Goal: Transaction & Acquisition: Purchase product/service

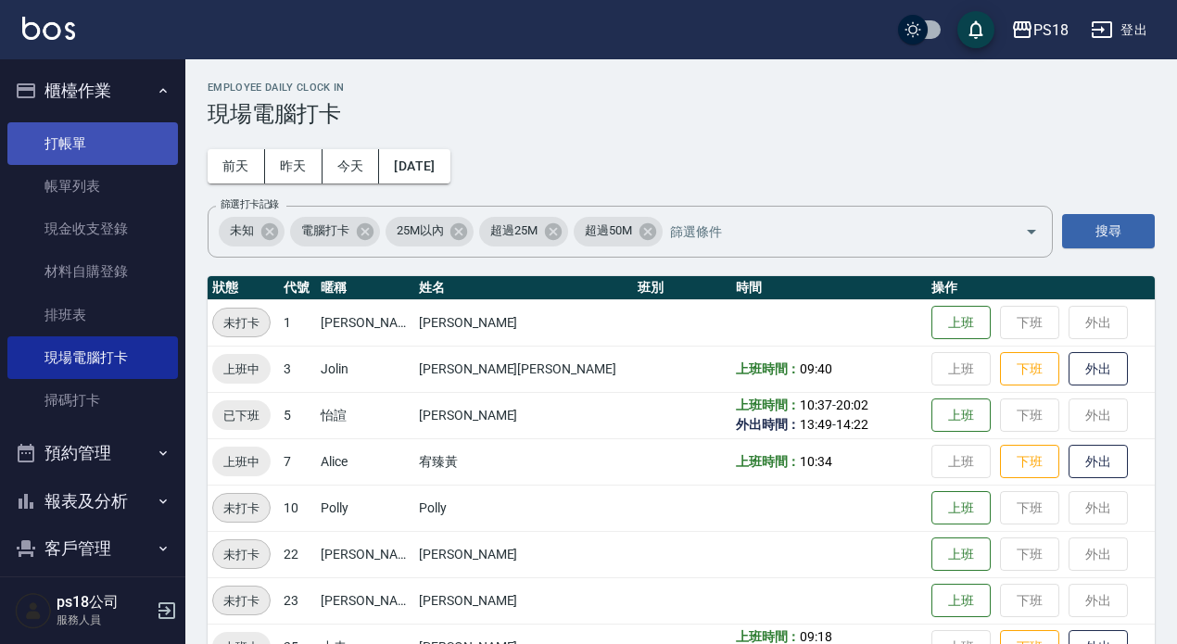
click at [49, 145] on link "打帳單" at bounding box center [92, 143] width 171 height 43
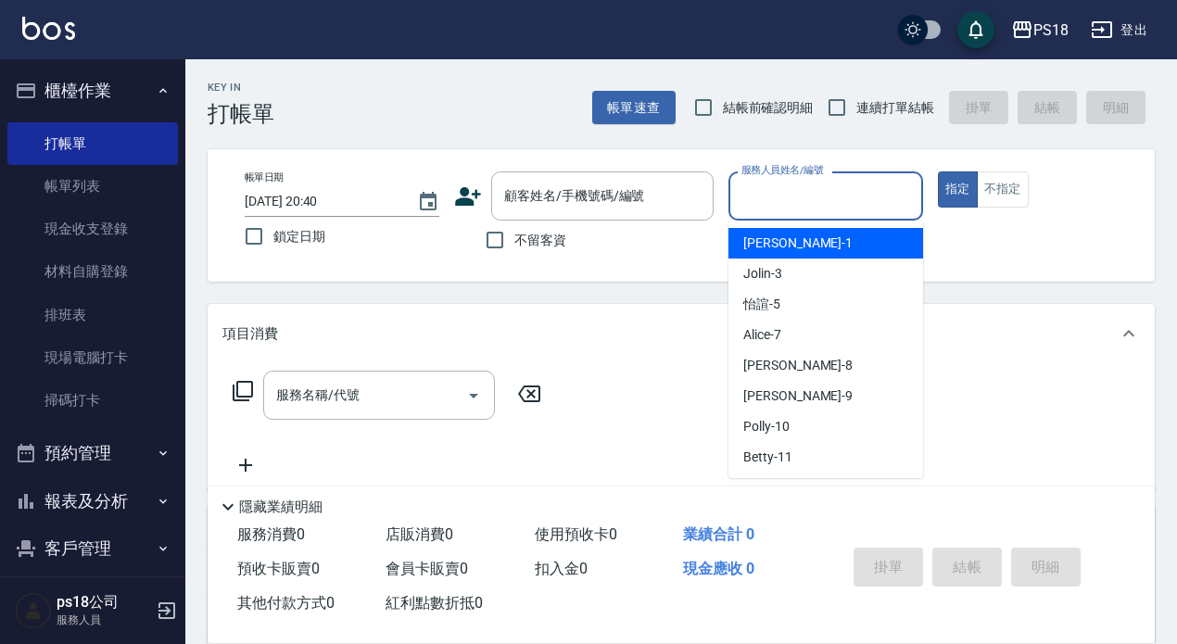
click at [787, 197] on input "服務人員姓名/編號" at bounding box center [826, 196] width 178 height 32
click at [820, 189] on input "服務人員姓名/編號" at bounding box center [826, 196] width 178 height 32
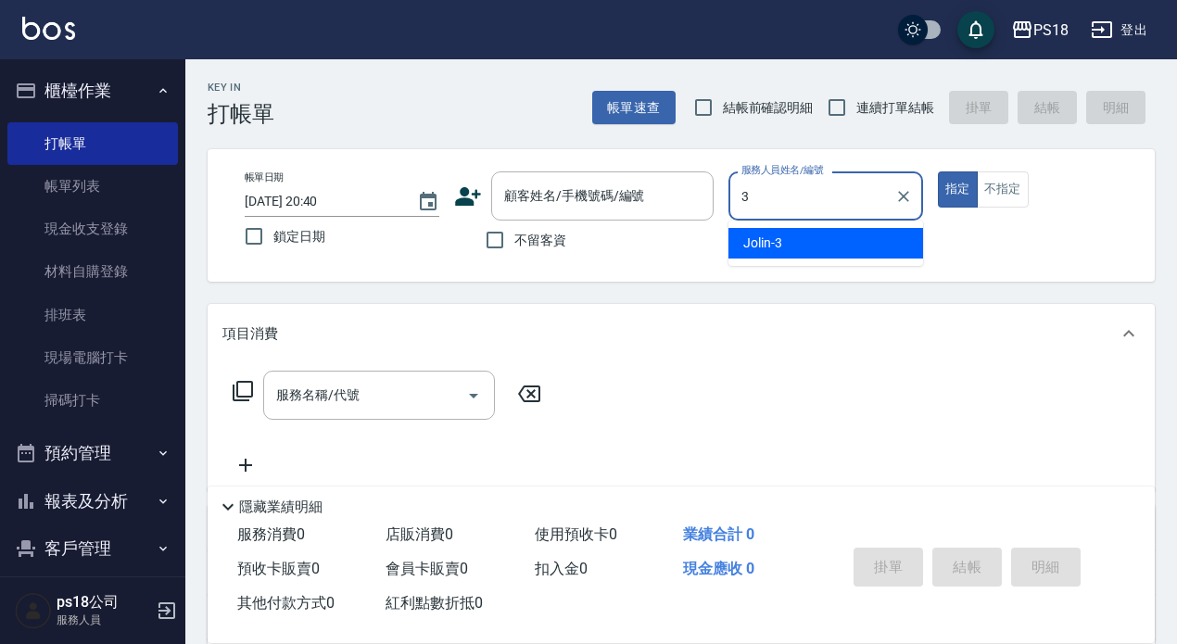
type input "Jolin-3"
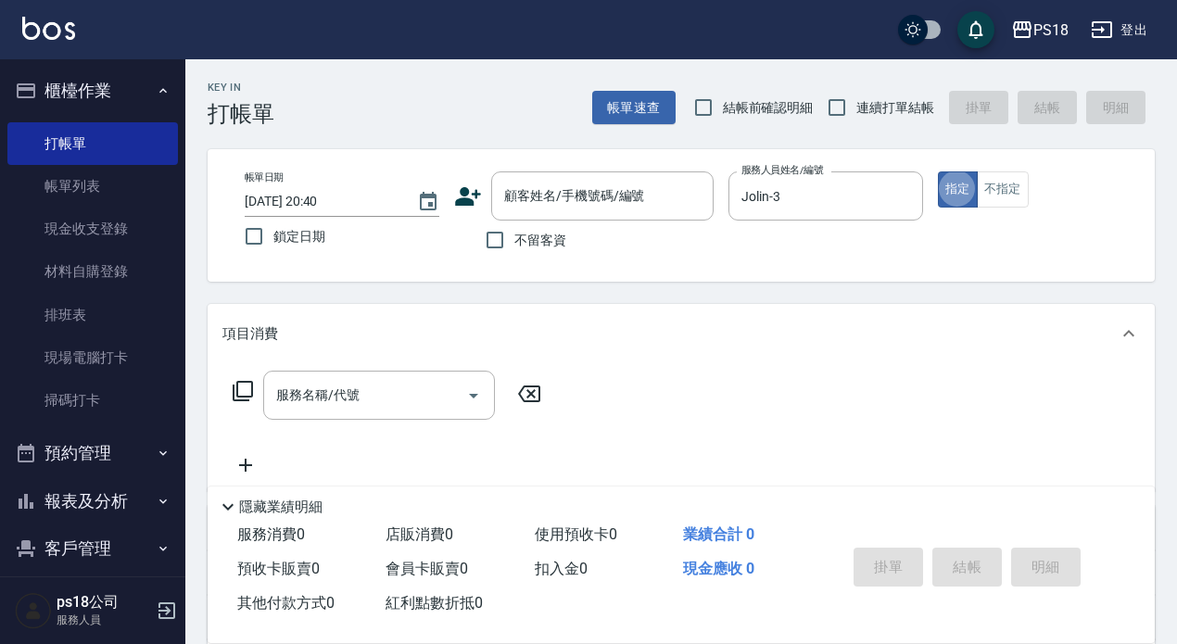
type button "true"
click at [338, 400] on div "服務名稱/代號 服務名稱/代號" at bounding box center [379, 395] width 232 height 49
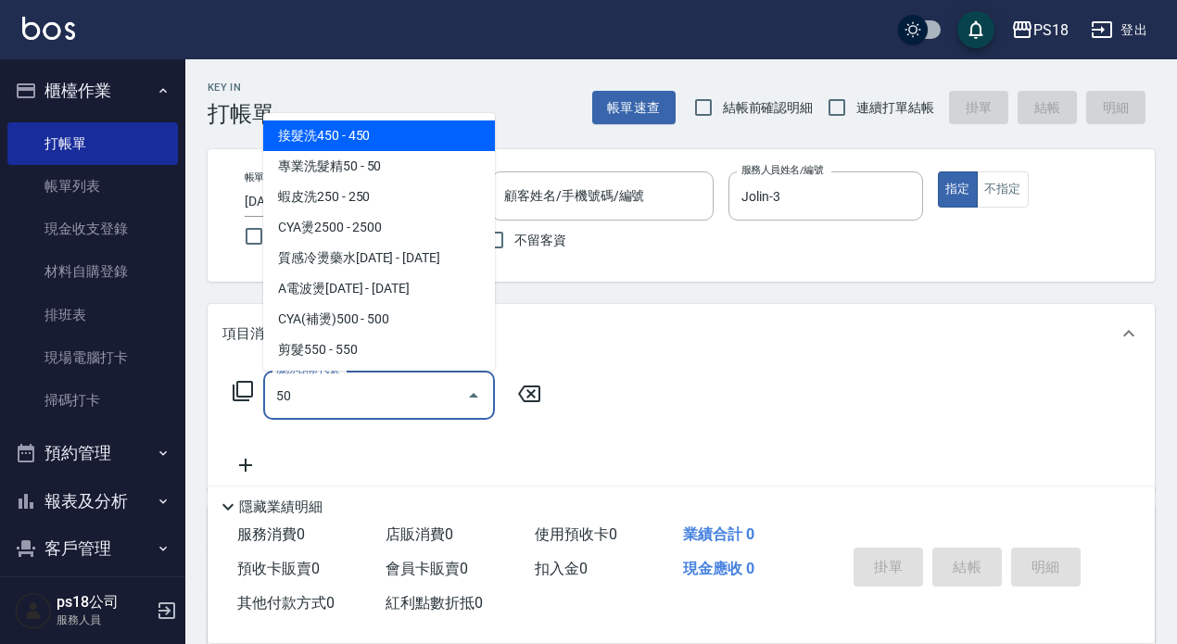
type input "5"
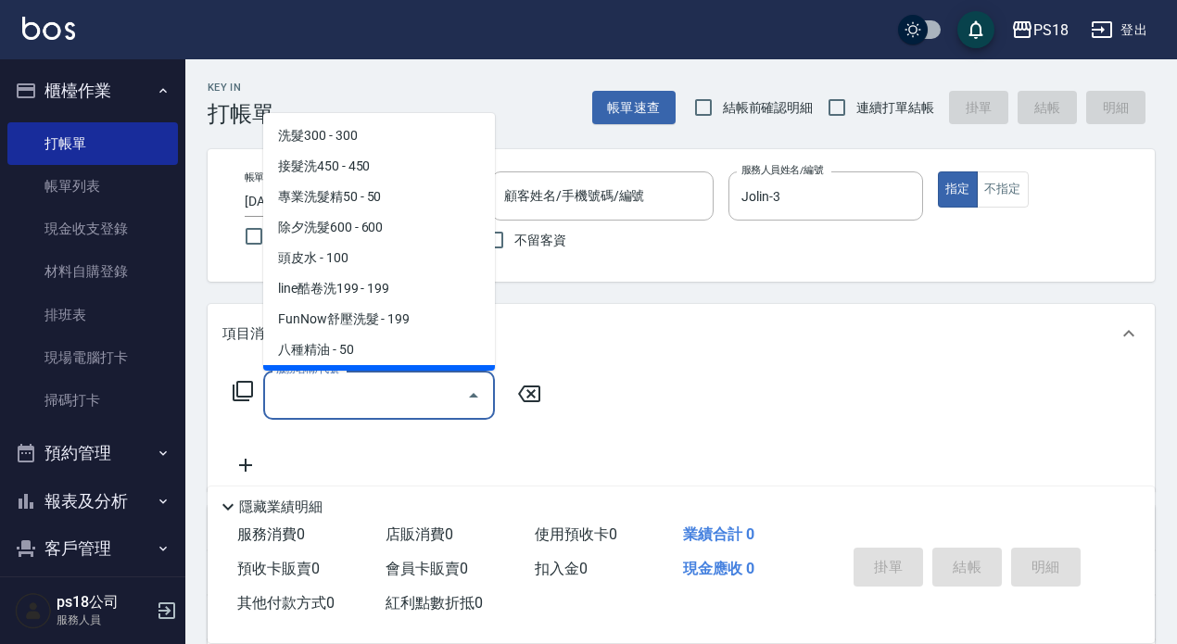
drag, startPoint x: 541, startPoint y: 434, endPoint x: 492, endPoint y: 439, distance: 49.4
click at [544, 435] on div "服務名稱/代號 服務名稱/代號" at bounding box center [387, 424] width 330 height 106
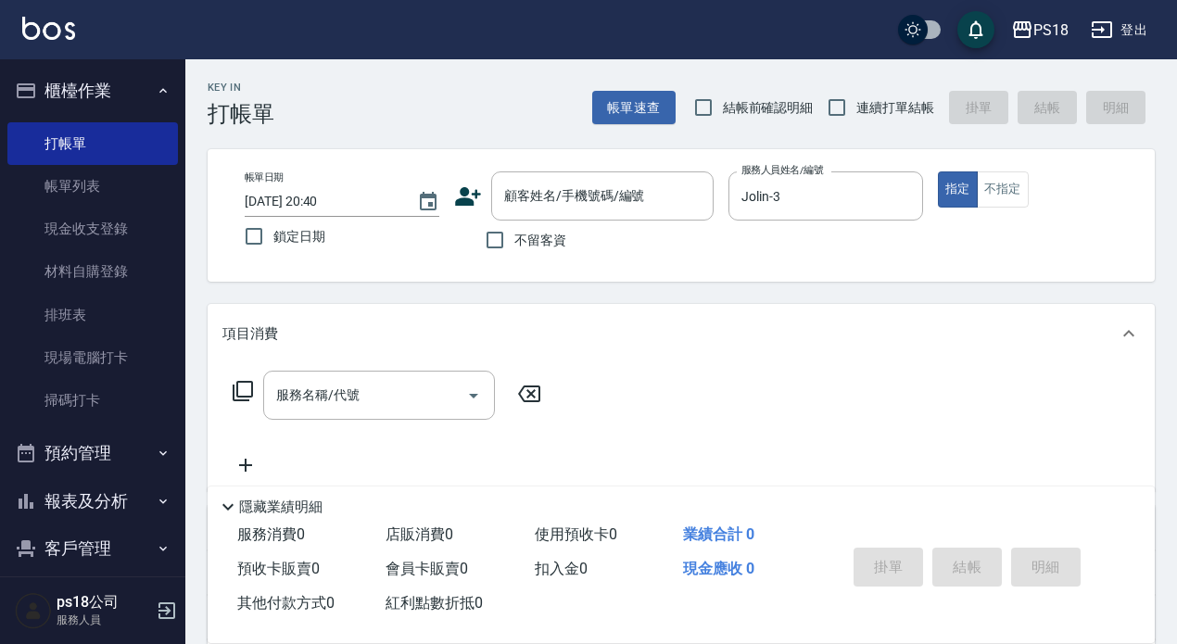
click at [243, 391] on icon at bounding box center [243, 391] width 22 height 22
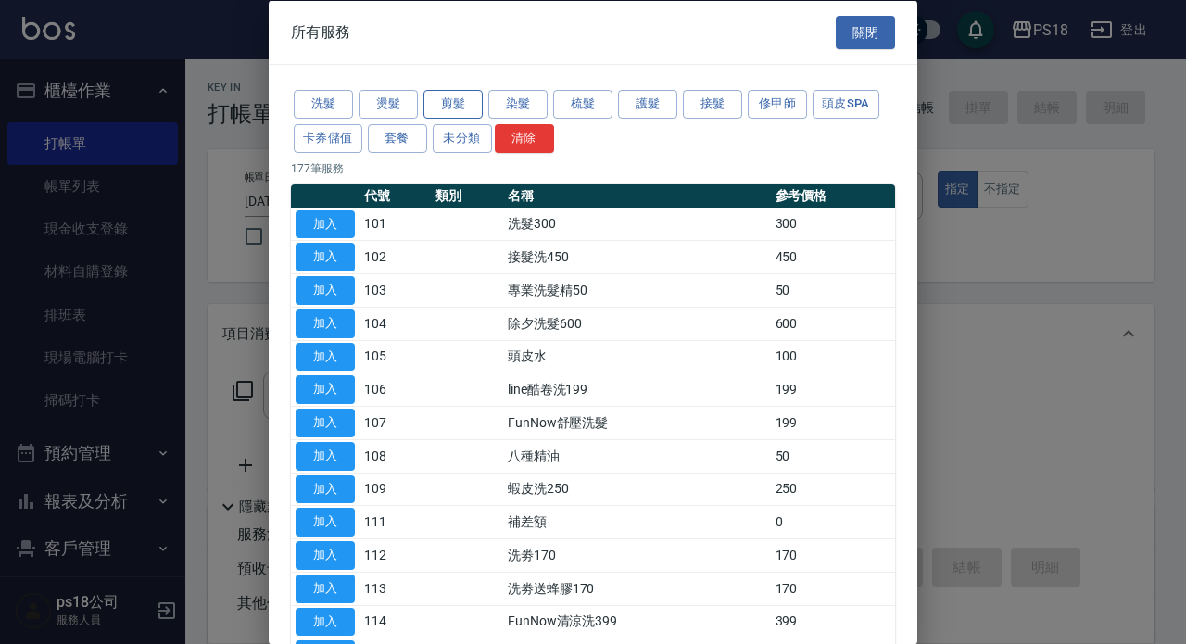
click at [443, 100] on button "剪髮" at bounding box center [453, 104] width 59 height 29
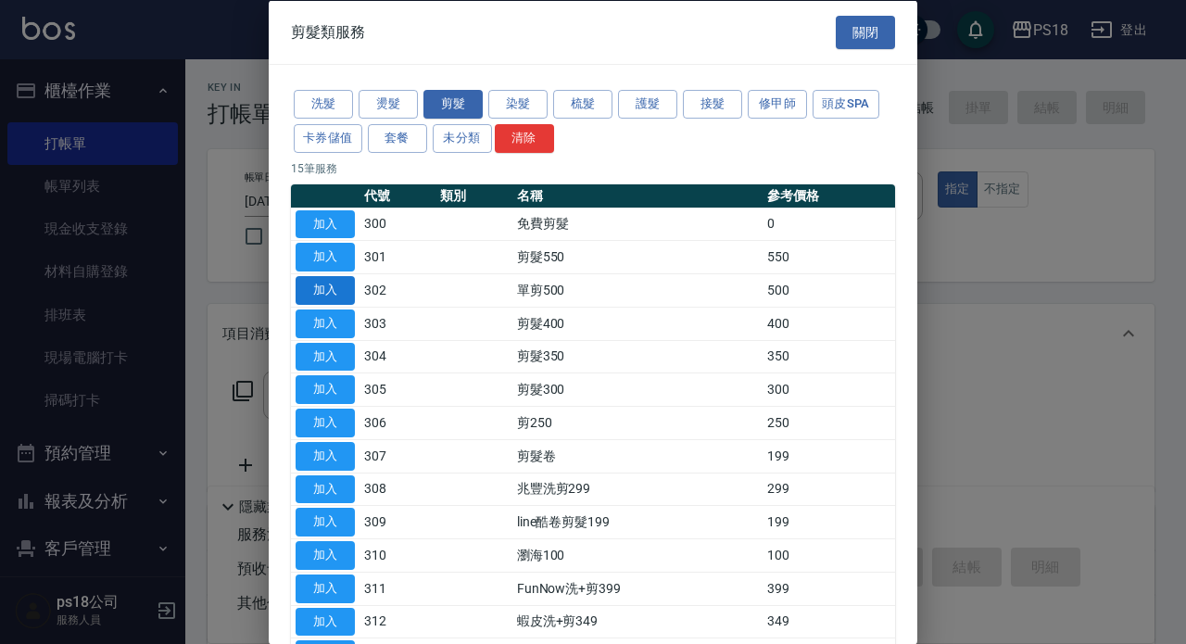
click at [333, 290] on button "加入" at bounding box center [325, 290] width 59 height 29
type input "單剪500(302)"
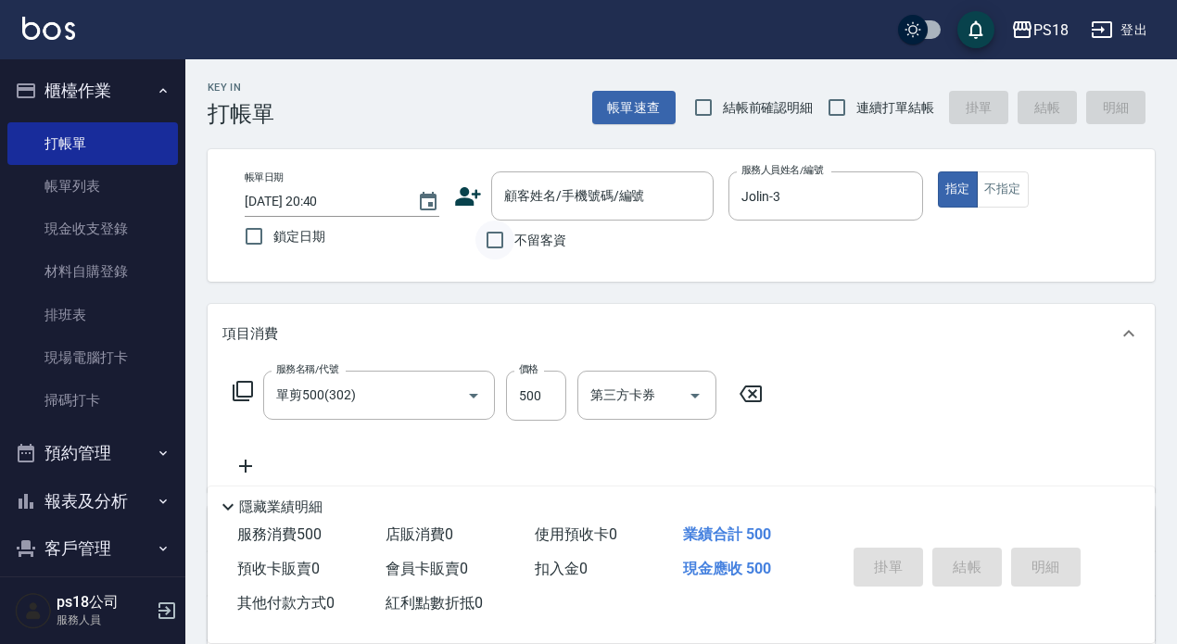
click at [496, 245] on input "不留客資" at bounding box center [495, 240] width 39 height 39
checkbox input "true"
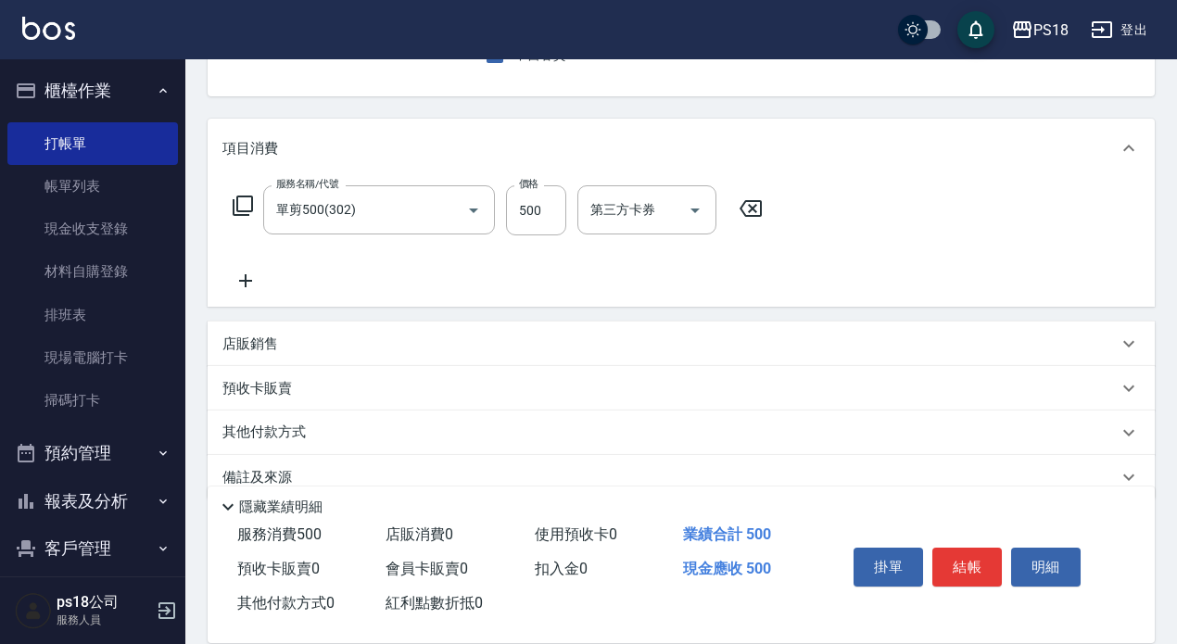
scroll to position [219, 0]
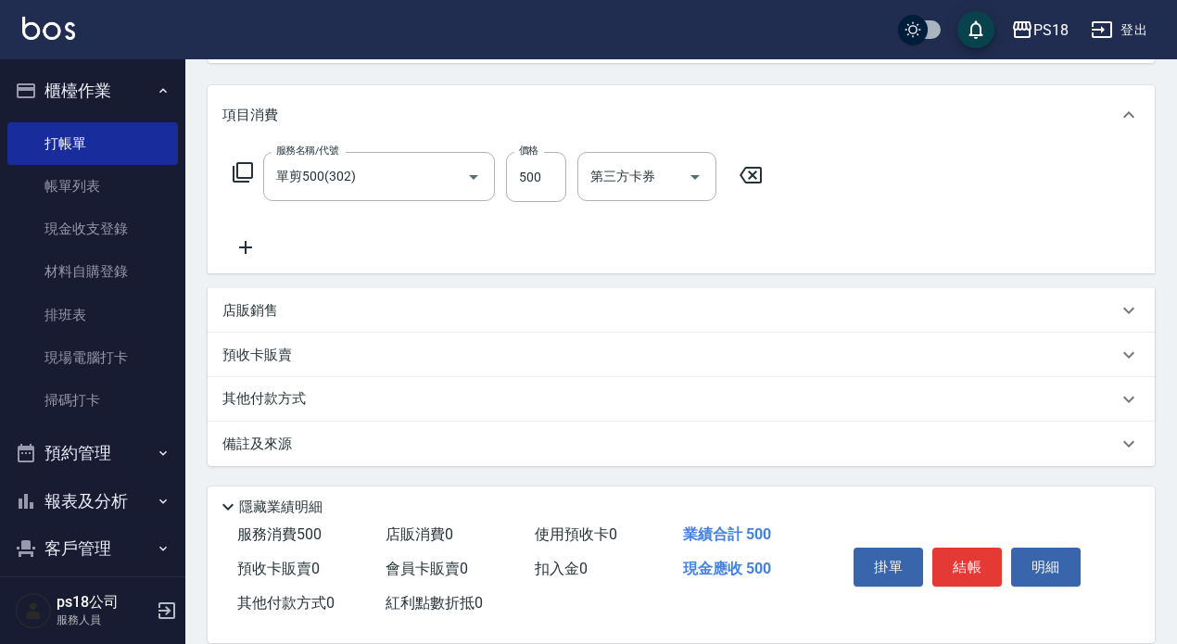
click at [487, 441] on div "備註及來源" at bounding box center [669, 444] width 895 height 19
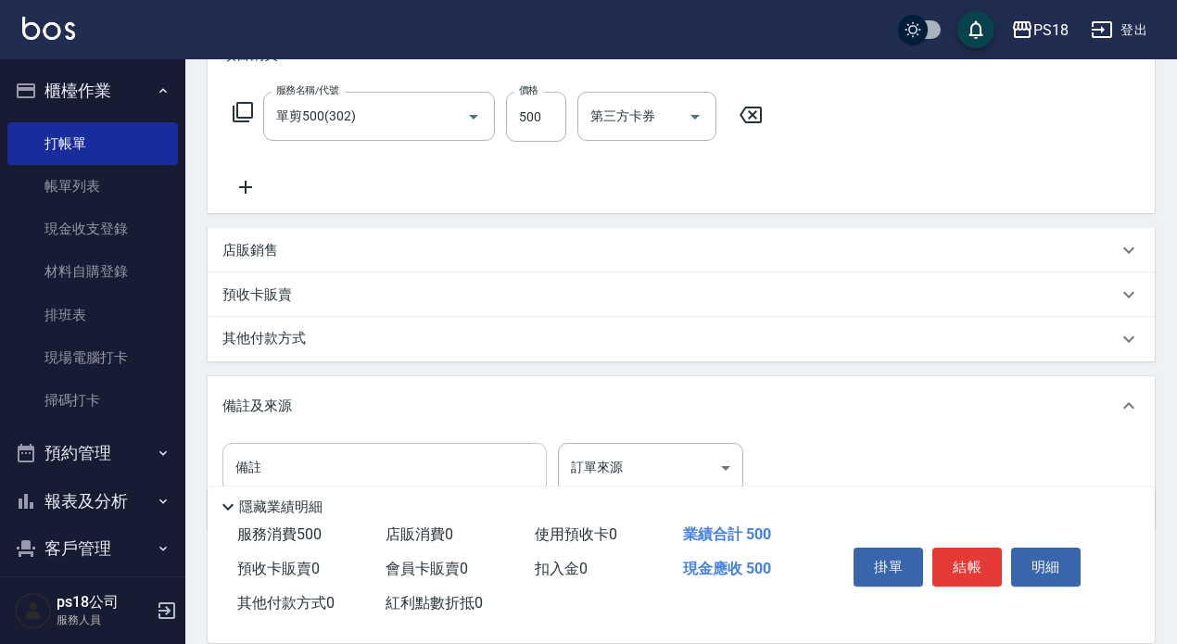
scroll to position [311, 0]
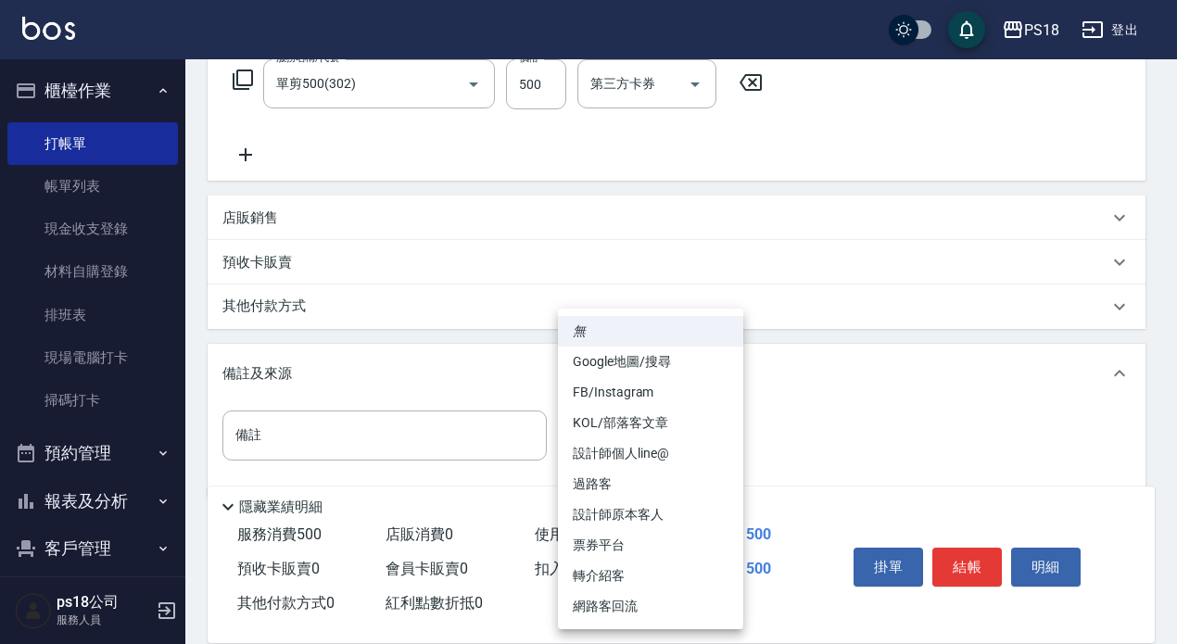
click at [602, 447] on body "PS18 登出 櫃檯作業 打帳單 帳單列表 現金收支登錄 材料自購登錄 排班表 現場電腦打卡 掃碼打卡 預約管理 預約管理 單日預約紀錄 單週預約紀錄 報表及…" at bounding box center [588, 182] width 1177 height 987
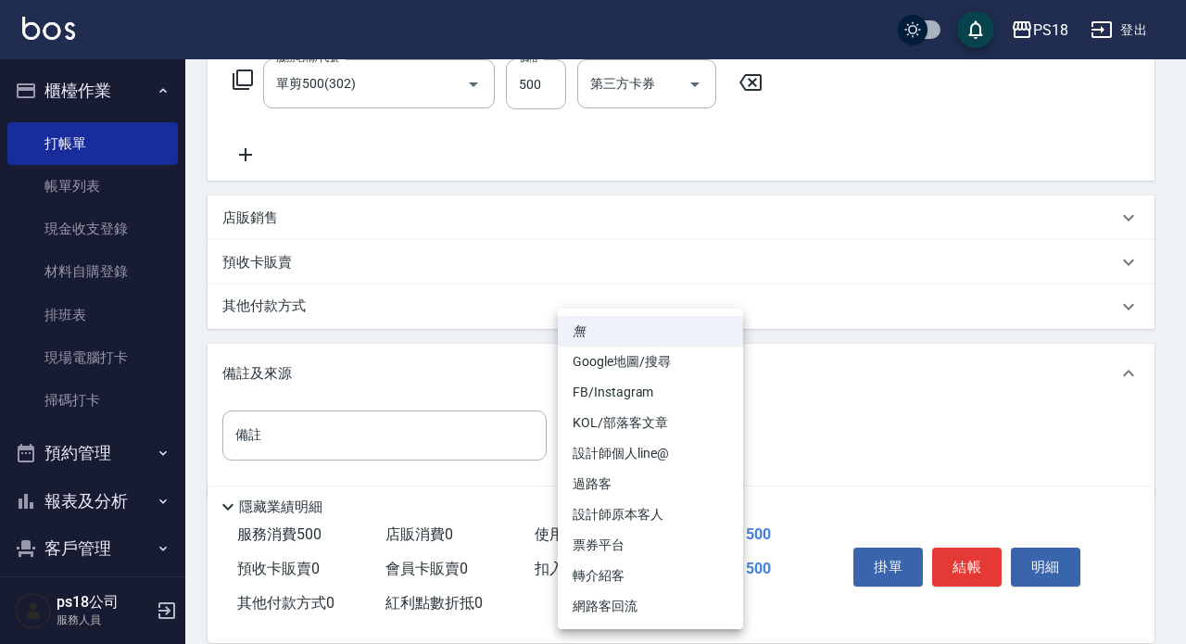
click at [630, 517] on li "設計師原本客人" at bounding box center [650, 515] width 185 height 31
type input "設計師原本客人"
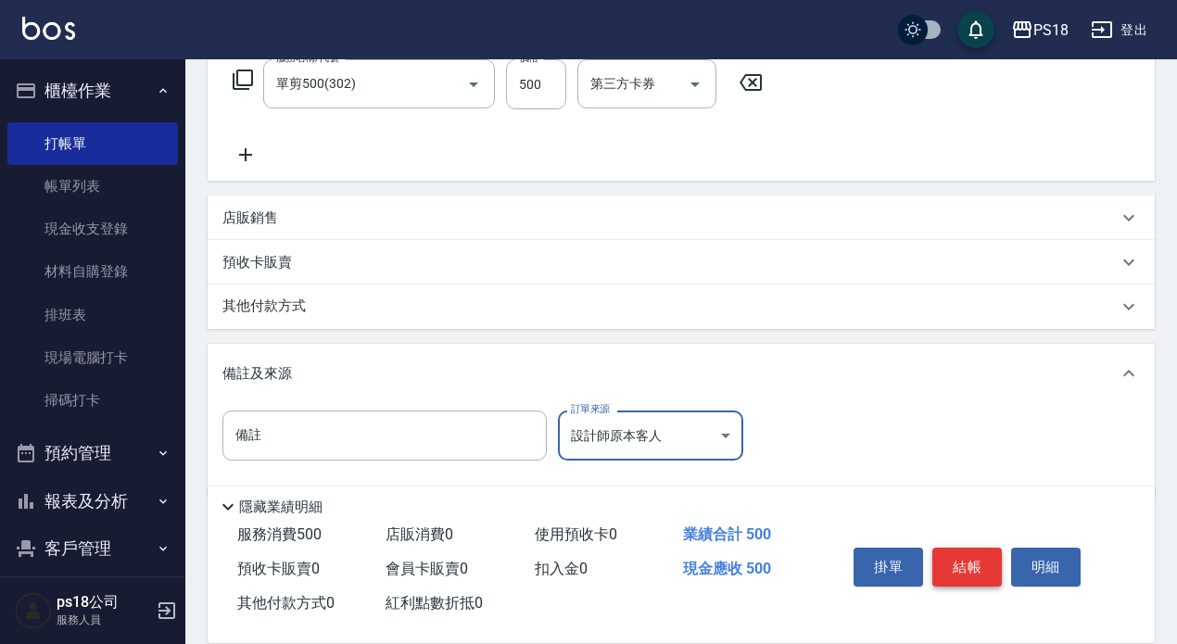
click at [969, 572] on button "結帳" at bounding box center [967, 567] width 70 height 39
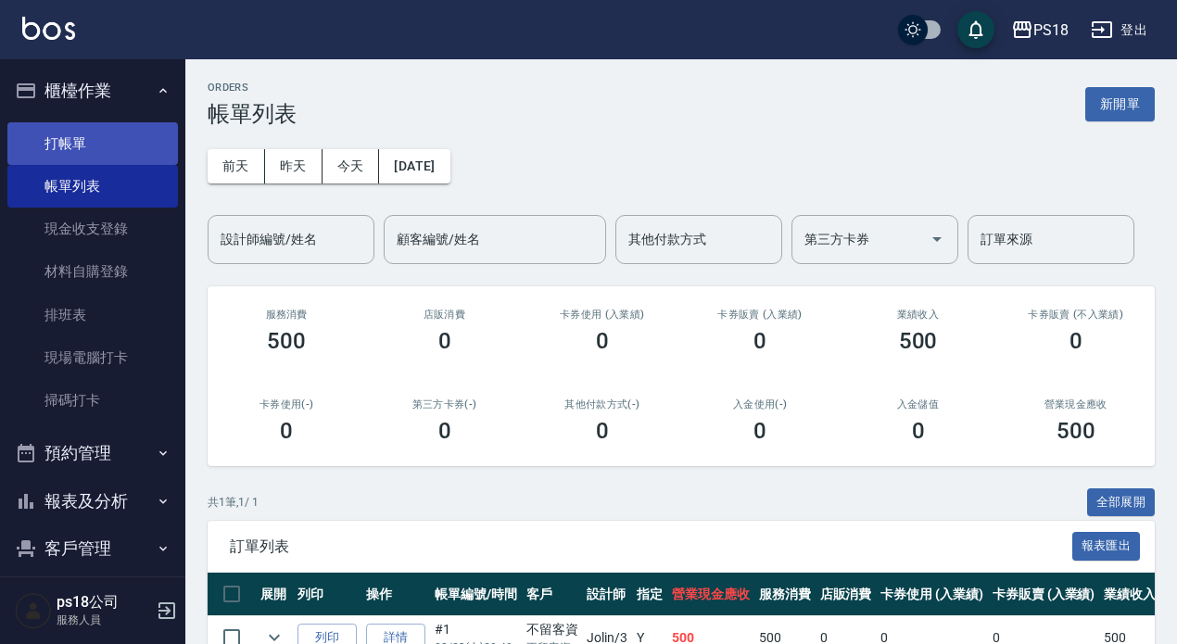
click at [87, 147] on link "打帳單" at bounding box center [92, 143] width 171 height 43
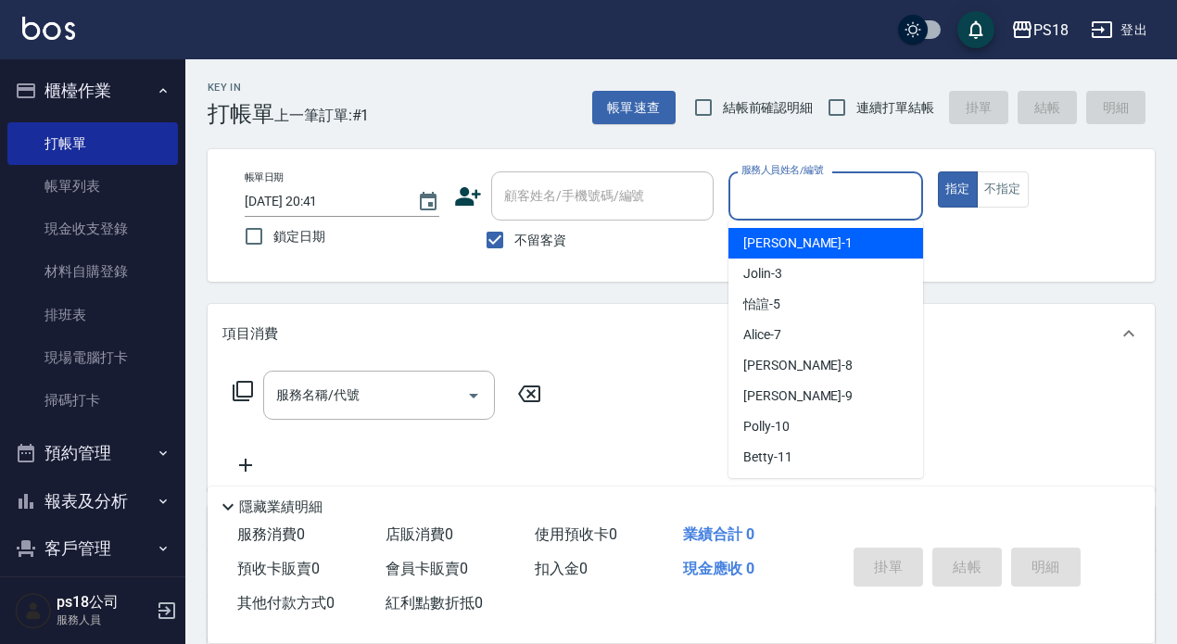
click at [767, 201] on input "服務人員姓名/編號" at bounding box center [826, 196] width 178 height 32
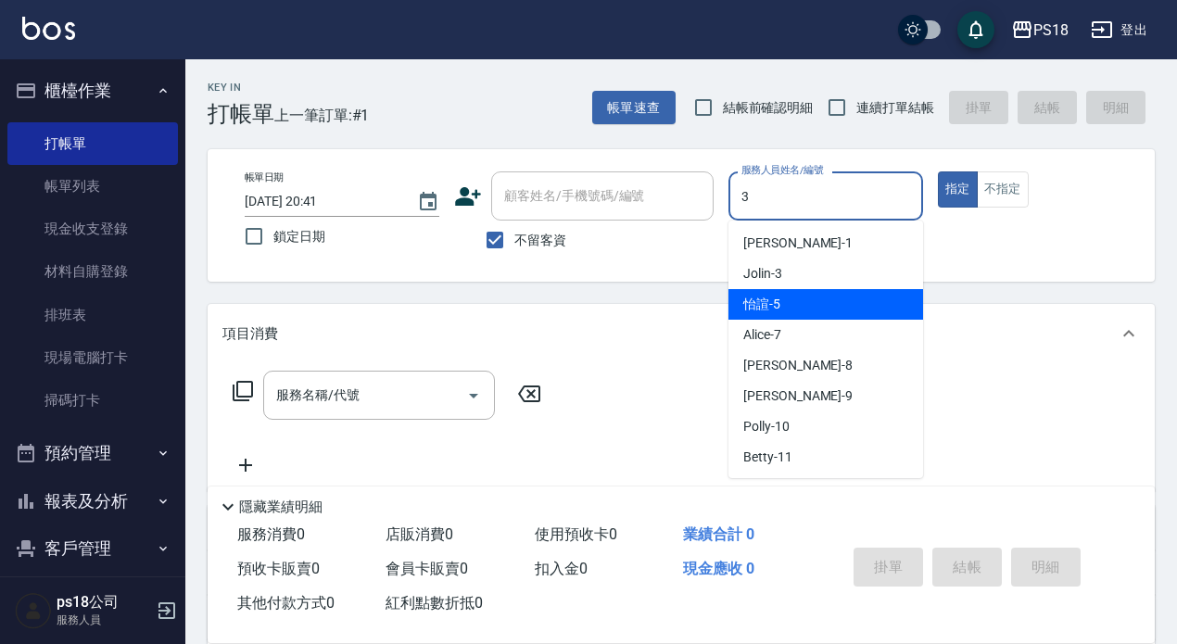
type input "Jolin-3"
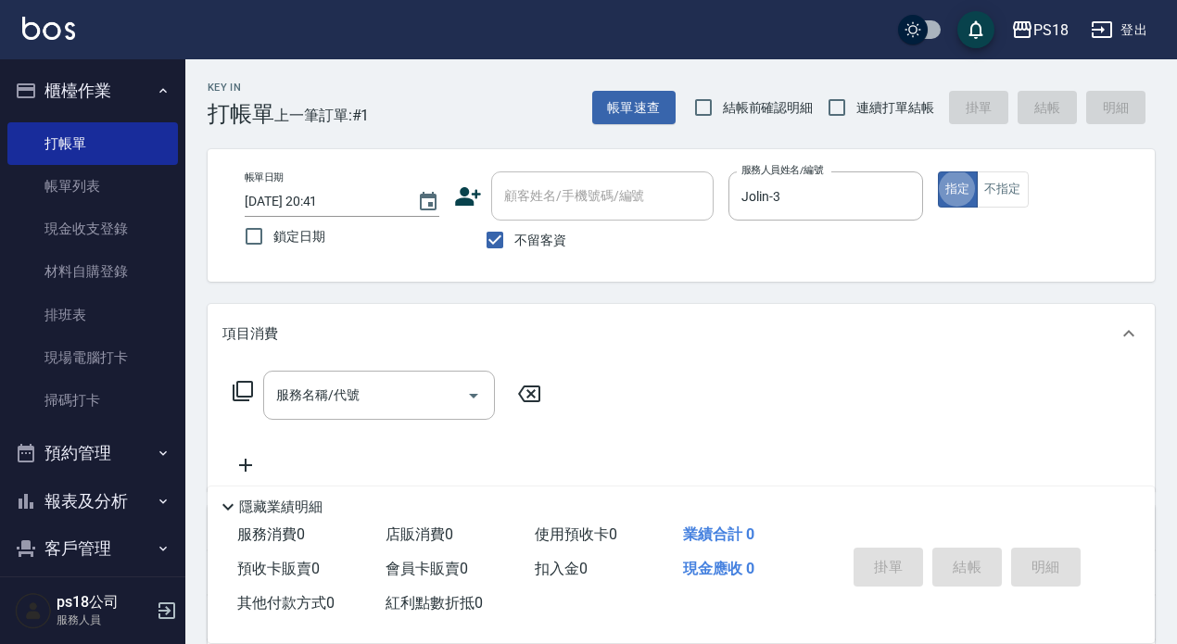
type button "true"
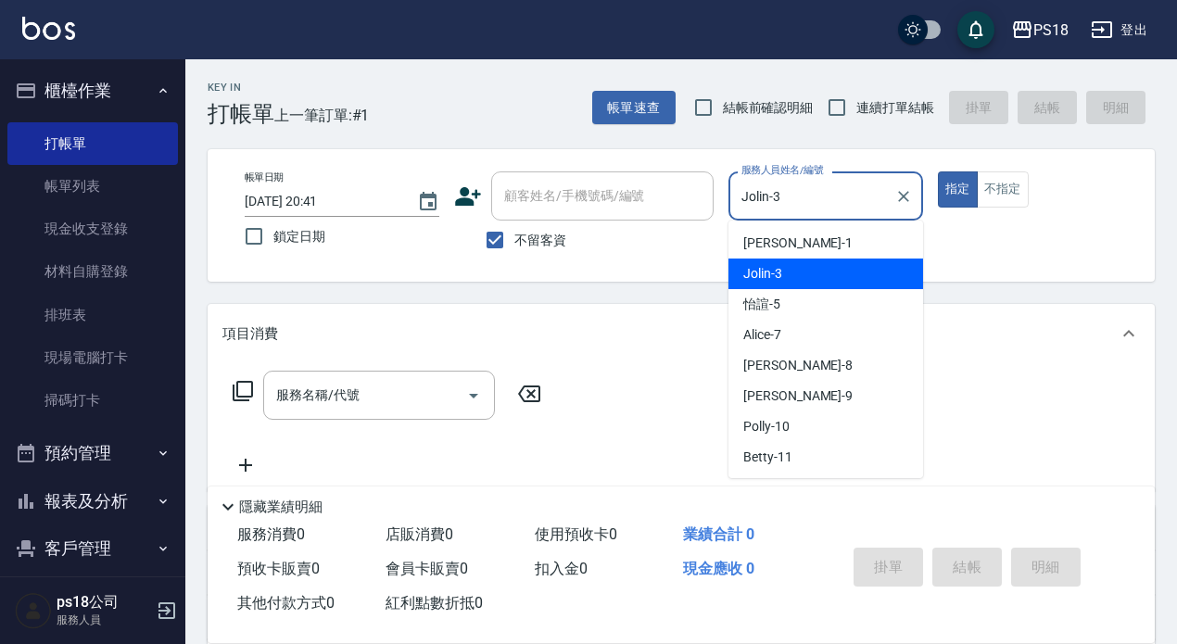
click at [861, 209] on input "Jolin-3" at bounding box center [812, 196] width 150 height 32
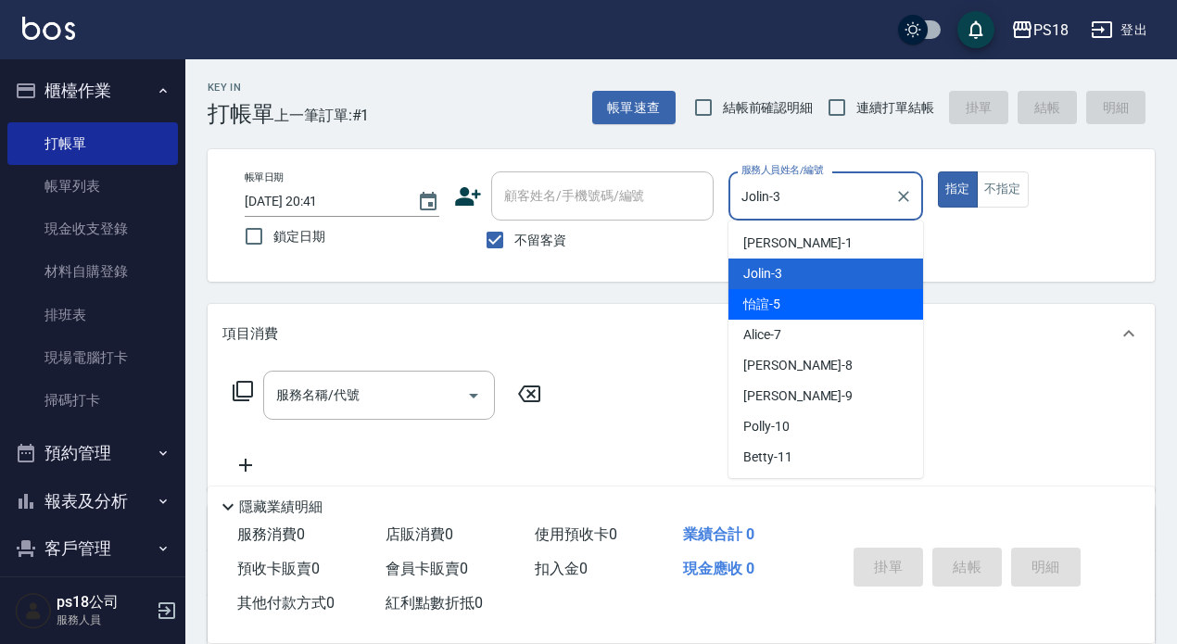
click at [839, 302] on div "怡諠 -5" at bounding box center [826, 304] width 195 height 31
type input "怡諠-5"
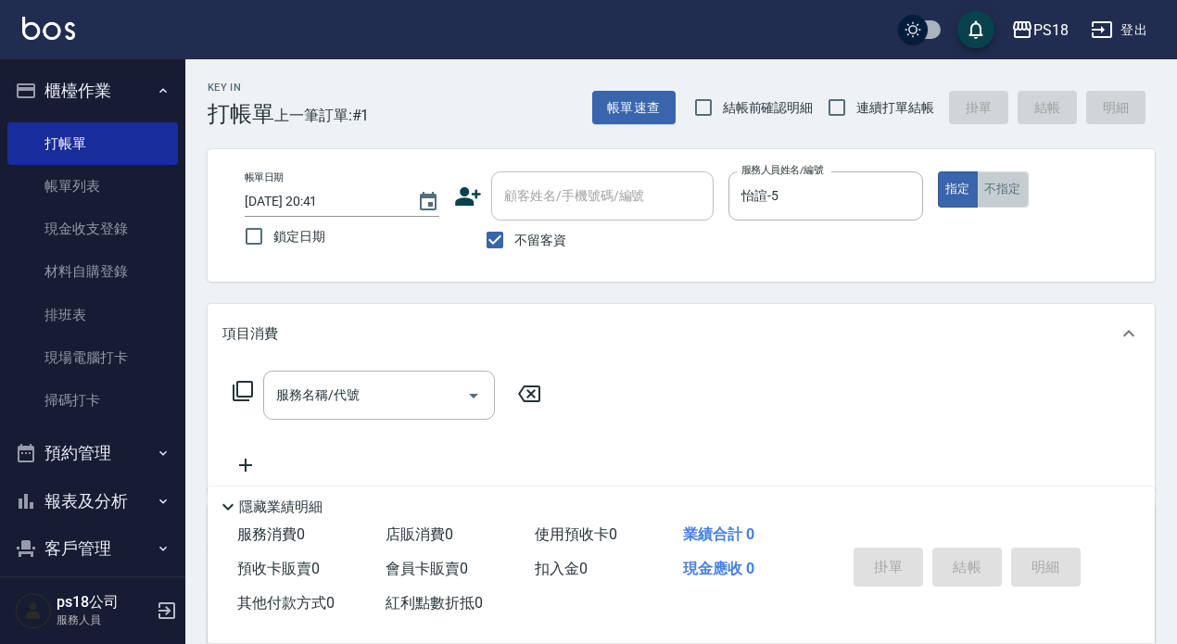
click at [996, 197] on button "不指定" at bounding box center [1003, 189] width 52 height 36
click at [244, 388] on icon at bounding box center [243, 391] width 22 height 22
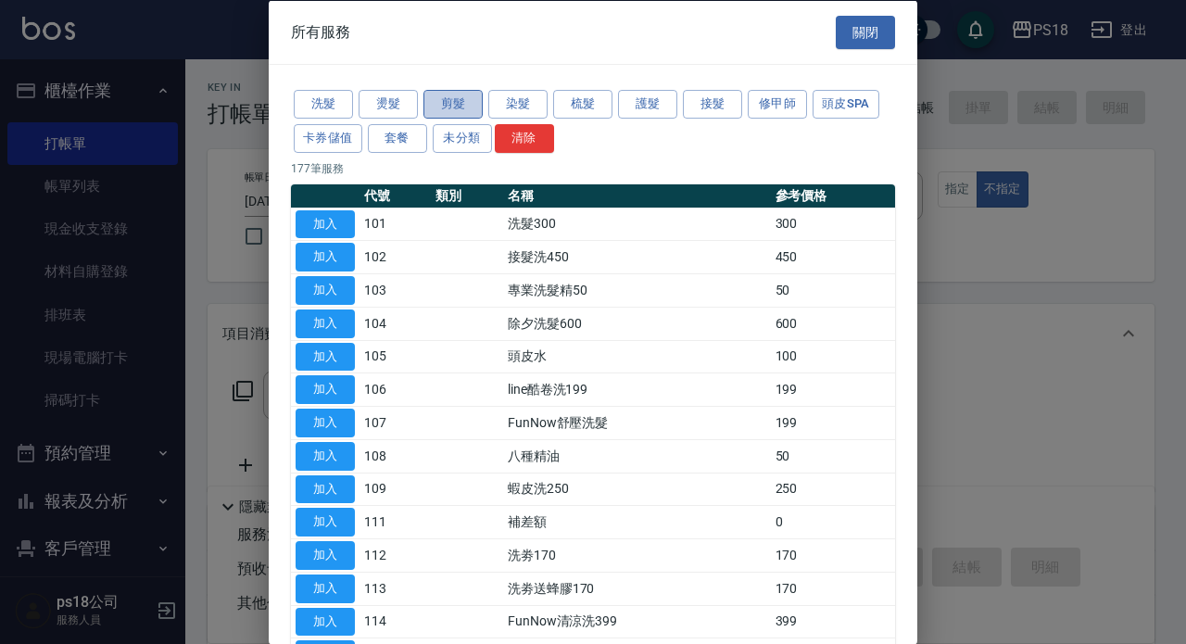
click at [464, 108] on button "剪髮" at bounding box center [453, 104] width 59 height 29
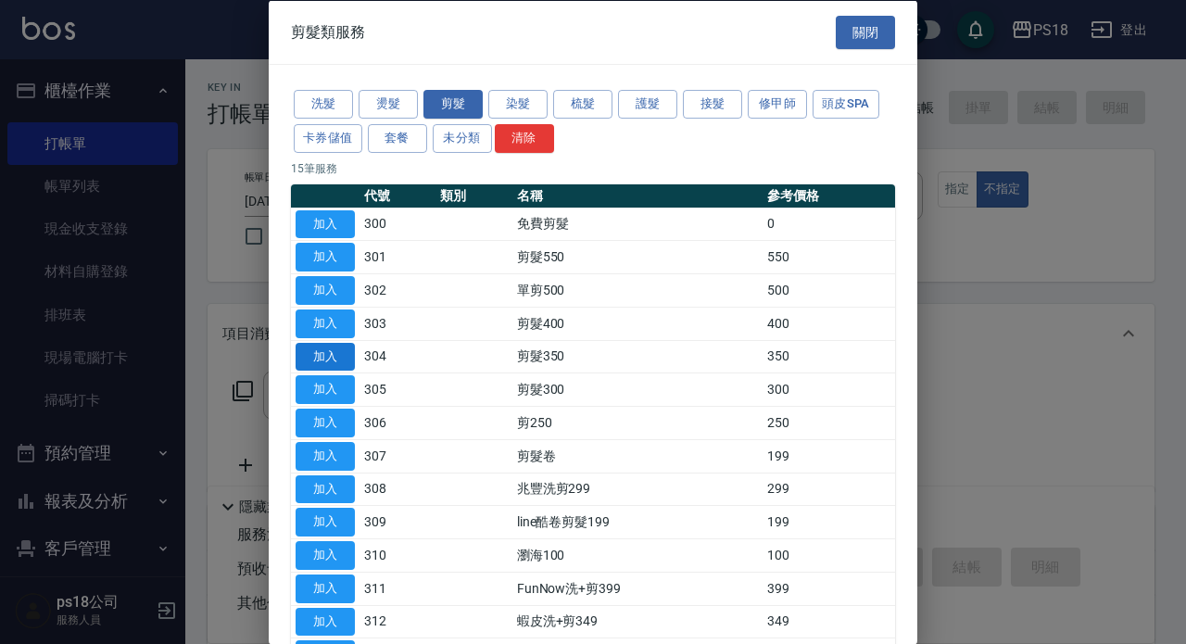
click at [338, 353] on button "加入" at bounding box center [325, 356] width 59 height 29
type input "剪髮350(304)"
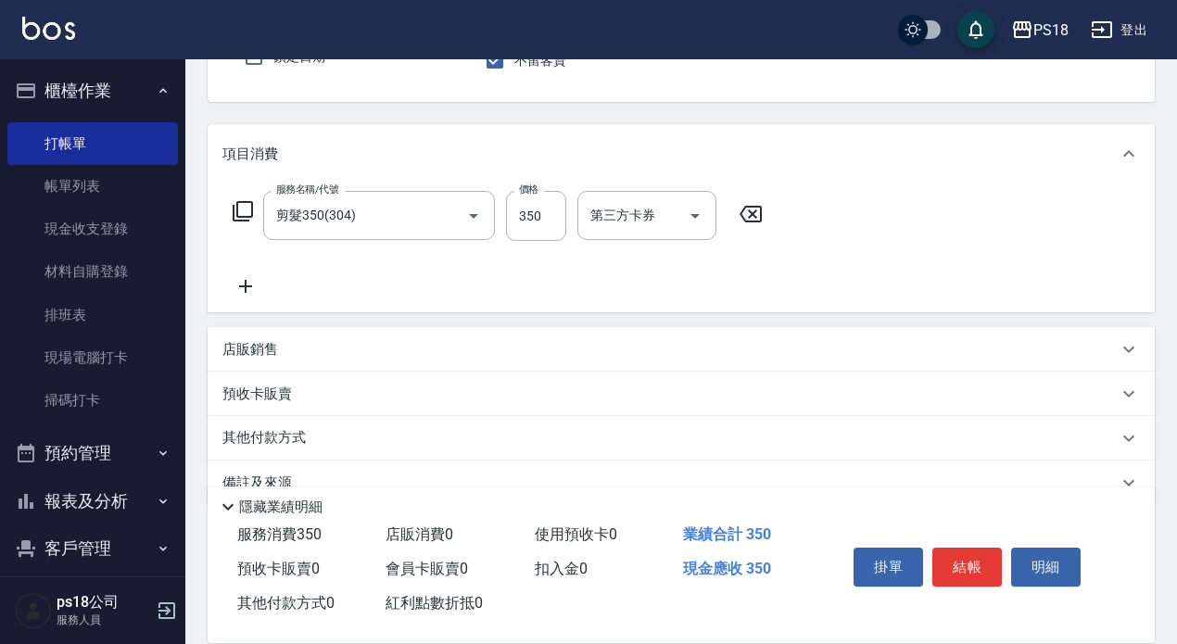
scroll to position [219, 0]
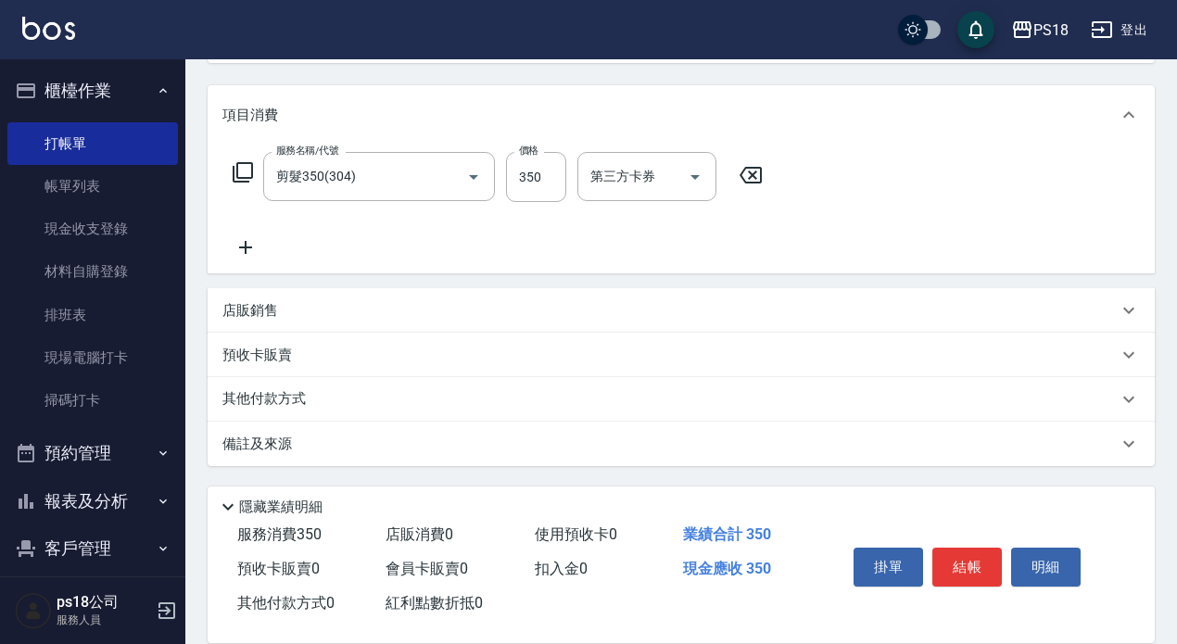
click at [625, 446] on div "備註及來源" at bounding box center [669, 444] width 895 height 19
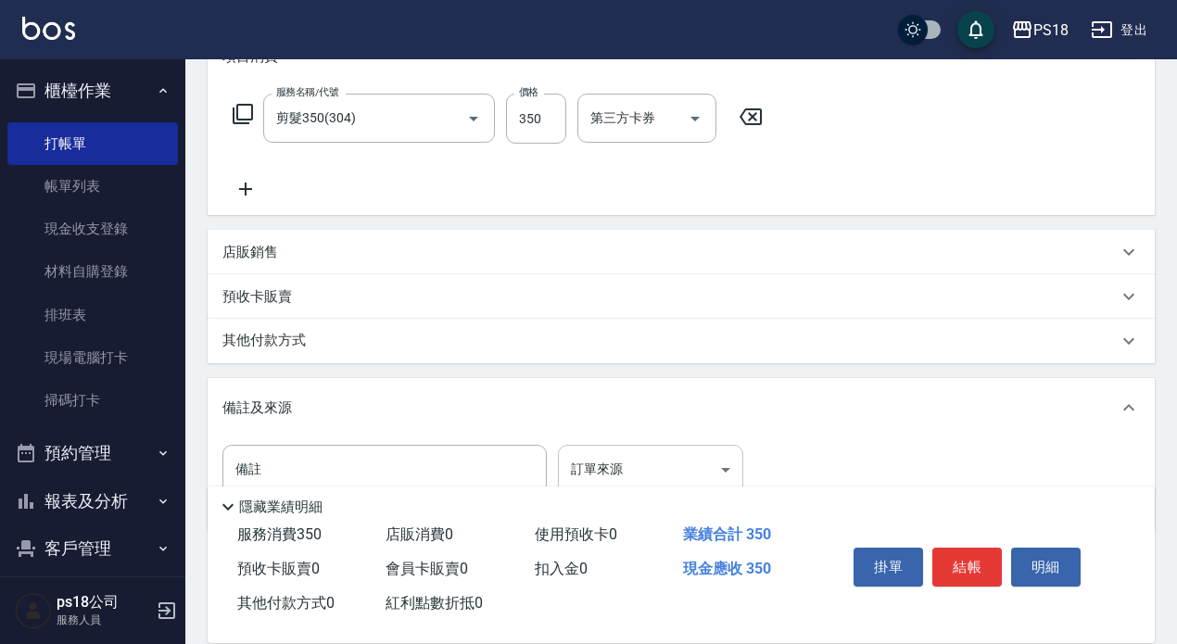
scroll to position [343, 0]
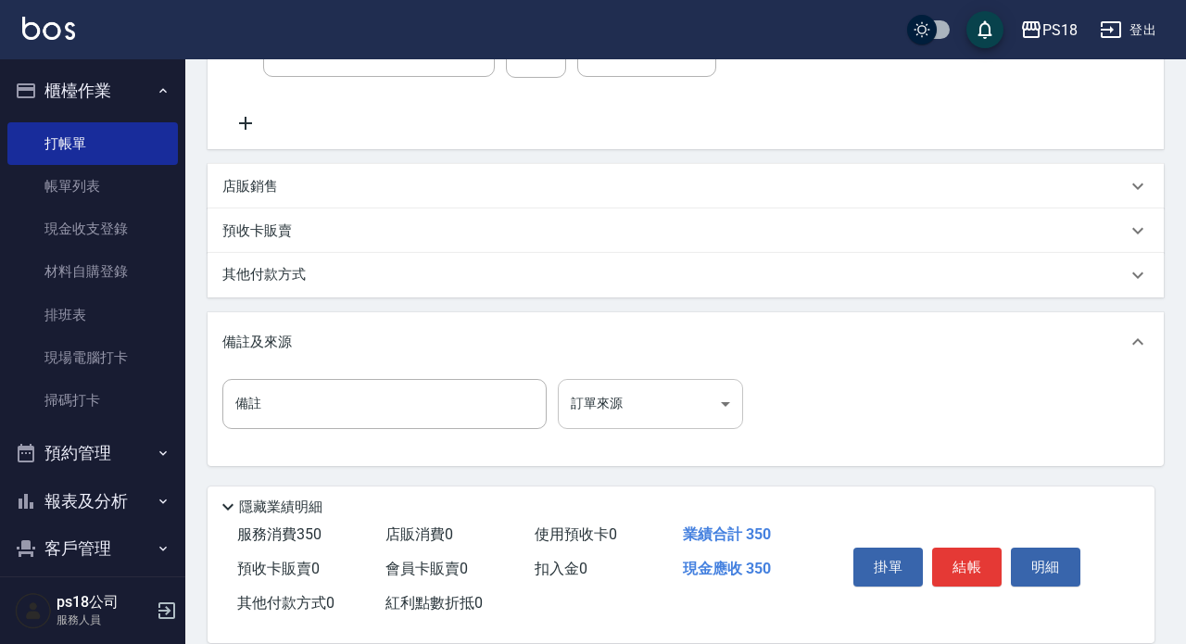
click at [647, 417] on body "PS18 登出 櫃檯作業 打帳單 帳單列表 現金收支登錄 材料自購登錄 排班表 現場電腦打卡 掃碼打卡 預約管理 預約管理 單日預約紀錄 單週預約紀錄 報表及…" at bounding box center [593, 150] width 1186 height 987
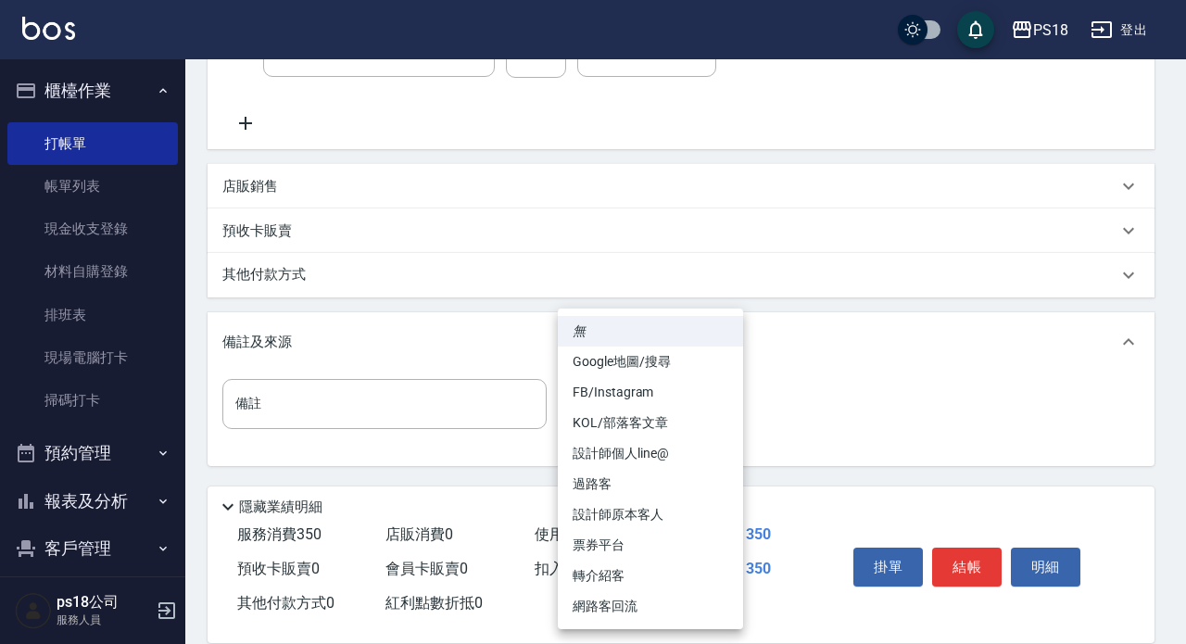
click at [602, 487] on li "過路客" at bounding box center [650, 484] width 185 height 31
type input "過路客"
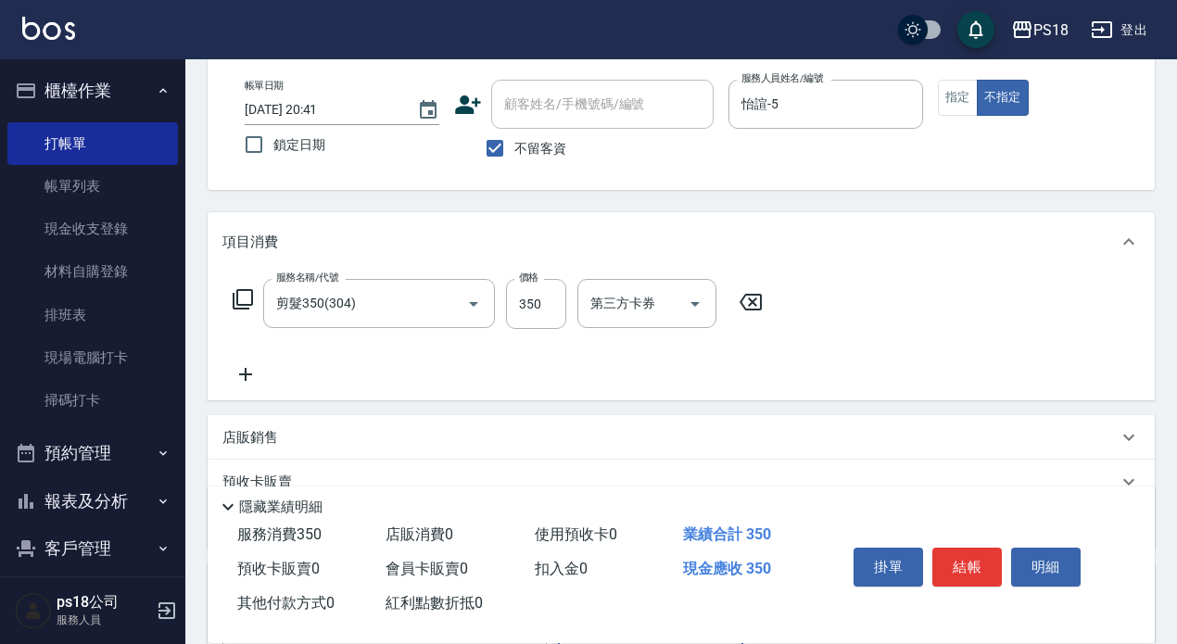
scroll to position [65, 0]
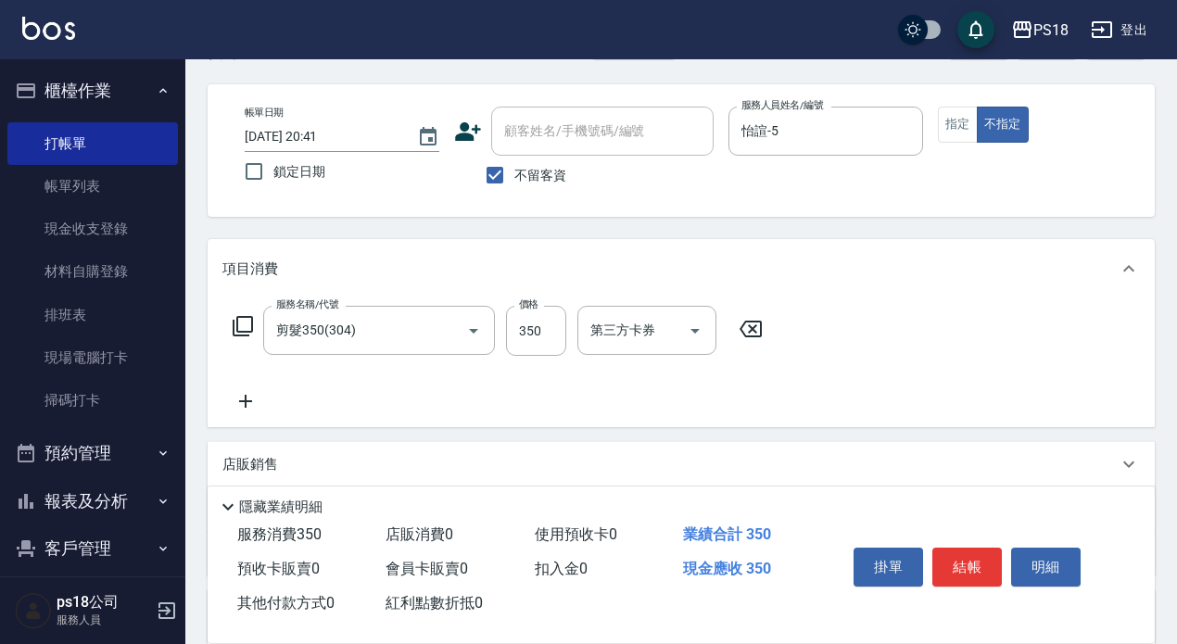
click at [978, 562] on button "結帳" at bounding box center [967, 567] width 70 height 39
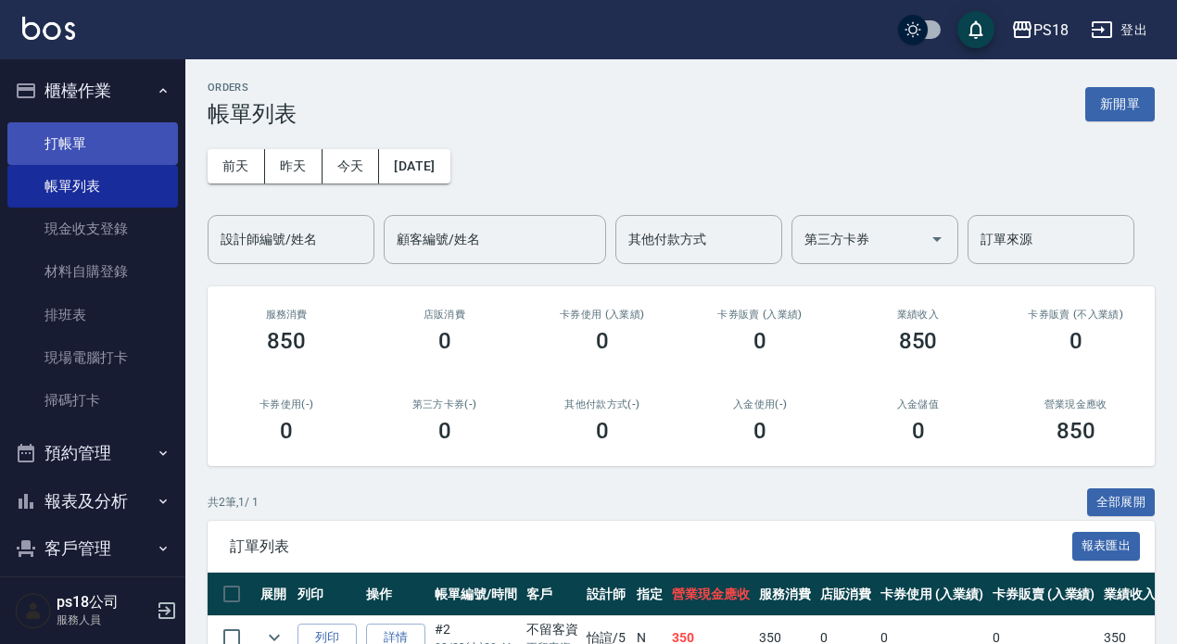
click at [81, 140] on link "打帳單" at bounding box center [92, 143] width 171 height 43
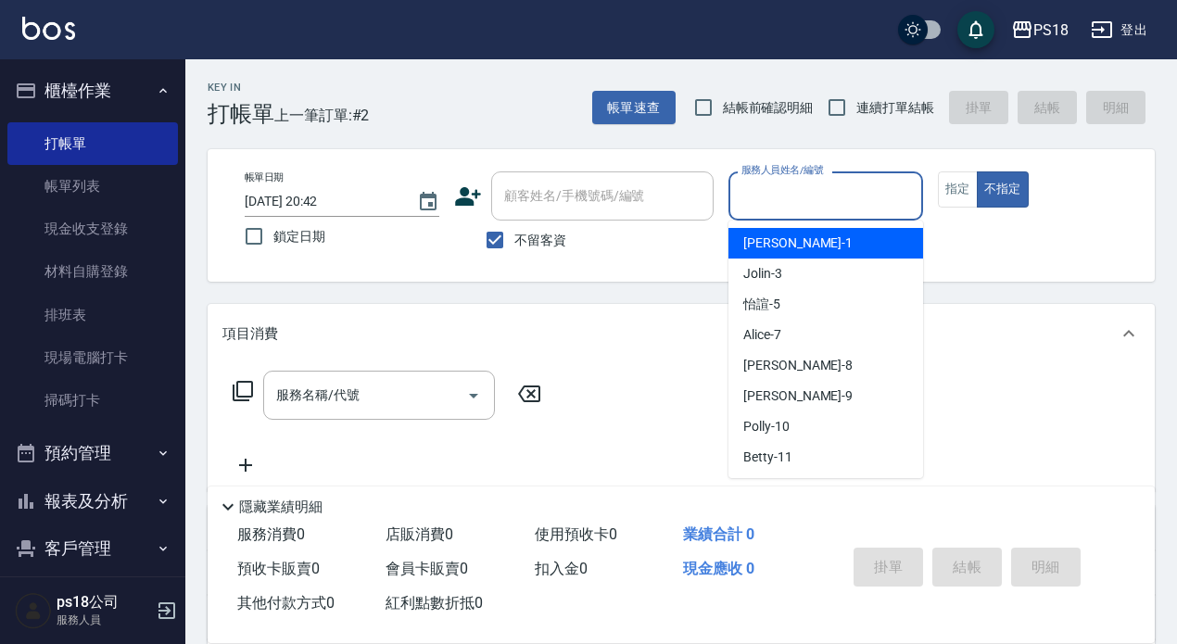
drag, startPoint x: 793, startPoint y: 197, endPoint x: 767, endPoint y: 201, distance: 26.4
click at [791, 197] on input "服務人員姓名/編號" at bounding box center [826, 196] width 178 height 32
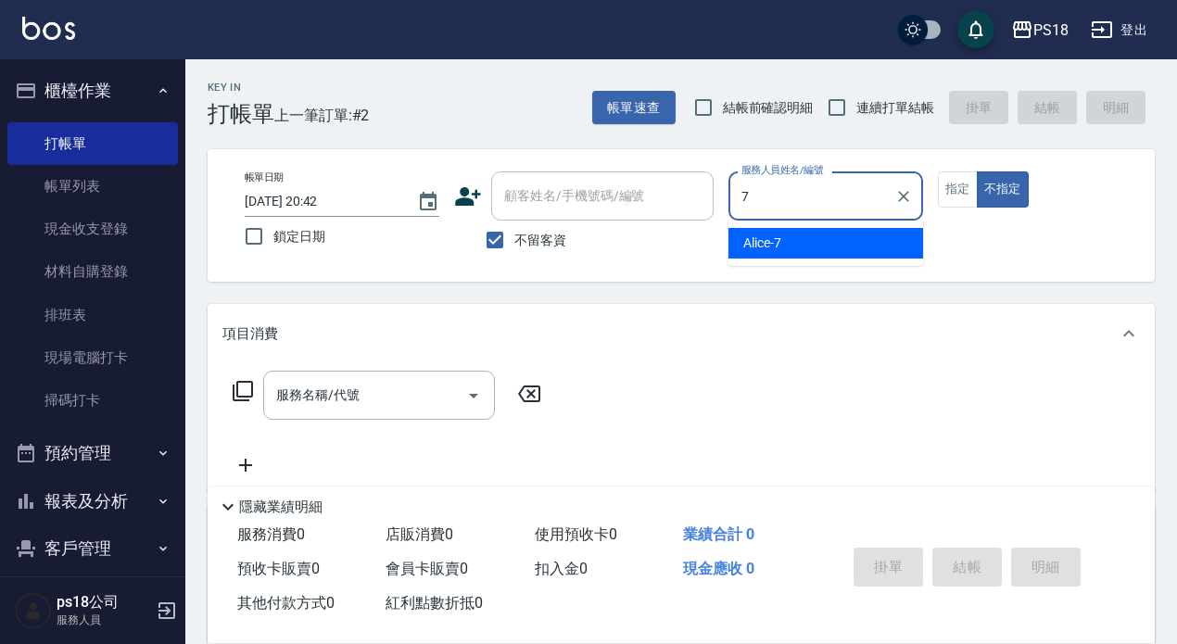
type input "Alice-7"
type button "false"
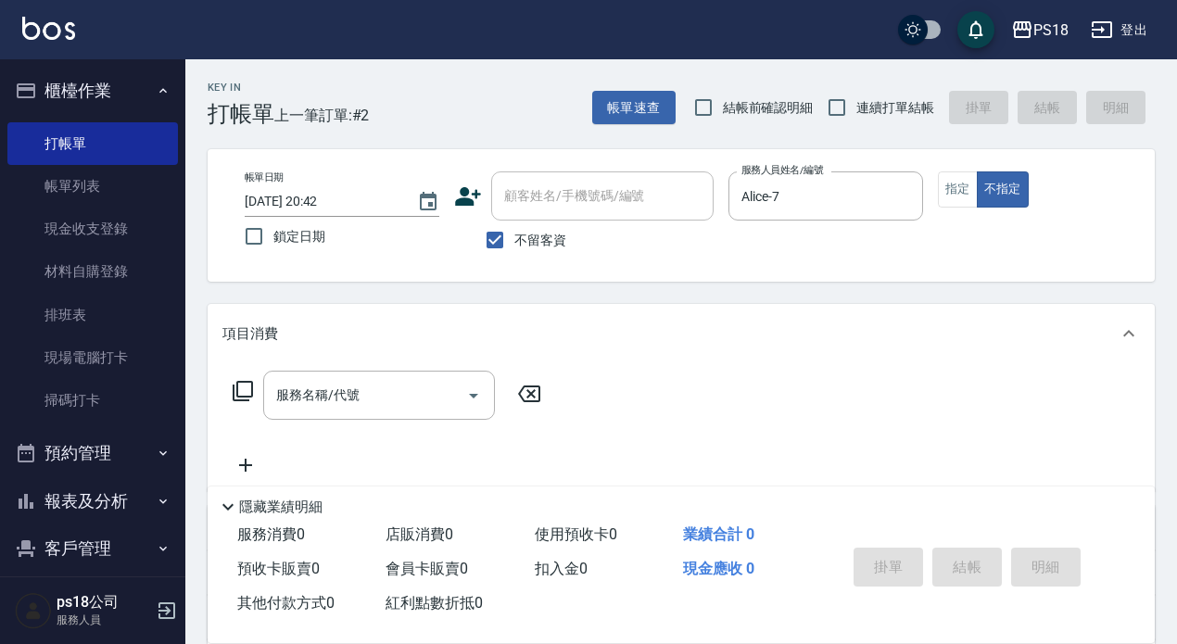
click at [247, 394] on icon at bounding box center [243, 391] width 22 height 22
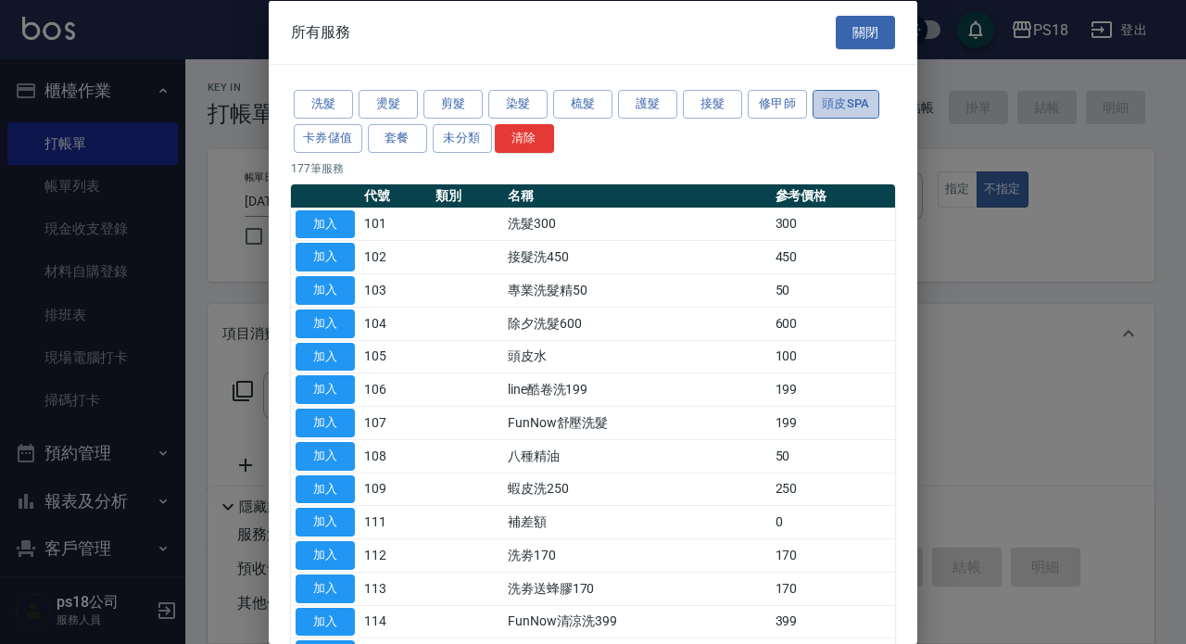
drag, startPoint x: 856, startPoint y: 105, endPoint x: 827, endPoint y: 117, distance: 32.0
click at [855, 105] on button "頭皮SPA" at bounding box center [846, 104] width 67 height 29
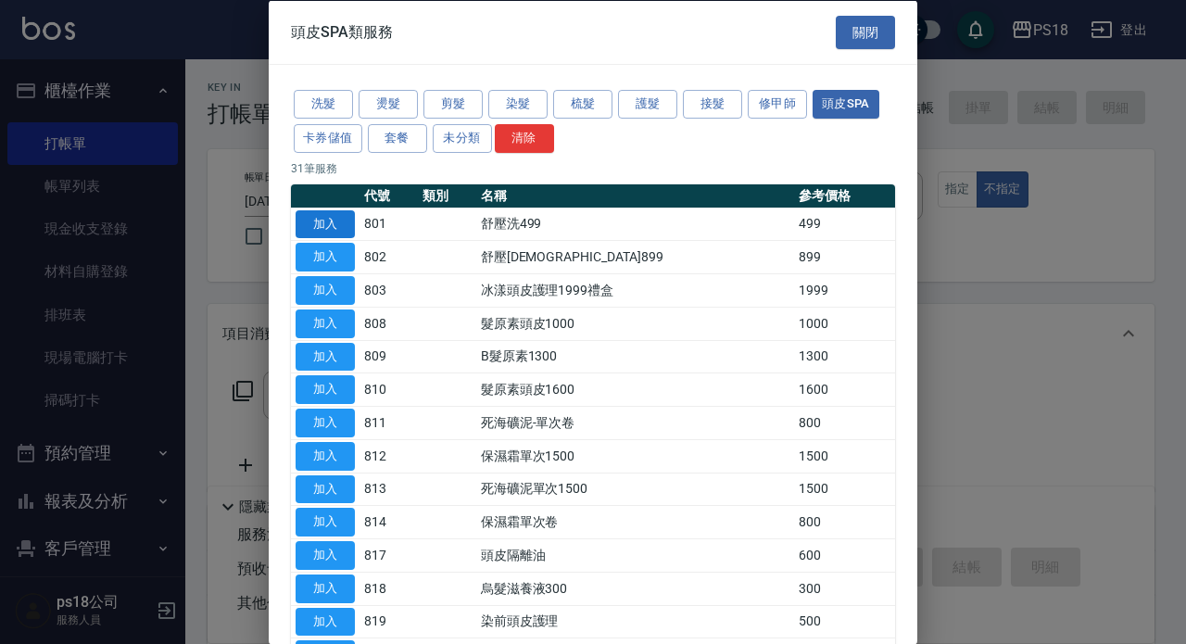
click at [336, 220] on button "加入" at bounding box center [325, 223] width 59 height 29
type input "舒壓洗499(801)"
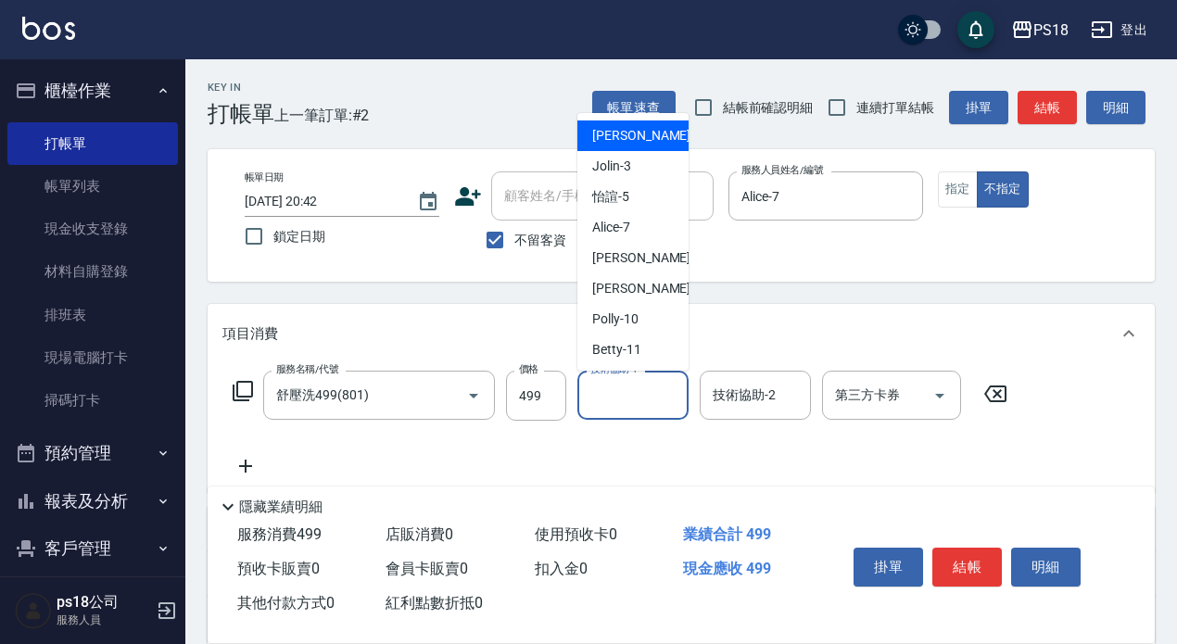
click at [623, 401] on input "技術協助-1" at bounding box center [633, 395] width 95 height 32
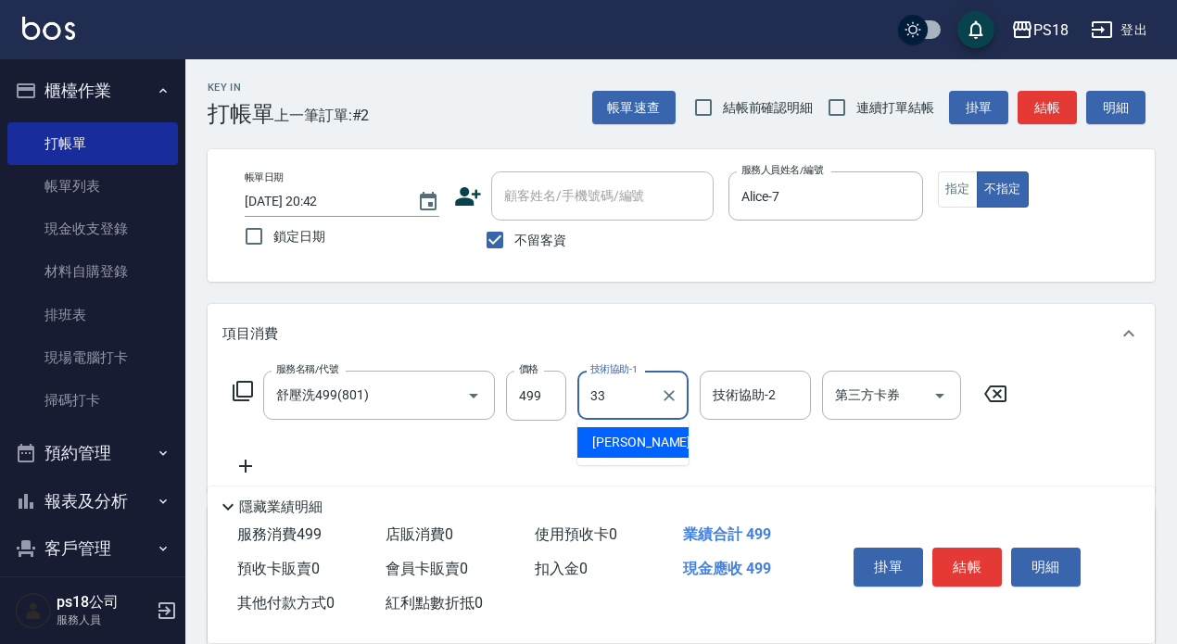
click at [603, 446] on span "李羽忻 -33" at bounding box center [650, 442] width 117 height 19
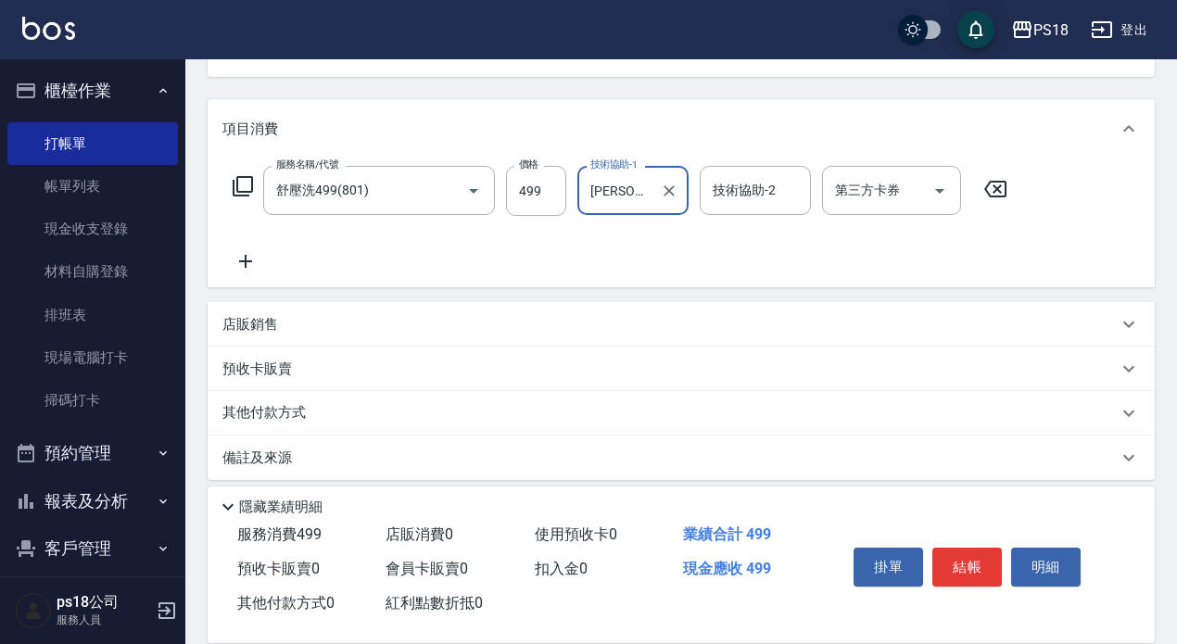
scroll to position [219, 0]
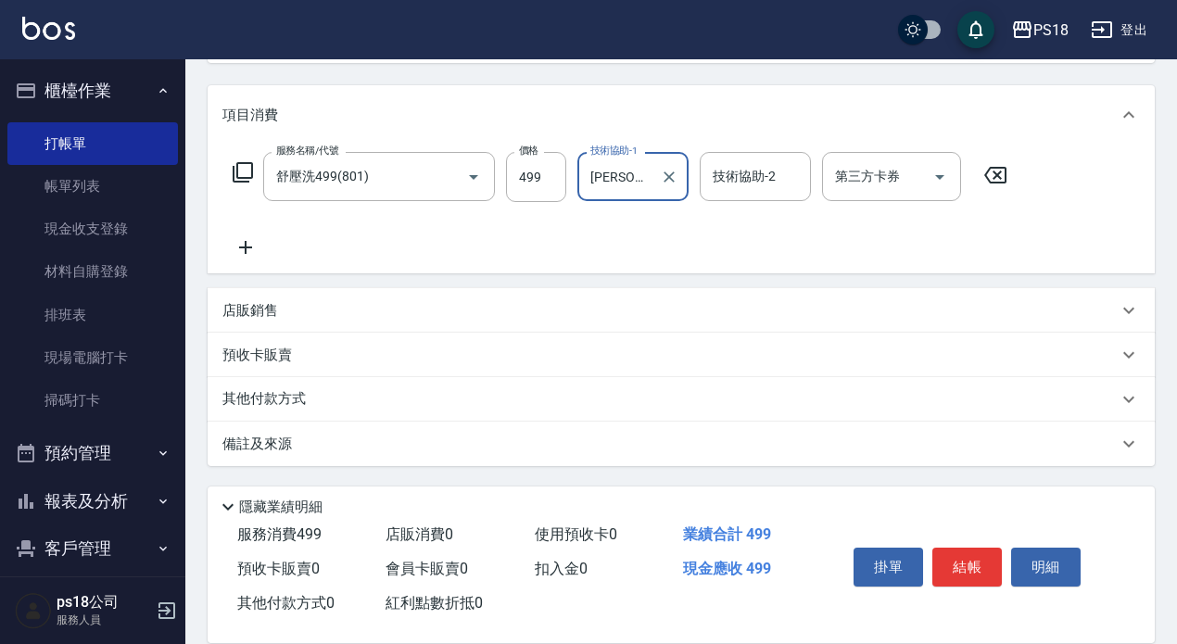
type input "李羽忻-33"
click at [527, 447] on div "備註及來源" at bounding box center [669, 444] width 895 height 19
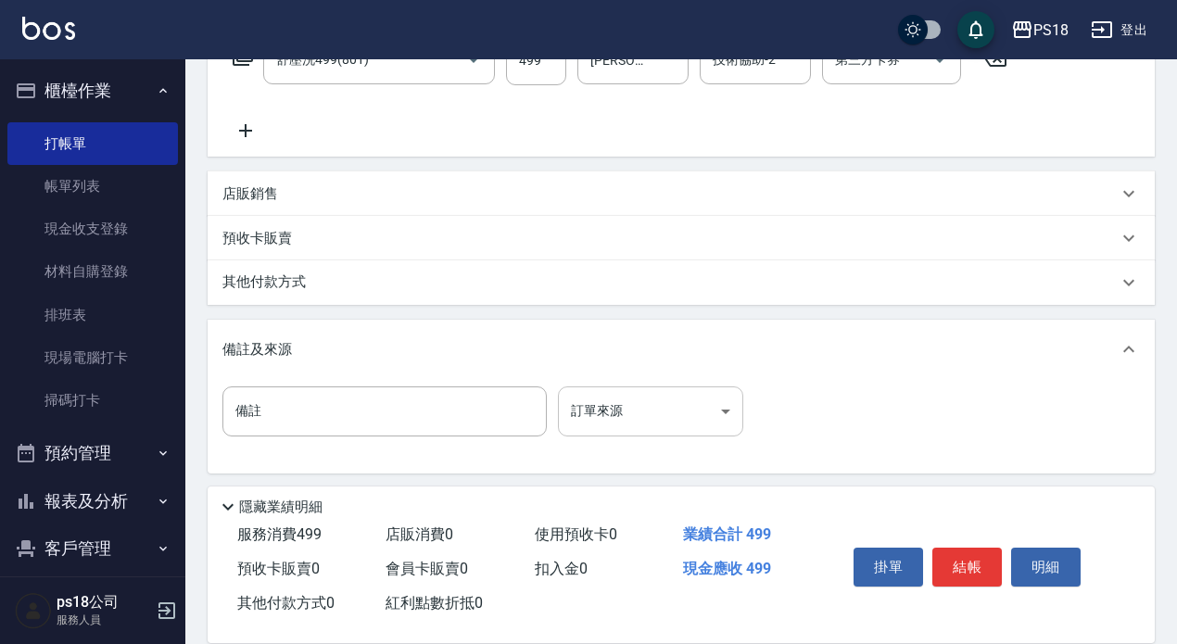
scroll to position [343, 0]
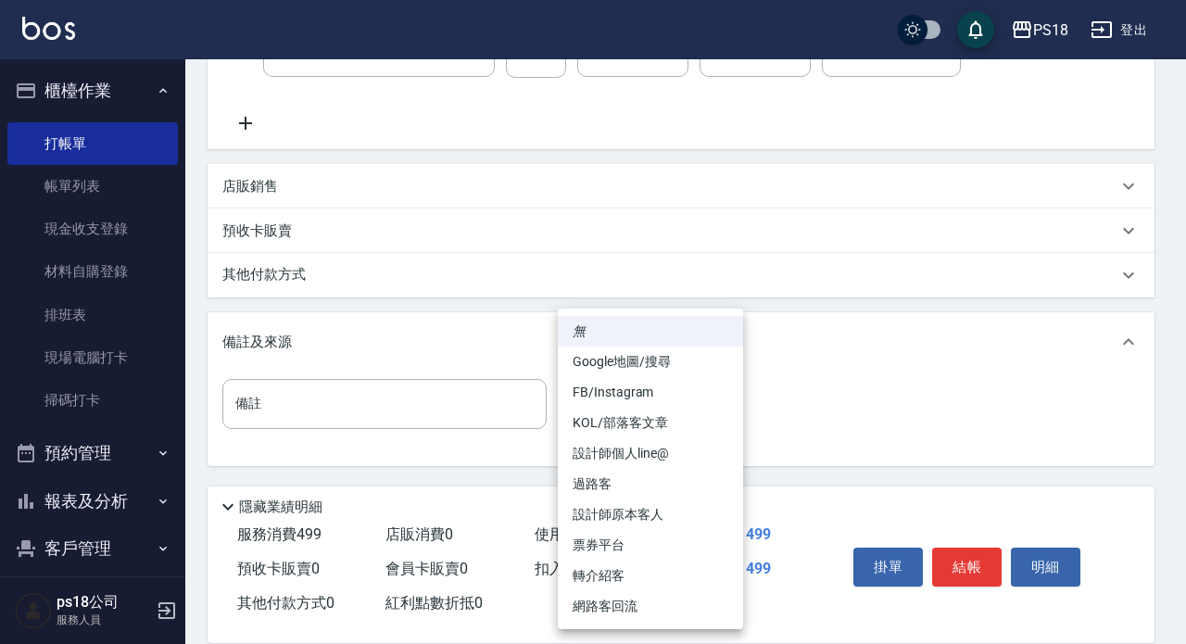
click at [622, 413] on body "PS18 登出 櫃檯作業 打帳單 帳單列表 現金收支登錄 材料自購登錄 排班表 現場電腦打卡 掃碼打卡 預約管理 預約管理 單日預約紀錄 單週預約紀錄 報表及…" at bounding box center [593, 150] width 1186 height 987
click at [590, 484] on li "過路客" at bounding box center [650, 484] width 185 height 31
type input "過路客"
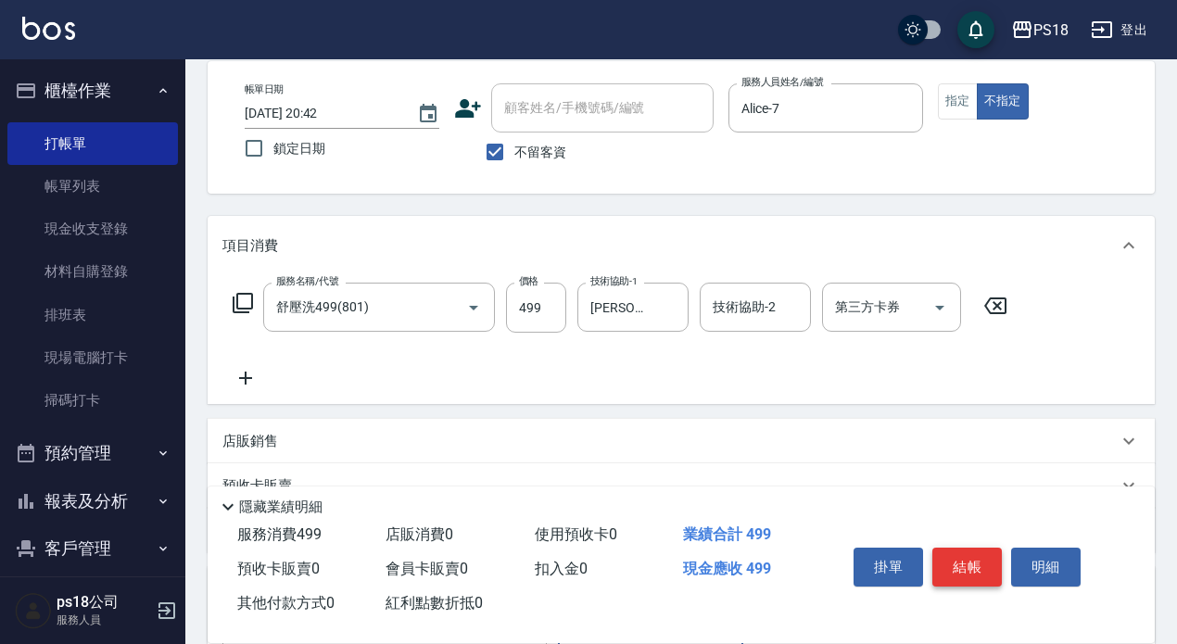
scroll to position [185, 0]
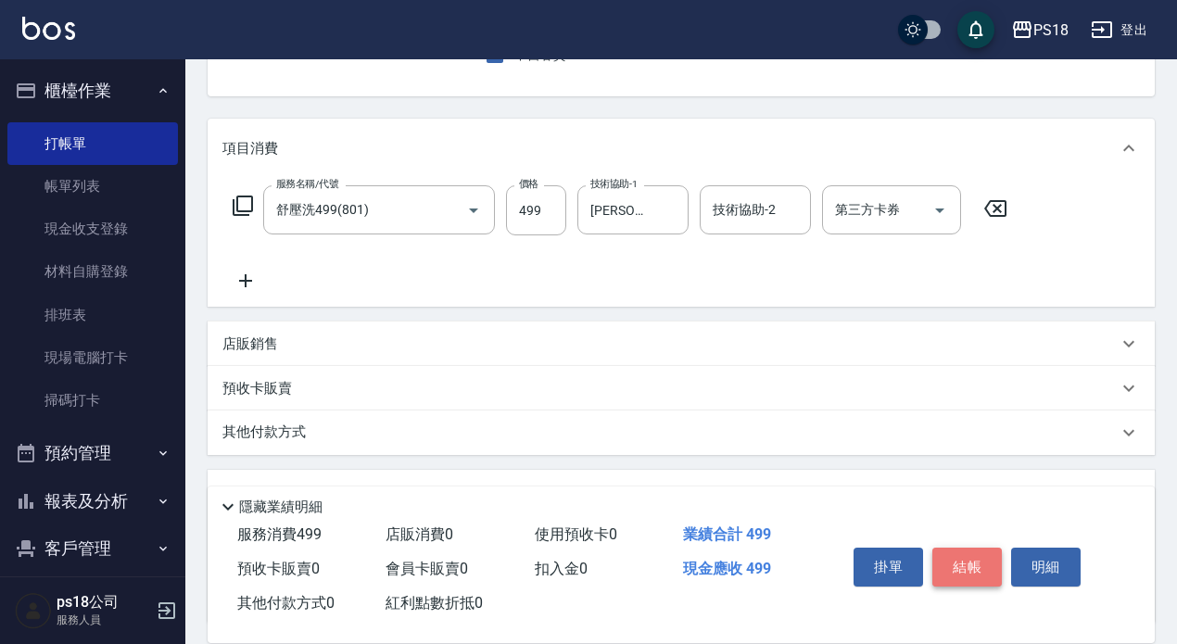
click at [945, 560] on button "結帳" at bounding box center [967, 567] width 70 height 39
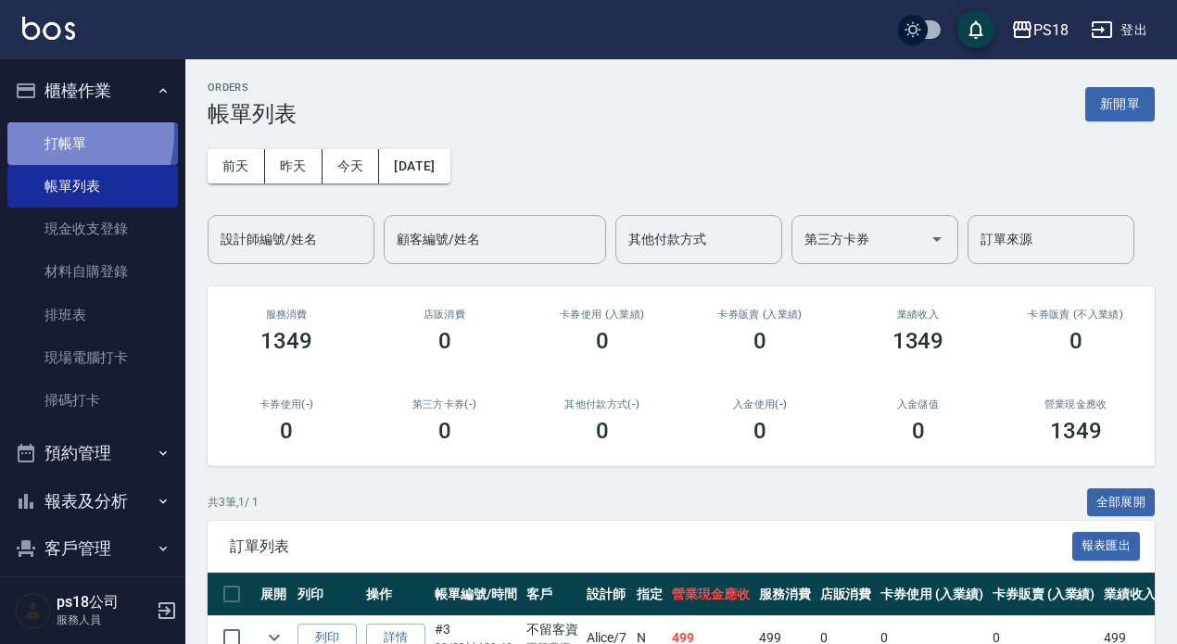
click at [48, 133] on link "打帳單" at bounding box center [92, 143] width 171 height 43
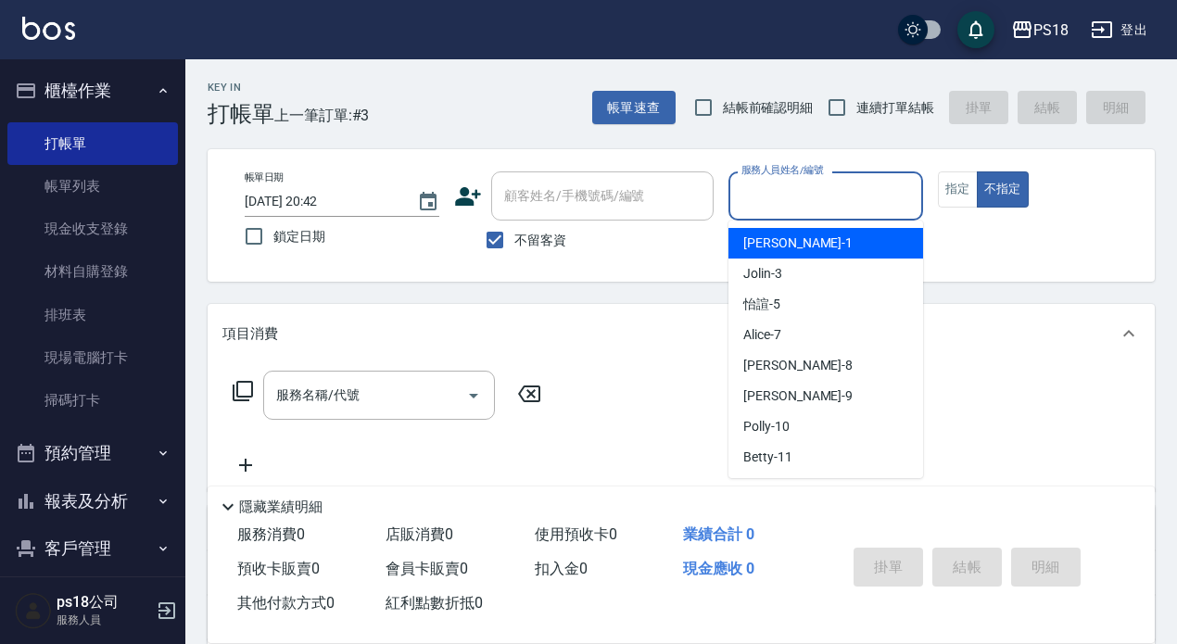
click at [782, 192] on input "服務人員姓名/編號" at bounding box center [826, 196] width 178 height 32
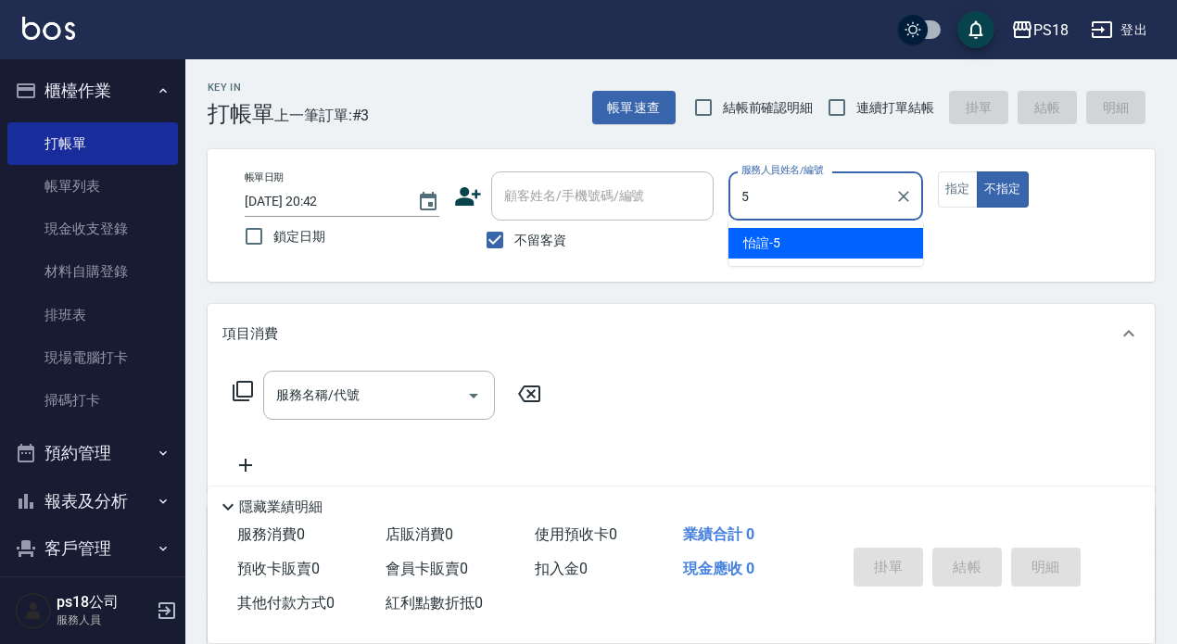
type input "怡諠-5"
type button "false"
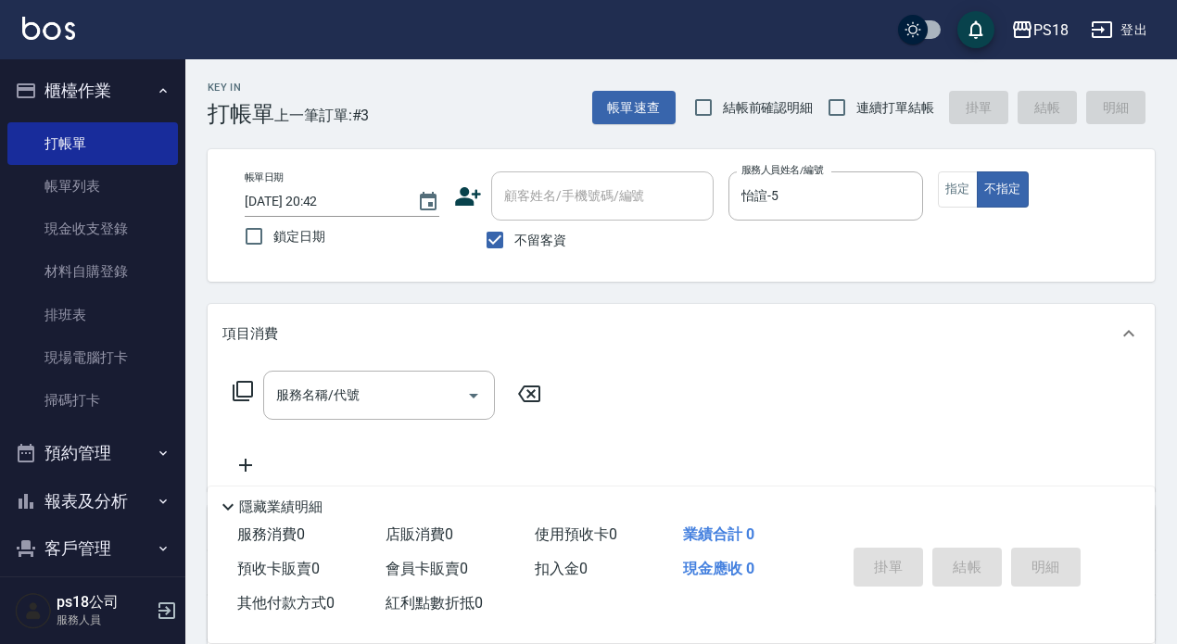
click at [243, 389] on icon at bounding box center [243, 391] width 22 height 22
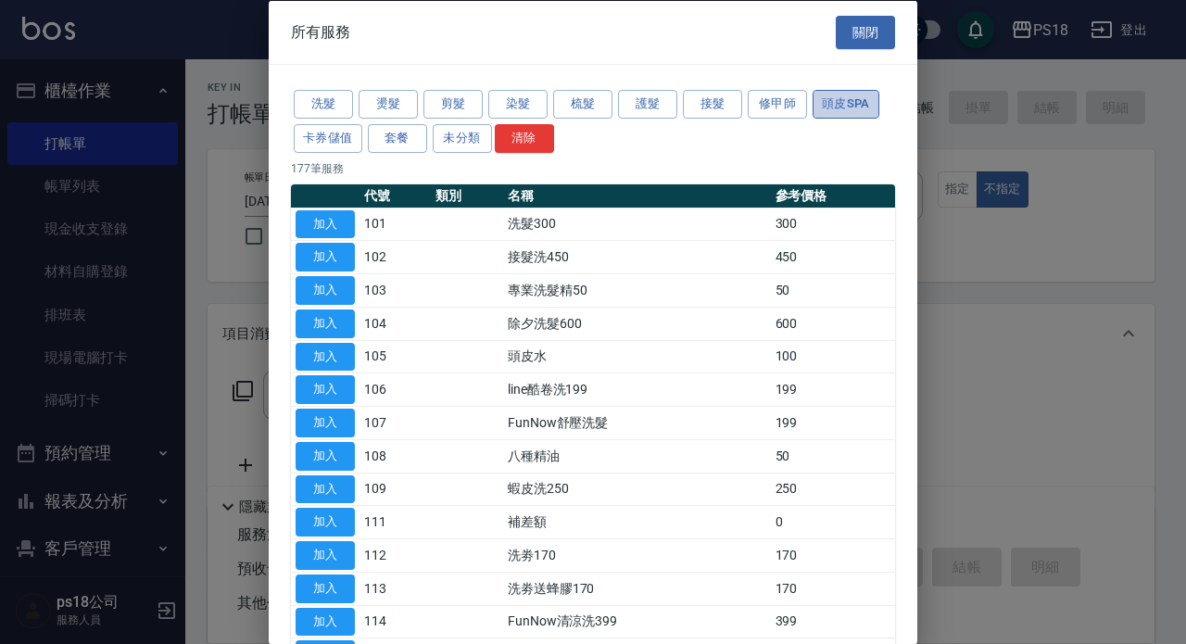
click at [855, 101] on button "頭皮SPA" at bounding box center [846, 104] width 67 height 29
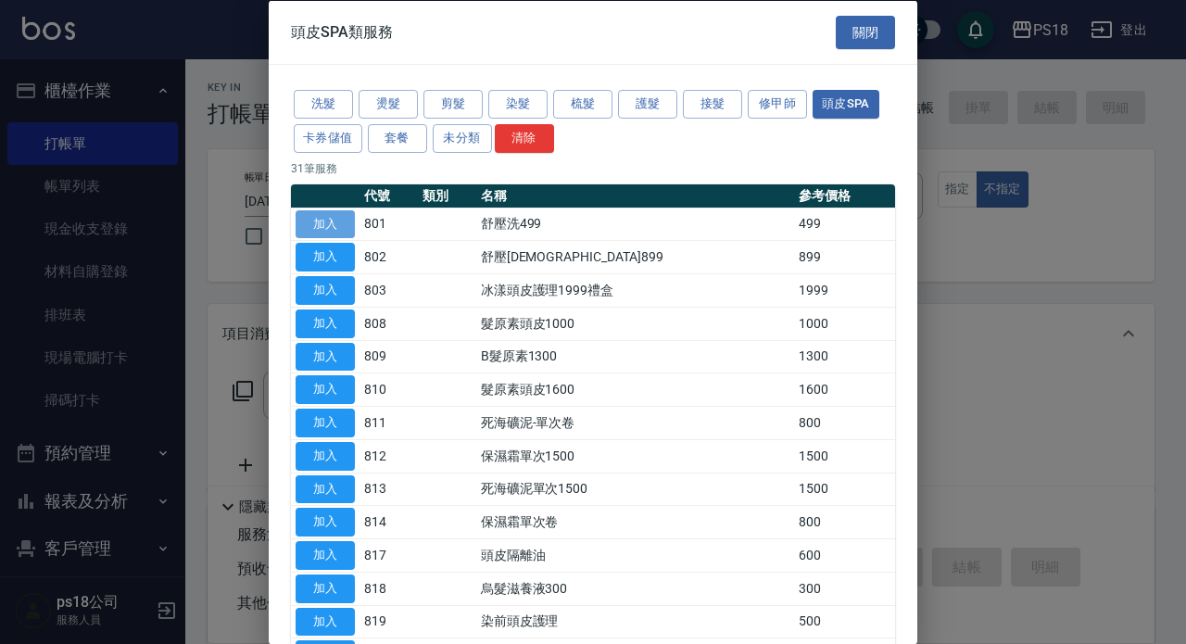
click at [320, 226] on button "加入" at bounding box center [325, 223] width 59 height 29
type input "舒壓洗499(801)"
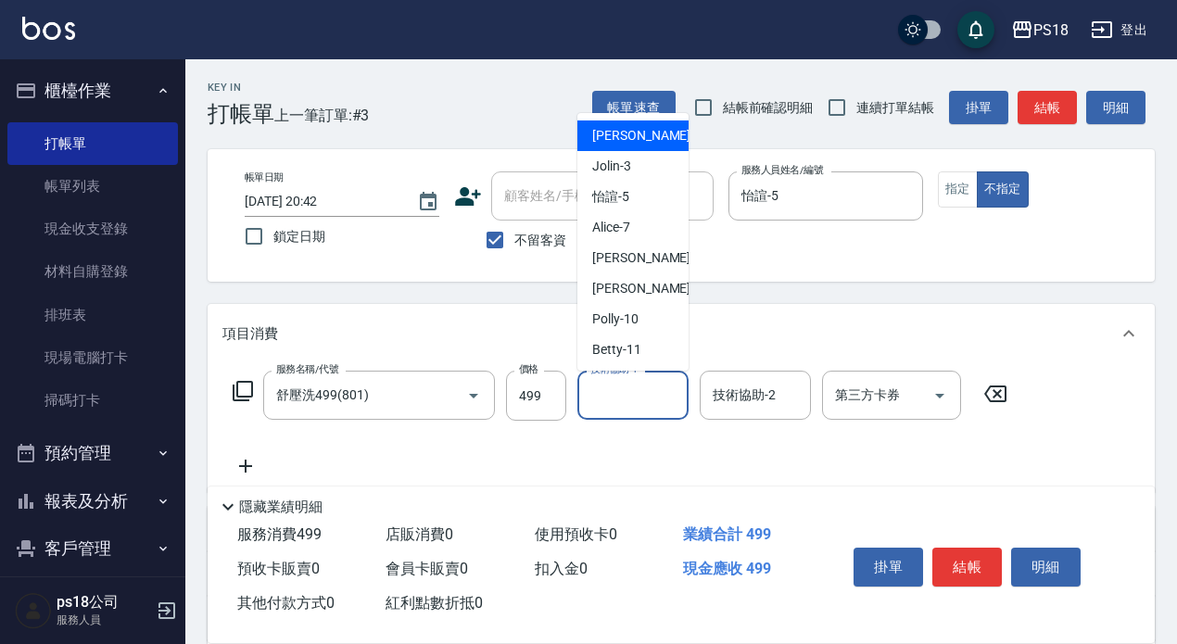
click at [646, 403] on input "技術協助-1" at bounding box center [633, 395] width 95 height 32
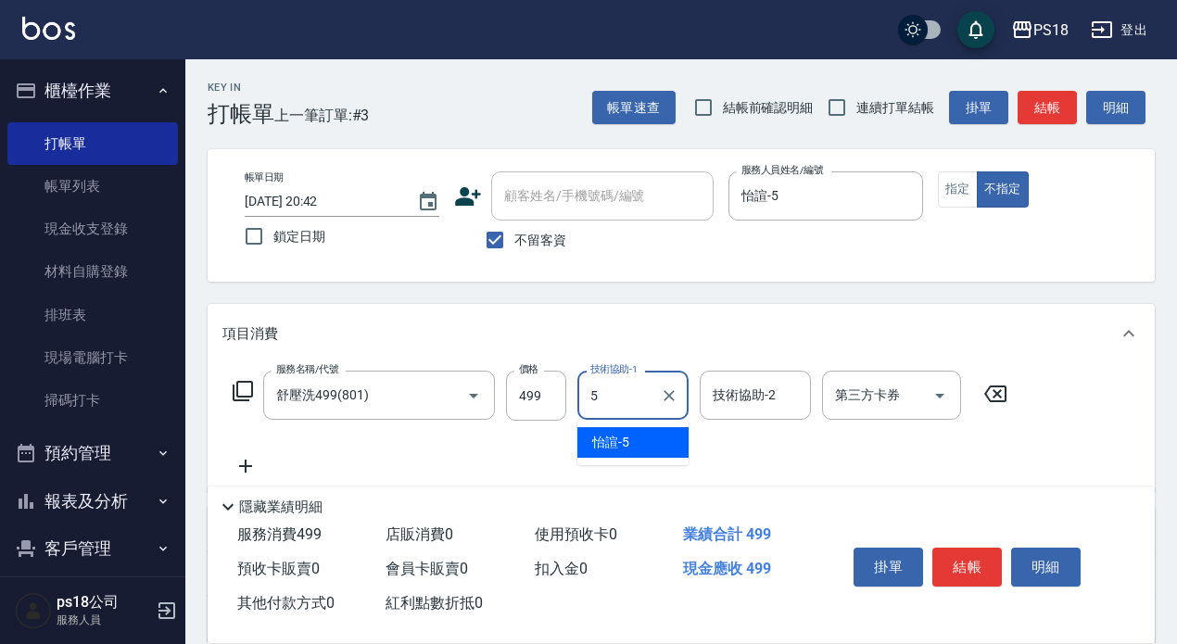
type input "怡諠-5"
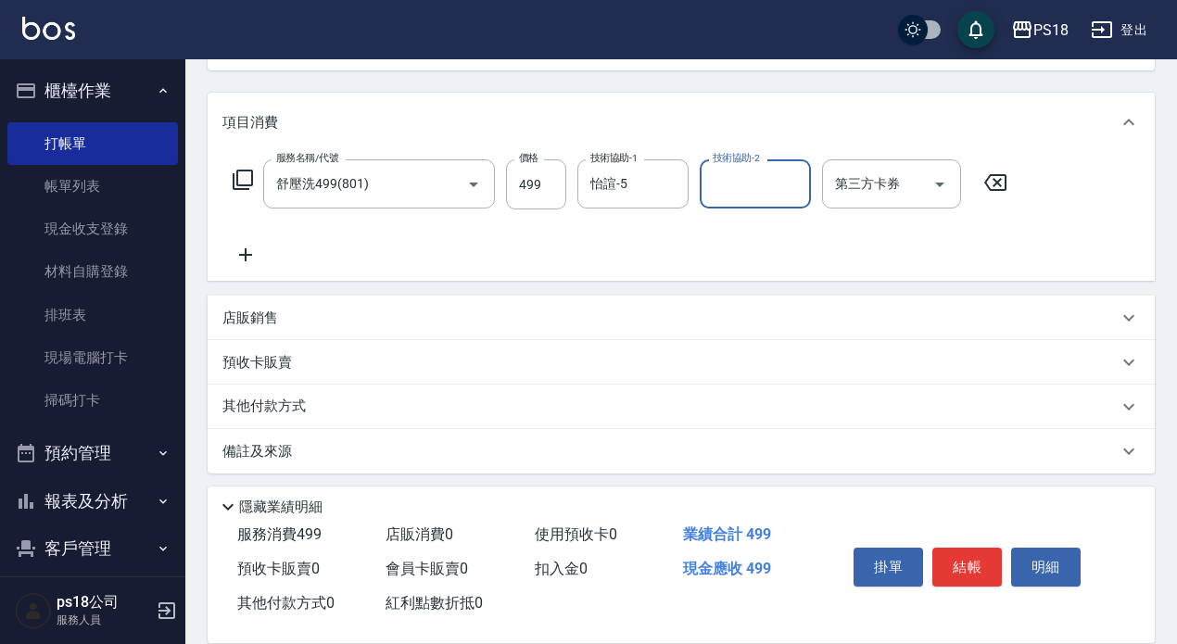
scroll to position [219, 0]
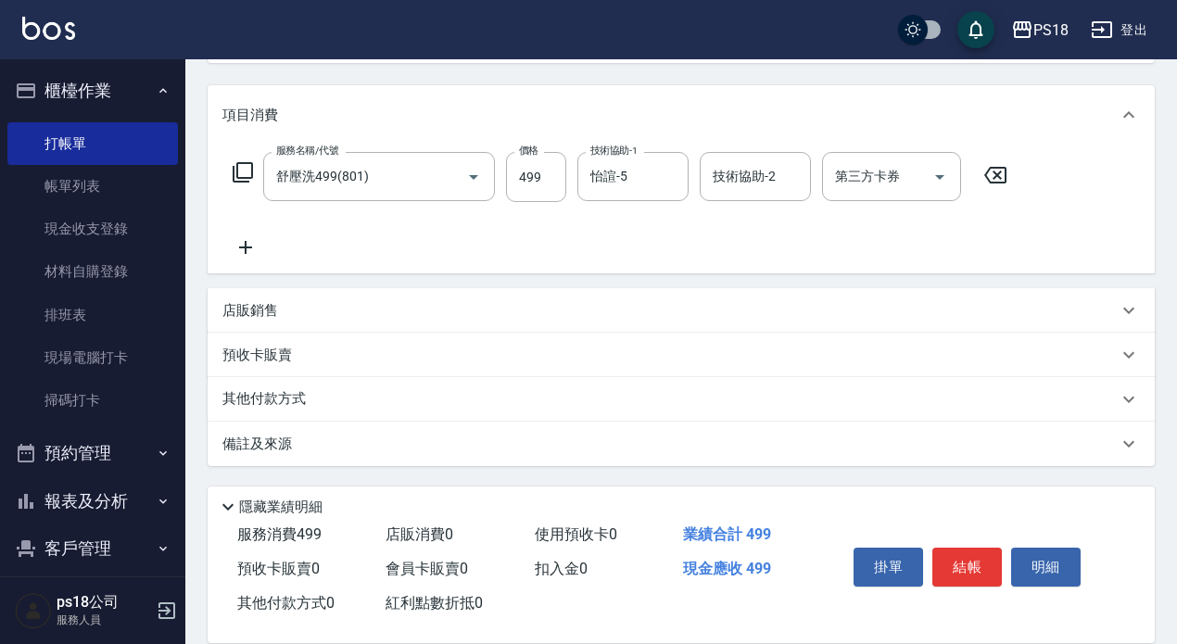
click at [441, 443] on div "備註及來源" at bounding box center [669, 444] width 895 height 19
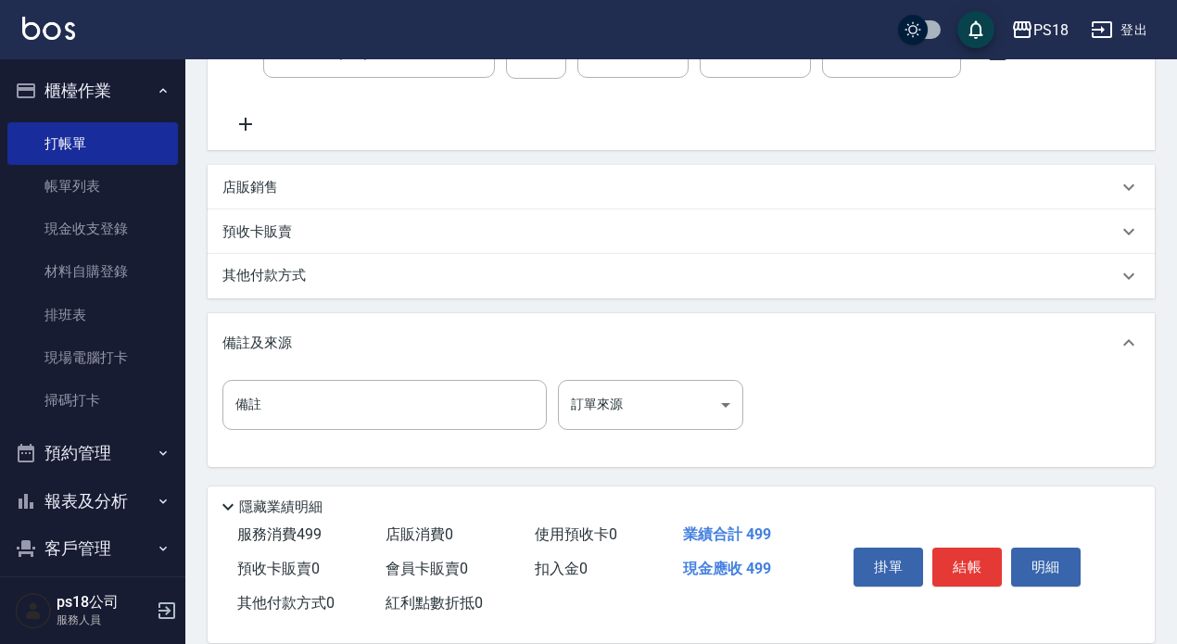
scroll to position [343, 0]
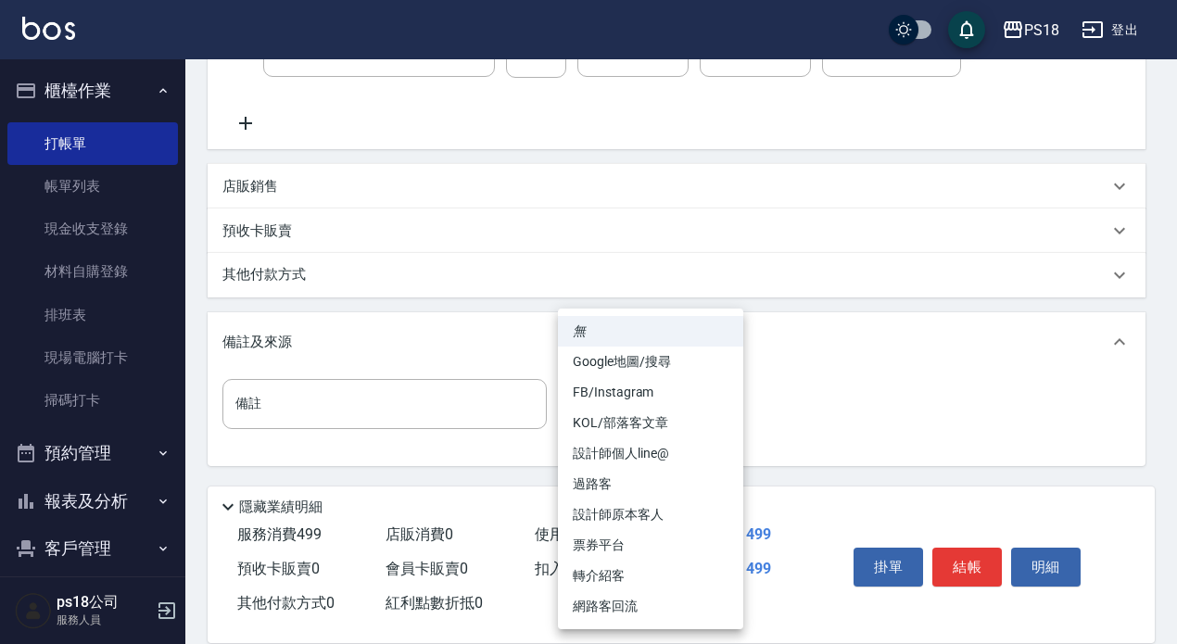
click at [621, 409] on body "PS18 登出 櫃檯作業 打帳單 帳單列表 現金收支登錄 材料自購登錄 排班表 現場電腦打卡 掃碼打卡 預約管理 預約管理 單日預約紀錄 單週預約紀錄 報表及…" at bounding box center [588, 150] width 1177 height 987
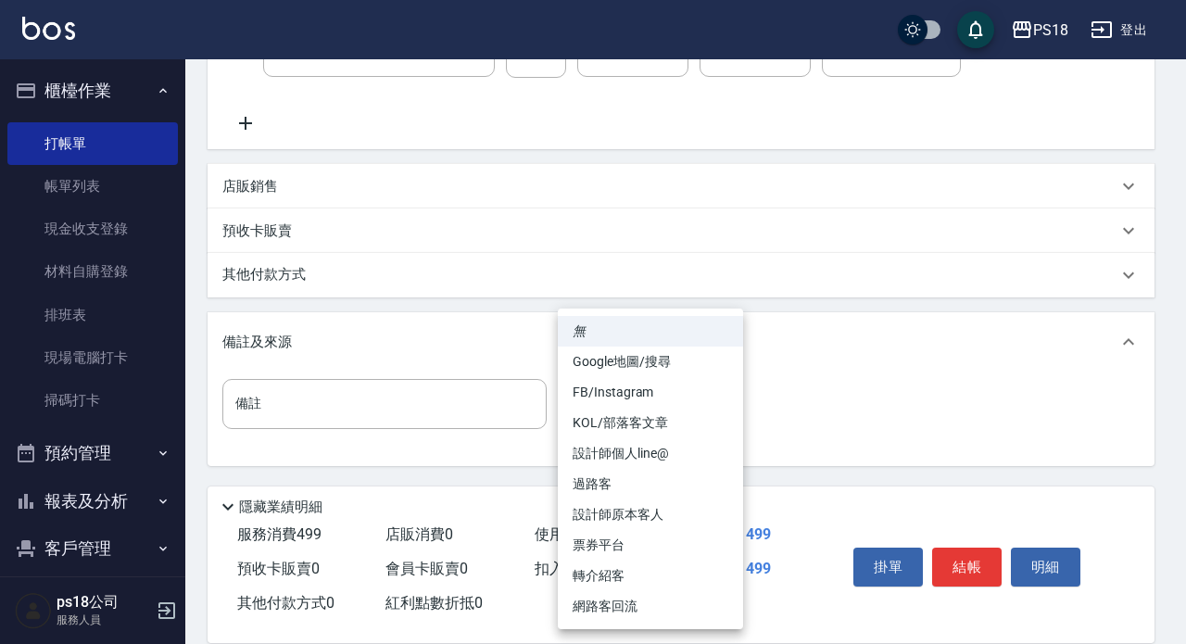
click at [597, 484] on li "過路客" at bounding box center [650, 484] width 185 height 31
type input "過路客"
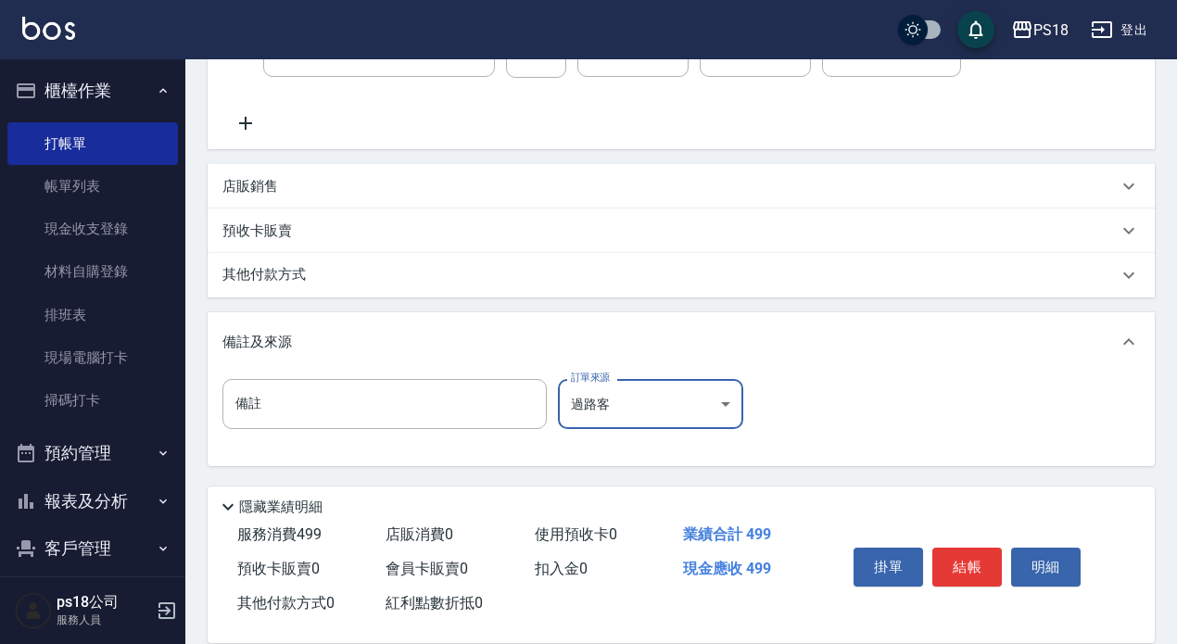
click at [969, 558] on button "結帳" at bounding box center [967, 567] width 70 height 39
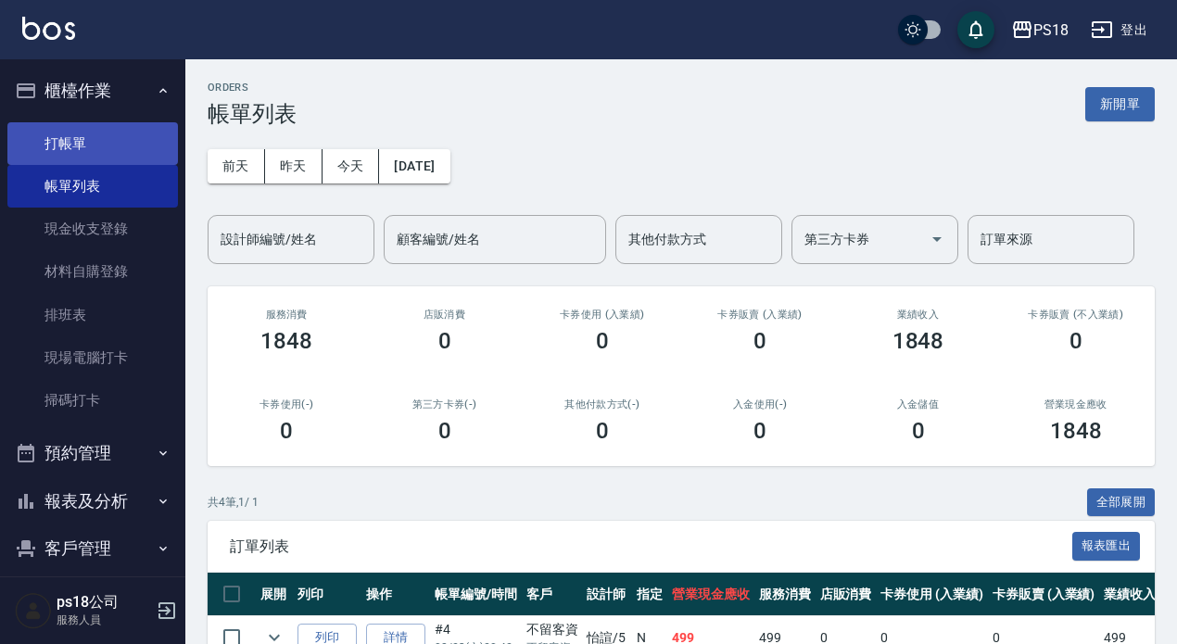
click at [76, 151] on link "打帳單" at bounding box center [92, 143] width 171 height 43
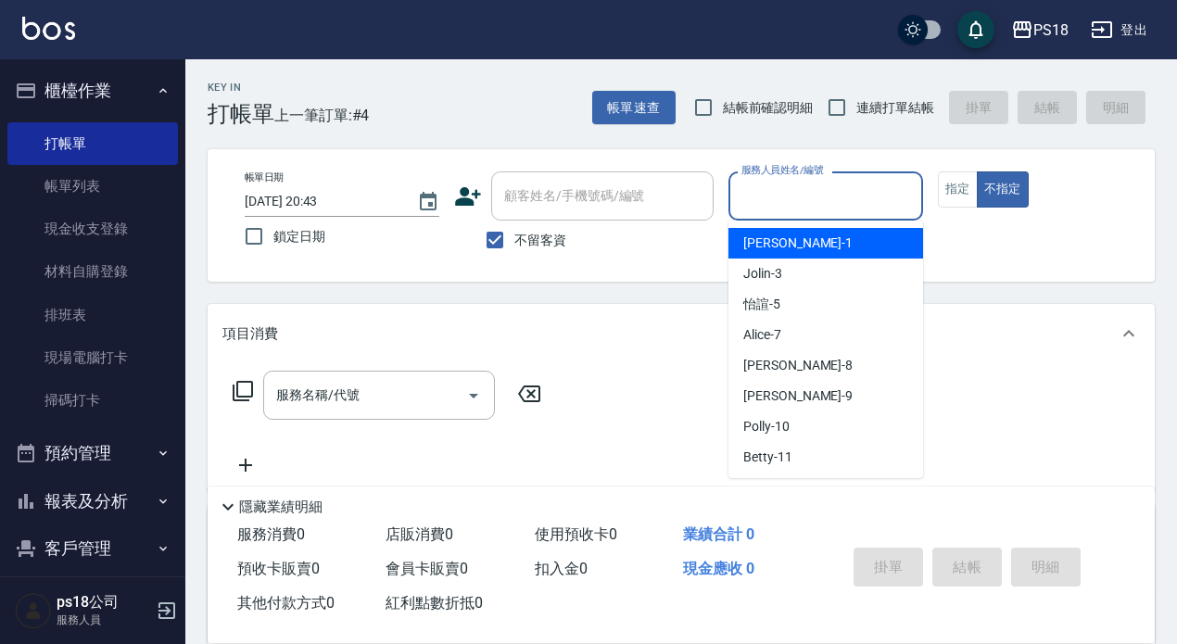
click at [817, 203] on input "服務人員姓名/編號" at bounding box center [826, 196] width 178 height 32
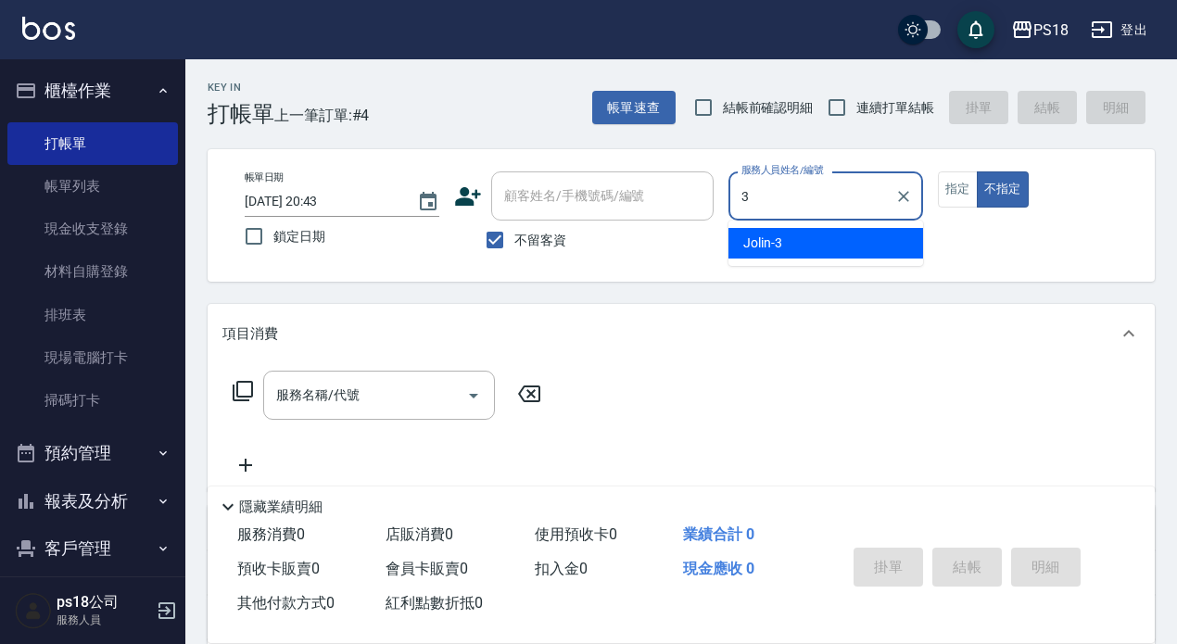
type input "Jolin-3"
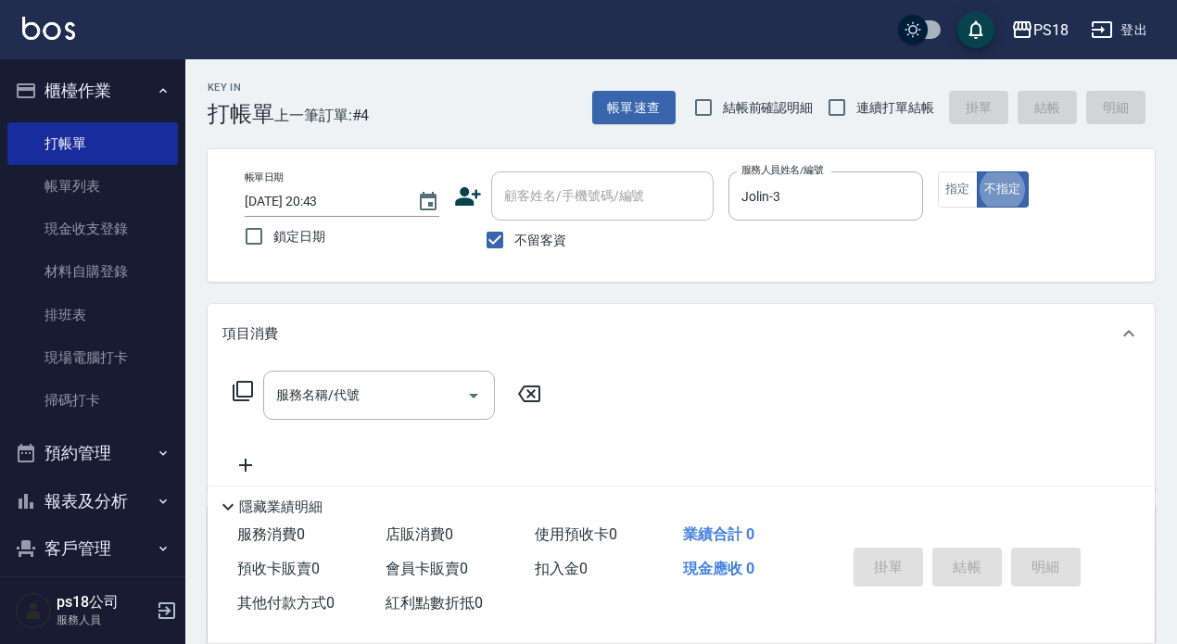
type button "false"
drag, startPoint x: 959, startPoint y: 188, endPoint x: 932, endPoint y: 204, distance: 32.0
click at [956, 189] on button "指定" at bounding box center [958, 189] width 40 height 36
click at [250, 399] on icon at bounding box center [243, 391] width 22 height 22
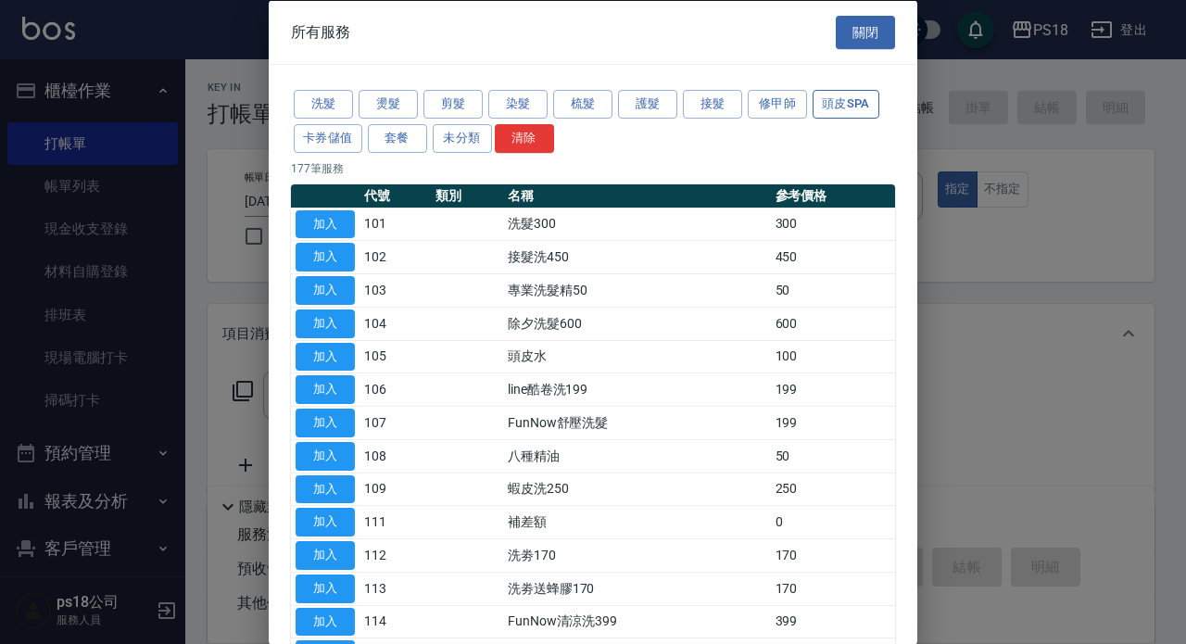
click at [837, 109] on button "頭皮SPA" at bounding box center [846, 104] width 67 height 29
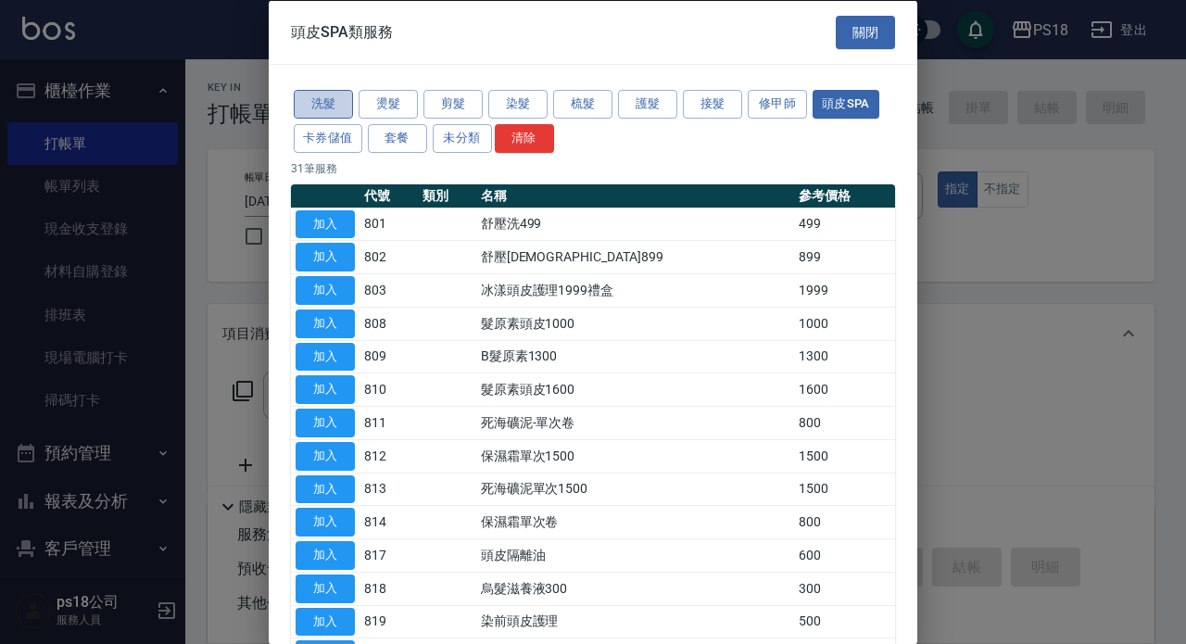
click at [325, 99] on button "洗髮" at bounding box center [323, 104] width 59 height 29
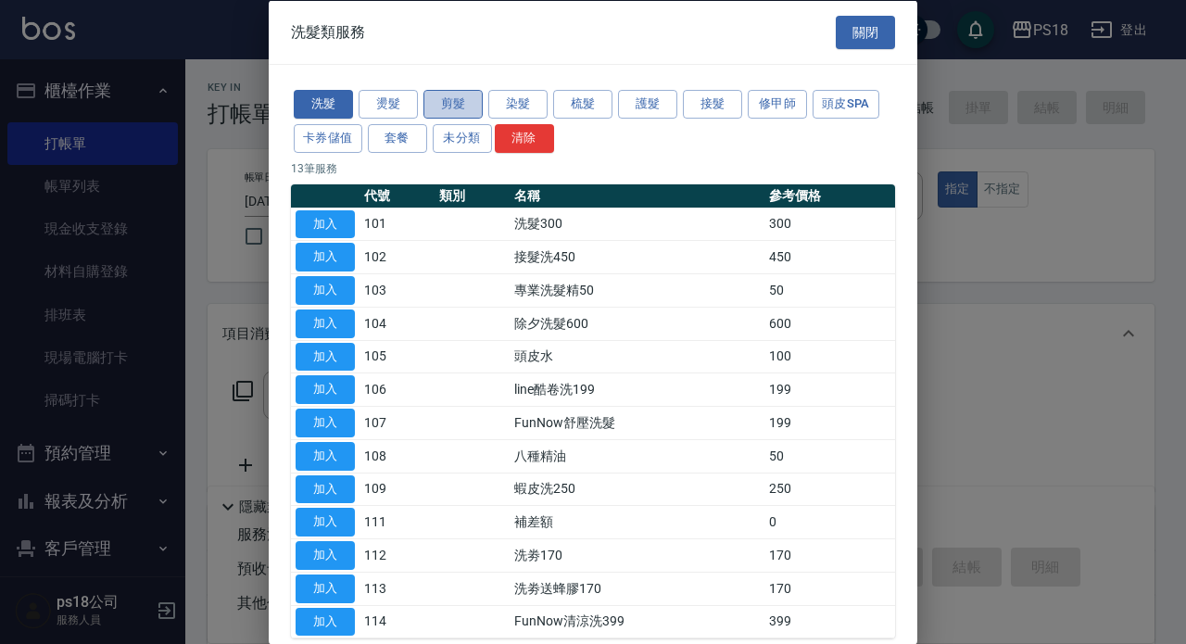
click at [462, 105] on button "剪髮" at bounding box center [453, 104] width 59 height 29
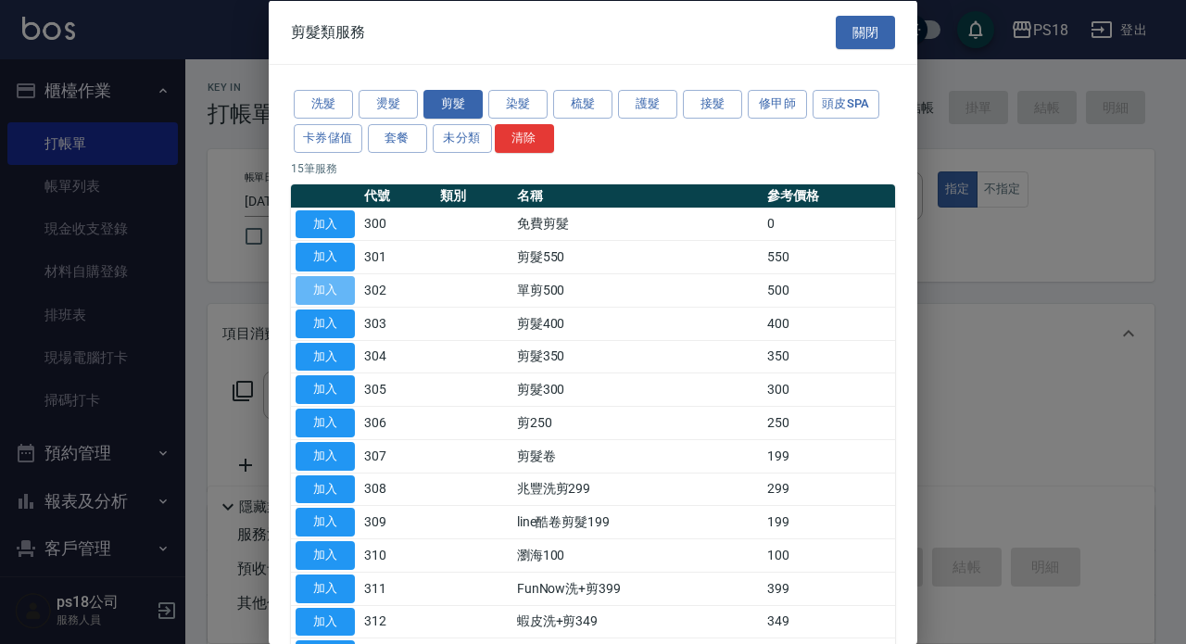
drag, startPoint x: 325, startPoint y: 290, endPoint x: 313, endPoint y: 289, distance: 12.1
click at [324, 290] on button "加入" at bounding box center [325, 290] width 59 height 29
type input "單剪500(302)"
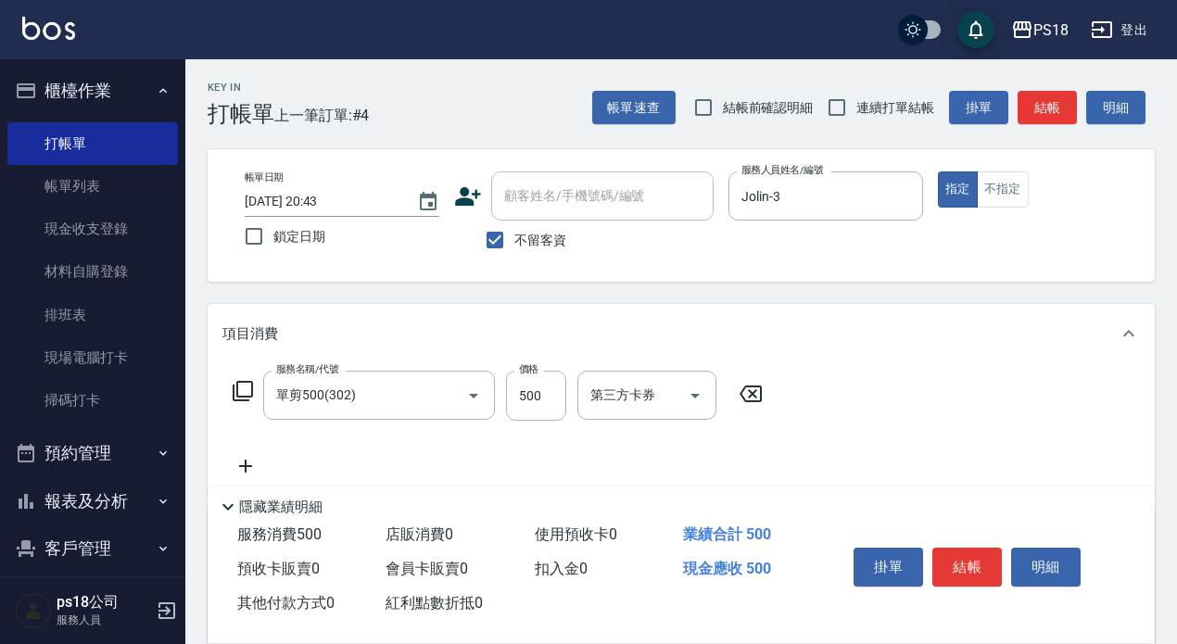
click at [241, 386] on icon at bounding box center [243, 391] width 22 height 22
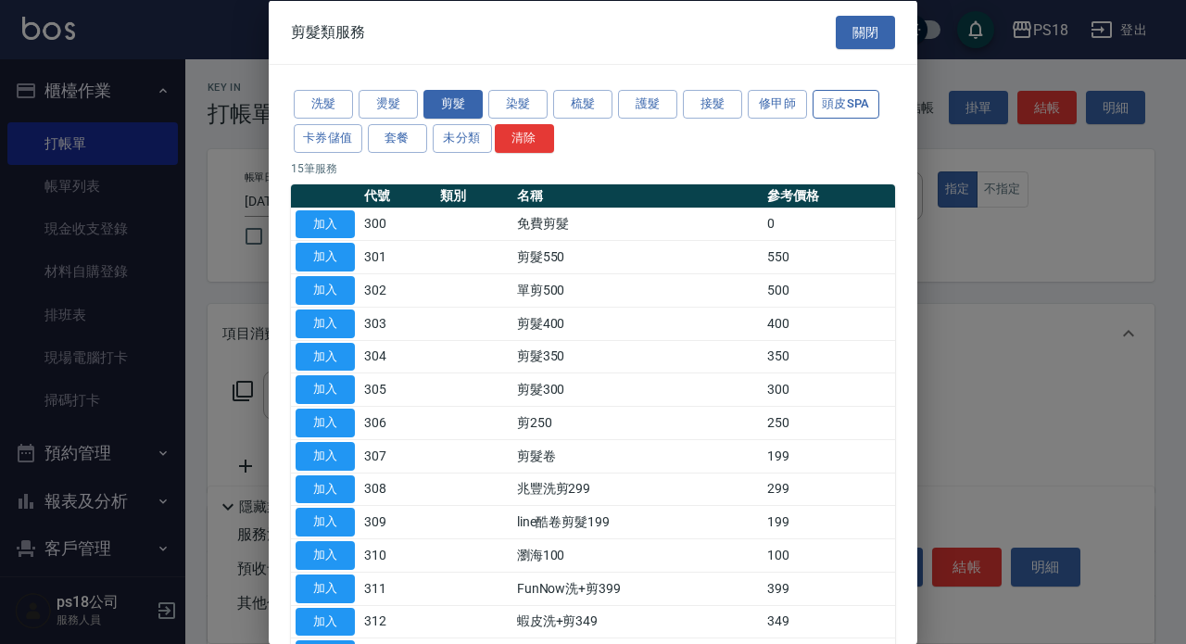
click at [852, 105] on button "頭皮SPA" at bounding box center [846, 104] width 67 height 29
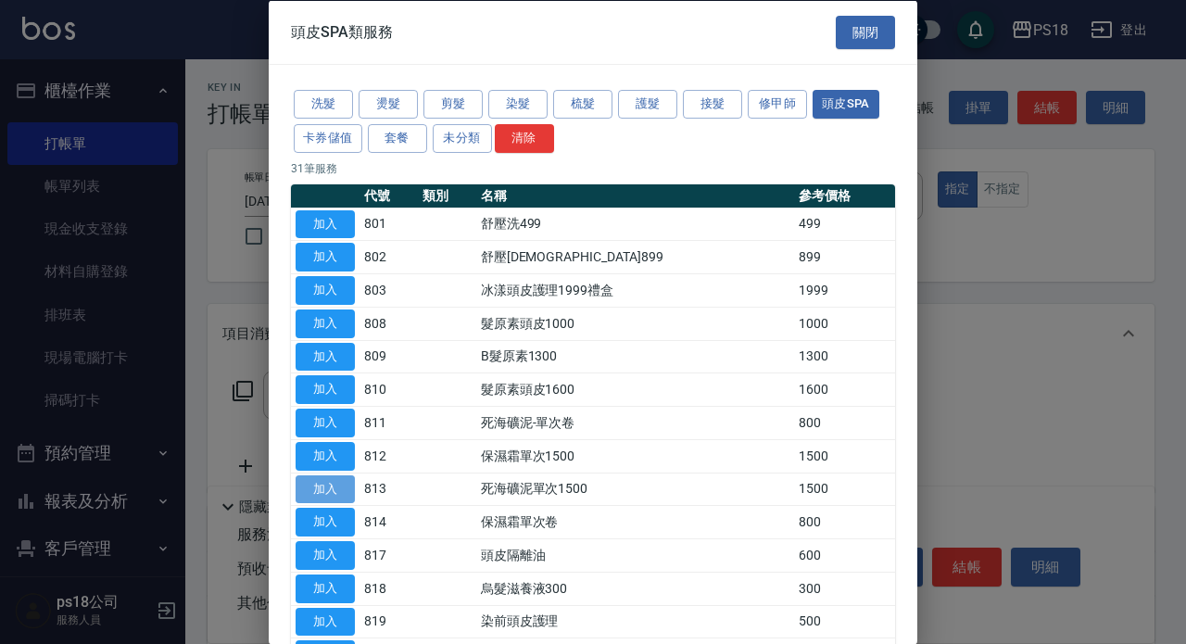
click at [323, 485] on button "加入" at bounding box center [325, 489] width 59 height 29
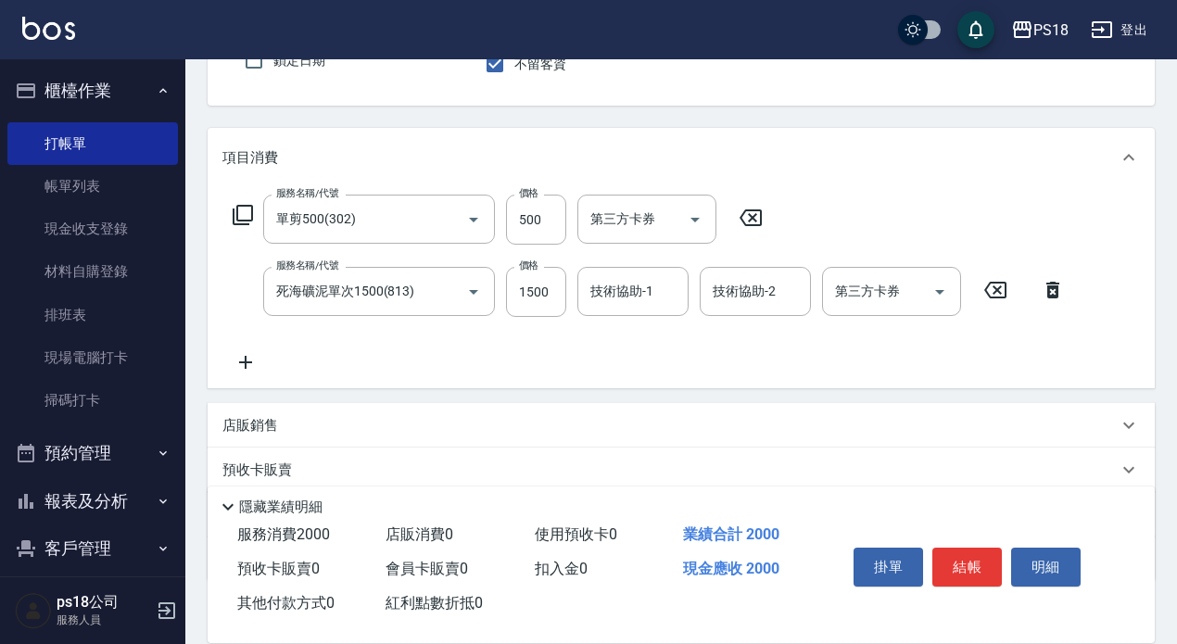
scroll to position [185, 0]
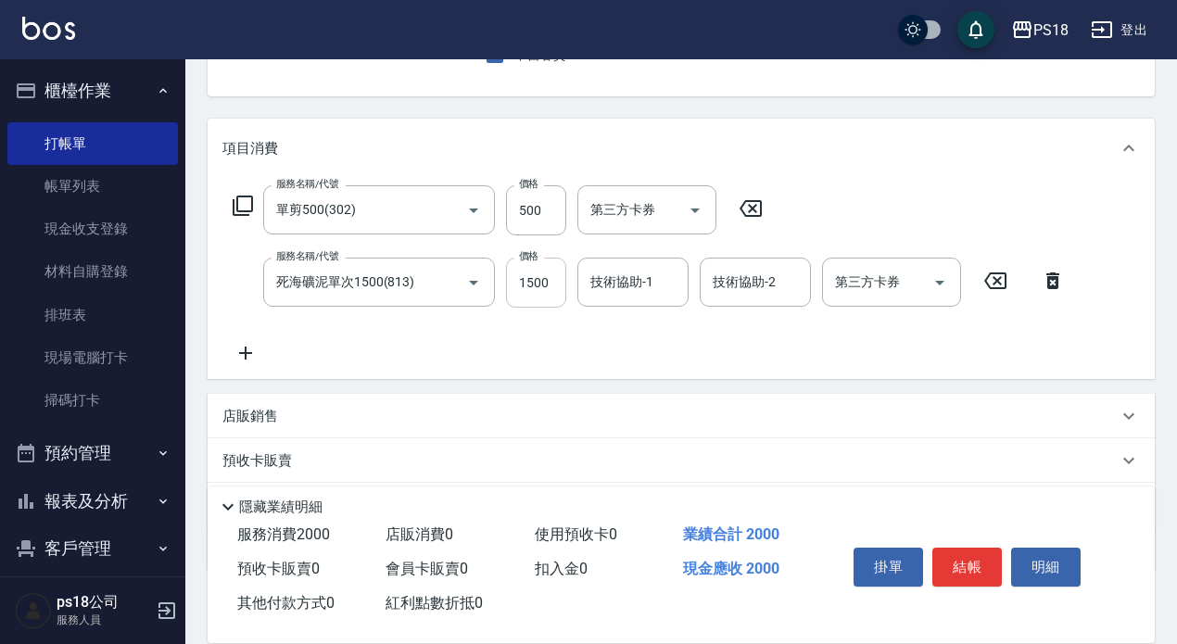
click at [538, 285] on input "1500" at bounding box center [536, 283] width 60 height 50
click at [530, 285] on input "1500" at bounding box center [536, 283] width 60 height 50
click at [543, 282] on input "1500" at bounding box center [536, 283] width 60 height 50
click at [549, 280] on input "1500" at bounding box center [536, 283] width 60 height 50
type input "1275"
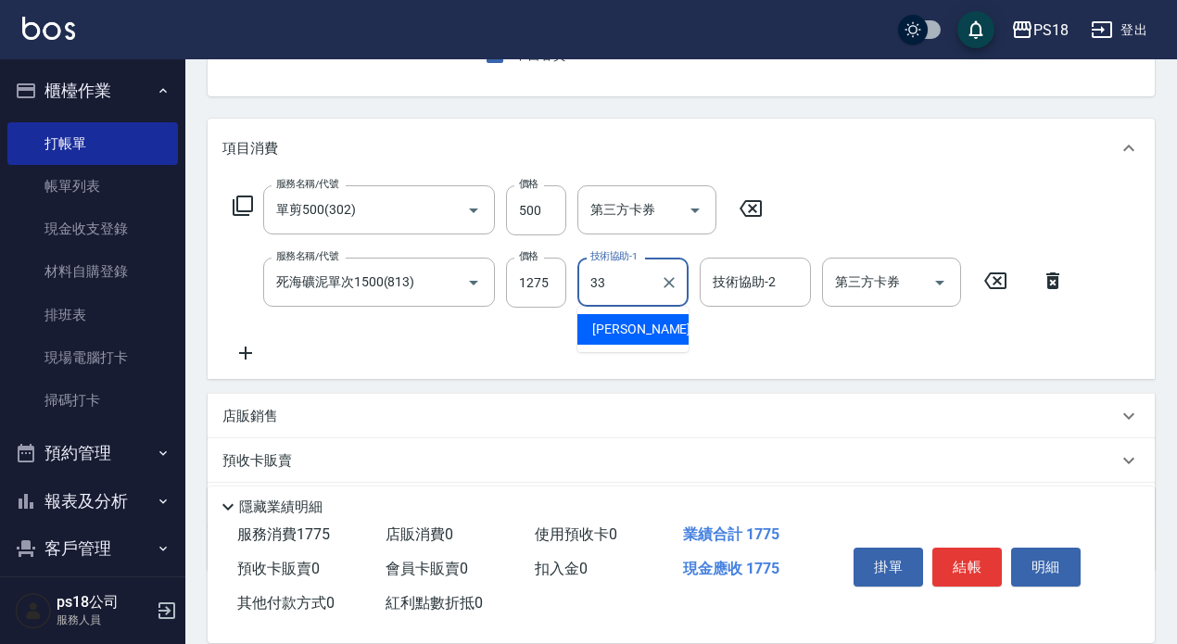
type input "李羽忻-33"
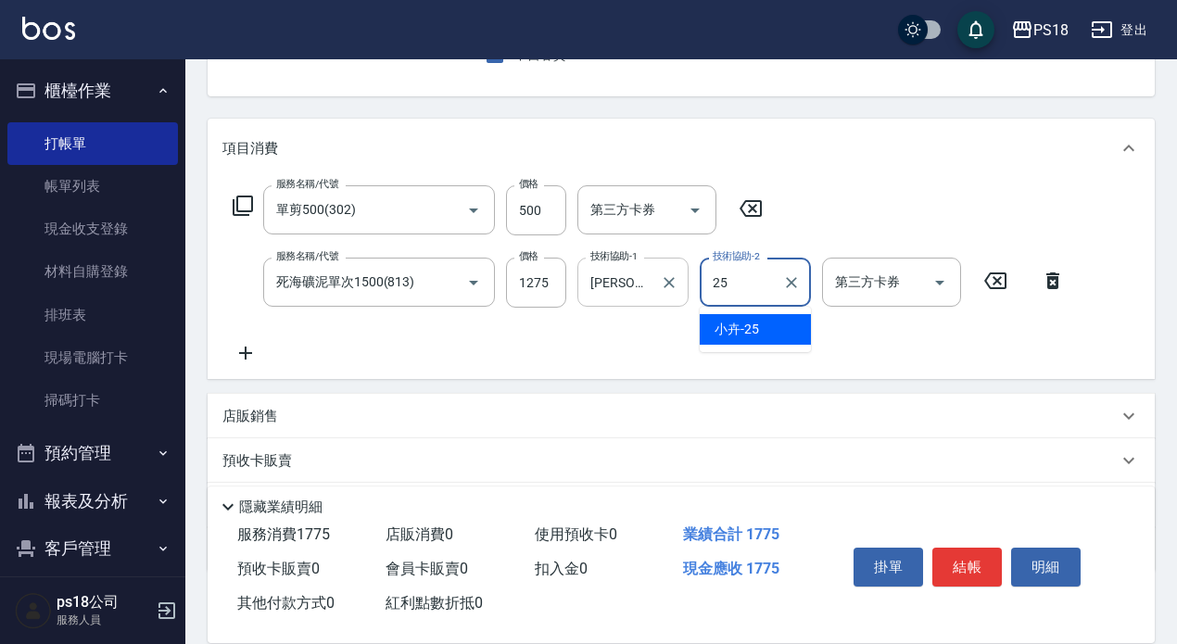
type input "小卉-25"
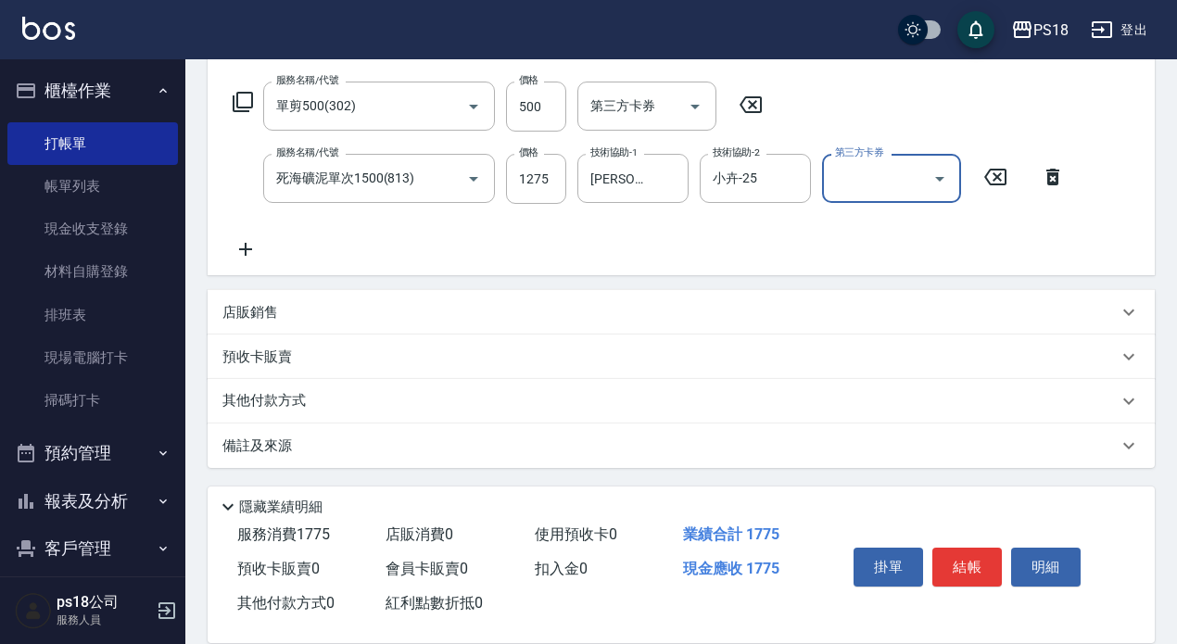
scroll to position [291, 0]
click at [608, 459] on div "備註及來源" at bounding box center [681, 444] width 947 height 44
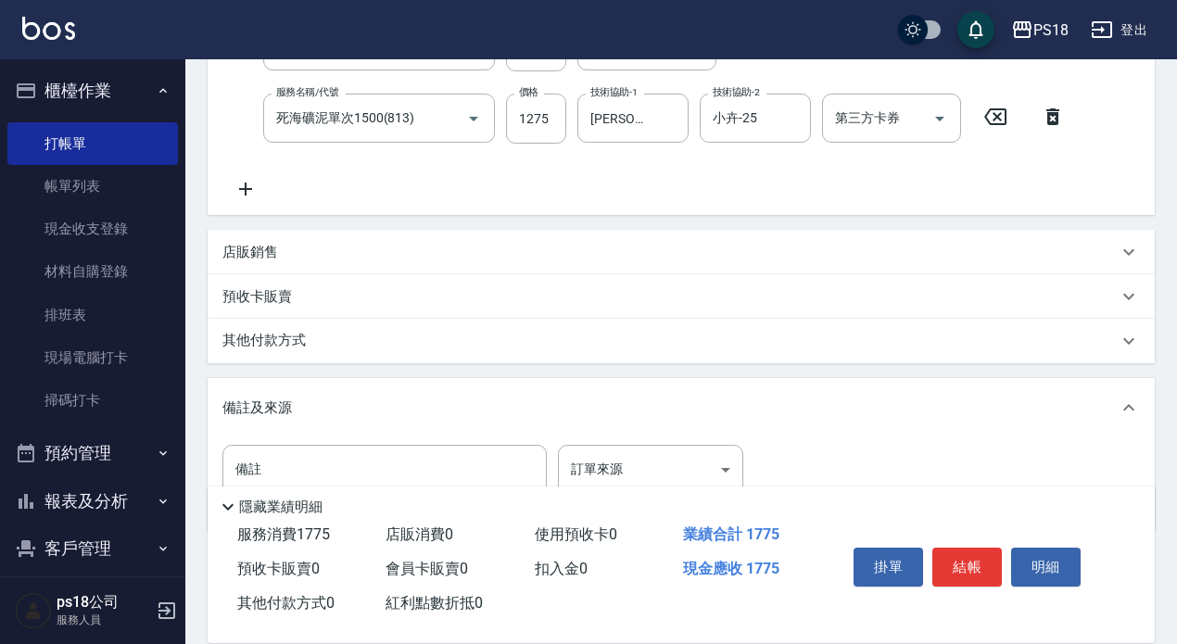
scroll to position [416, 0]
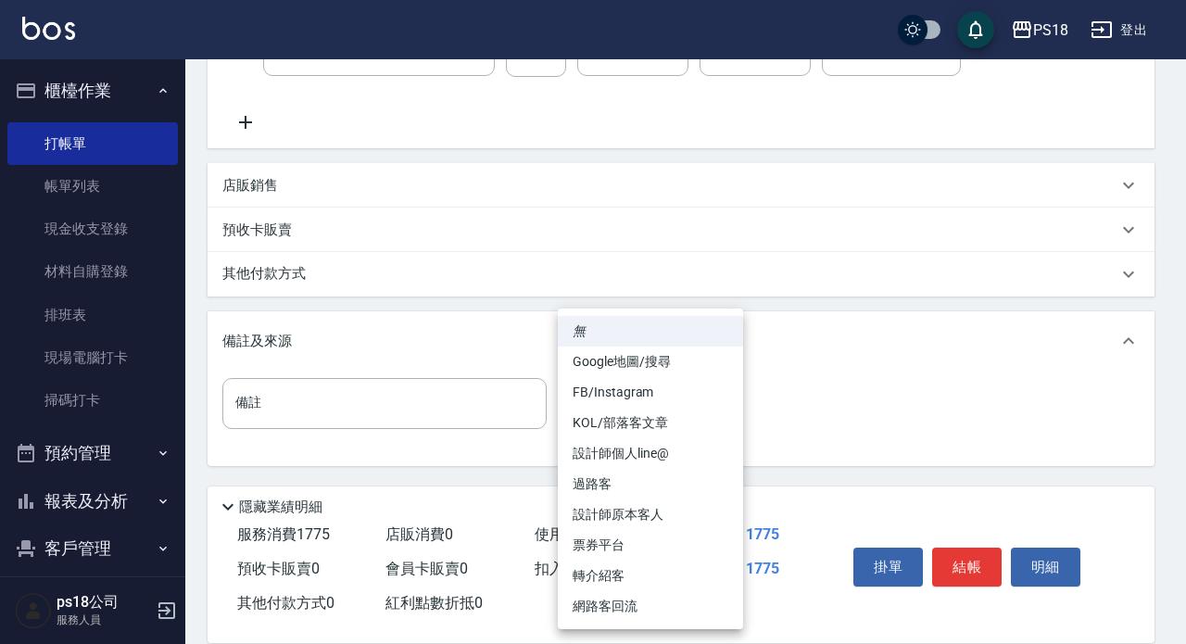
click at [631, 405] on body "PS18 登出 櫃檯作業 打帳單 帳單列表 現金收支登錄 材料自購登錄 排班表 現場電腦打卡 掃碼打卡 預約管理 預約管理 單日預約紀錄 單週預約紀錄 報表及…" at bounding box center [593, 114] width 1186 height 1060
click at [634, 516] on li "設計師原本客人" at bounding box center [650, 515] width 185 height 31
type input "設計師原本客人"
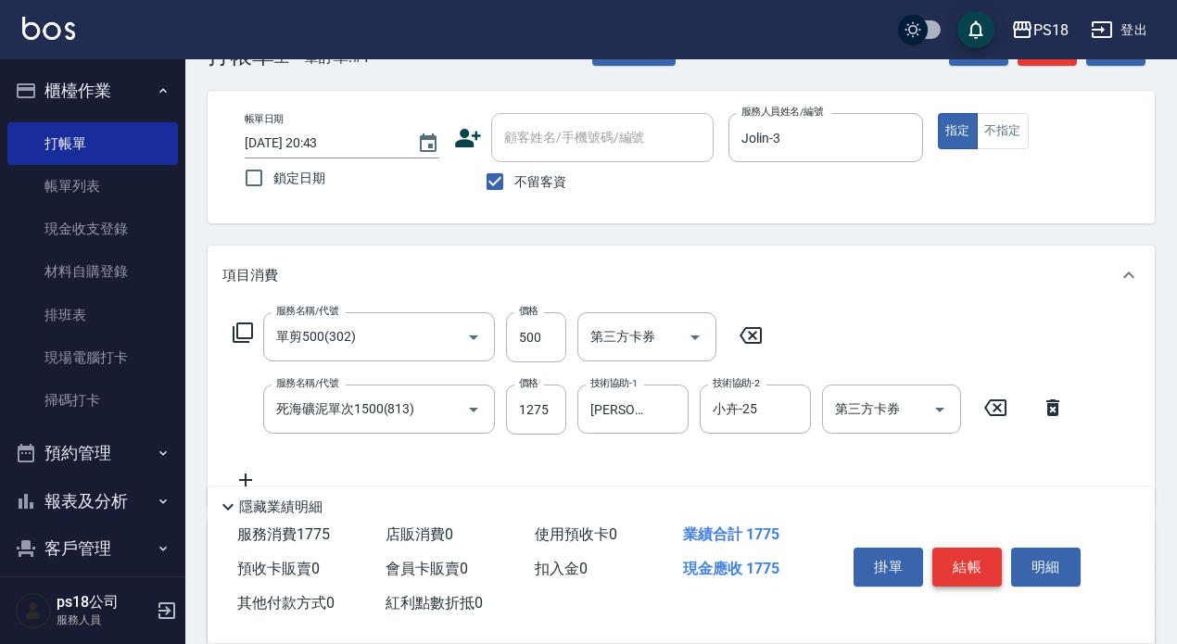
scroll to position [45, 0]
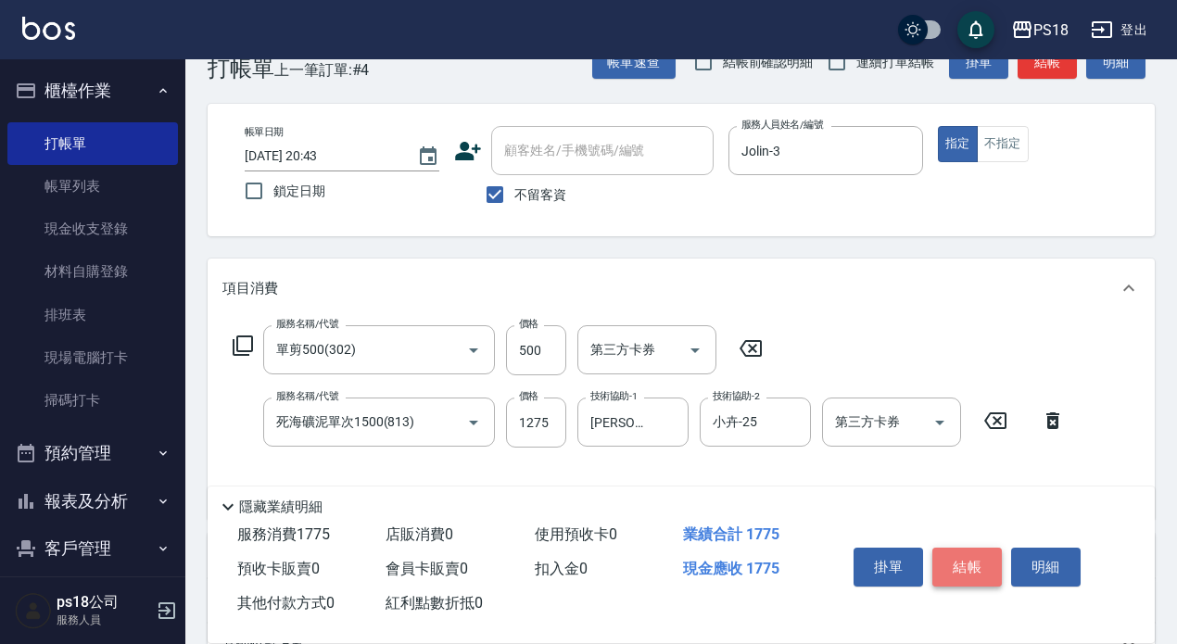
click at [974, 559] on button "結帳" at bounding box center [967, 567] width 70 height 39
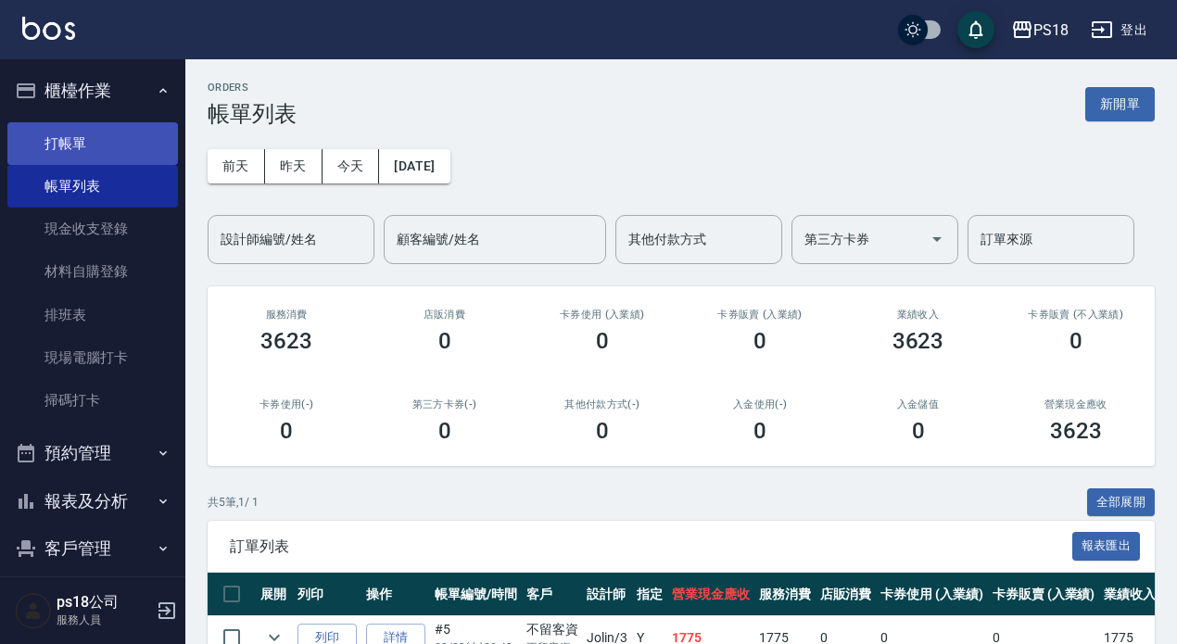
drag, startPoint x: 81, startPoint y: 138, endPoint x: 88, endPoint y: 132, distance: 9.9
click at [82, 138] on link "打帳單" at bounding box center [92, 143] width 171 height 43
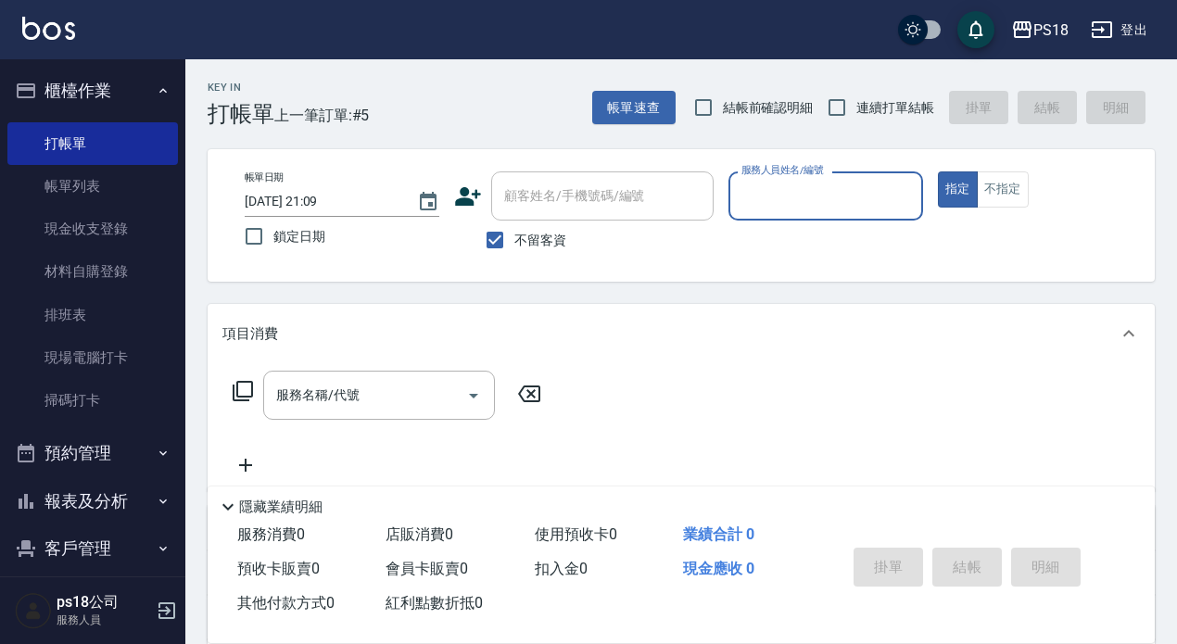
click at [806, 171] on label "服務人員姓名/編號" at bounding box center [783, 170] width 82 height 14
click at [806, 180] on input "服務人員姓名/編號" at bounding box center [826, 196] width 178 height 32
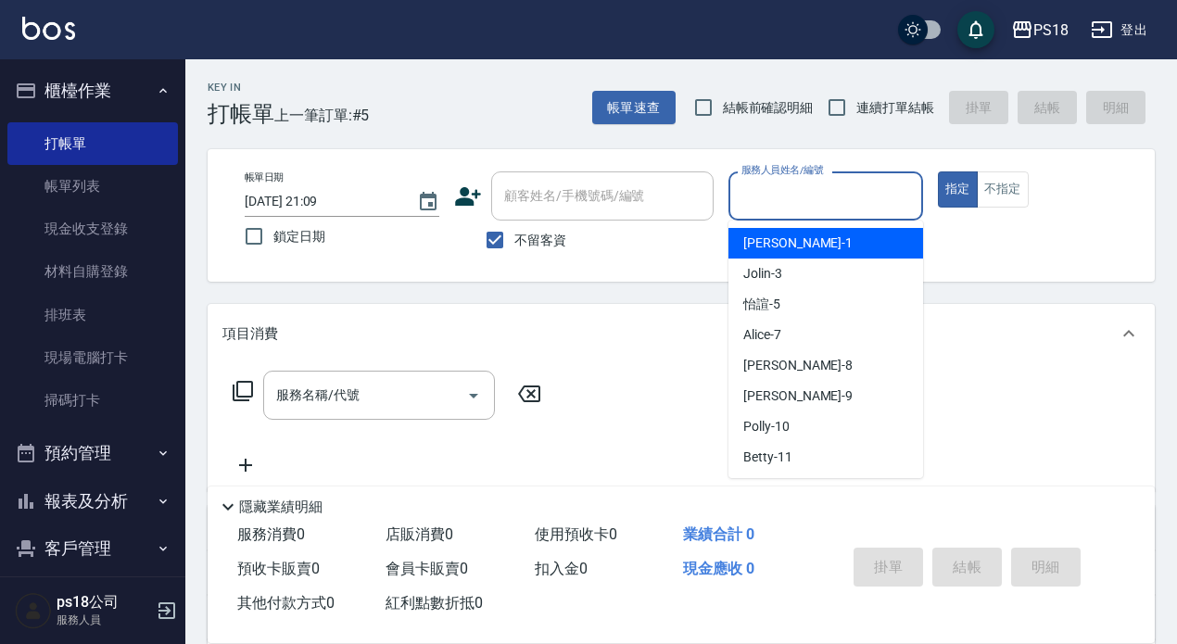
click at [807, 193] on input "服務人員姓名/編號" at bounding box center [826, 196] width 178 height 32
type input "Jolin-3"
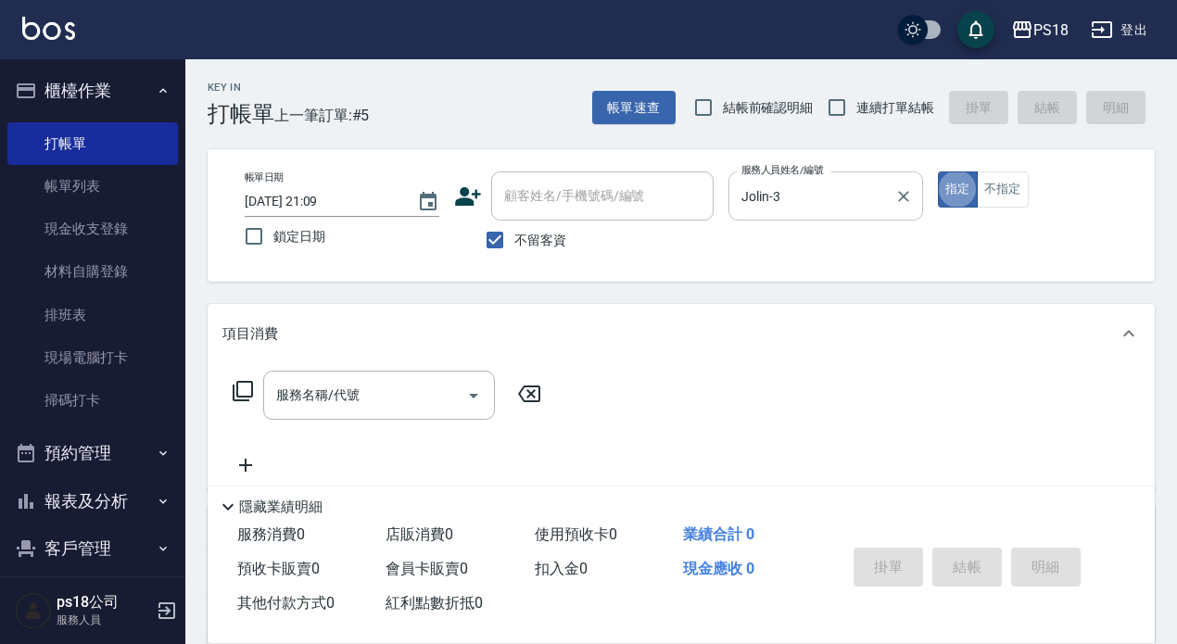
type button "true"
click at [231, 390] on div "服務名稱/代號 服務名稱/代號" at bounding box center [387, 395] width 330 height 49
click at [235, 389] on icon at bounding box center [243, 391] width 20 height 20
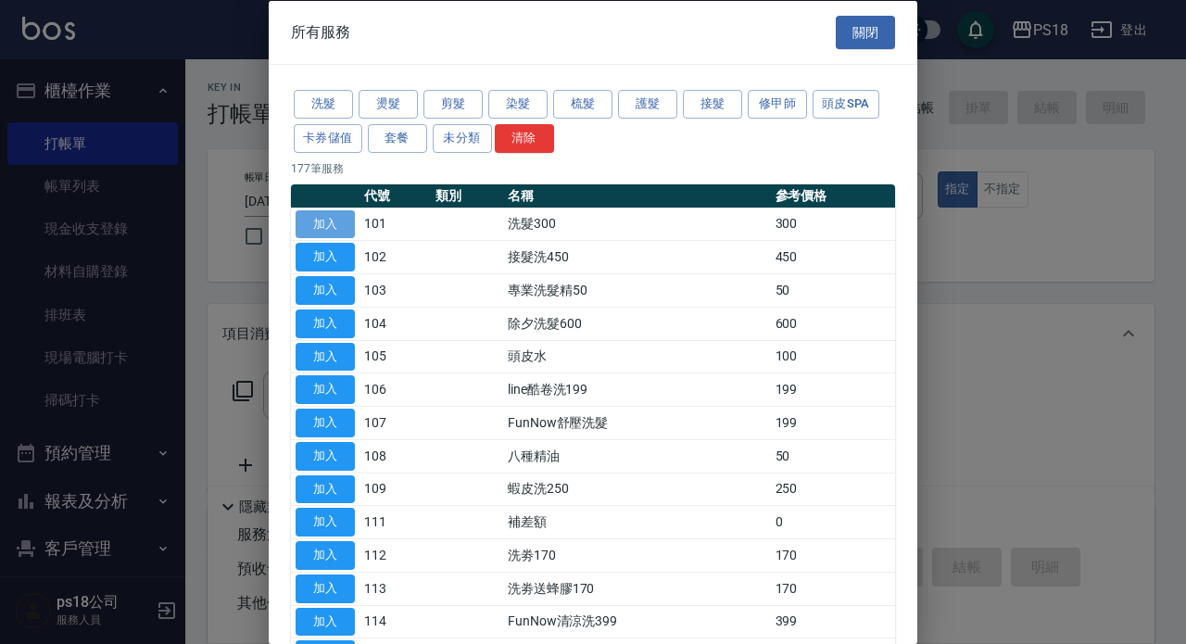
click at [318, 220] on button "加入" at bounding box center [325, 223] width 59 height 29
type input "洗髮300(101)"
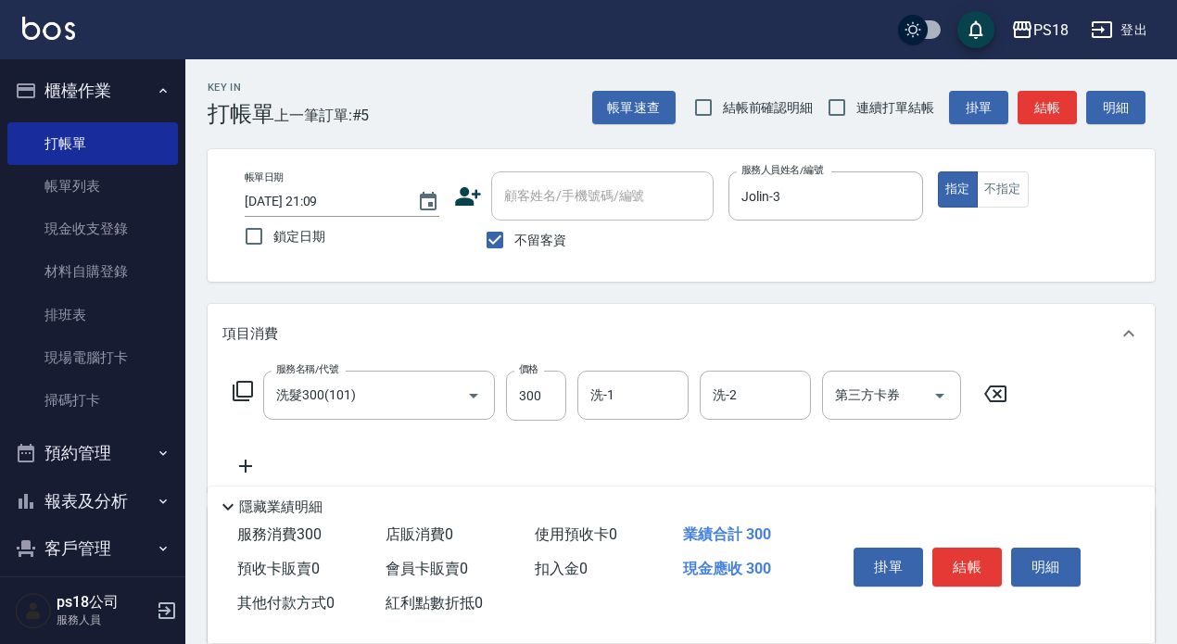
click at [245, 391] on icon at bounding box center [243, 391] width 22 height 22
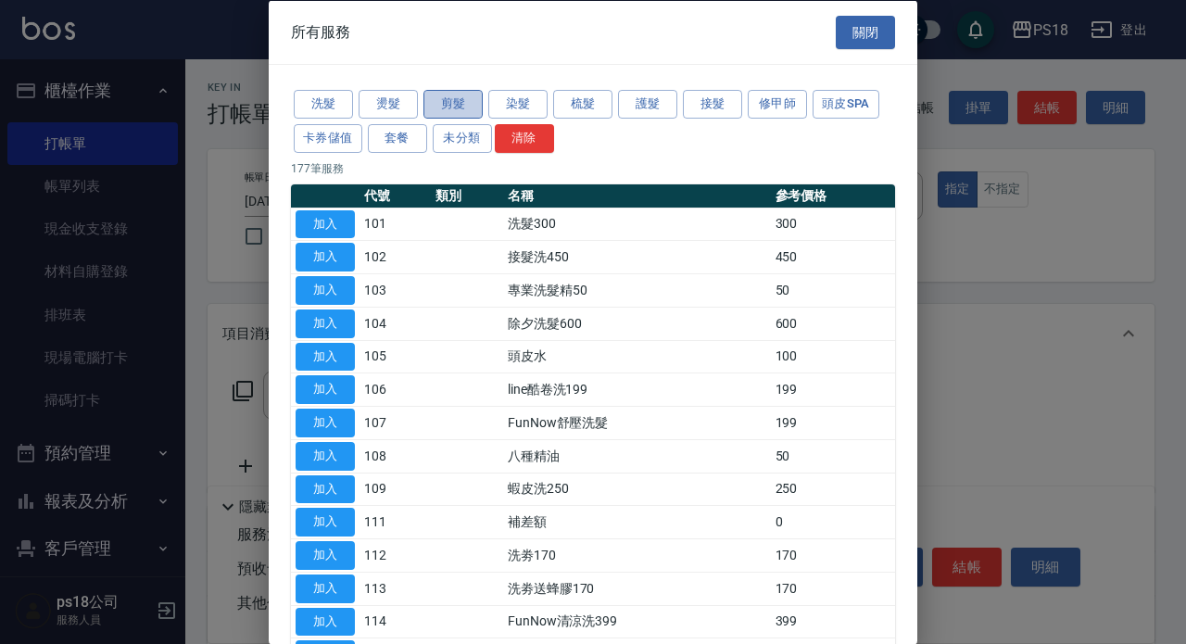
click at [440, 105] on button "剪髮" at bounding box center [453, 104] width 59 height 29
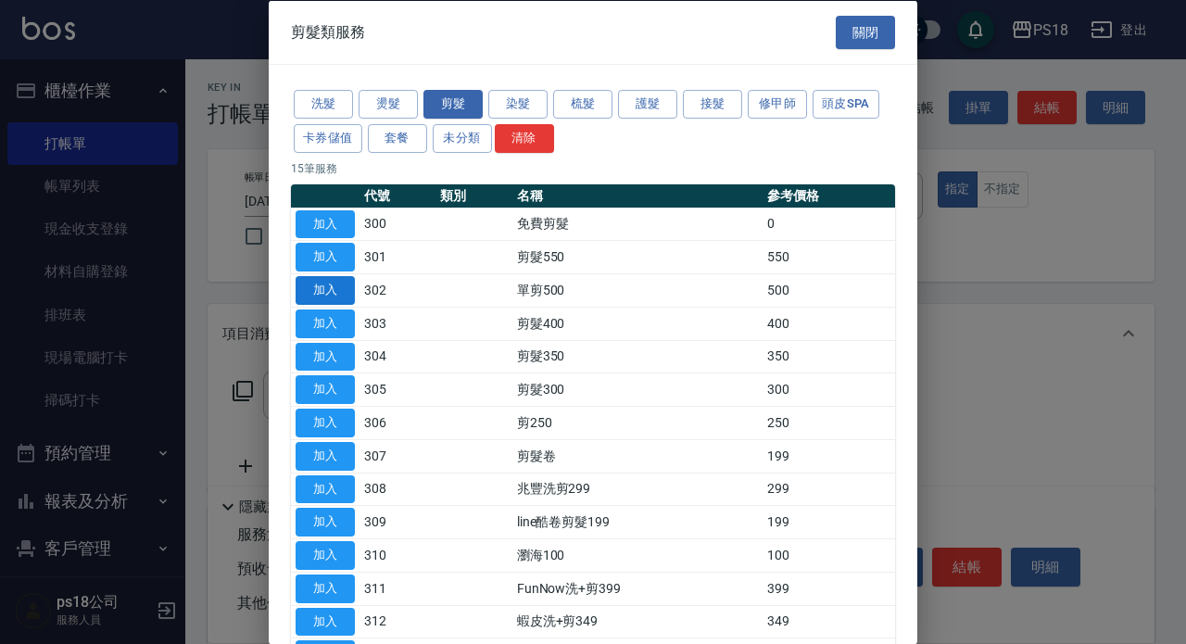
click at [335, 291] on button "加入" at bounding box center [325, 290] width 59 height 29
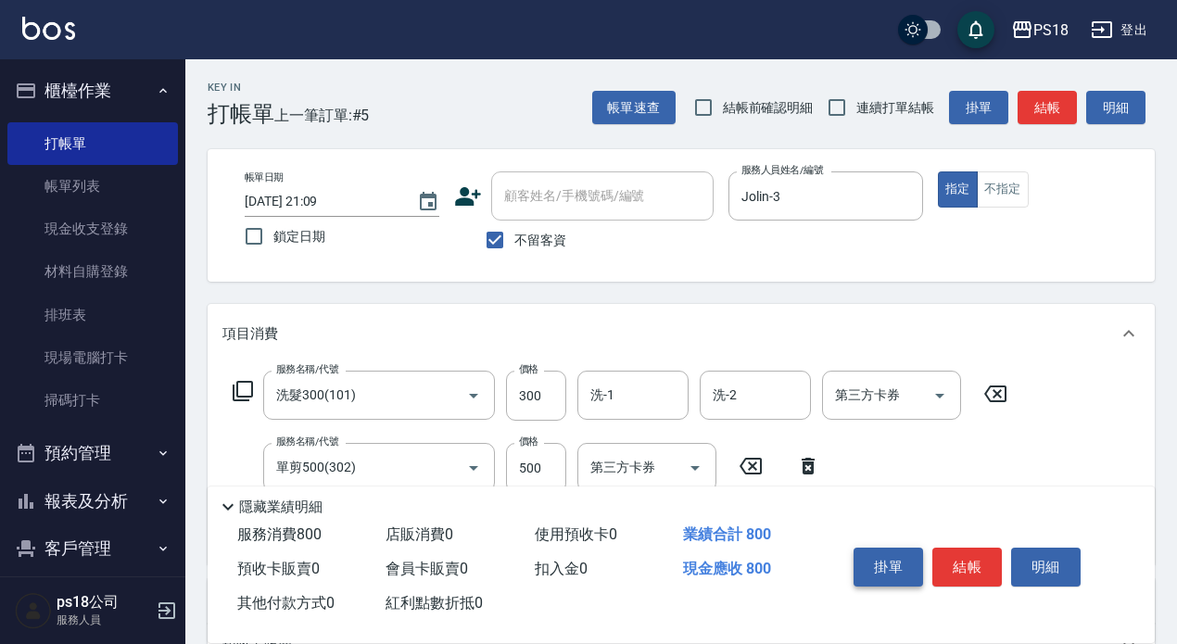
scroll to position [93, 0]
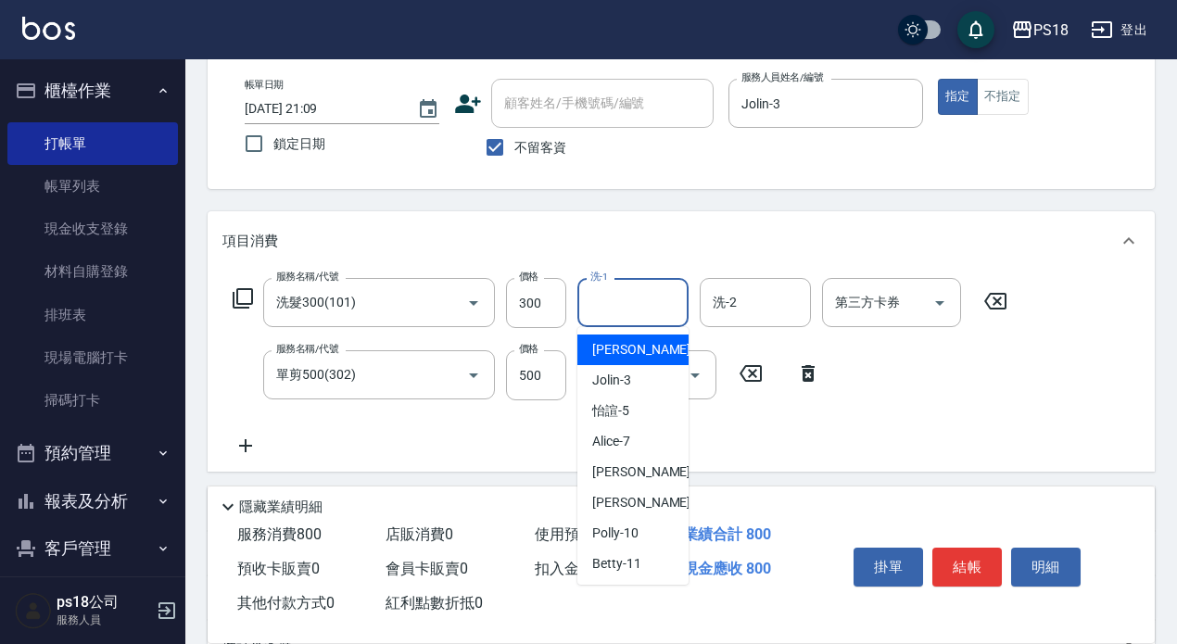
click at [624, 306] on input "洗-1" at bounding box center [633, 302] width 95 height 32
type input "33"
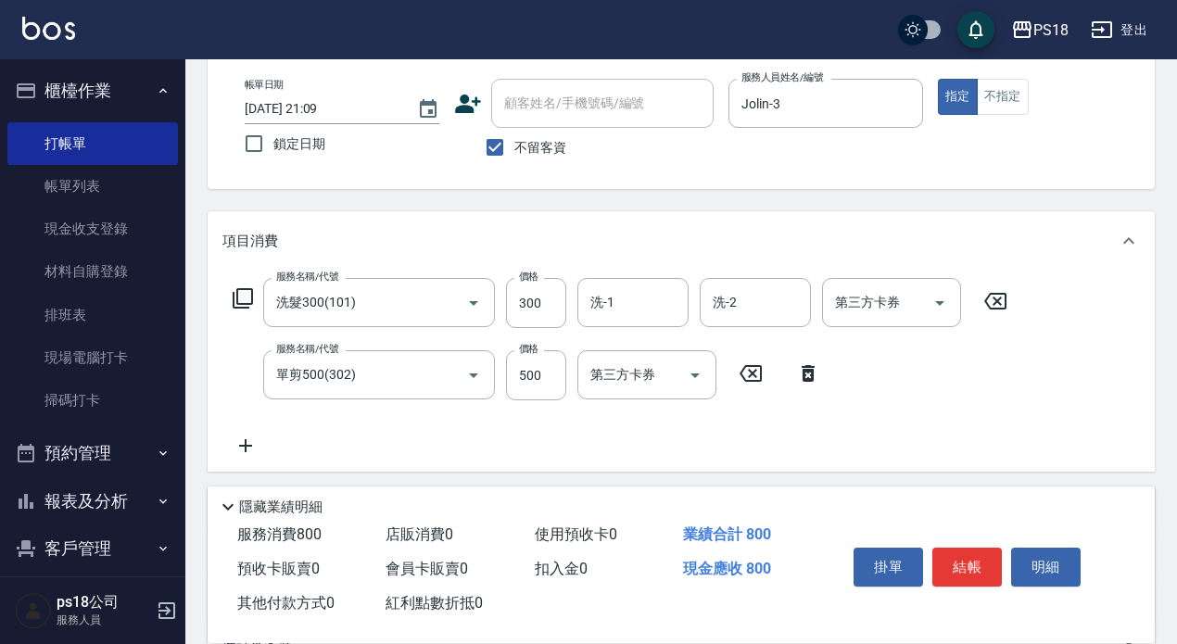
click at [958, 433] on div "服務名稱/代號 洗髮300(101) 服務名稱/代號 價格 300 價格 洗-1 洗-1 洗-2 洗-2 第三方卡券 第三方卡券 服務名稱/代號 單剪500(…" at bounding box center [620, 367] width 796 height 179
click at [616, 294] on input "洗-1" at bounding box center [633, 302] width 95 height 32
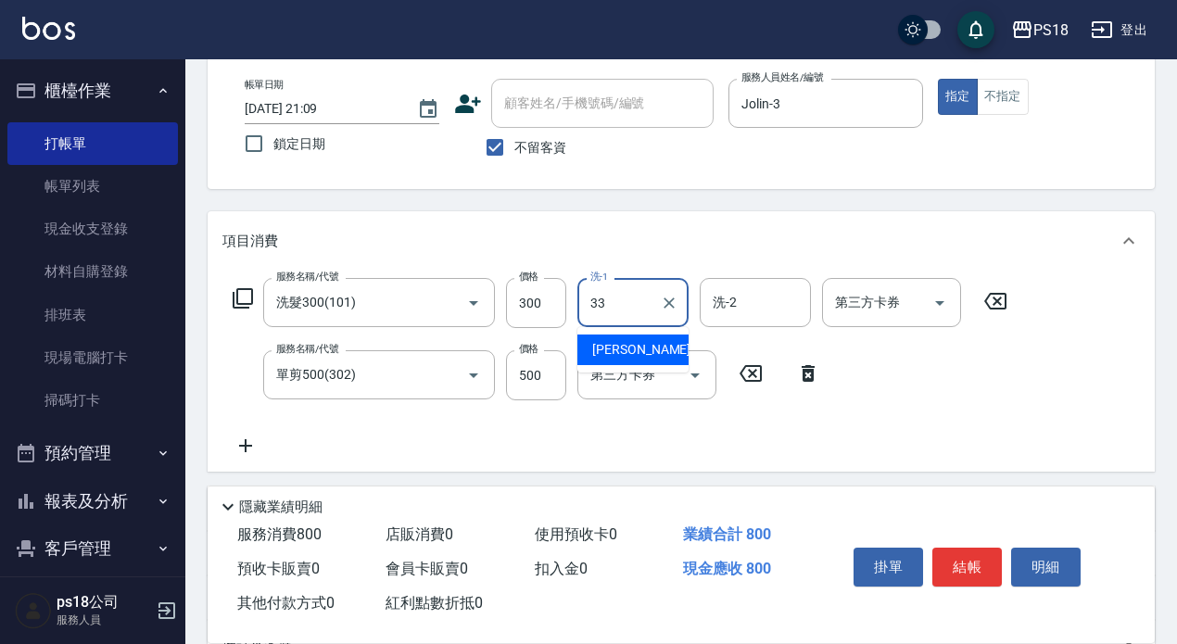
click at [616, 344] on span "李羽忻 -33" at bounding box center [650, 349] width 117 height 19
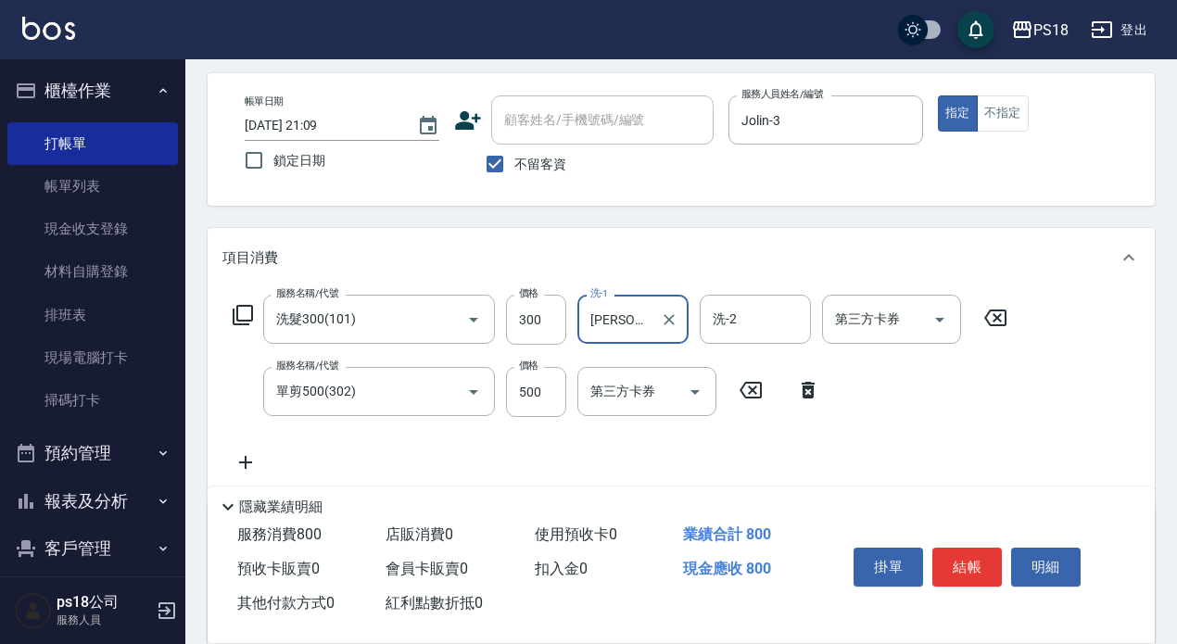
scroll to position [0, 0]
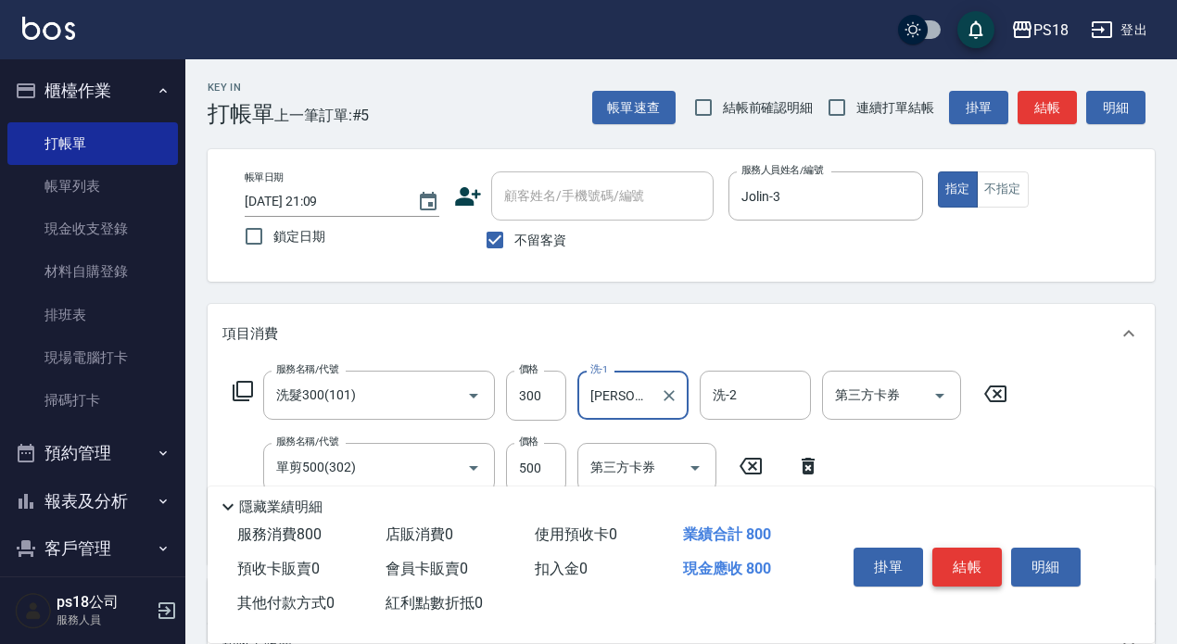
type input "李羽忻-33"
click at [964, 553] on button "結帳" at bounding box center [967, 567] width 70 height 39
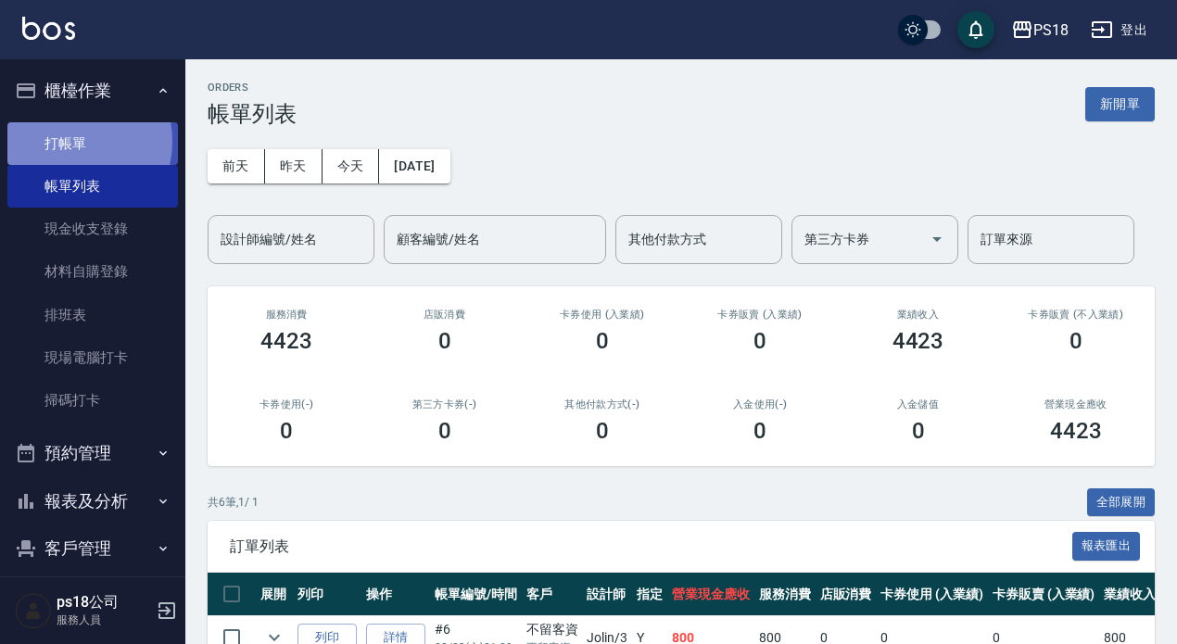
click at [71, 141] on link "打帳單" at bounding box center [92, 143] width 171 height 43
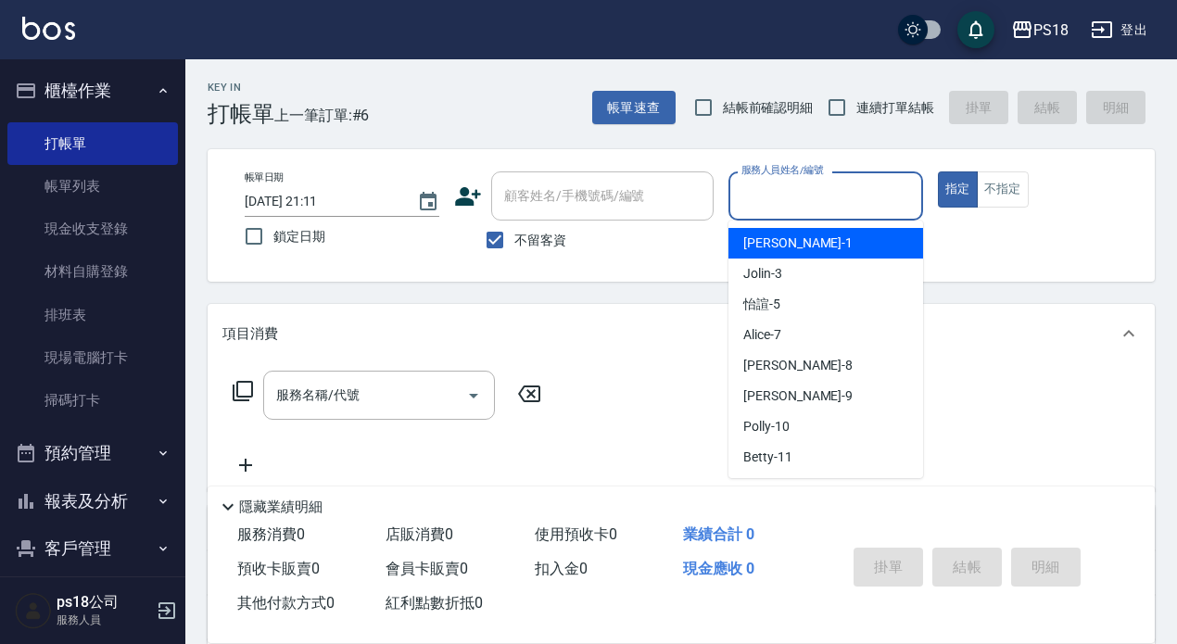
click at [775, 196] on input "服務人員姓名/編號" at bounding box center [826, 196] width 178 height 32
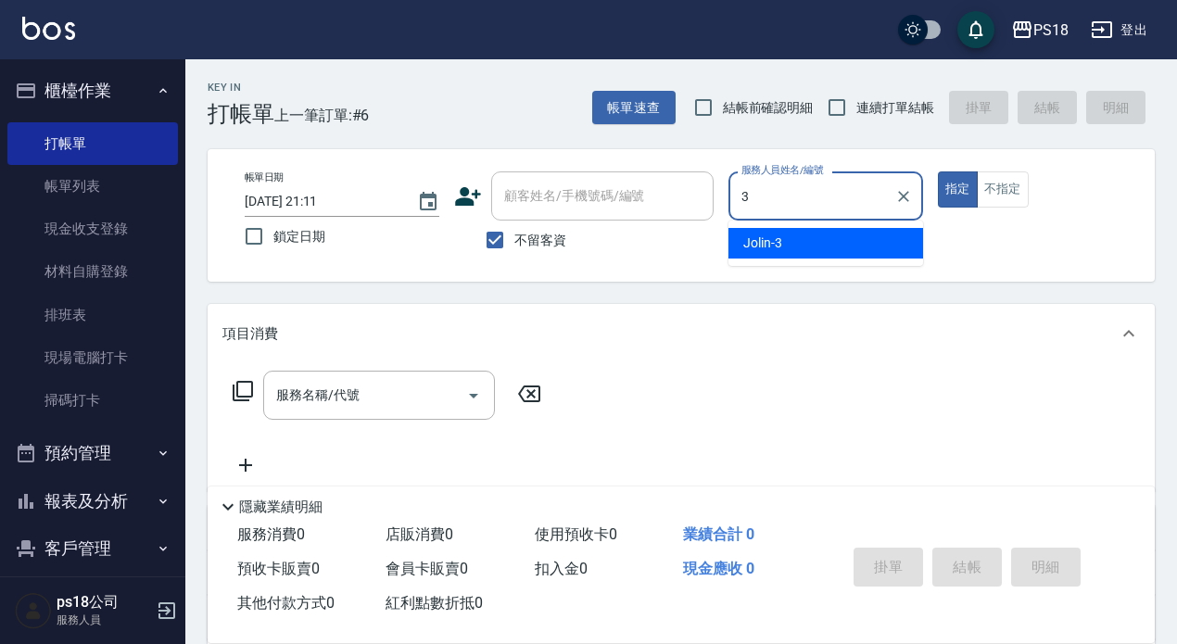
type input "Jolin-3"
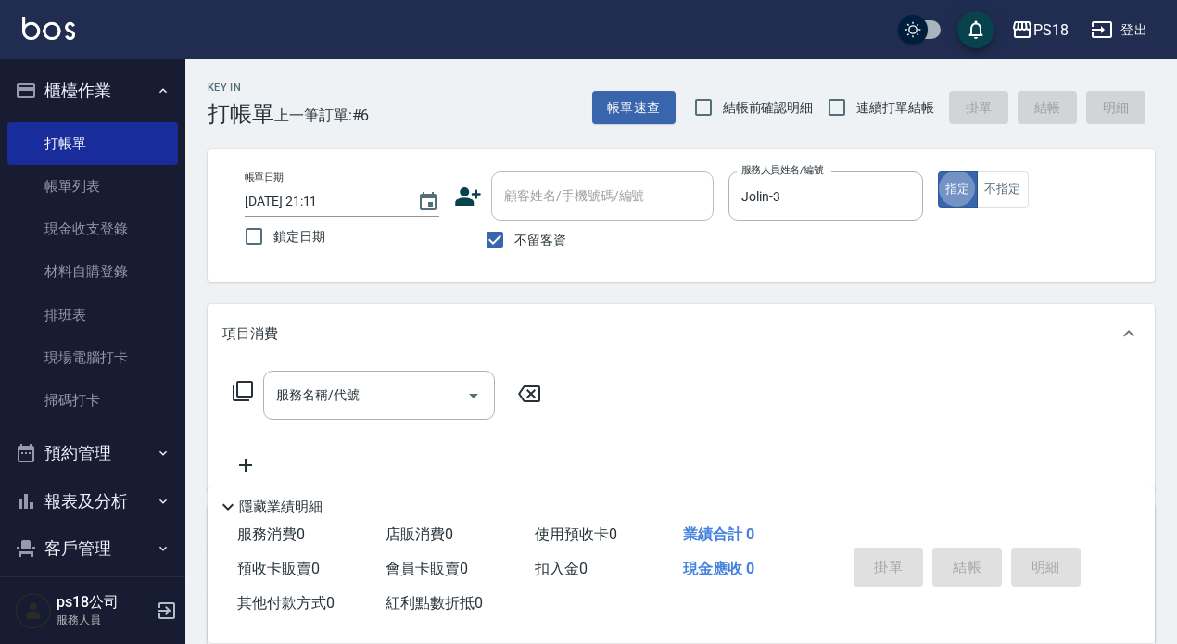
type button "true"
click at [244, 392] on icon at bounding box center [243, 391] width 22 height 22
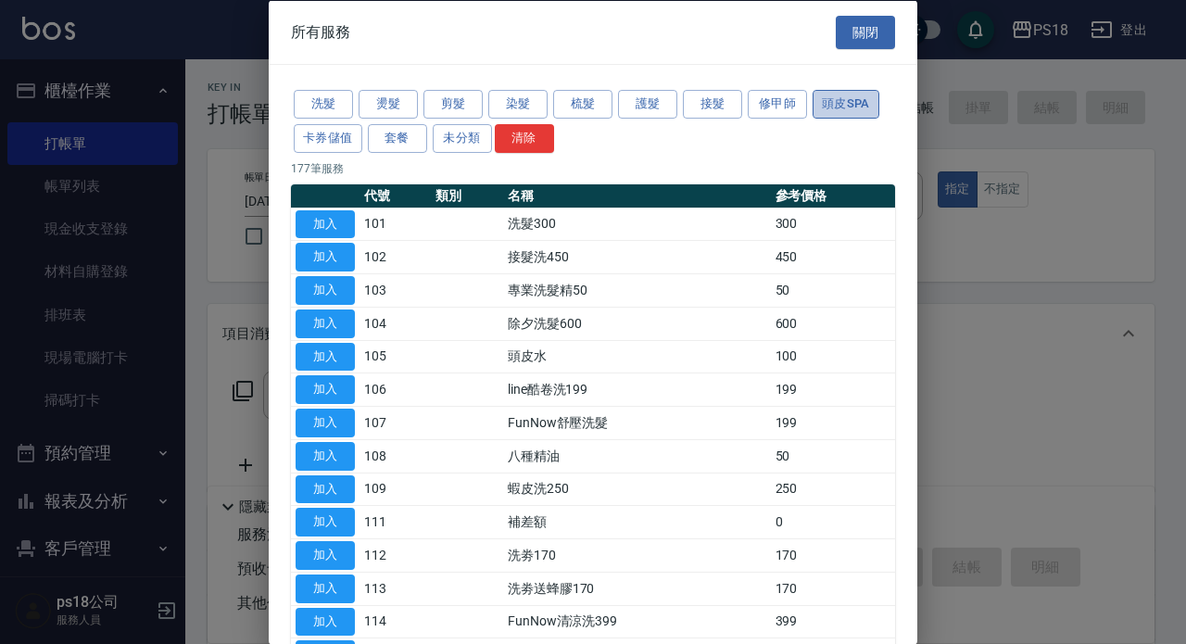
click at [861, 95] on button "頭皮SPA" at bounding box center [846, 104] width 67 height 29
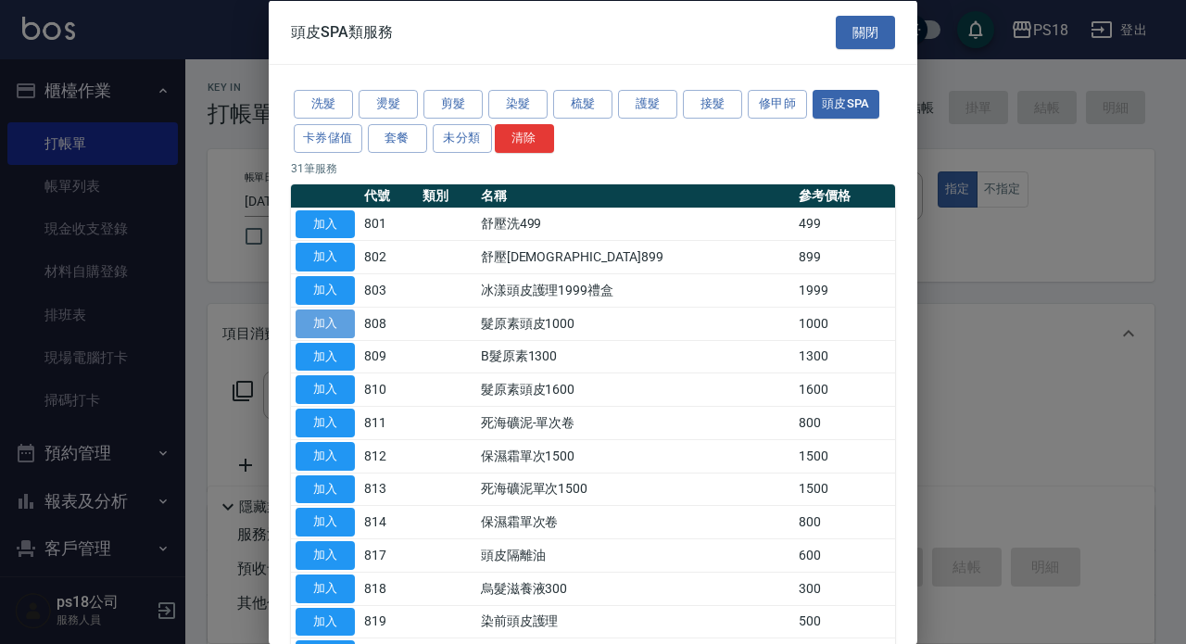
click at [337, 325] on button "加入" at bounding box center [325, 323] width 59 height 29
type input "髮原素頭皮1000(808)"
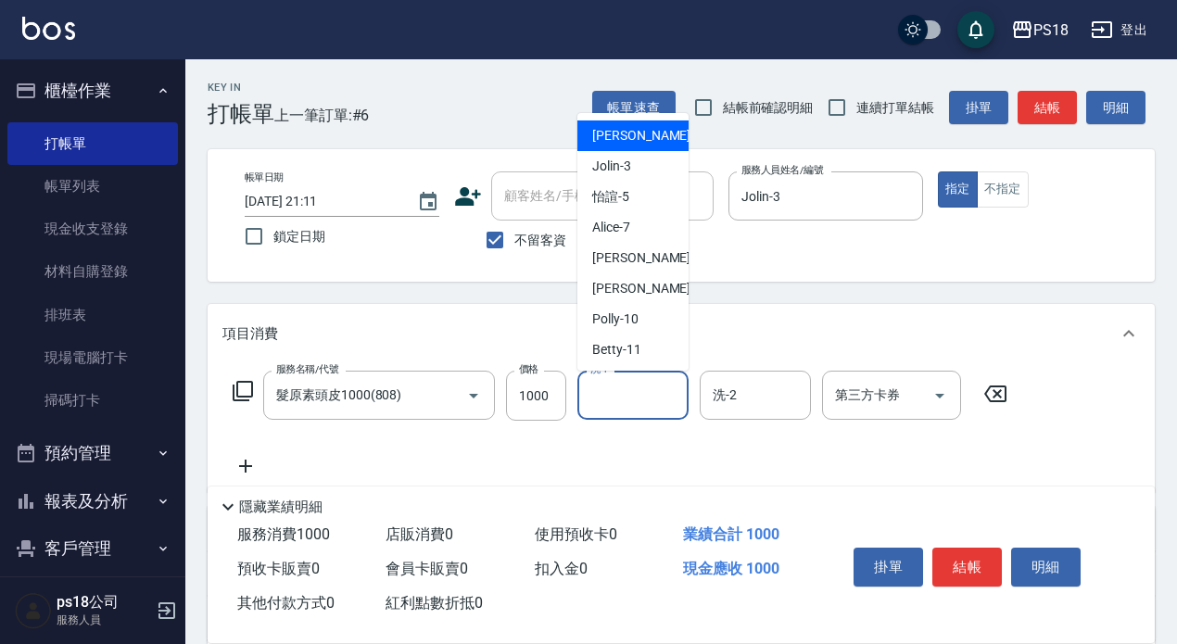
click at [631, 400] on input "洗-1" at bounding box center [633, 395] width 95 height 32
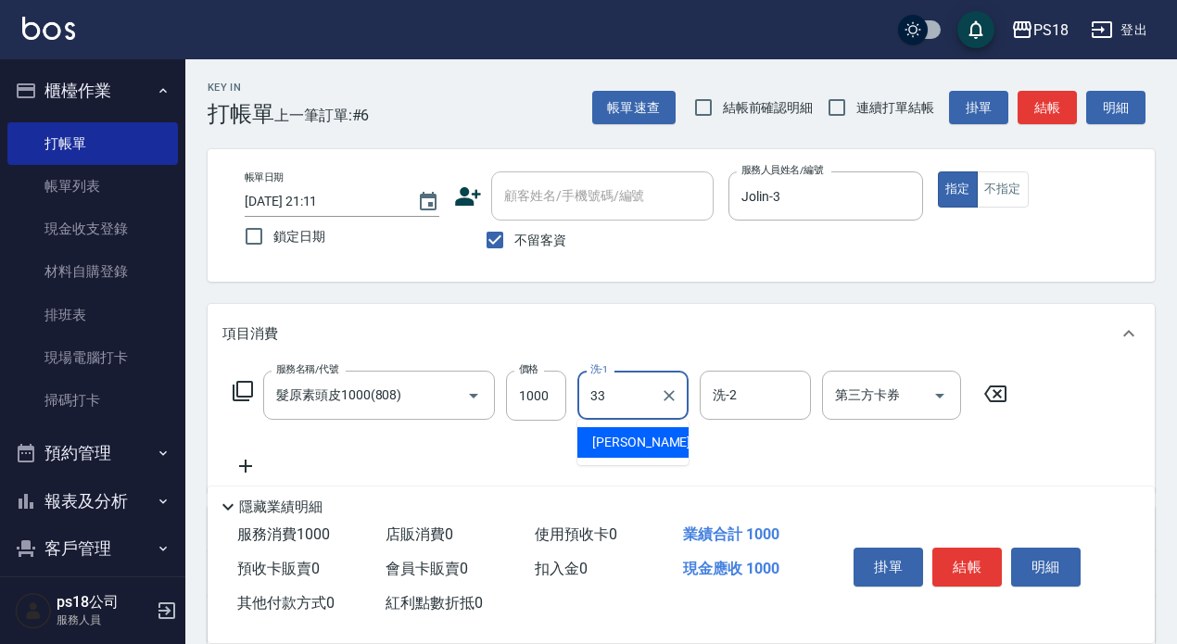
click at [614, 450] on span "李羽忻 -33" at bounding box center [650, 442] width 117 height 19
type input "李羽忻-33"
click at [239, 387] on icon at bounding box center [243, 391] width 22 height 22
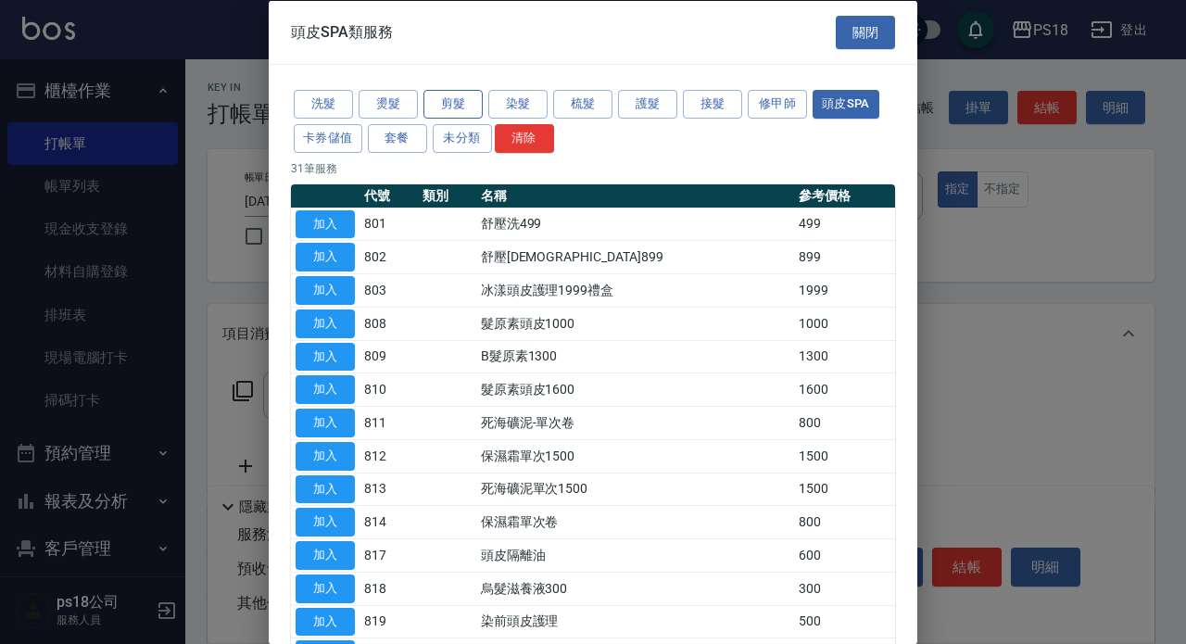
click at [456, 101] on button "剪髮" at bounding box center [453, 104] width 59 height 29
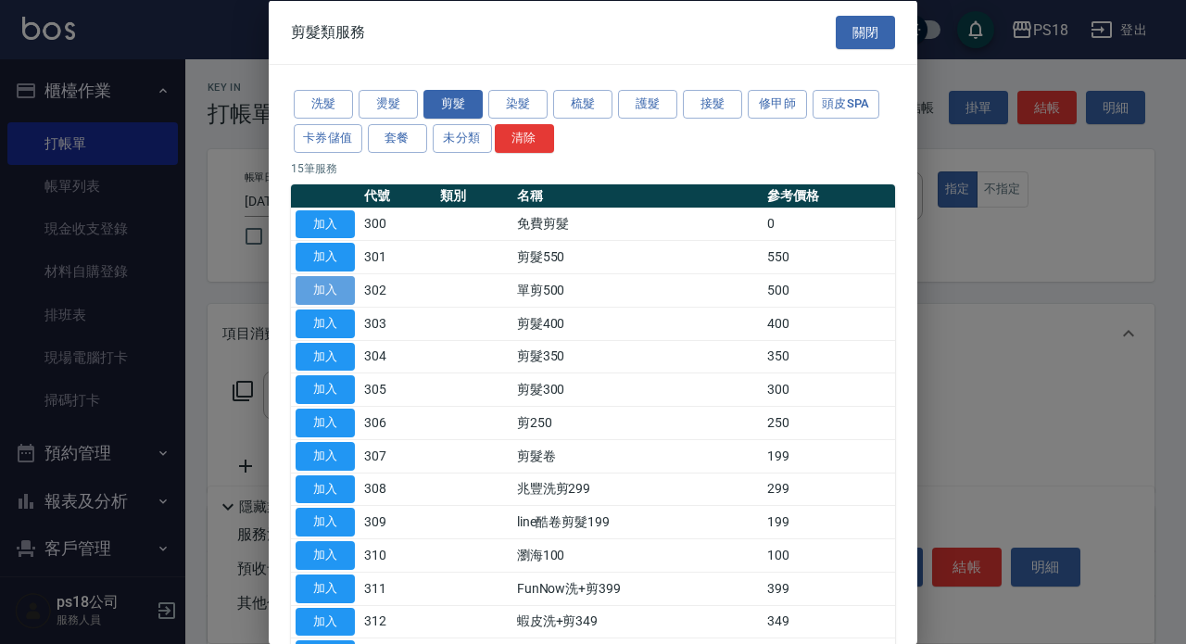
click at [346, 290] on button "加入" at bounding box center [325, 290] width 59 height 29
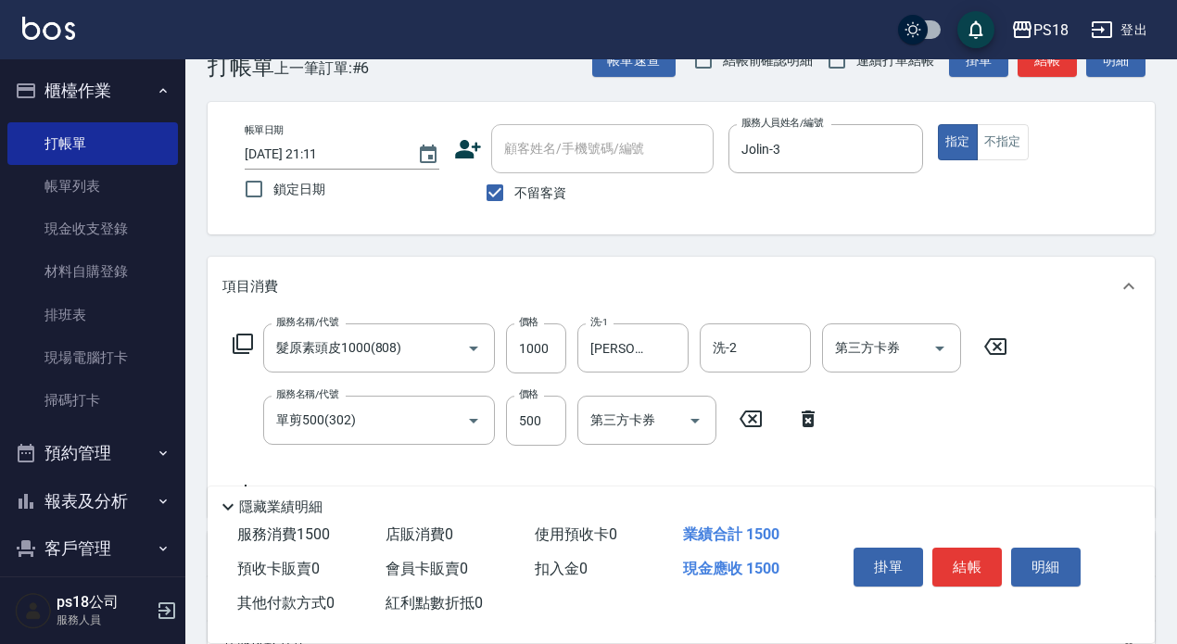
scroll to position [93, 0]
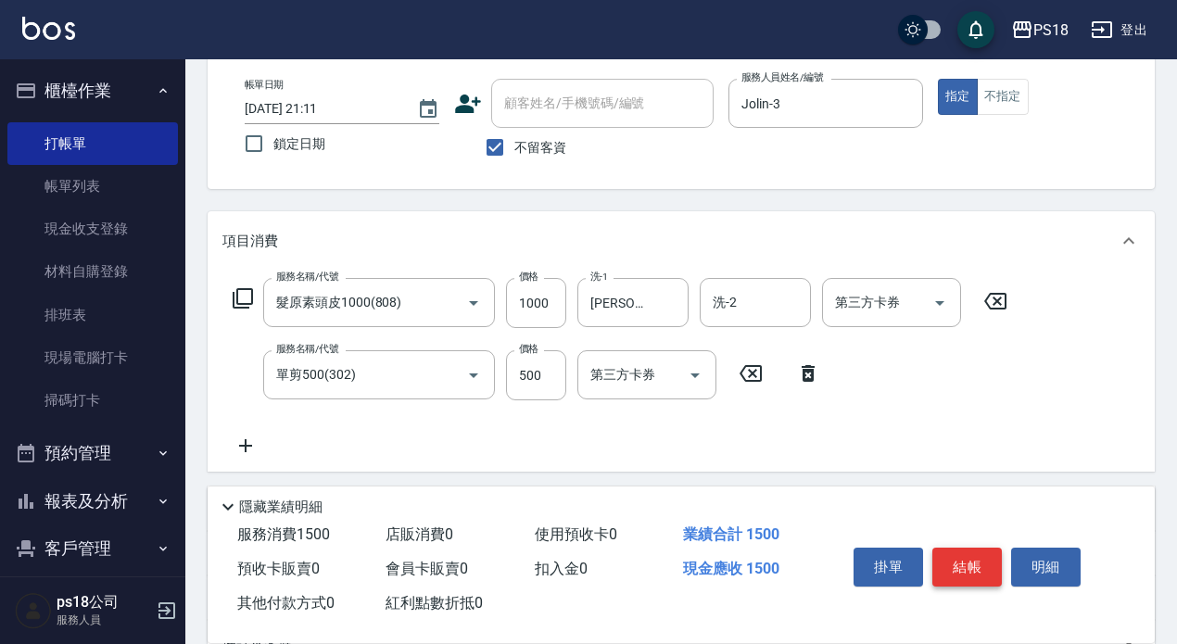
click at [975, 554] on button "結帳" at bounding box center [967, 567] width 70 height 39
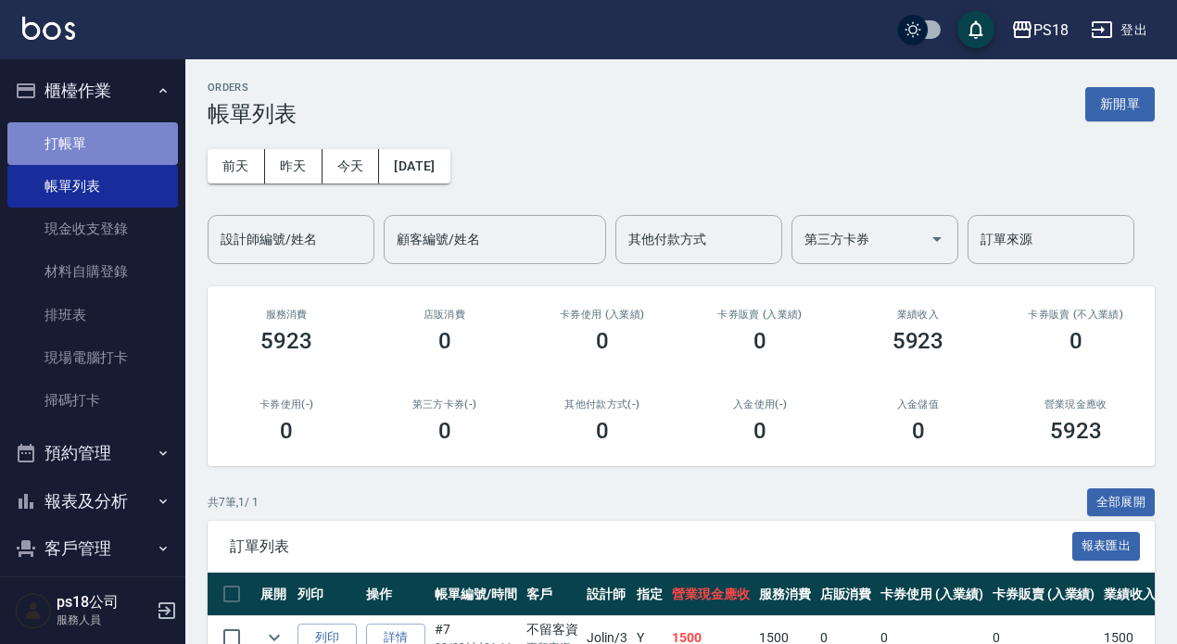
click at [112, 143] on link "打帳單" at bounding box center [92, 143] width 171 height 43
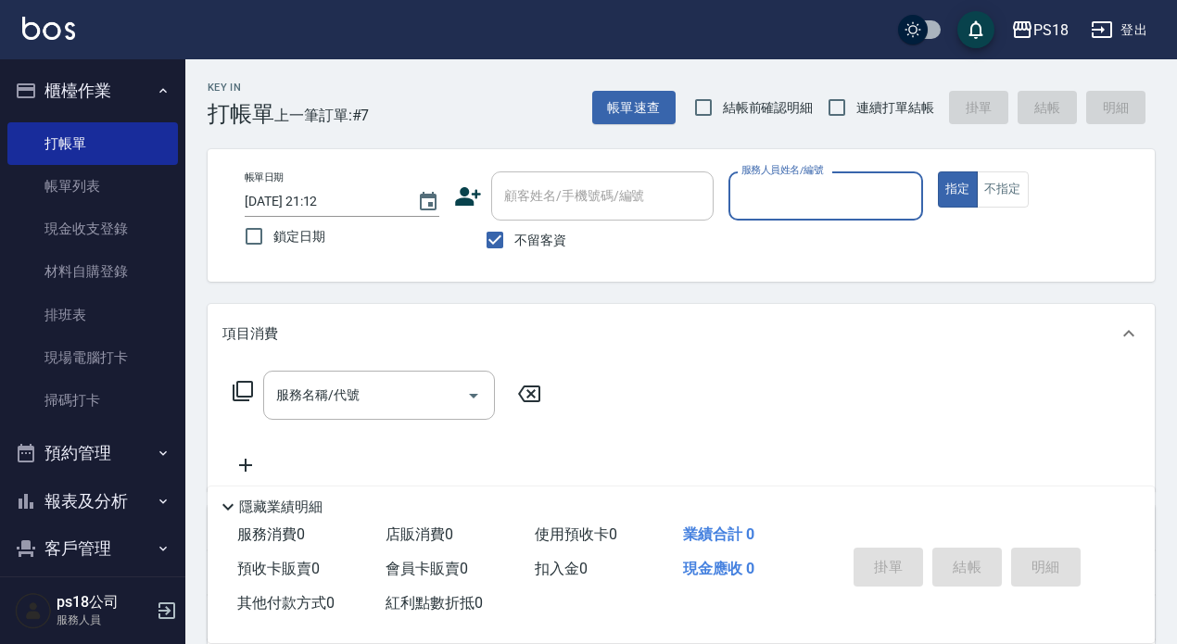
click at [838, 198] on input "服務人員姓名/編號" at bounding box center [826, 196] width 178 height 32
type input "Jolin-3"
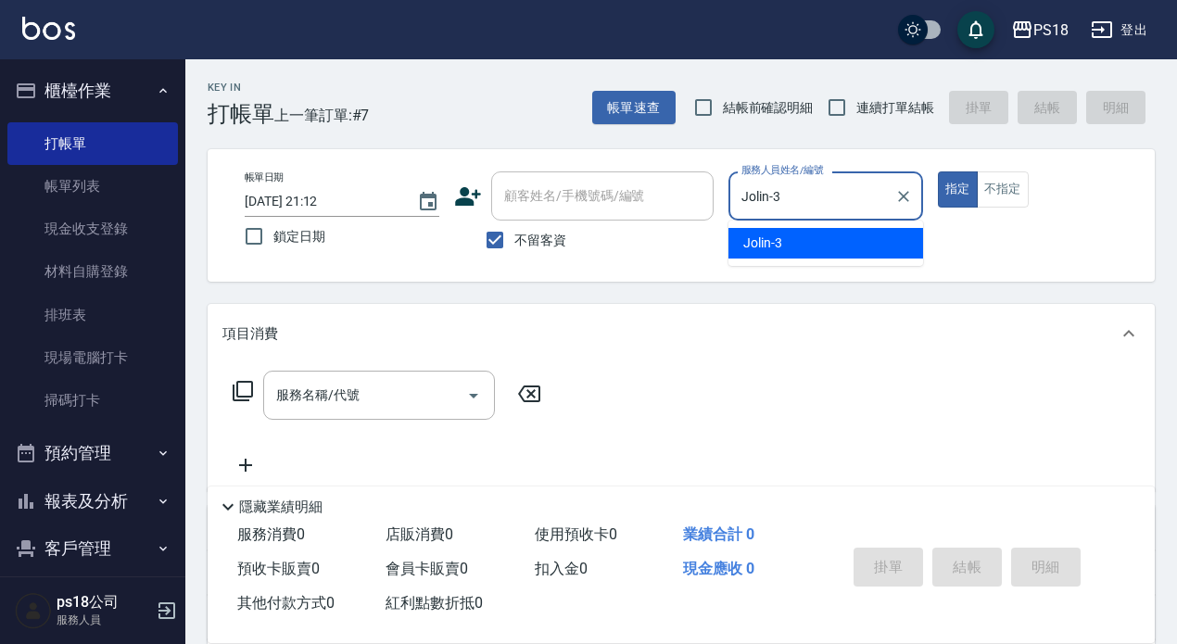
type button "true"
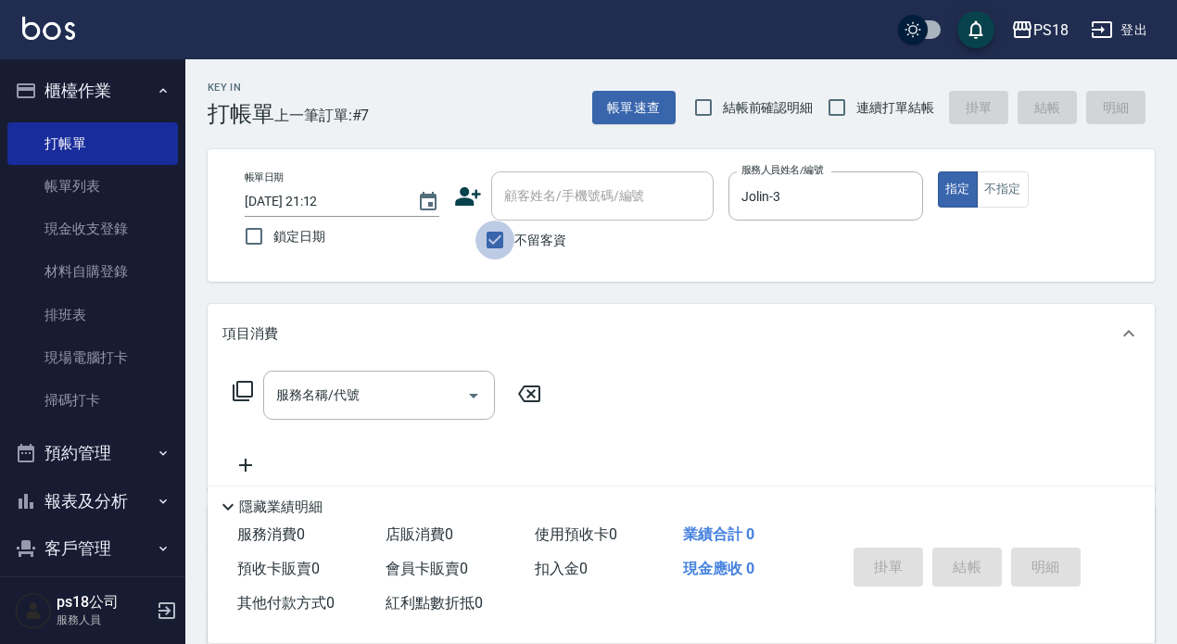
click at [501, 239] on input "不留客資" at bounding box center [495, 240] width 39 height 39
checkbox input "false"
click at [560, 193] on input "顧客姓名/手機號碼/編號" at bounding box center [589, 196] width 178 height 32
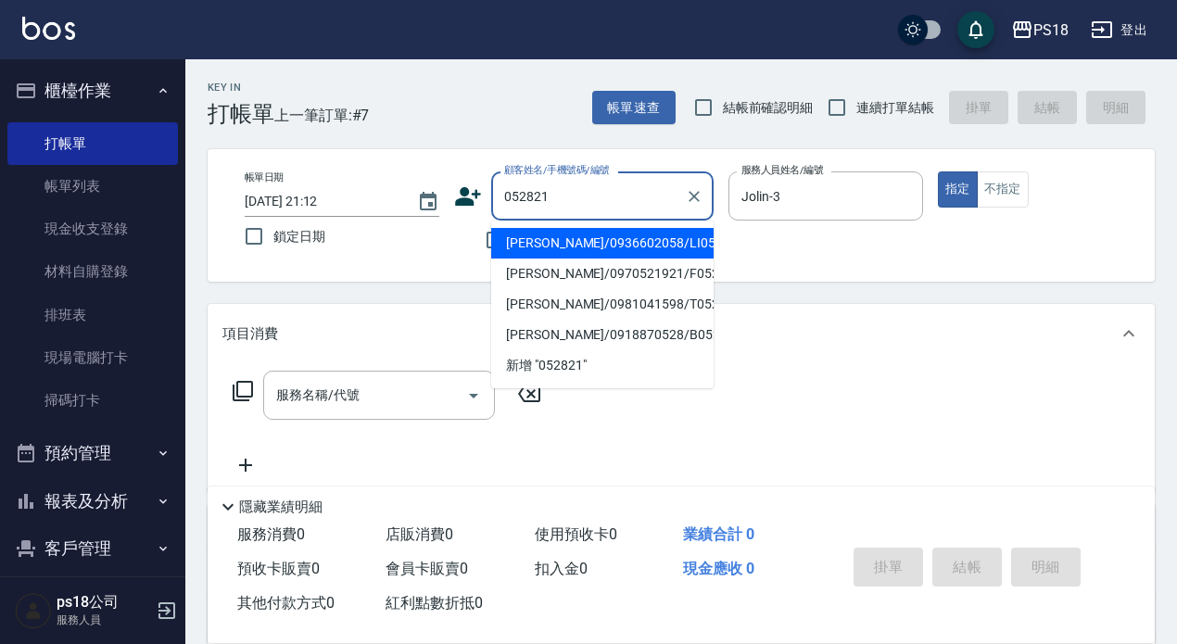
click at [515, 240] on li "蔡語宸/0936602058/LI052821" at bounding box center [602, 243] width 222 height 31
type input "蔡語宸/0936602058/LI052821"
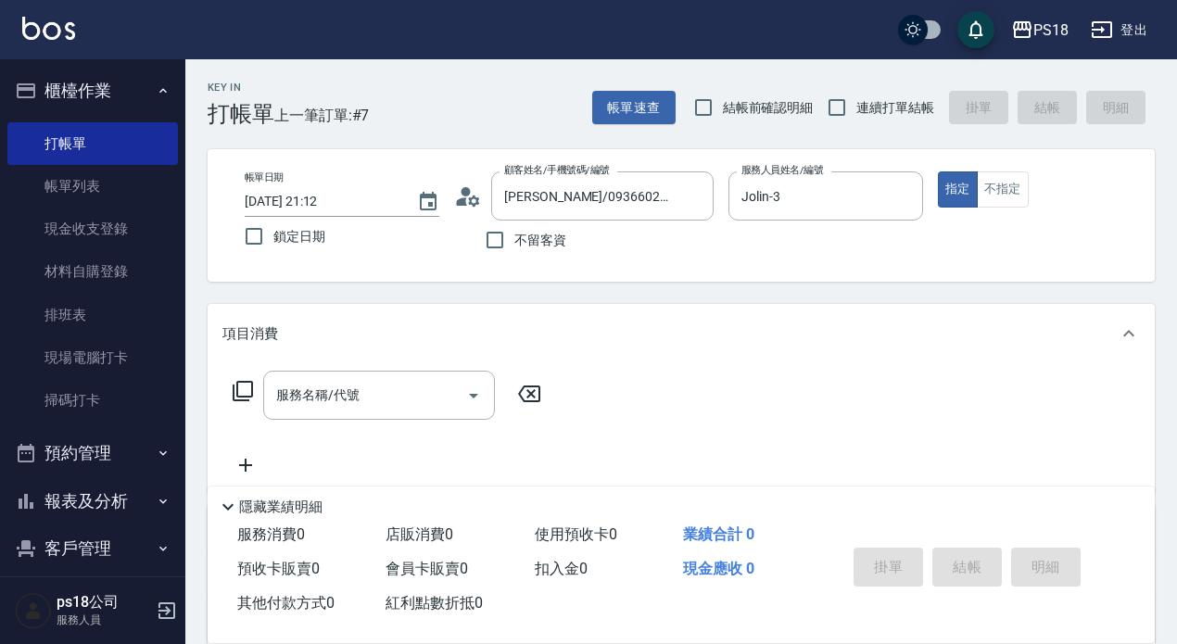
click at [235, 393] on icon at bounding box center [243, 391] width 22 height 22
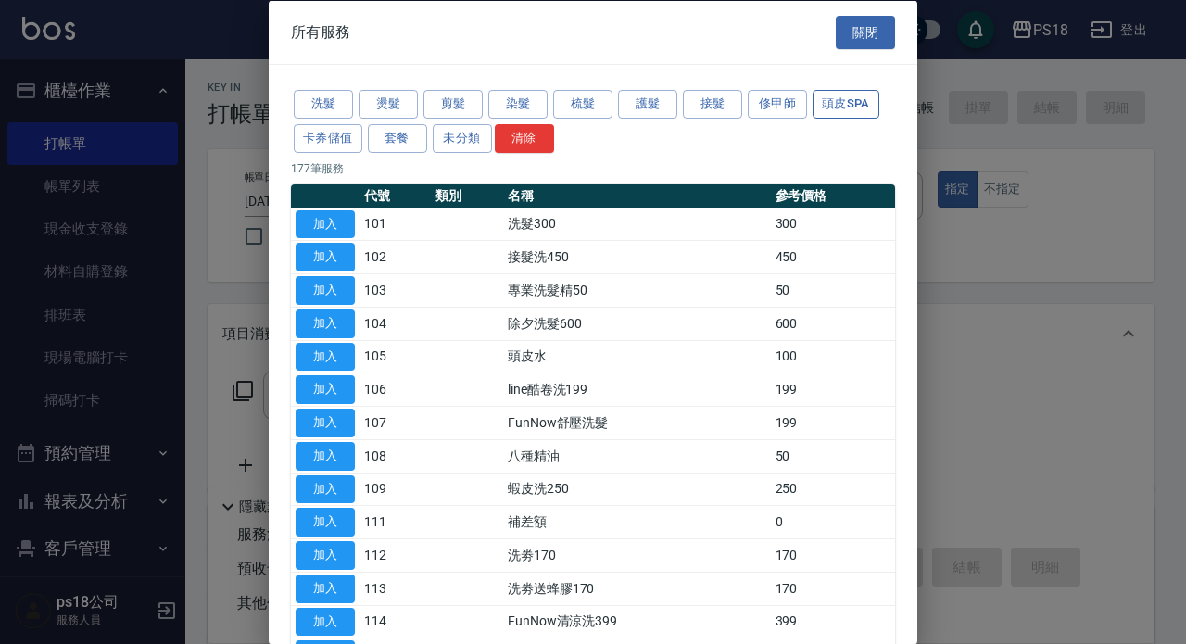
click at [844, 102] on button "頭皮SPA" at bounding box center [846, 104] width 67 height 29
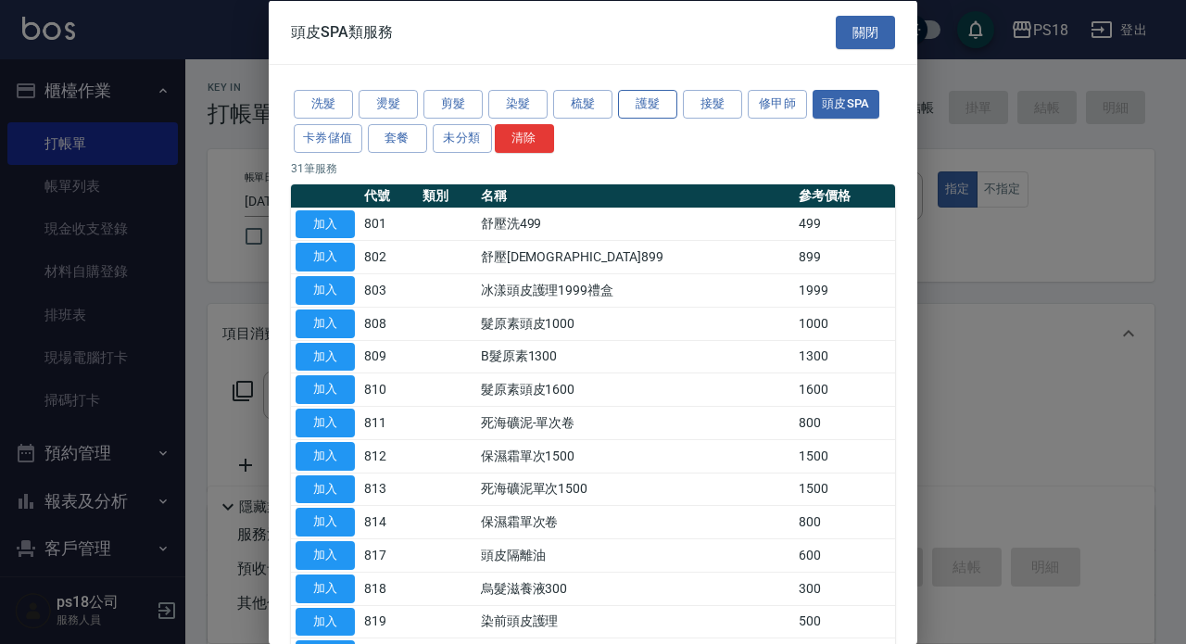
click at [664, 104] on button "護髮" at bounding box center [647, 104] width 59 height 29
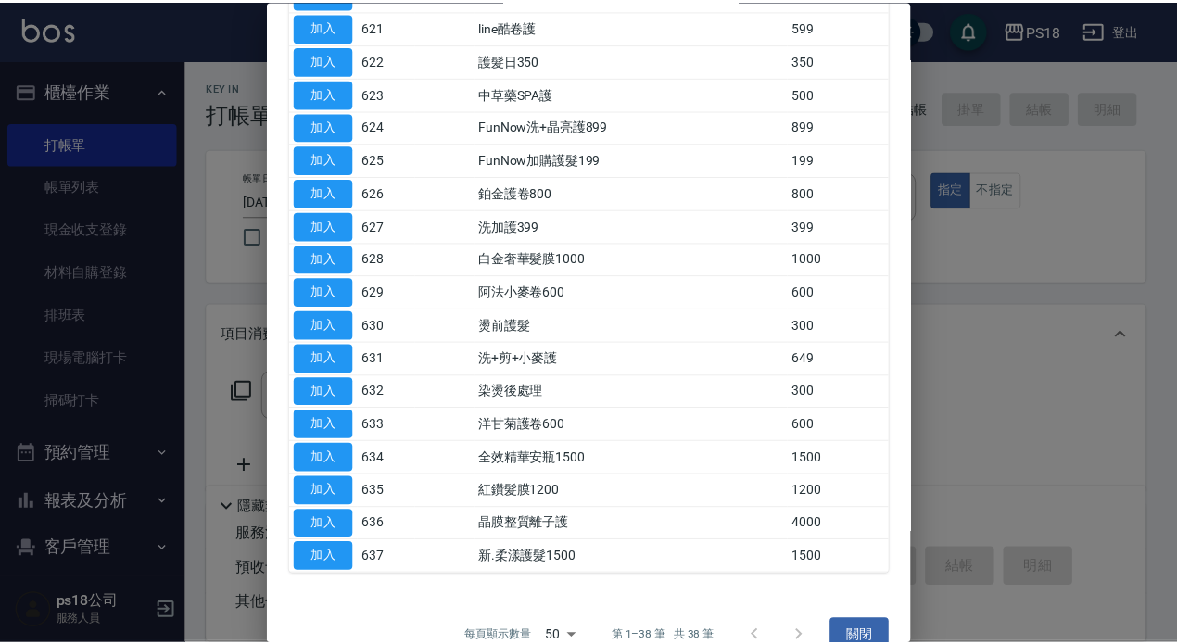
scroll to position [924, 0]
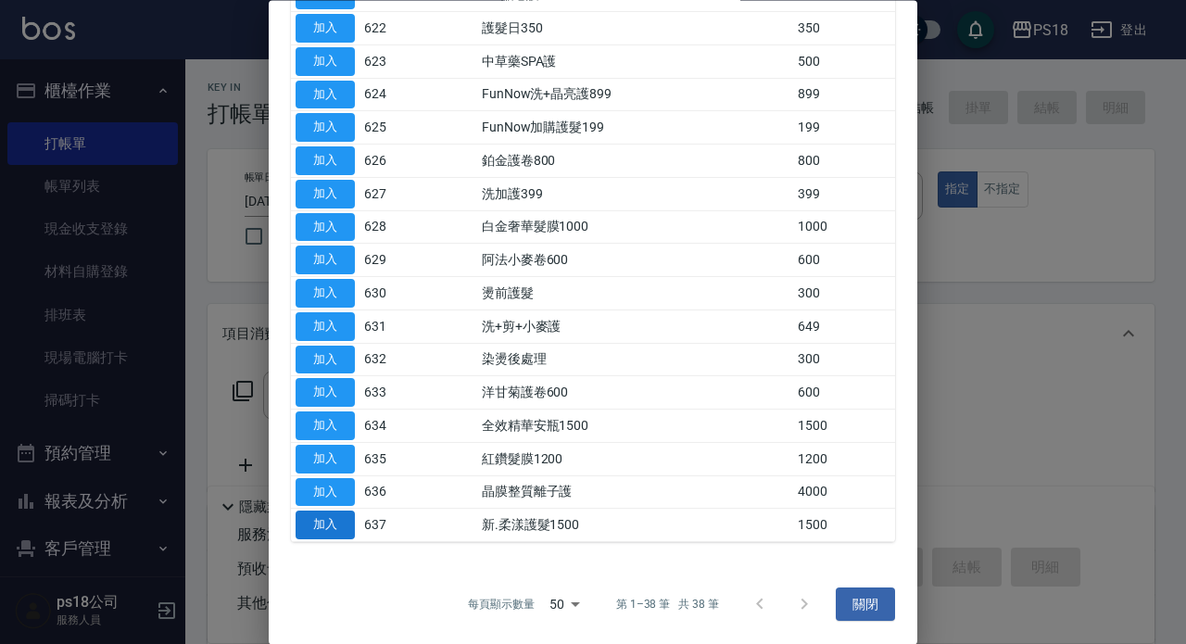
click at [334, 525] on button "加入" at bounding box center [325, 526] width 59 height 29
type input "新.柔漾護髮1500(637)"
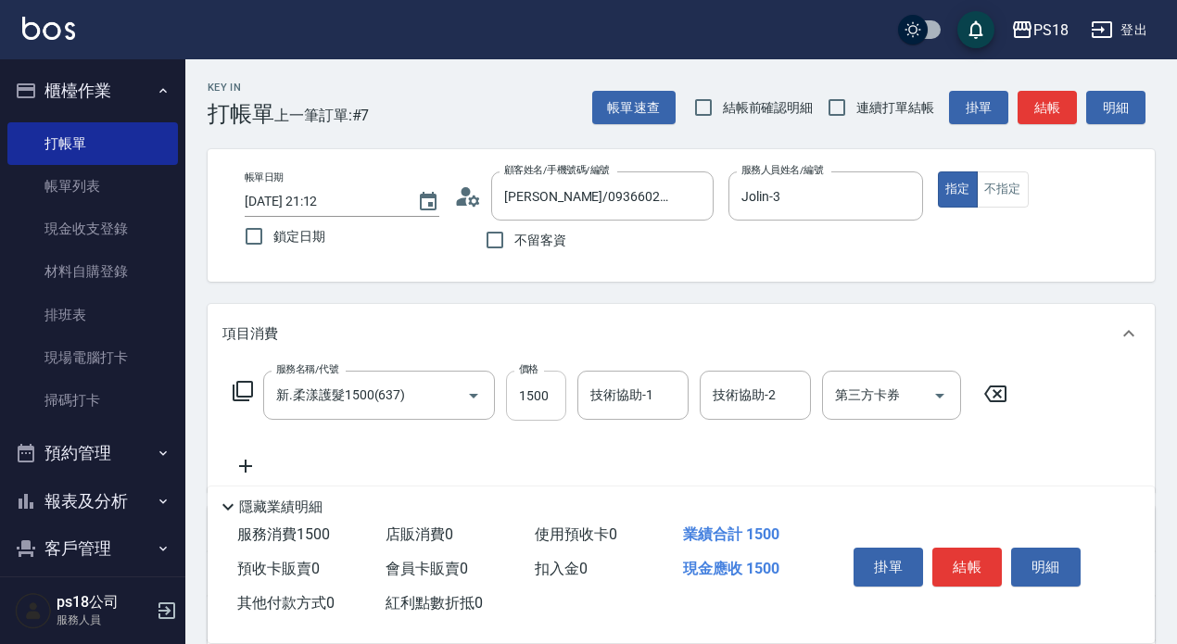
click at [554, 398] on input "1500" at bounding box center [536, 396] width 60 height 50
type input "2200"
click at [641, 399] on input "技術協助-1" at bounding box center [633, 395] width 95 height 32
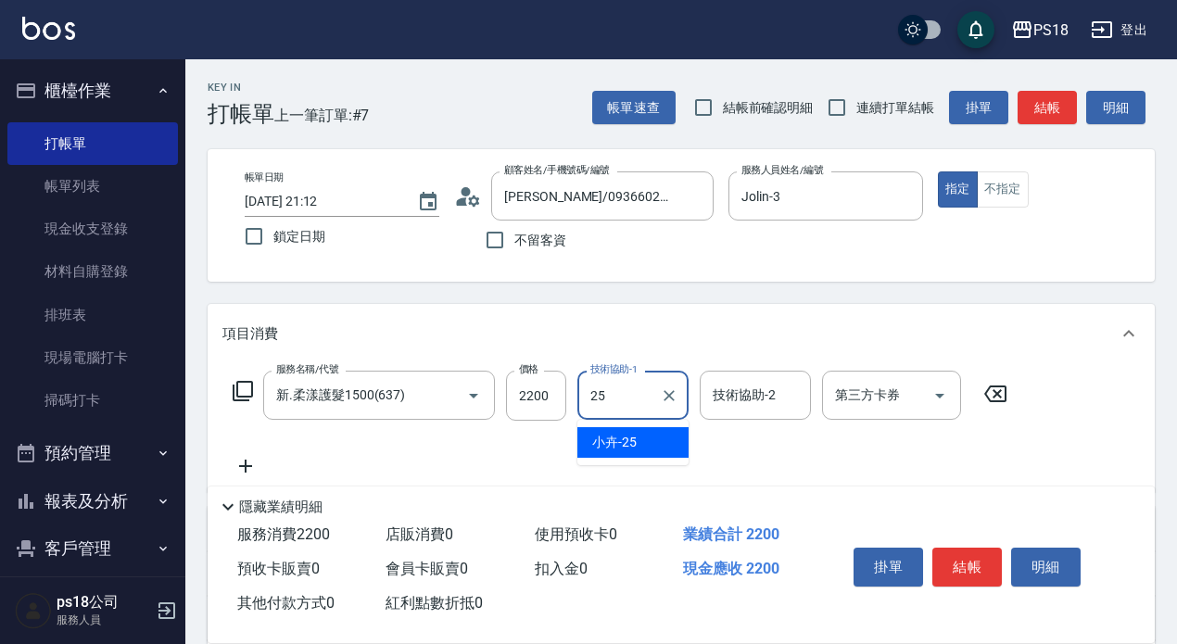
type input "小卉-25"
click at [238, 393] on icon at bounding box center [243, 391] width 20 height 20
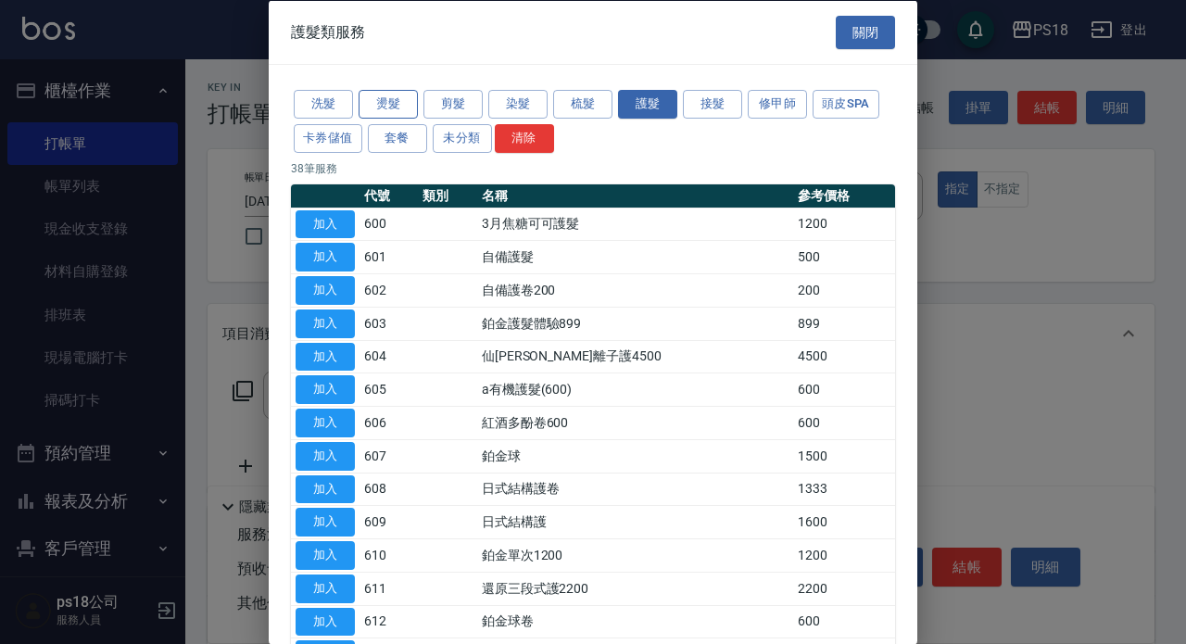
click at [386, 108] on button "燙髮" at bounding box center [388, 104] width 59 height 29
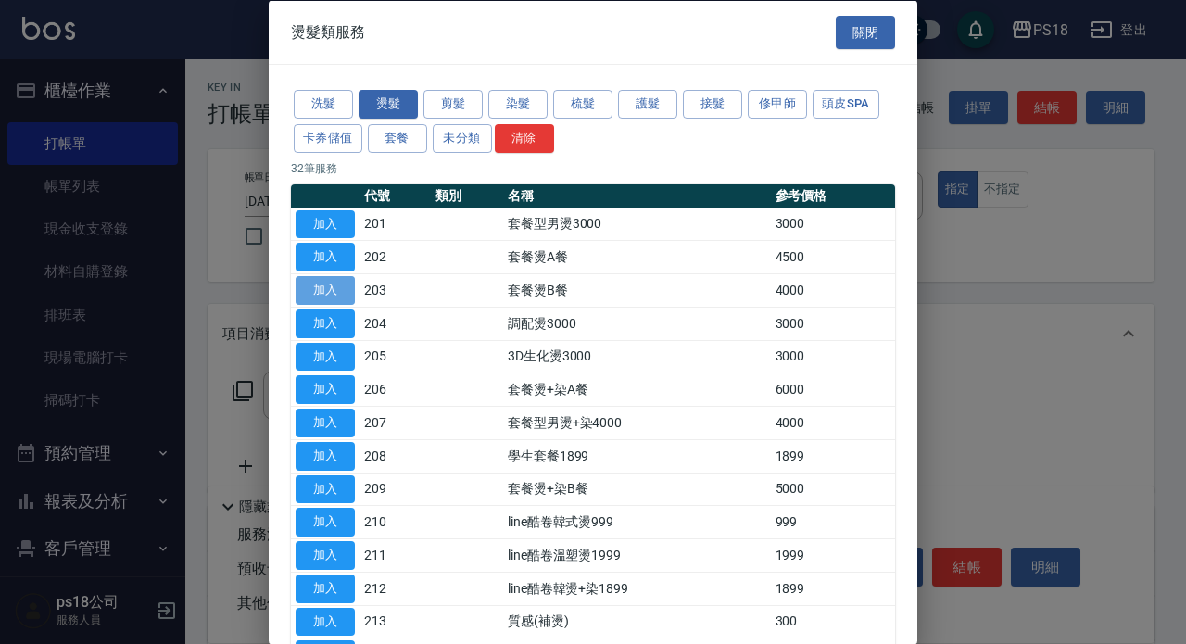
click at [341, 289] on button "加入" at bounding box center [325, 290] width 59 height 29
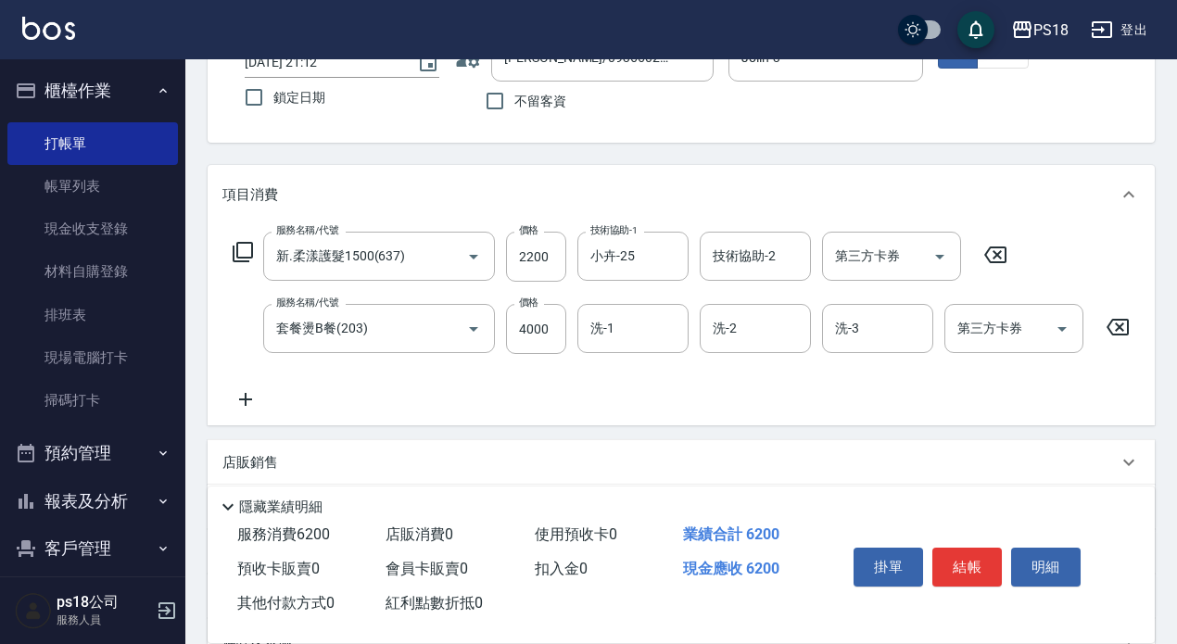
scroll to position [185, 0]
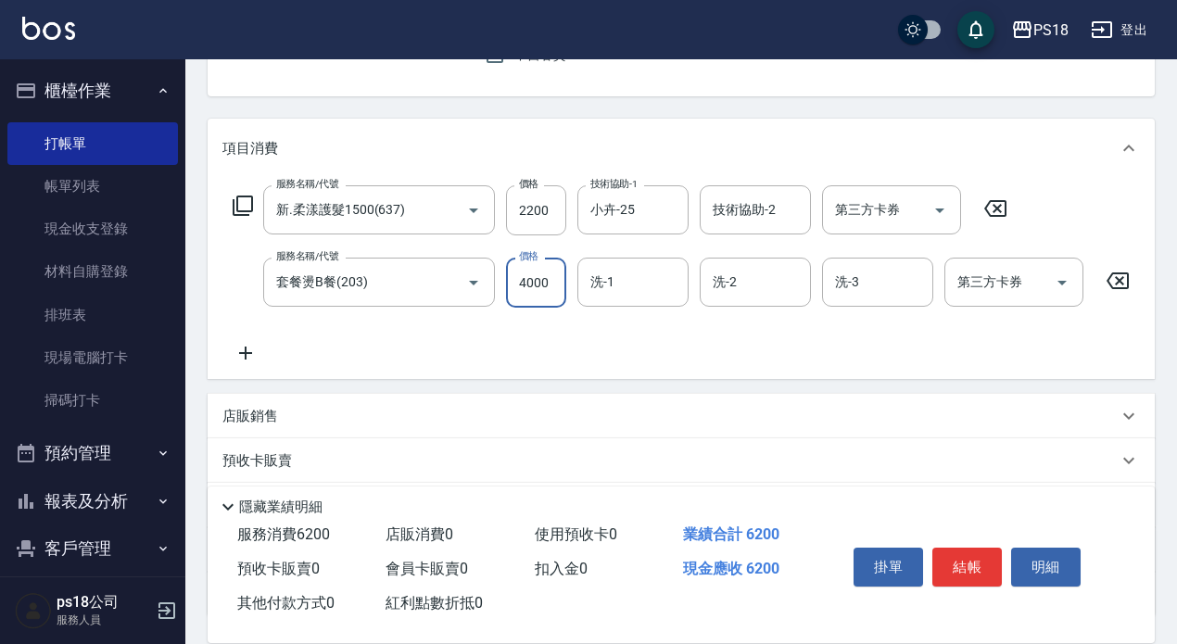
click at [536, 277] on input "4000" at bounding box center [536, 283] width 60 height 50
type input "4800"
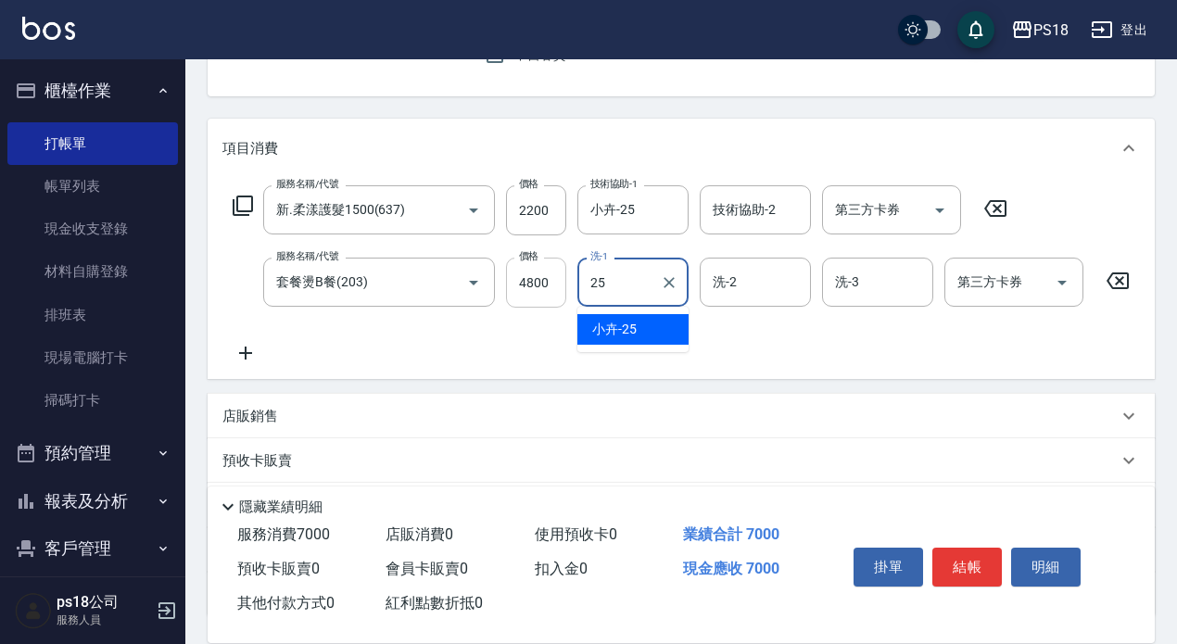
type input "小卉-25"
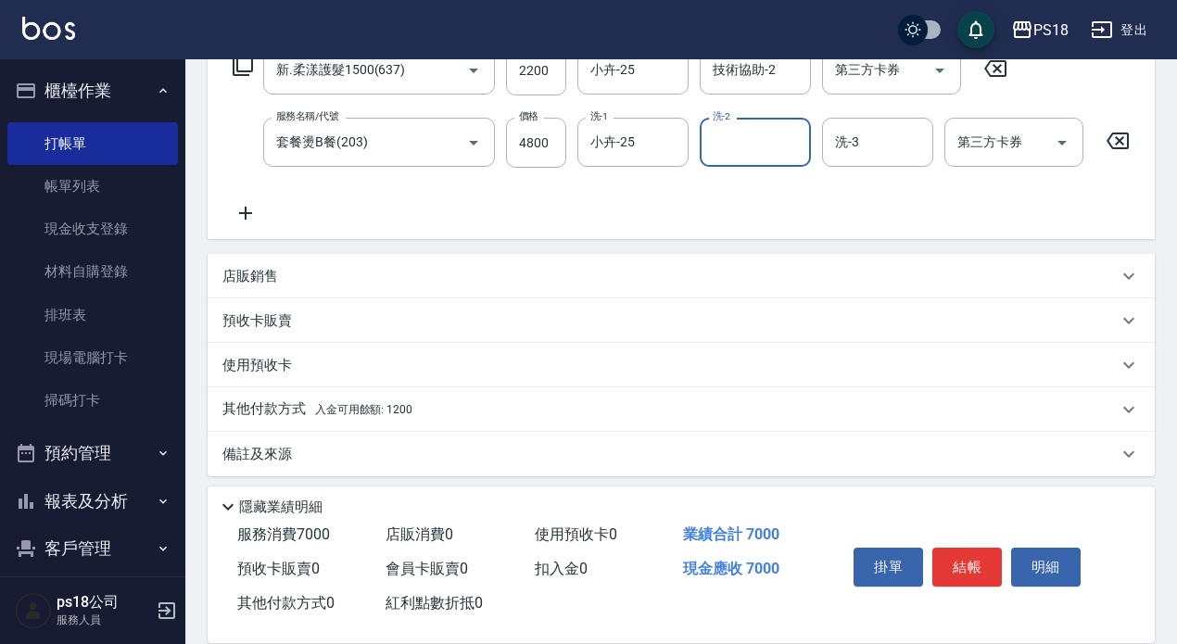
scroll to position [351, 0]
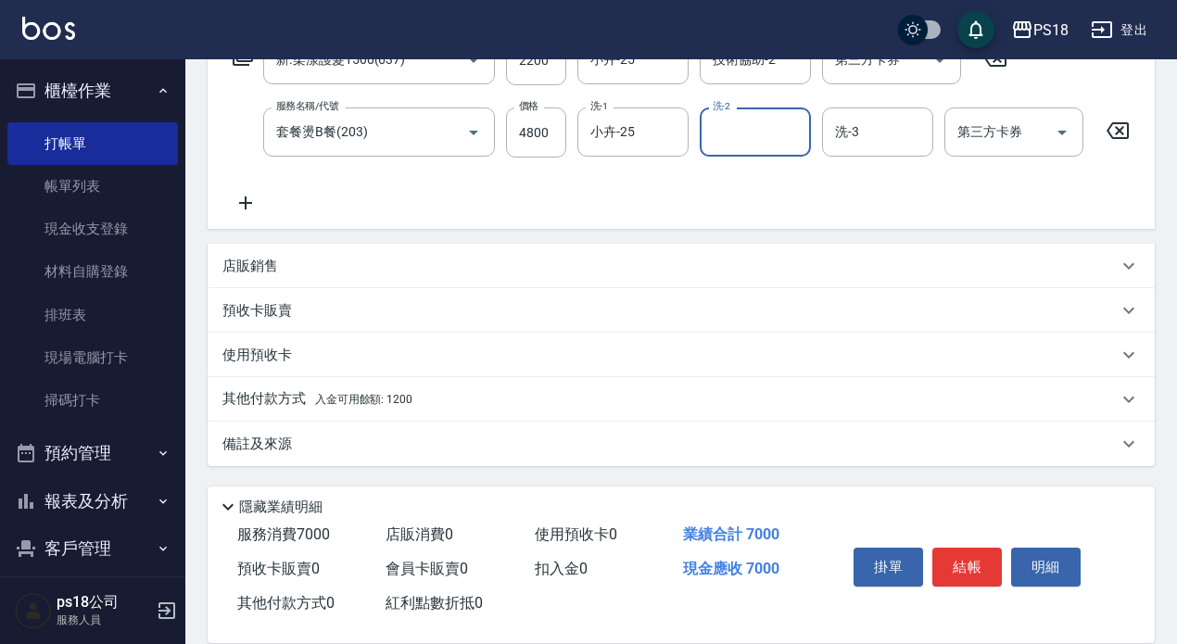
click at [328, 395] on span "入金可用餘額: 1200" at bounding box center [363, 399] width 97 height 13
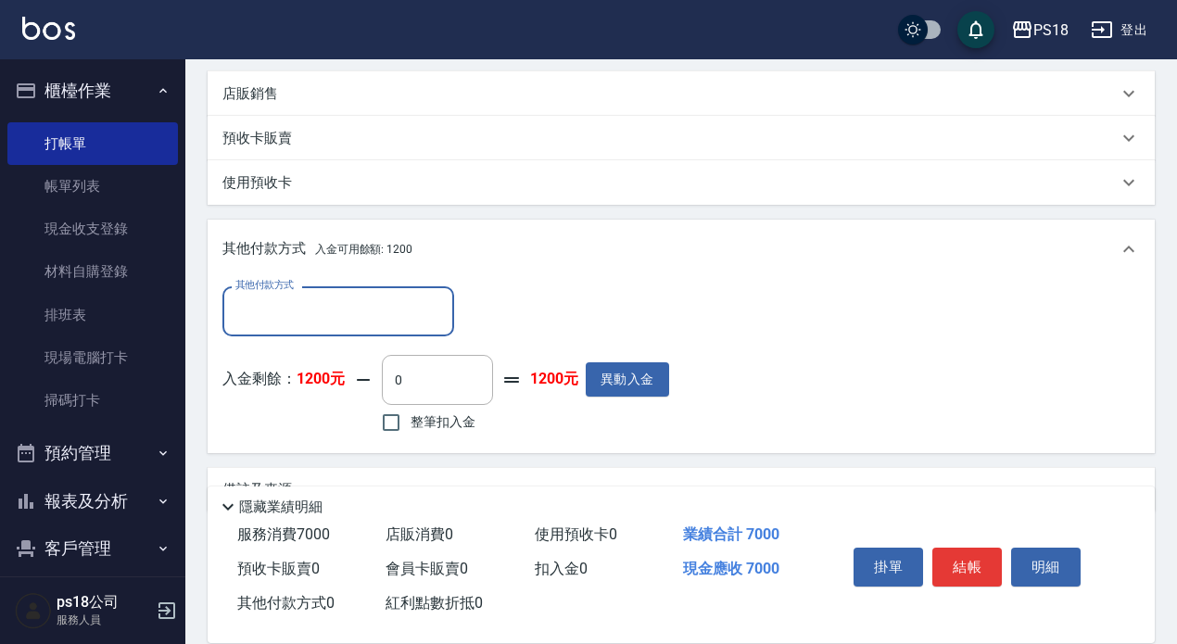
scroll to position [537, 0]
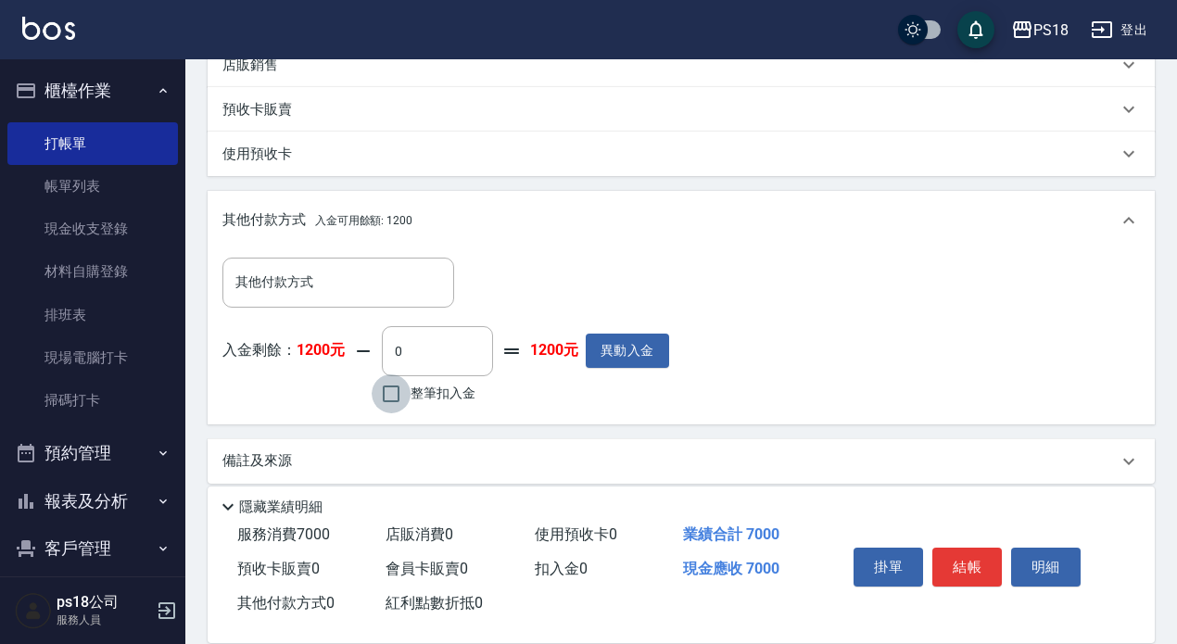
click at [389, 412] on input "整筆扣入金" at bounding box center [391, 393] width 39 height 39
checkbox input "true"
type input "1200"
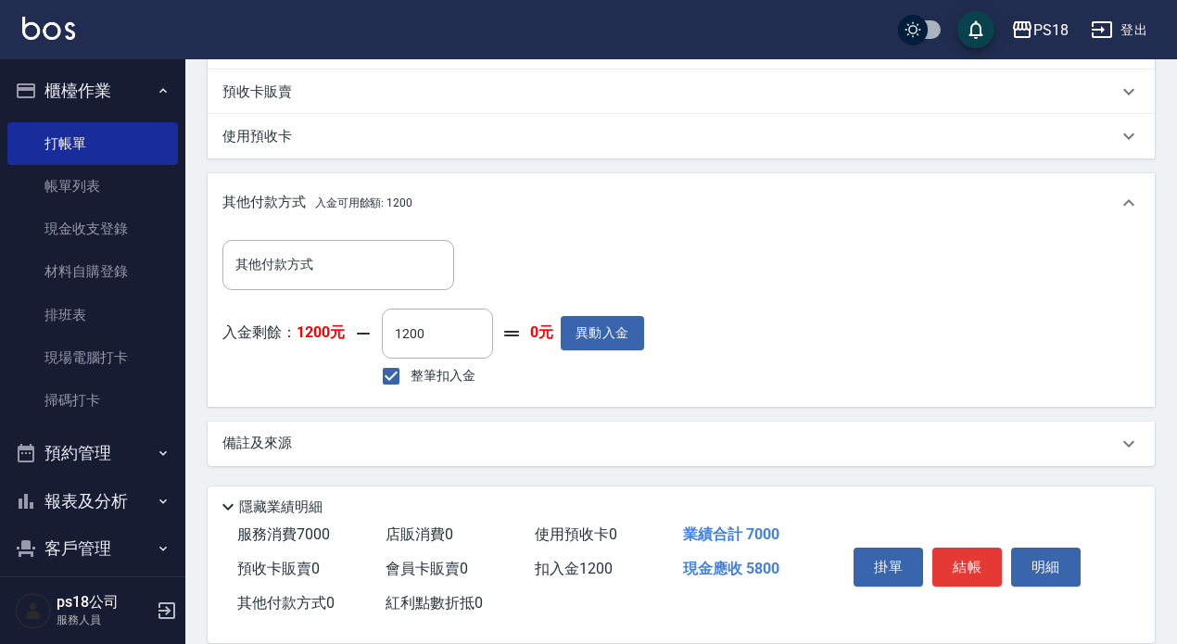
scroll to position [570, 0]
click at [653, 466] on div "Key In 打帳單 上一筆訂單:#7 帳單速查 結帳前確認明細 連續打單結帳 掛單 結帳 明細 帳單日期 2025/08/23 21:12 鎖定日期 顧客姓…" at bounding box center [681, 74] width 992 height 1139
click at [655, 450] on div "備註及來源" at bounding box center [669, 443] width 895 height 19
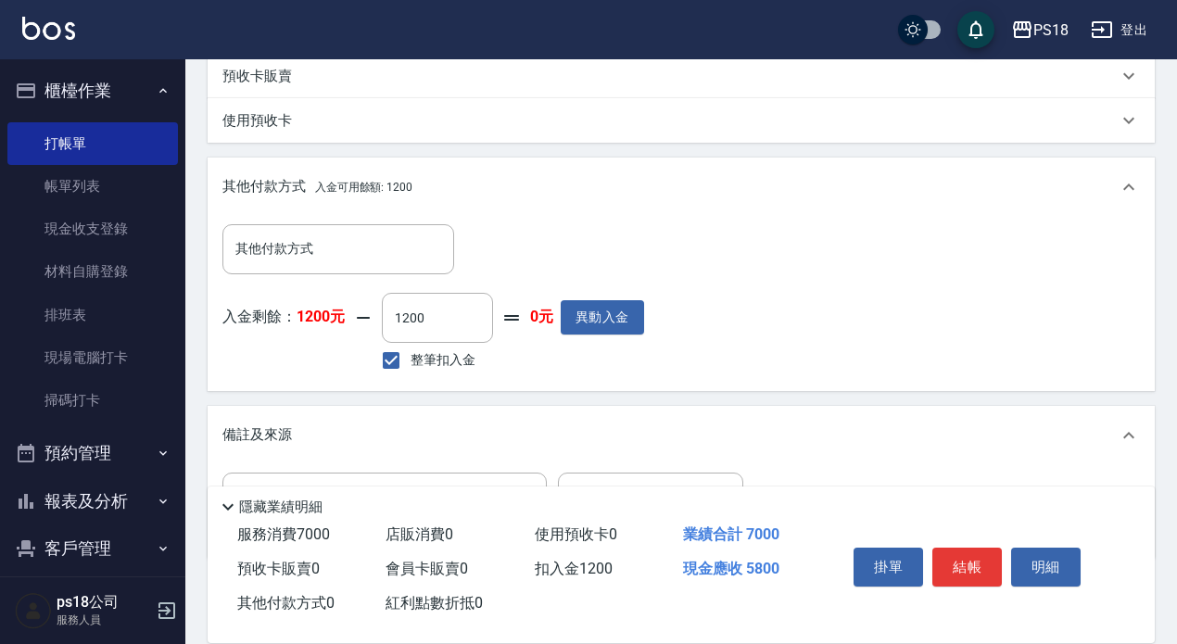
scroll to position [679, 0]
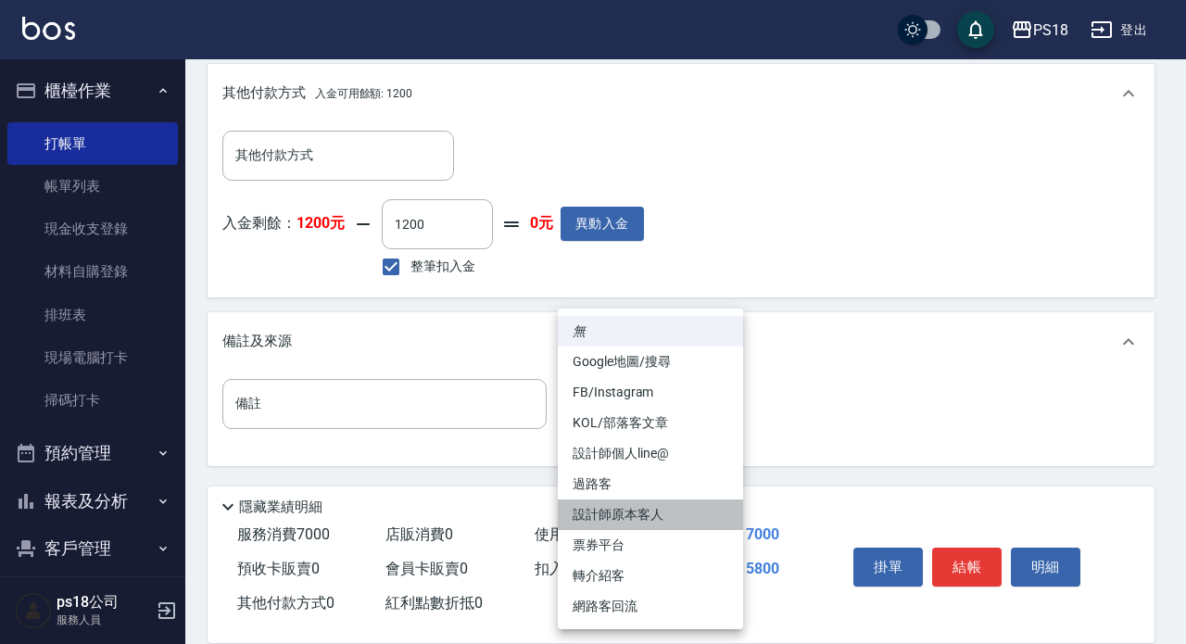
click at [661, 520] on li "設計師原本客人" at bounding box center [650, 515] width 185 height 31
type input "設計師原本客人"
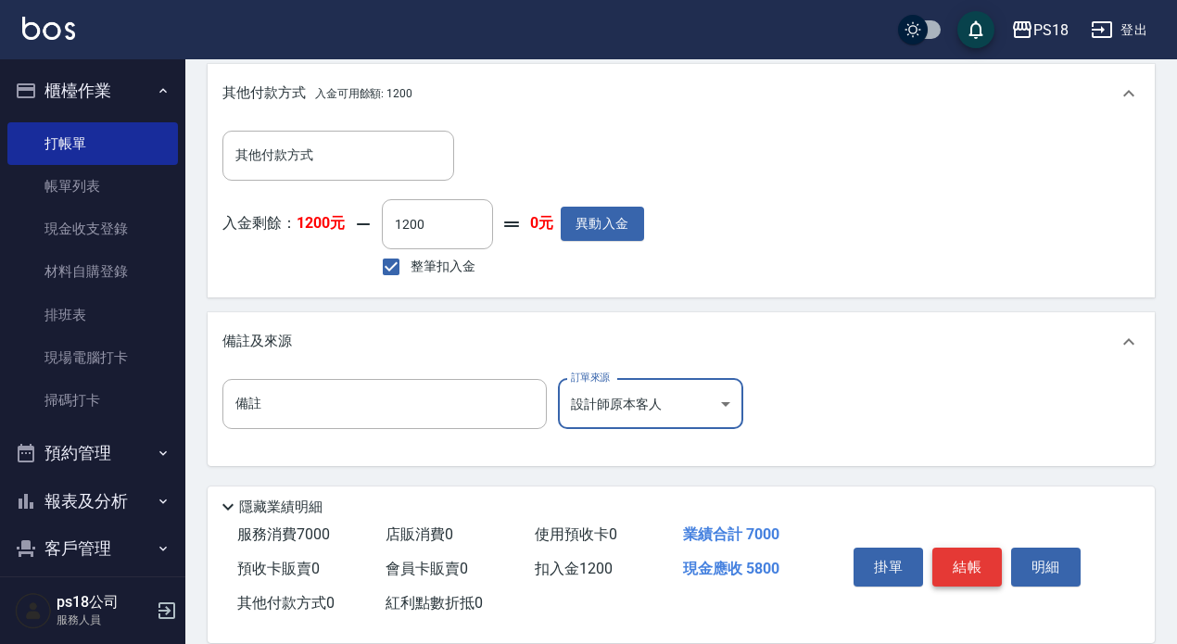
click at [963, 557] on button "結帳" at bounding box center [967, 567] width 70 height 39
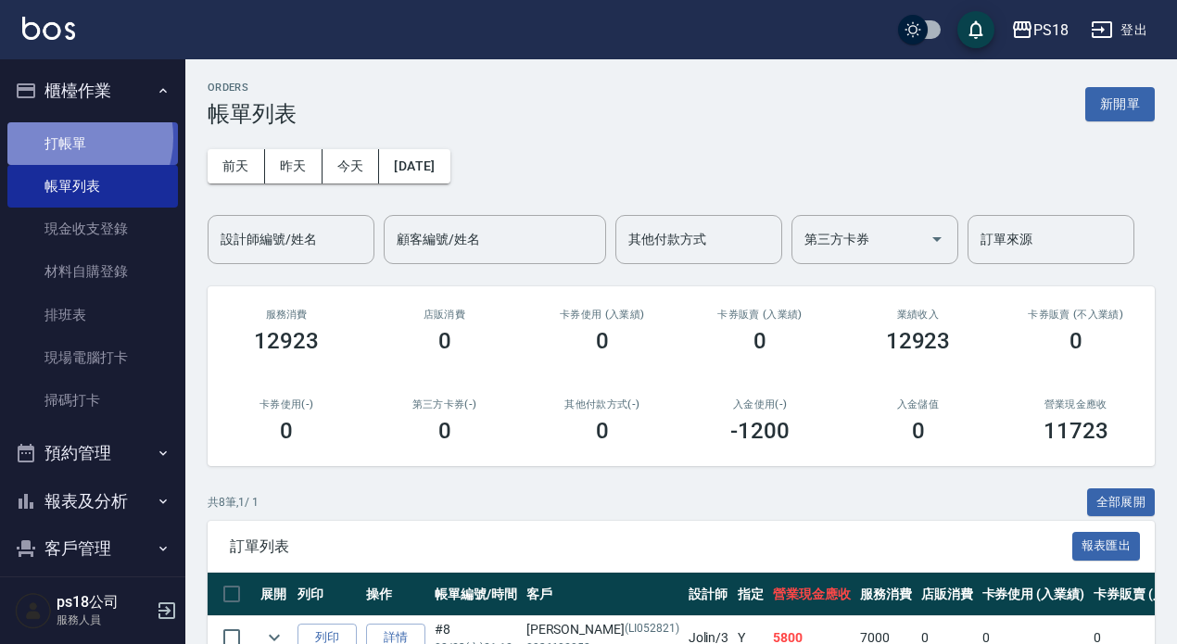
click at [71, 137] on link "打帳單" at bounding box center [92, 143] width 171 height 43
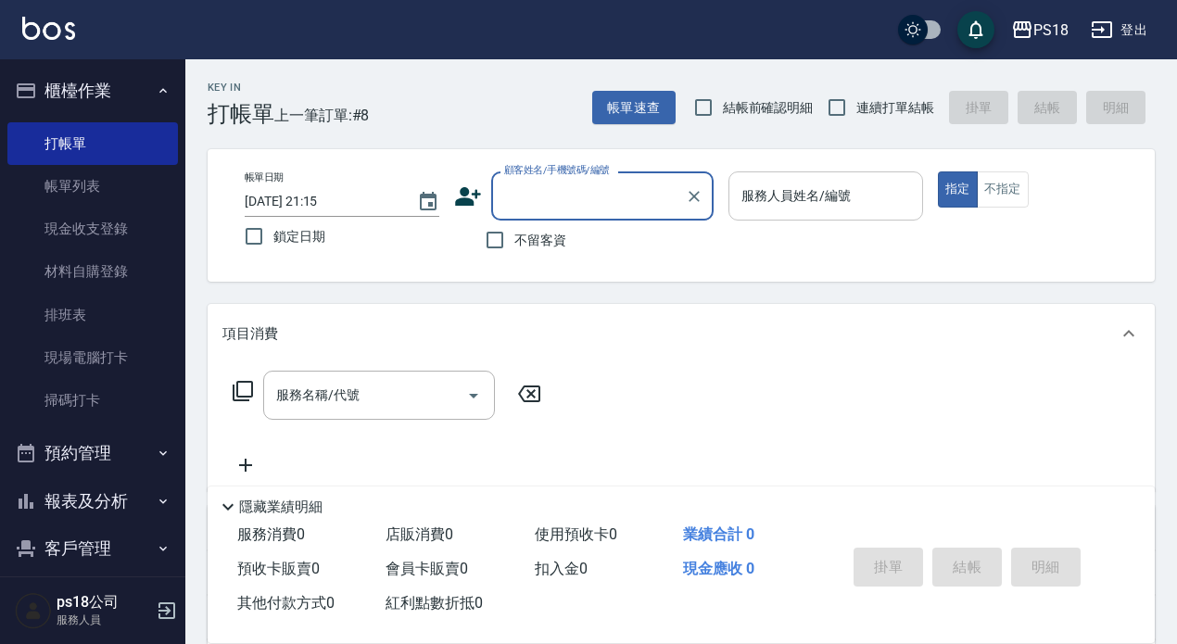
click at [809, 192] on input "服務人員姓名/編號" at bounding box center [826, 196] width 178 height 32
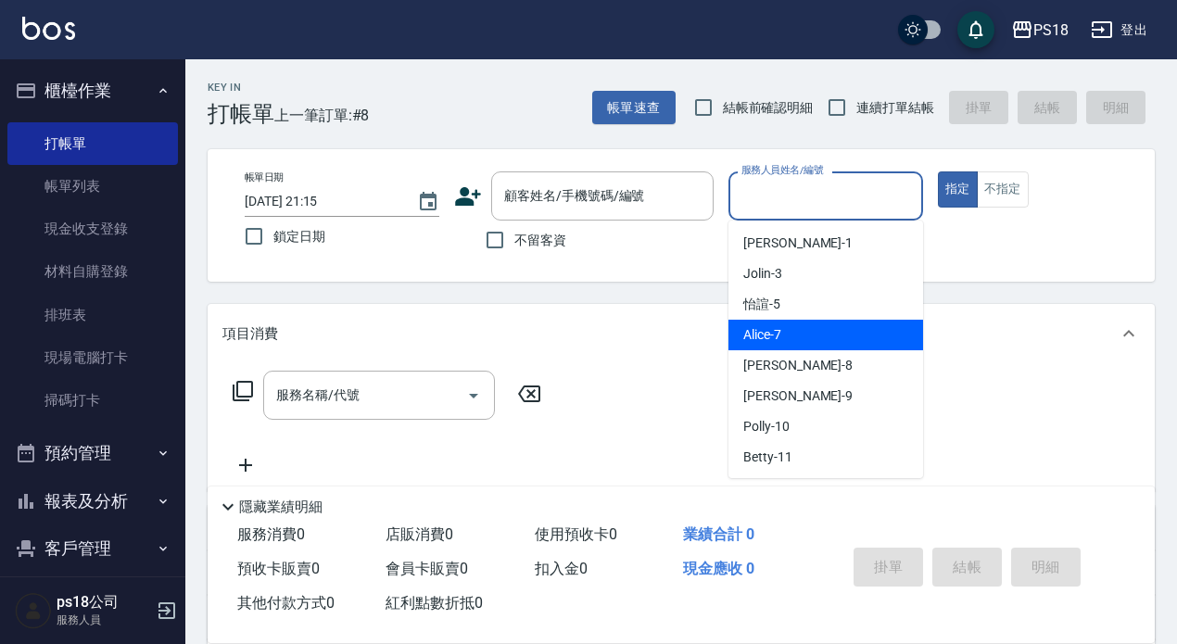
click at [763, 328] on span "Alice -7" at bounding box center [762, 334] width 38 height 19
type input "Alice-7"
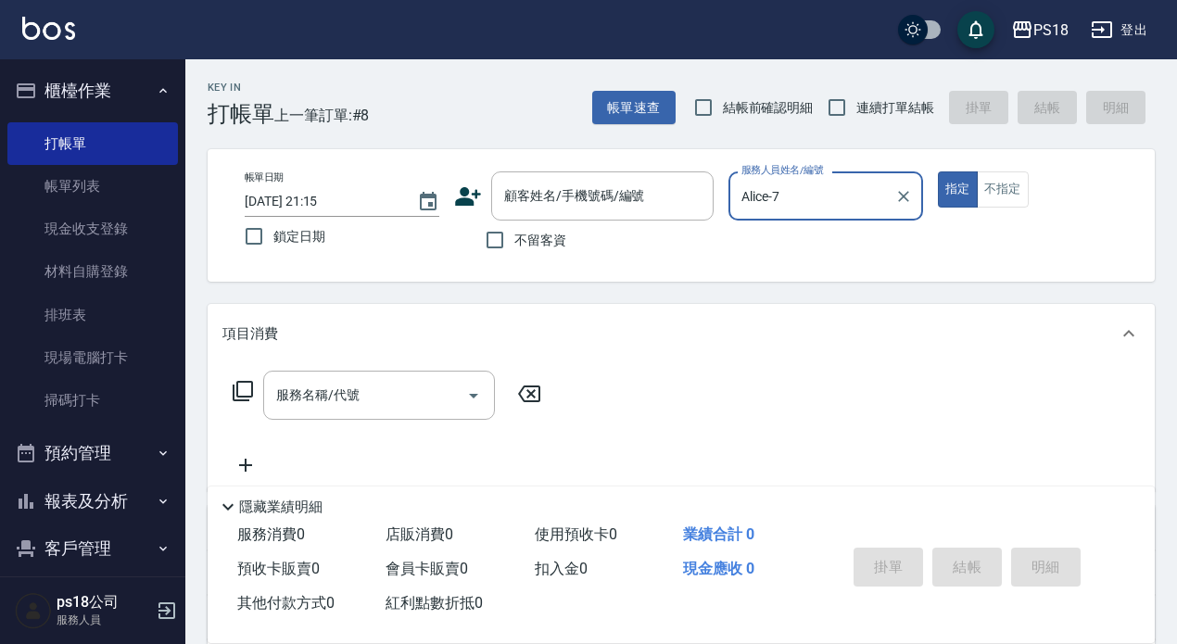
click at [243, 389] on icon at bounding box center [243, 391] width 22 height 22
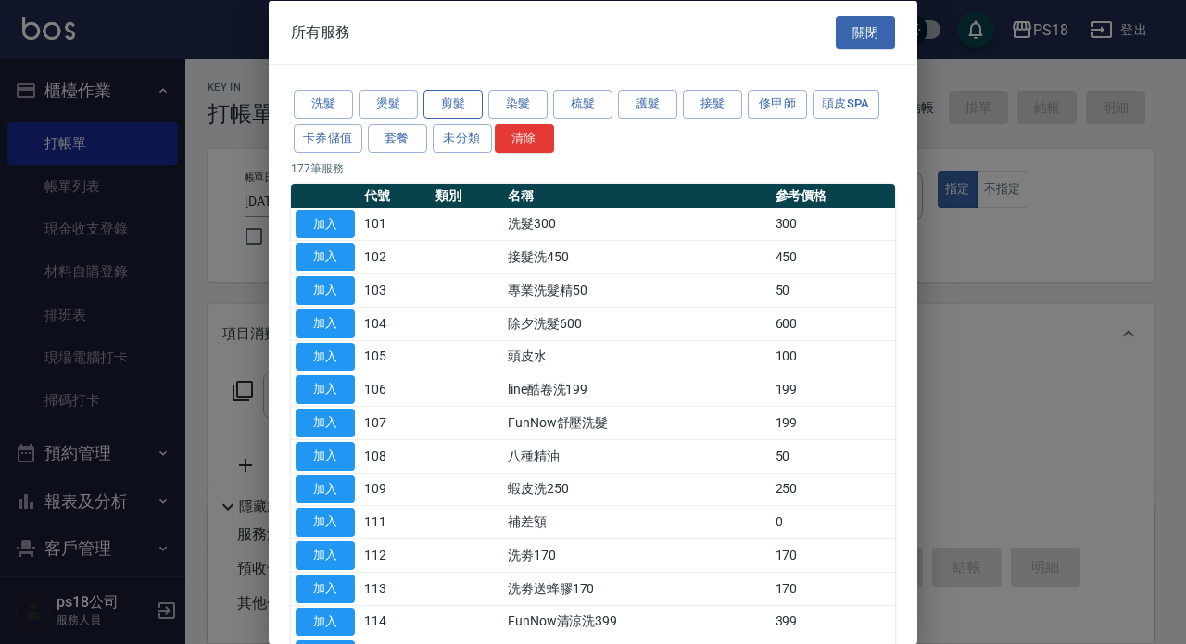
click at [459, 108] on button "剪髮" at bounding box center [453, 104] width 59 height 29
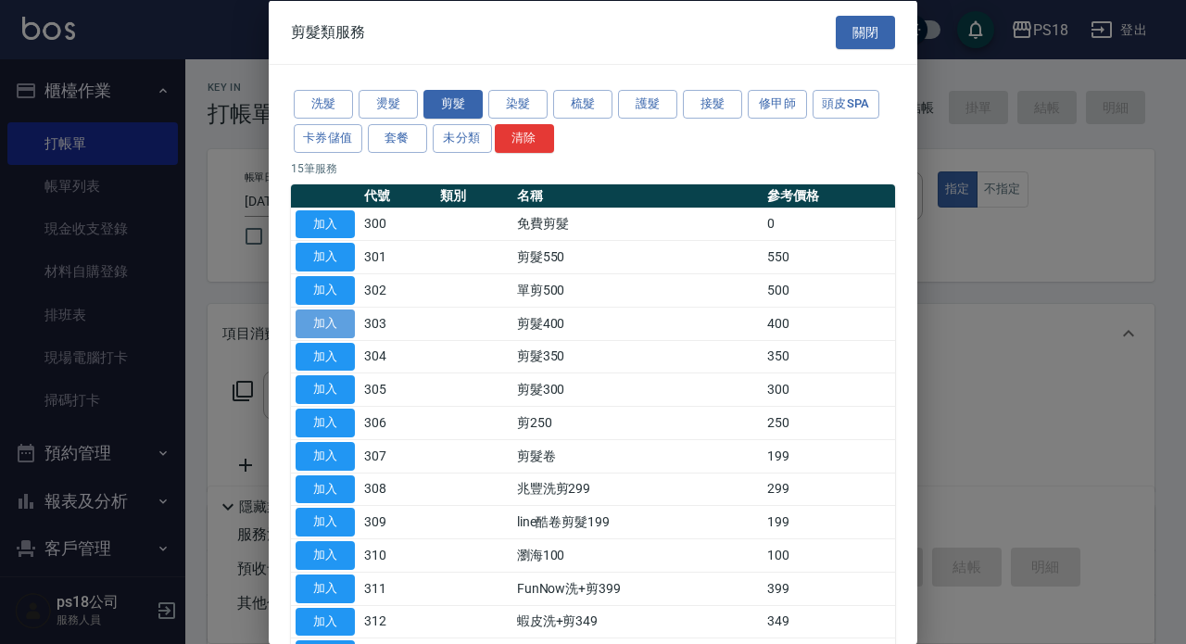
click at [338, 321] on button "加入" at bounding box center [325, 323] width 59 height 29
type input "剪髮400(303)"
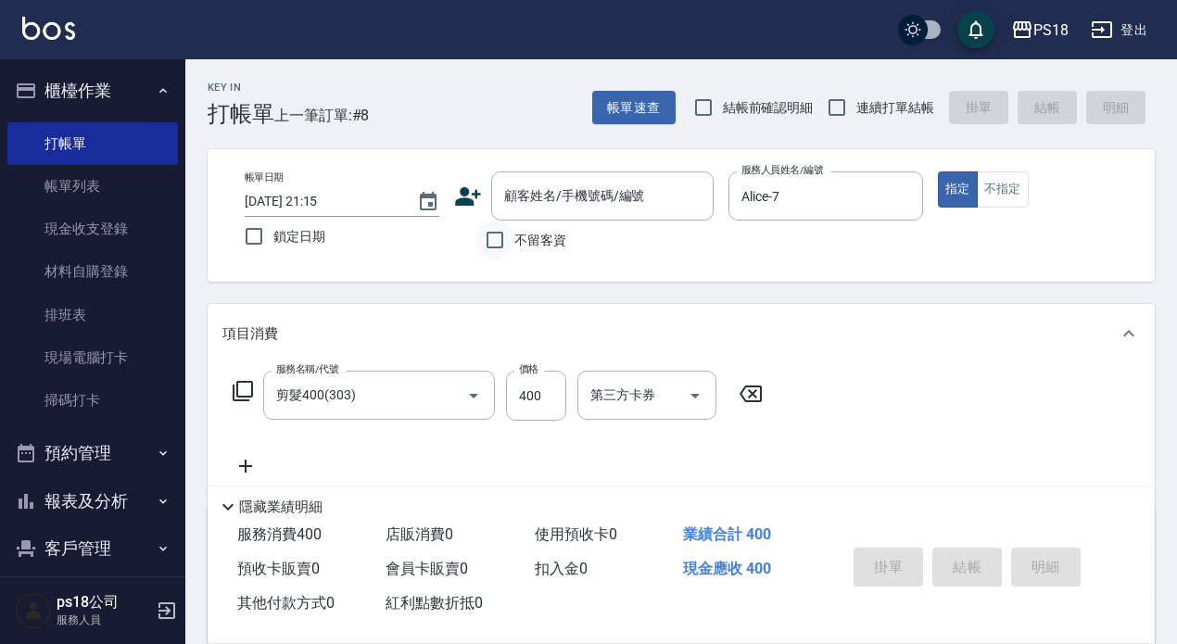
click at [494, 242] on input "不留客資" at bounding box center [495, 240] width 39 height 39
checkbox input "true"
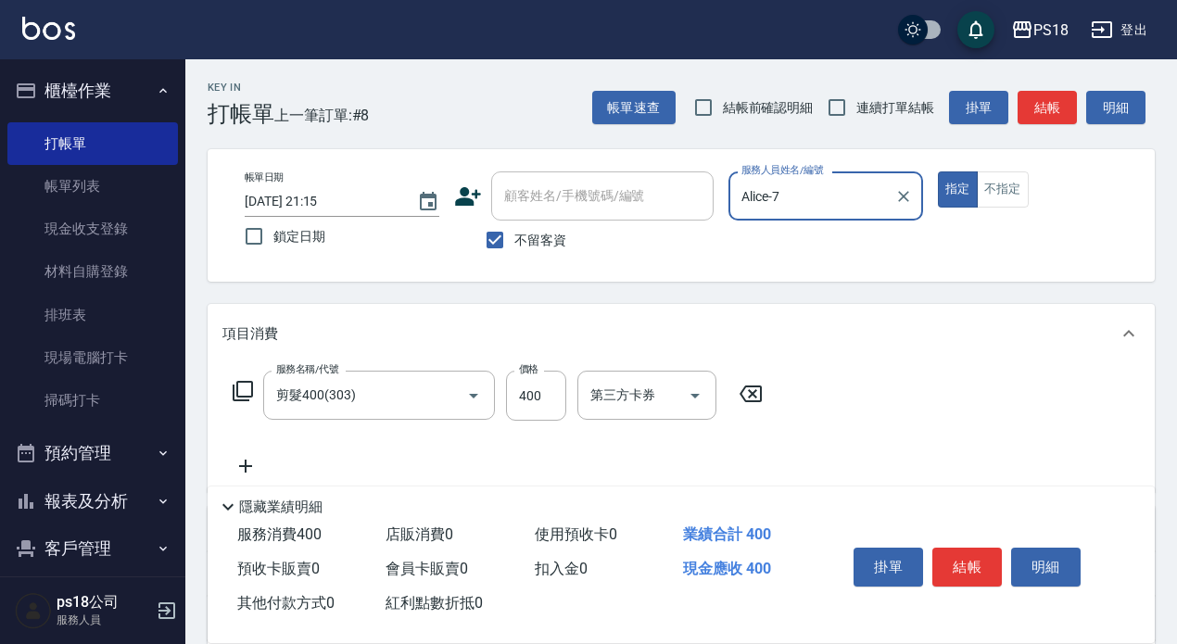
drag, startPoint x: 970, startPoint y: 559, endPoint x: 998, endPoint y: 554, distance: 29.1
click at [986, 558] on button "結帳" at bounding box center [967, 567] width 70 height 39
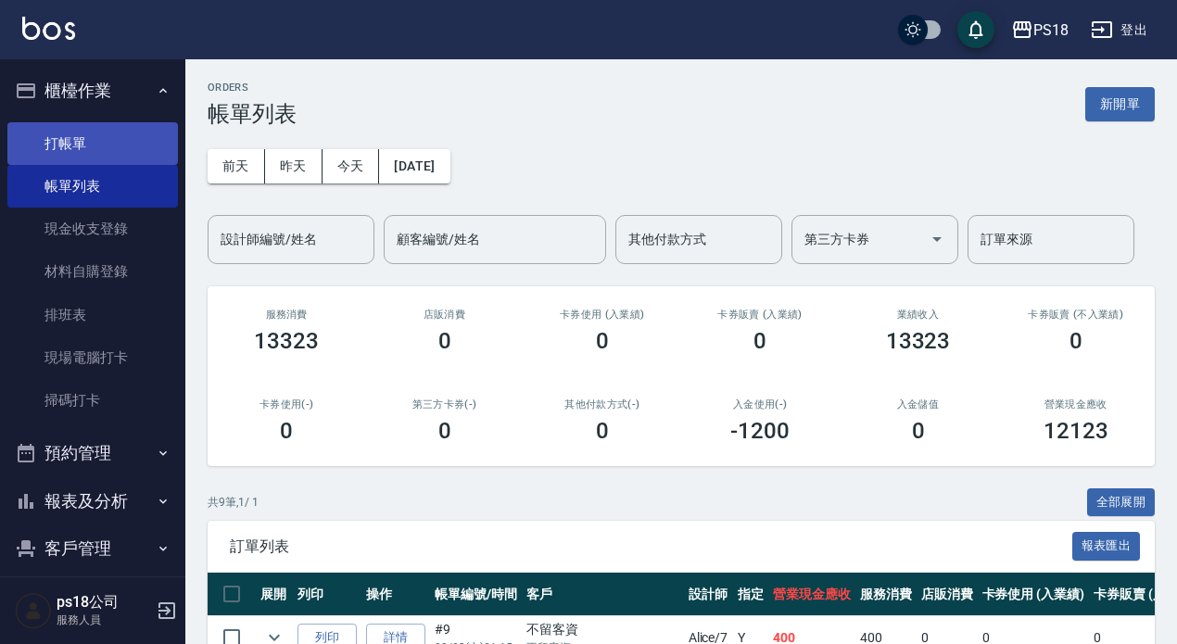
click at [130, 128] on link "打帳單" at bounding box center [92, 143] width 171 height 43
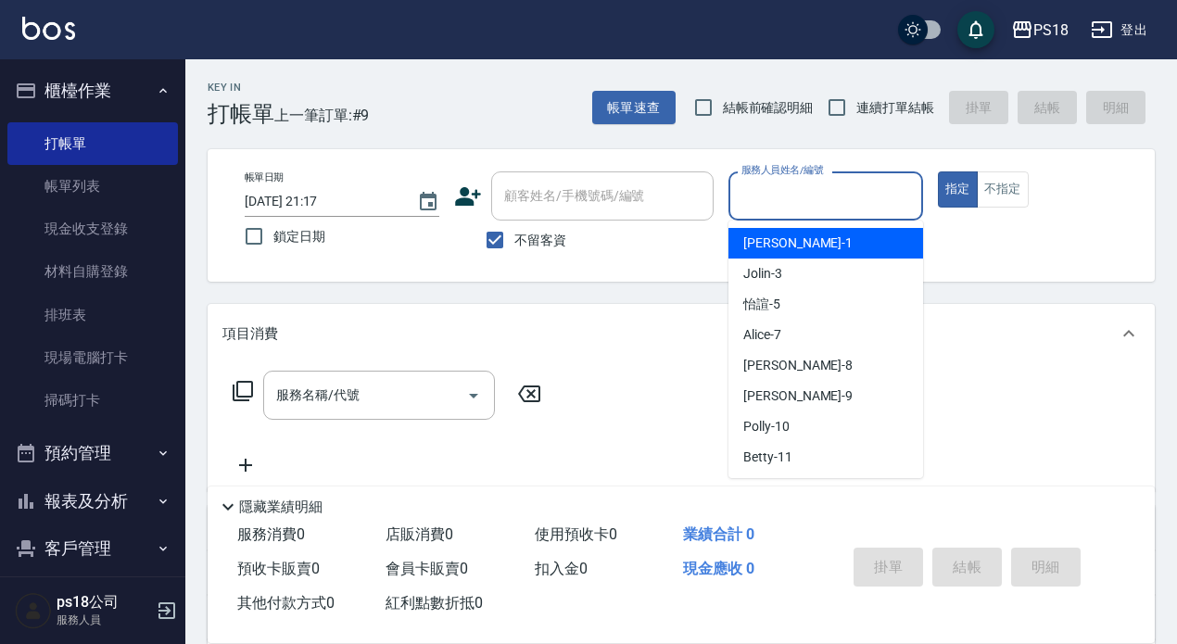
click at [829, 196] on input "服務人員姓名/編號" at bounding box center [826, 196] width 178 height 32
type input "Jolin-3"
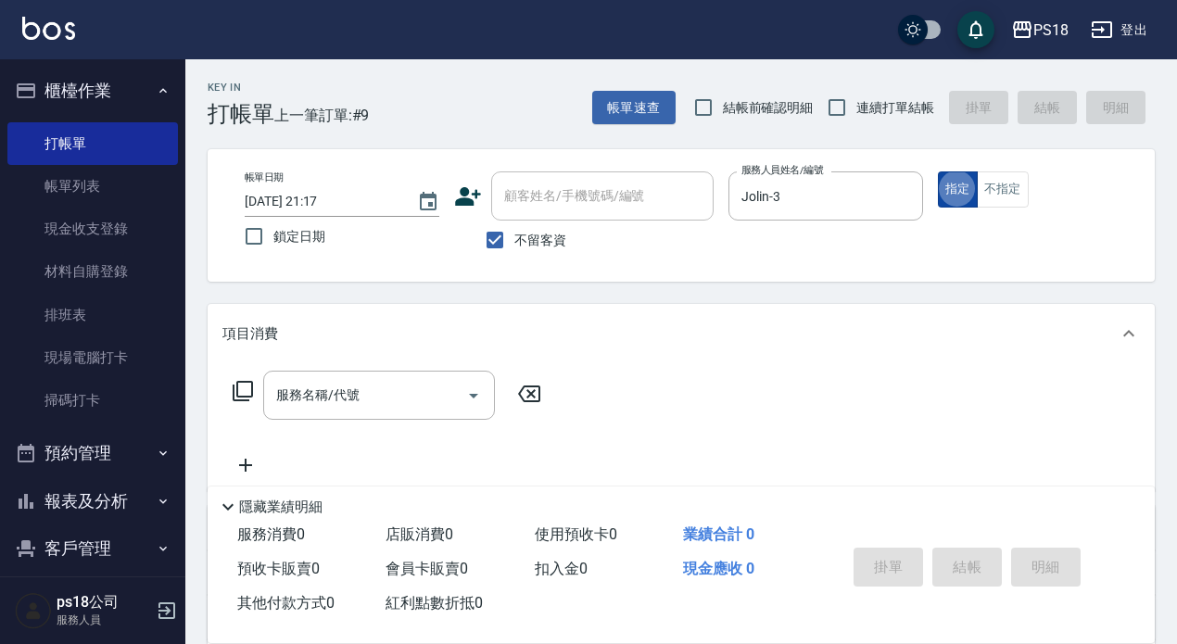
type button "true"
click at [245, 393] on icon at bounding box center [243, 391] width 22 height 22
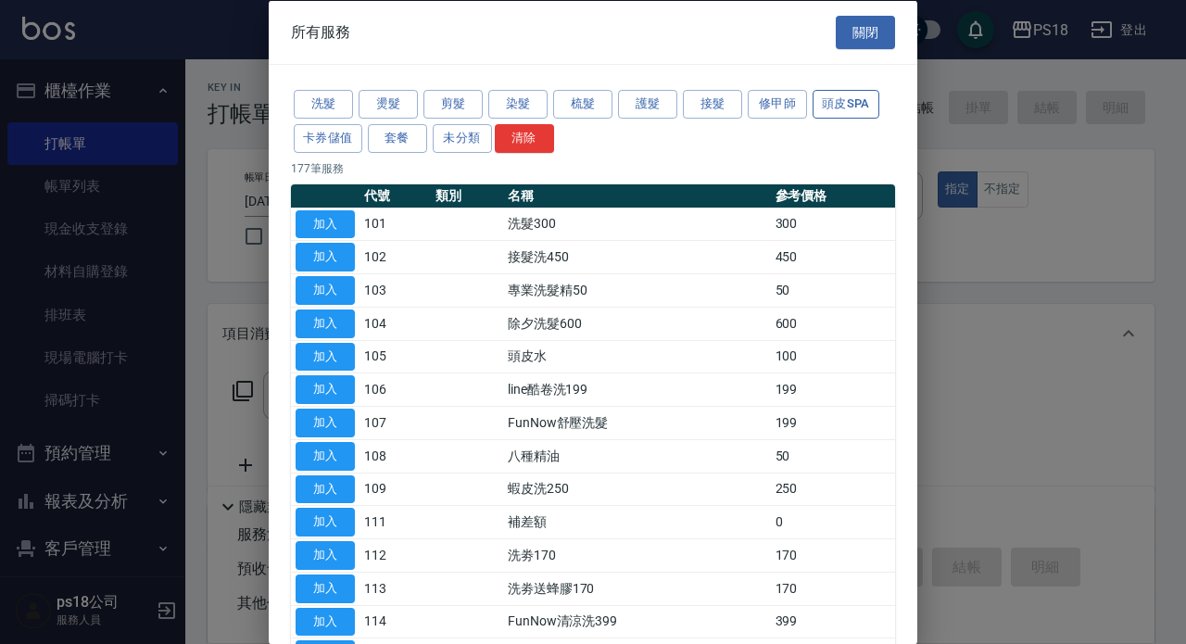
click at [845, 108] on button "頭皮SPA" at bounding box center [846, 104] width 67 height 29
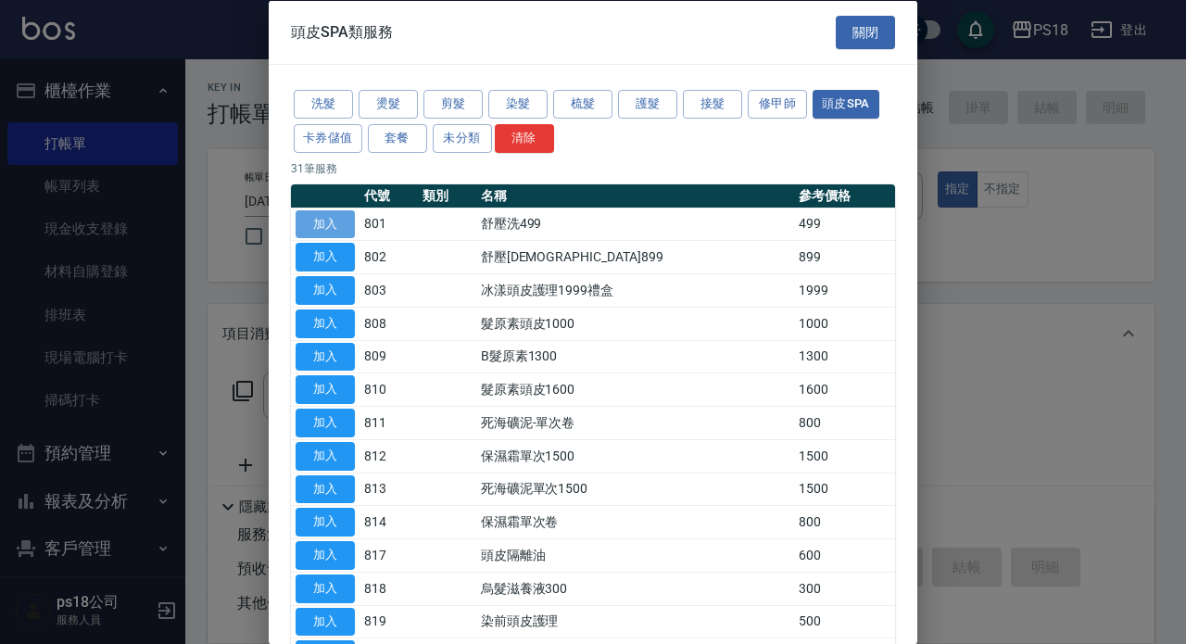
click at [318, 215] on button "加入" at bounding box center [325, 223] width 59 height 29
type input "舒壓洗499(801)"
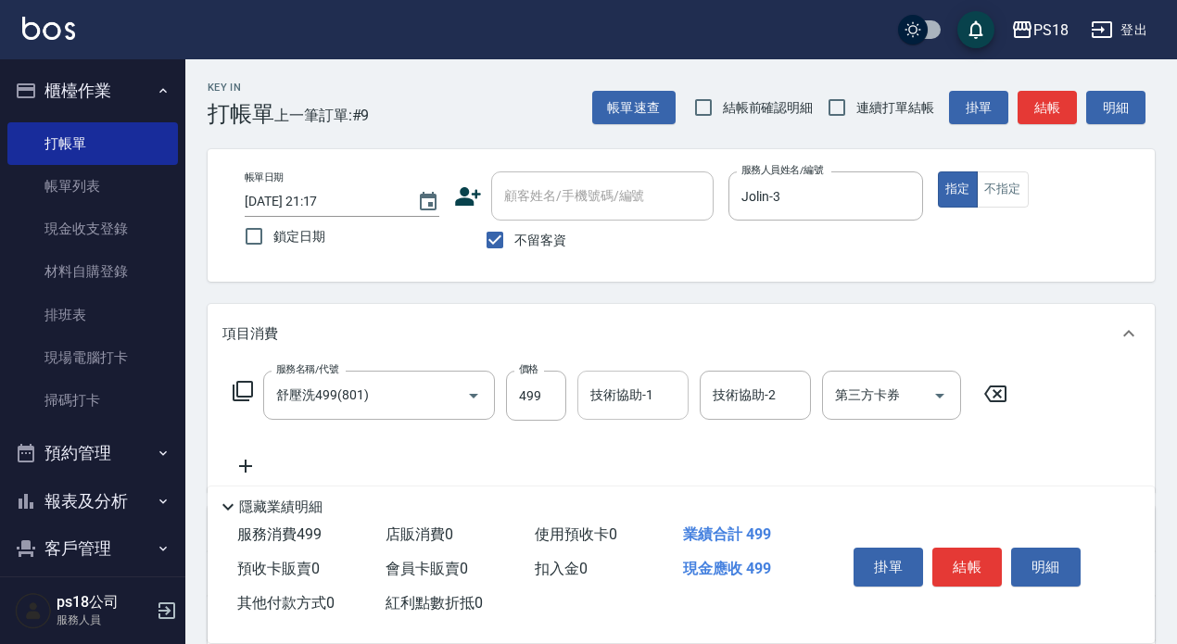
click at [624, 402] on input "技術協助-1" at bounding box center [633, 395] width 95 height 32
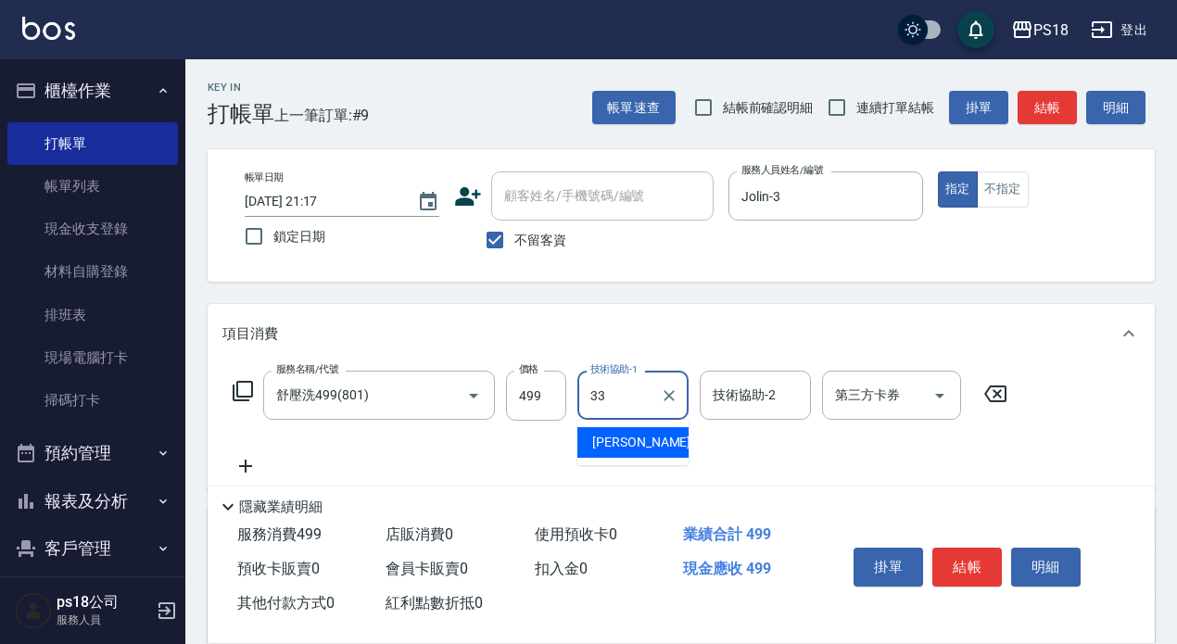
type input "李羽忻-33"
click at [243, 384] on icon at bounding box center [243, 391] width 22 height 22
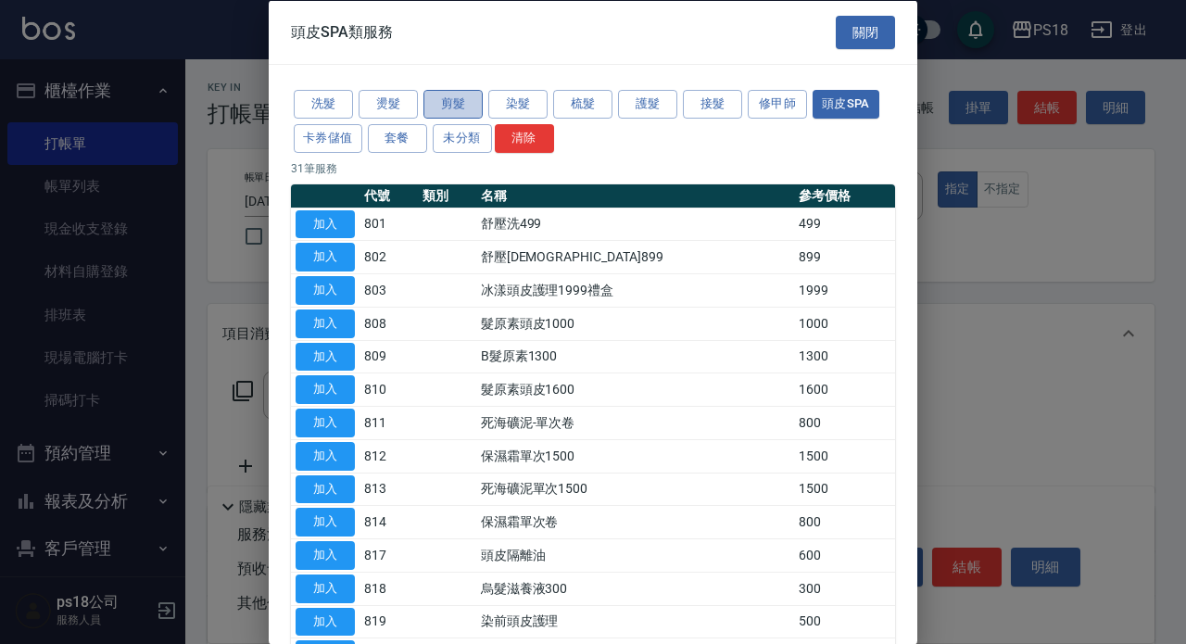
click at [449, 105] on button "剪髮" at bounding box center [453, 104] width 59 height 29
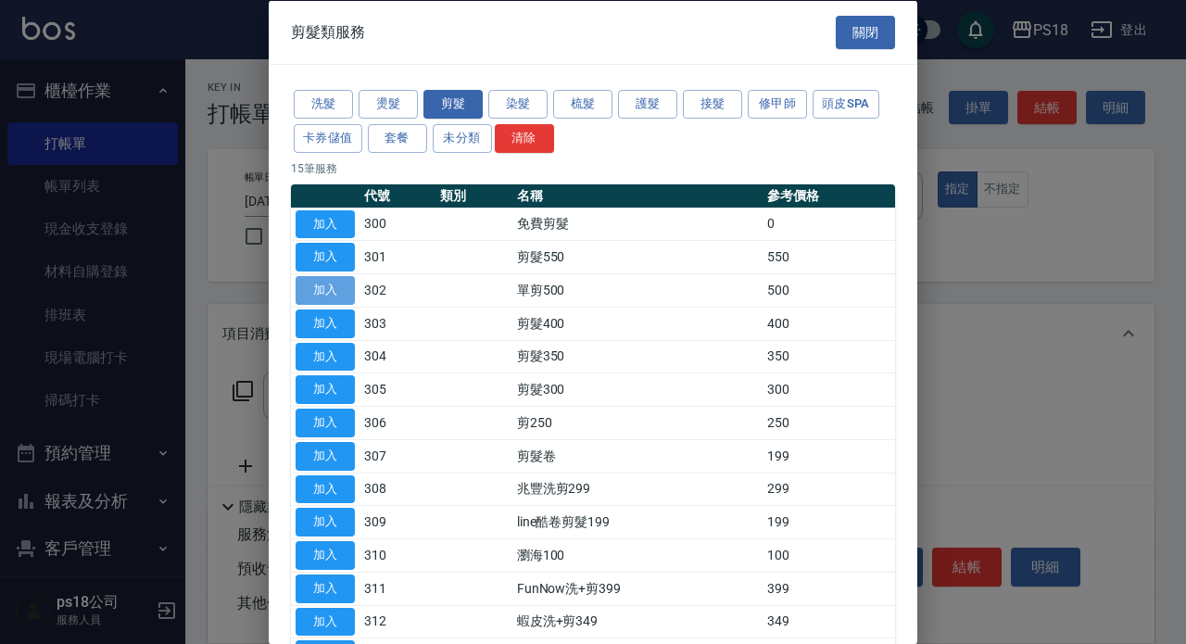
click at [317, 285] on button "加入" at bounding box center [325, 290] width 59 height 29
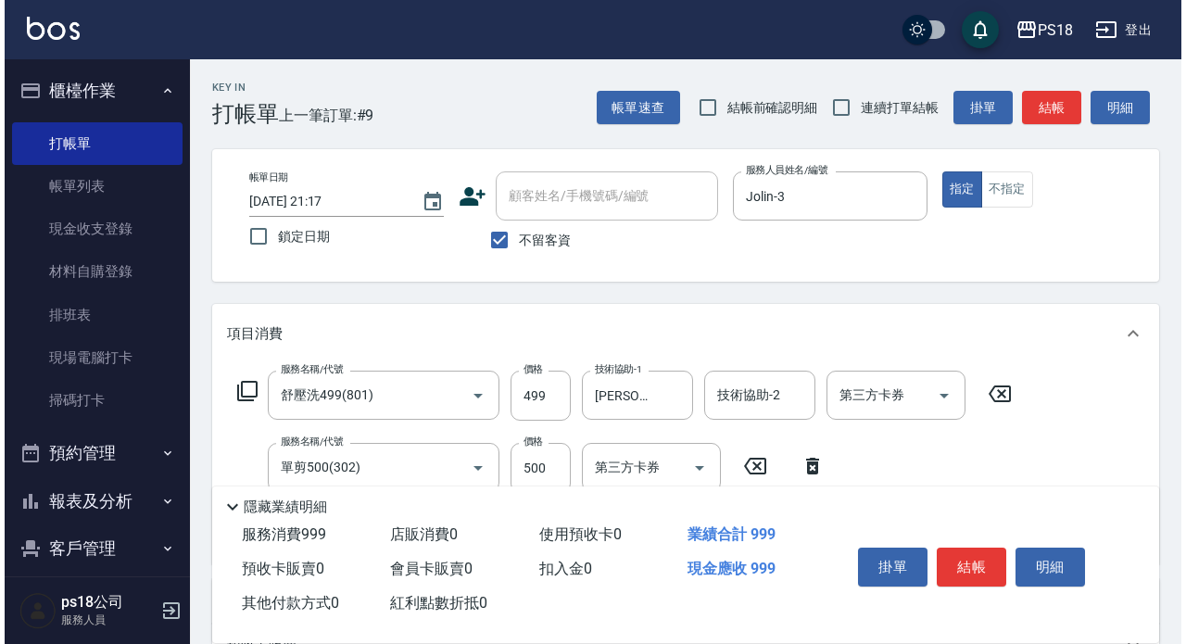
scroll to position [93, 0]
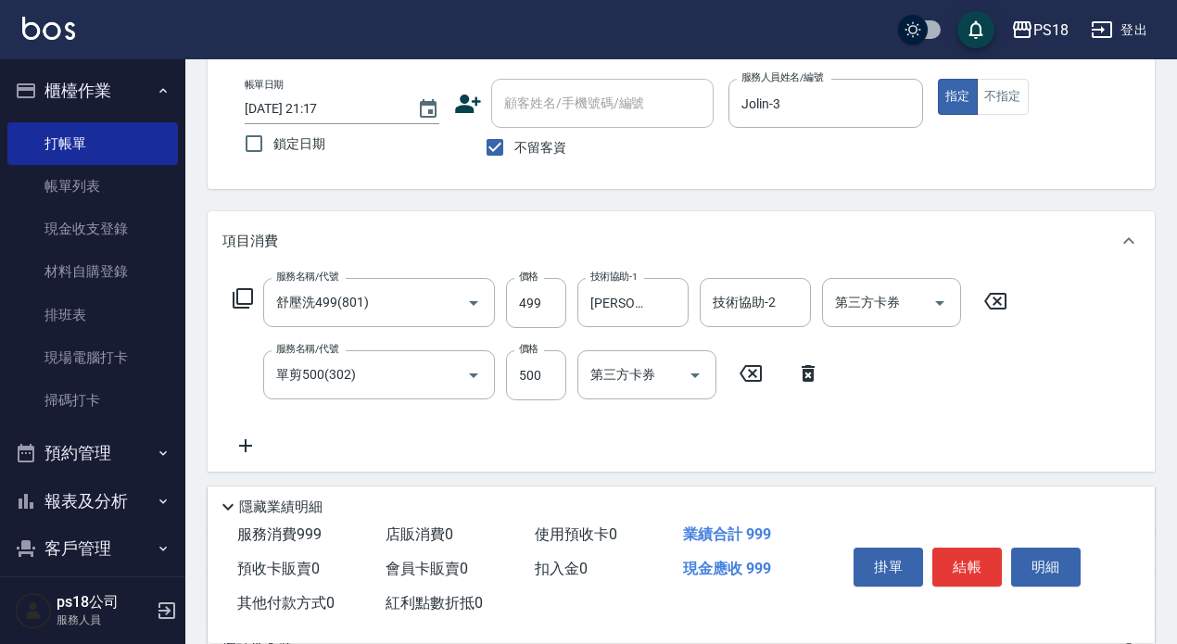
click at [241, 295] on icon at bounding box center [243, 298] width 22 height 22
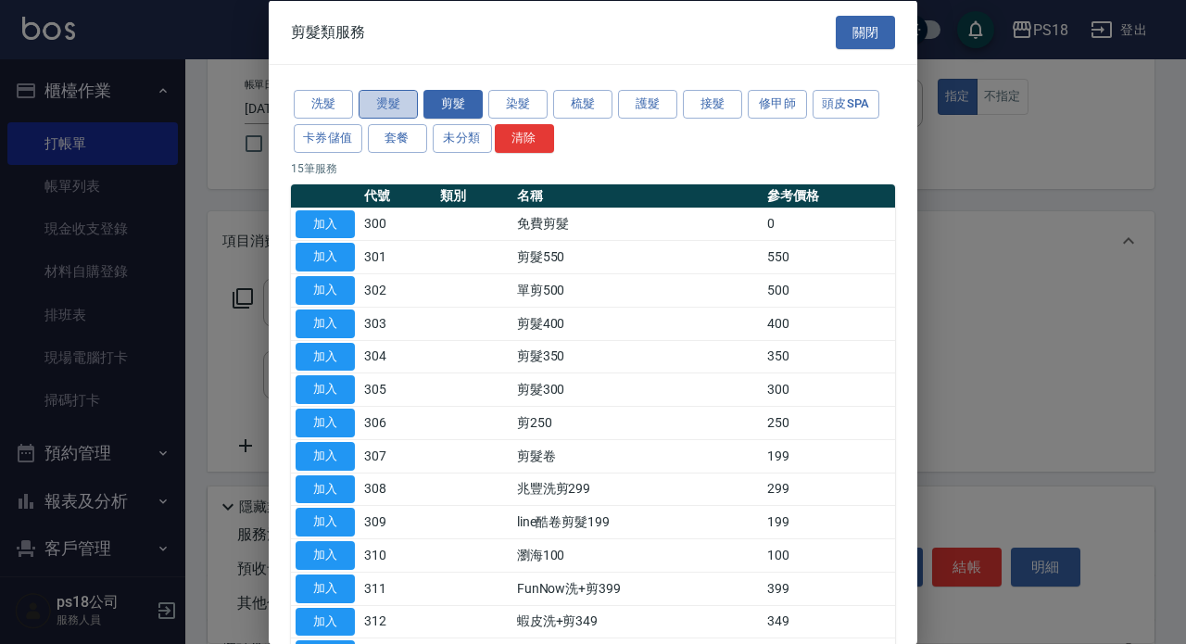
click at [387, 104] on button "燙髮" at bounding box center [388, 104] width 59 height 29
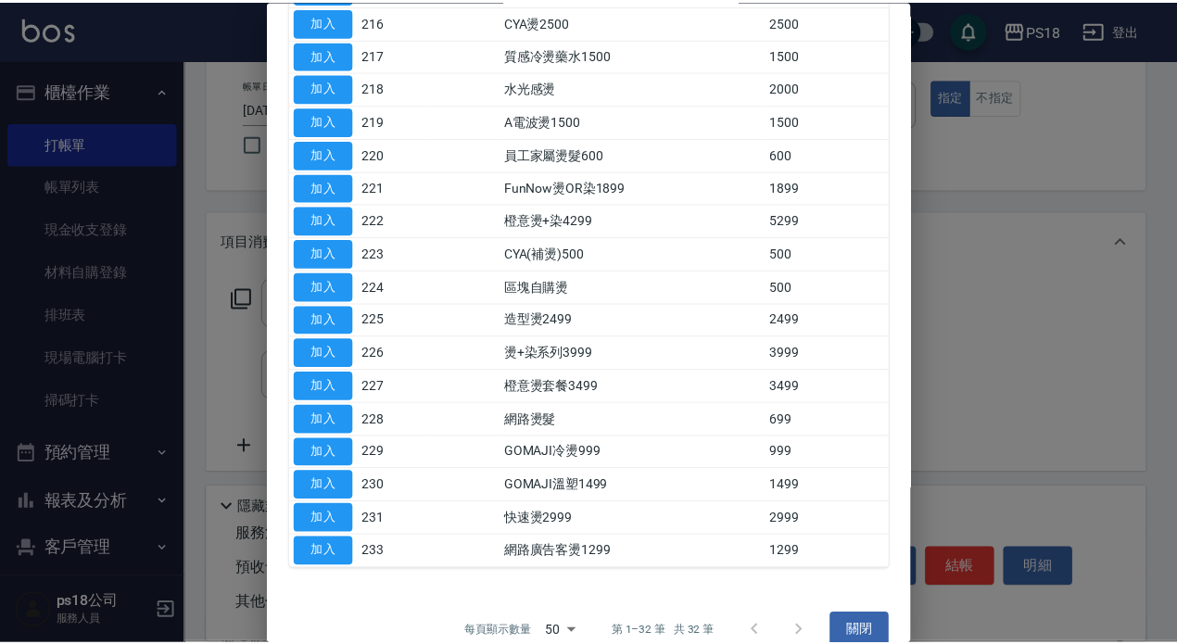
scroll to position [726, 0]
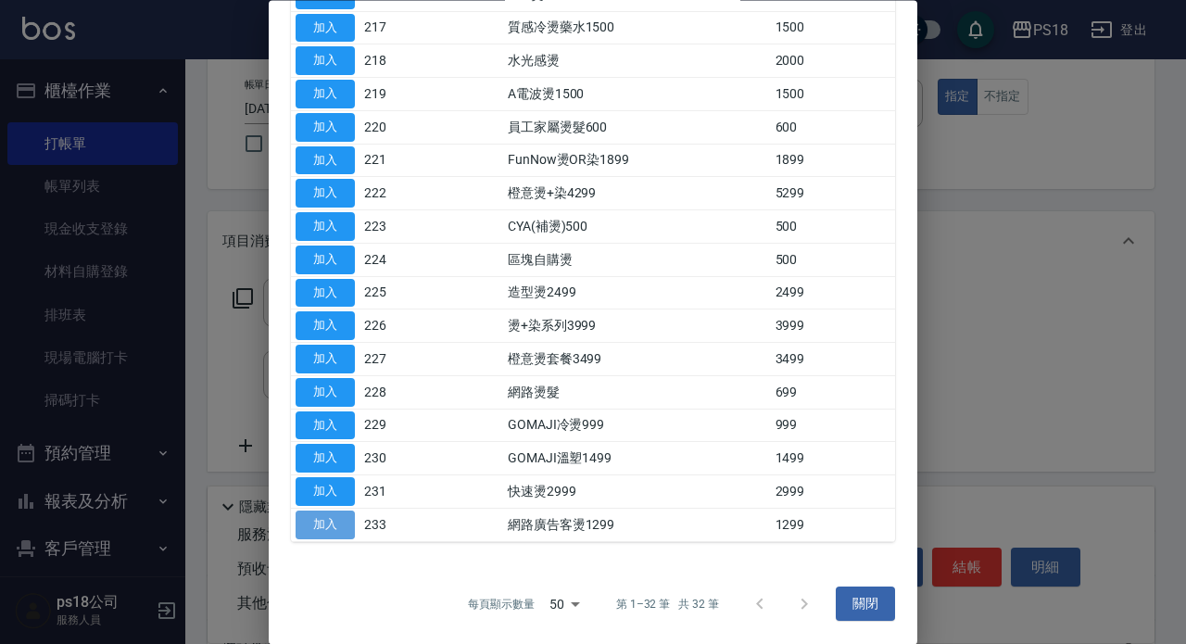
click at [342, 523] on button "加入" at bounding box center [325, 525] width 59 height 29
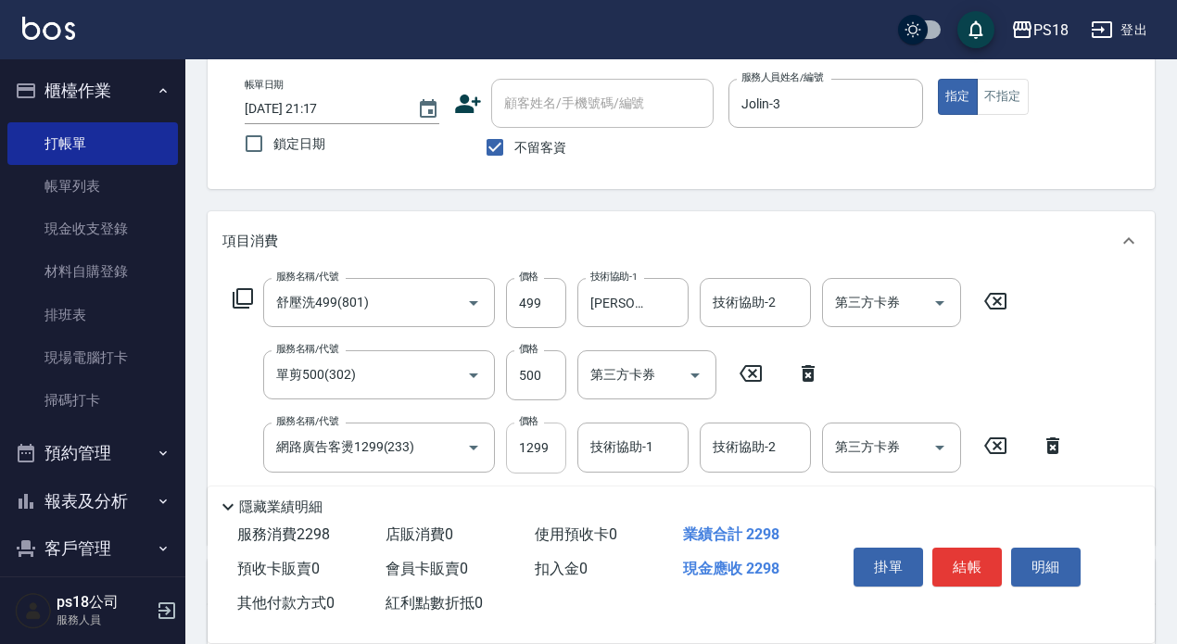
click at [536, 457] on input "1299" at bounding box center [536, 448] width 60 height 50
type input "1899"
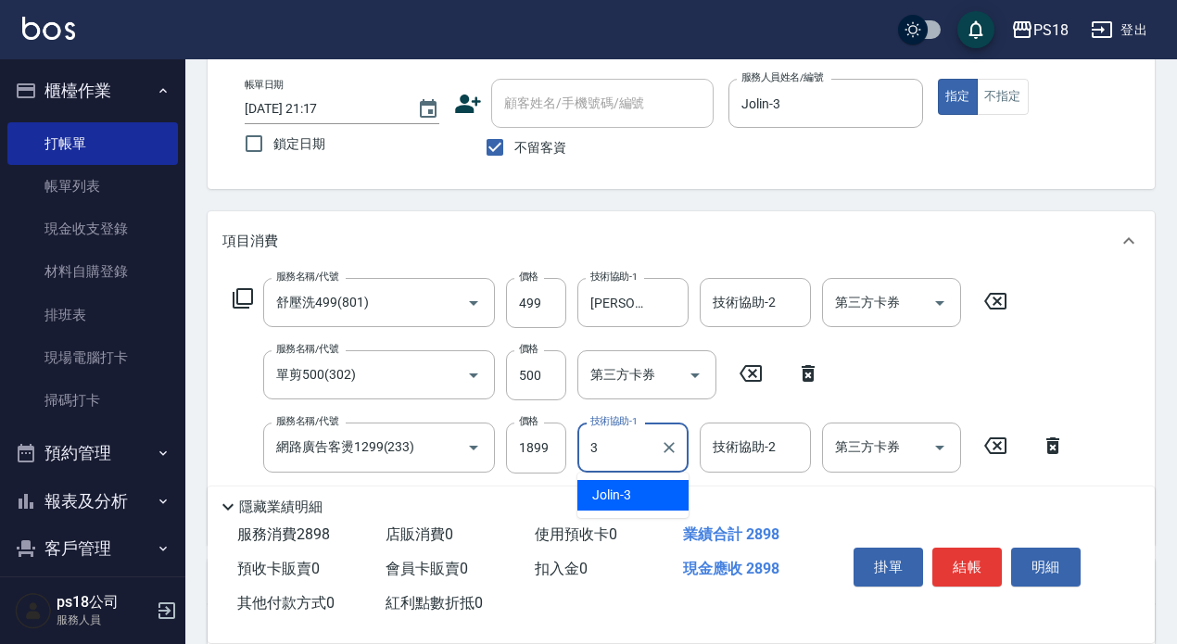
type input "Jolin-3"
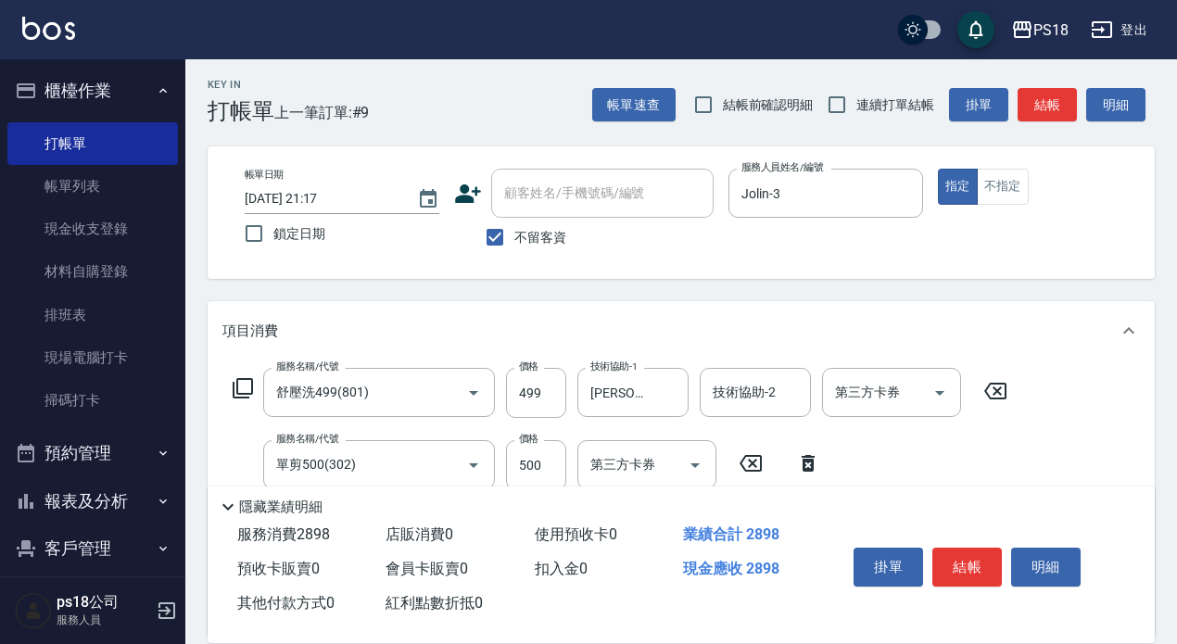
scroll to position [0, 0]
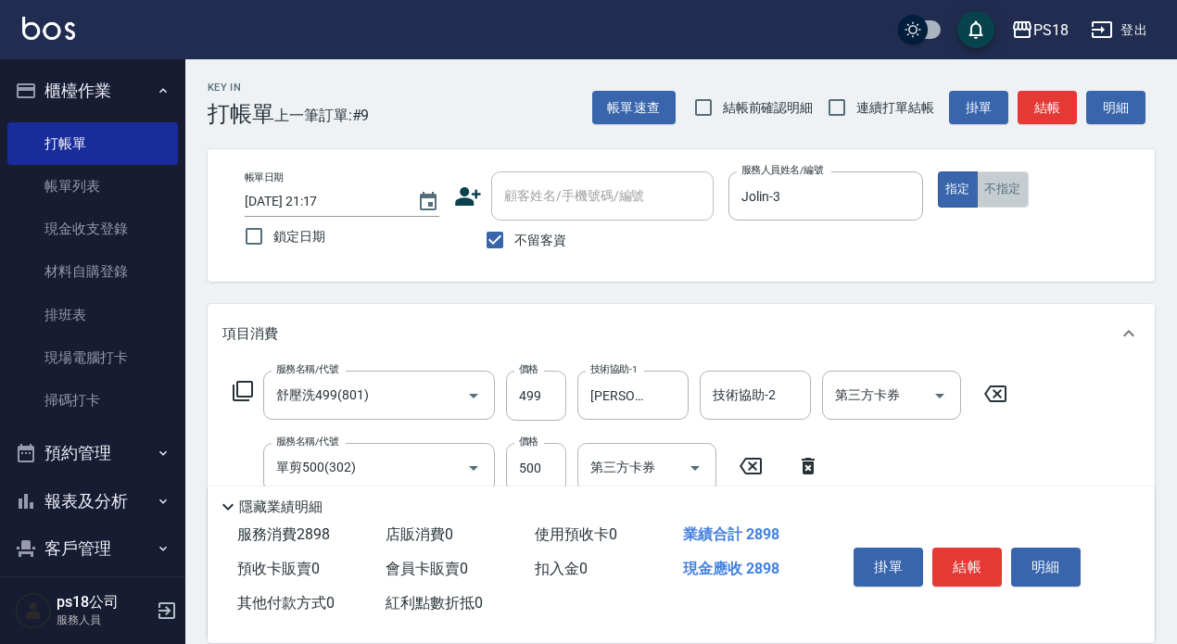
click at [1004, 189] on button "不指定" at bounding box center [1003, 189] width 52 height 36
drag, startPoint x: 947, startPoint y: 185, endPoint x: 964, endPoint y: 200, distance: 22.3
click at [949, 188] on button "指定" at bounding box center [958, 189] width 40 height 36
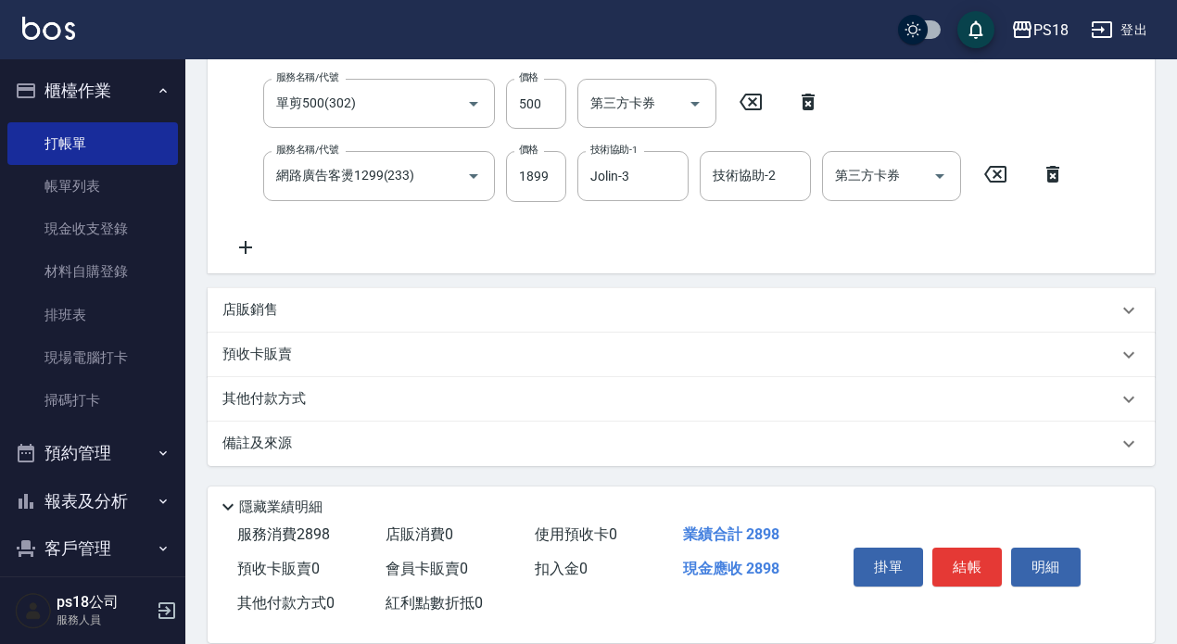
click at [670, 447] on div "備註及來源" at bounding box center [669, 443] width 895 height 19
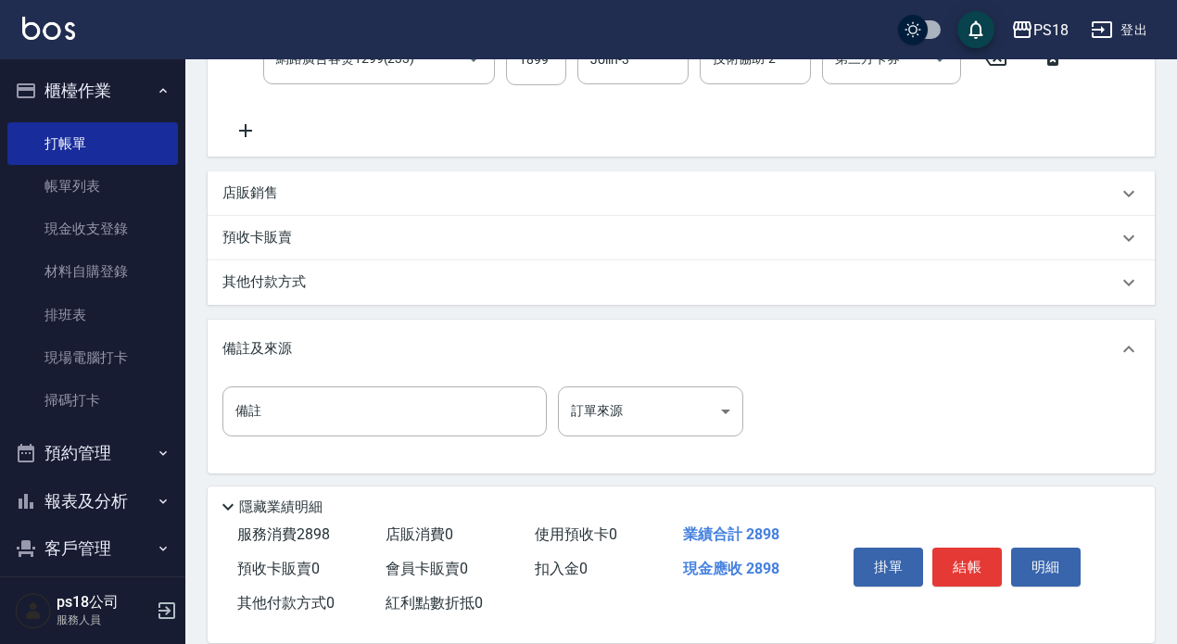
scroll to position [488, 0]
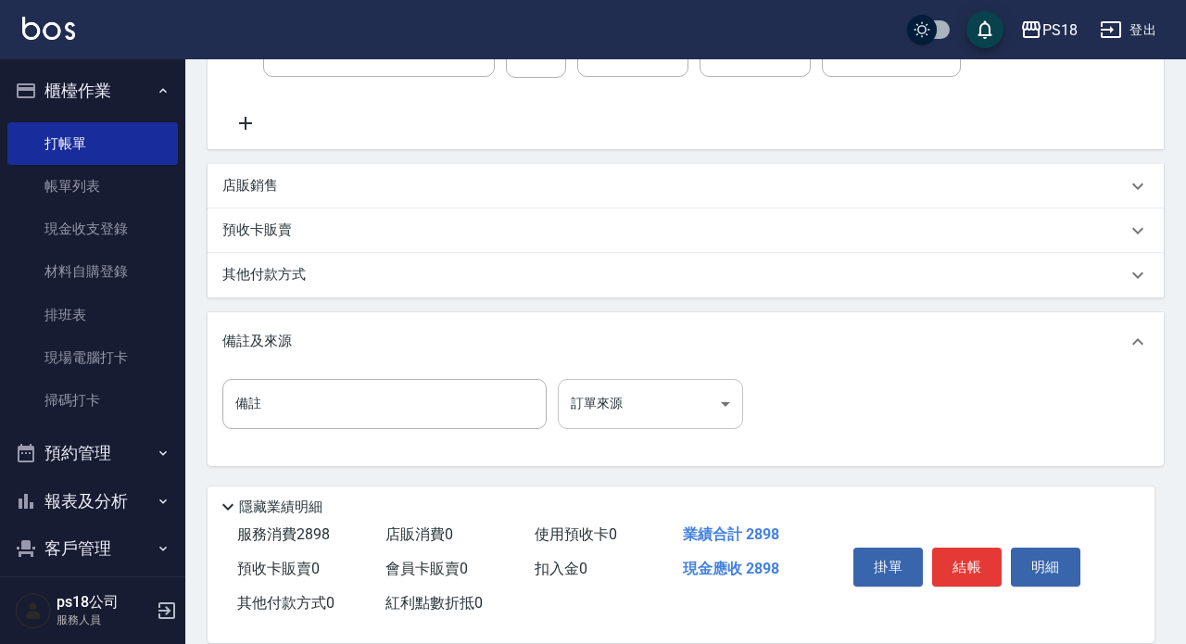
click at [677, 420] on body "PS18 登出 櫃檯作業 打帳單 帳單列表 現金收支登錄 材料自購登錄 排班表 現場電腦打卡 掃碼打卡 預約管理 預約管理 單日預約紀錄 單週預約紀錄 報表及…" at bounding box center [593, 78] width 1186 height 1133
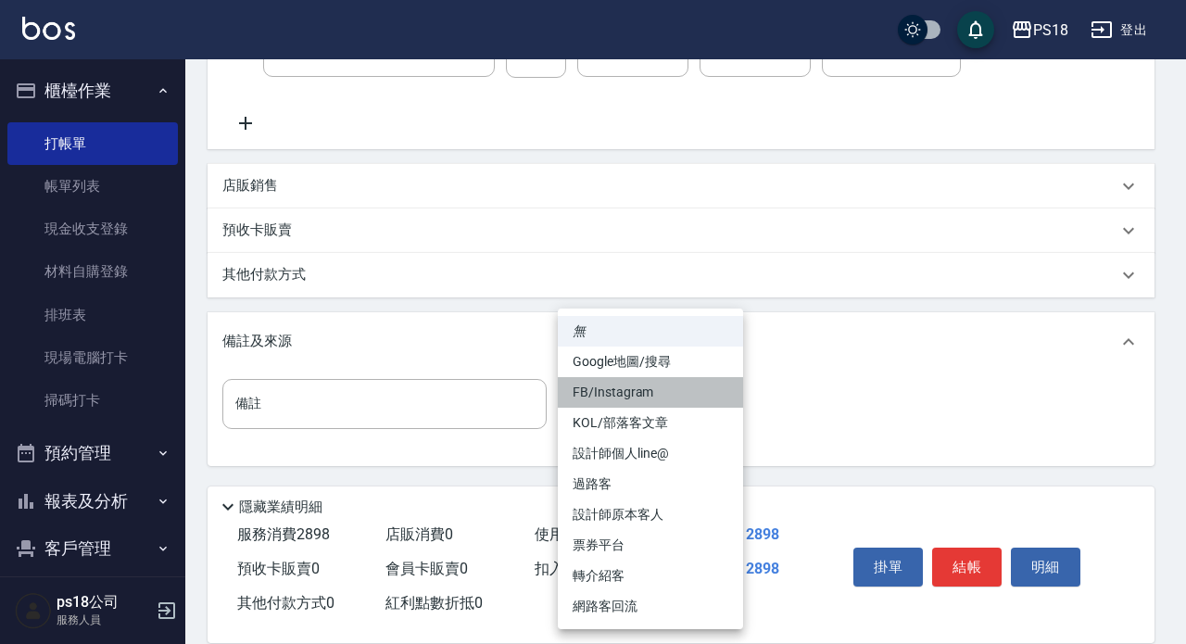
click at [602, 394] on li "FB/Instagram" at bounding box center [650, 392] width 185 height 31
type input "FB/Instagram"
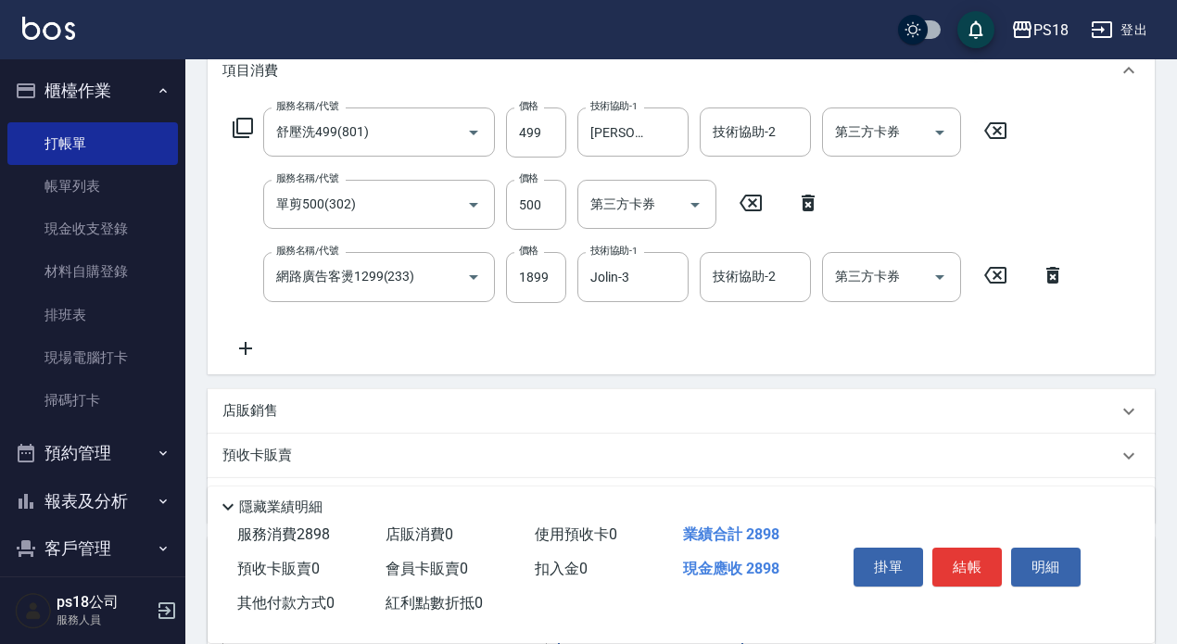
scroll to position [278, 0]
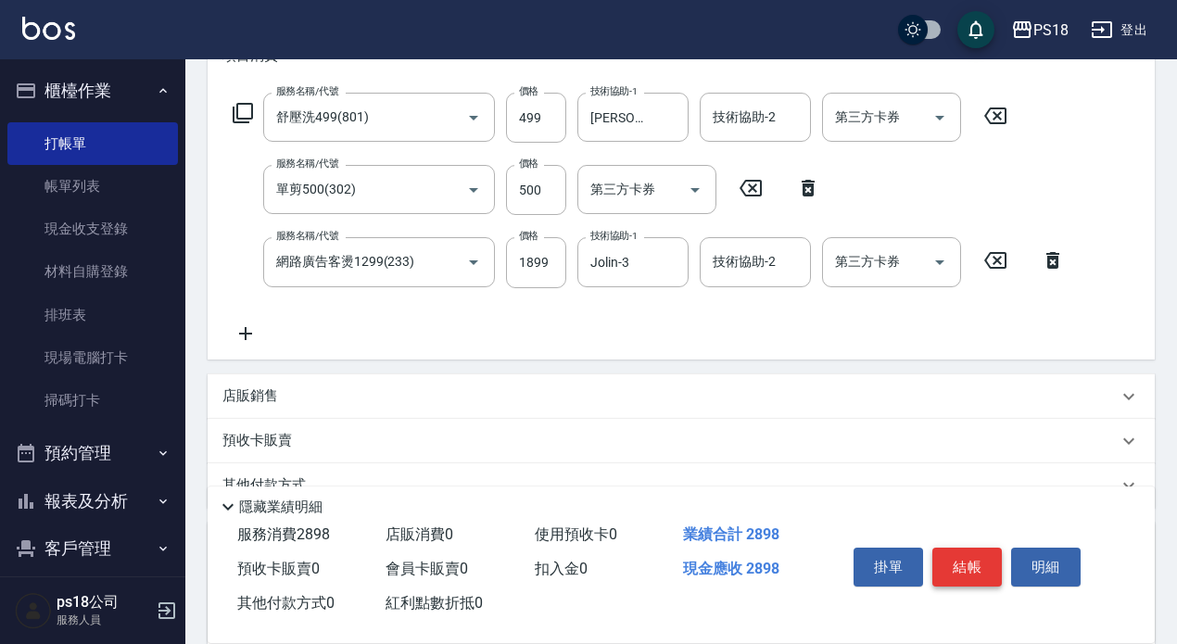
click at [977, 562] on button "結帳" at bounding box center [967, 567] width 70 height 39
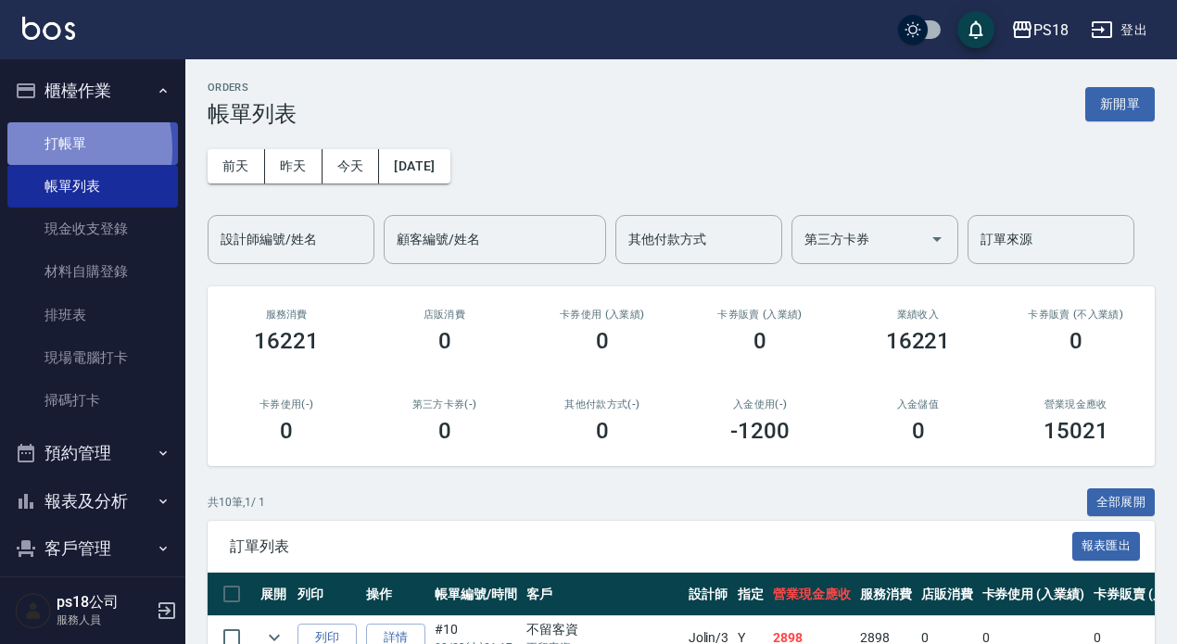
click at [35, 148] on link "打帳單" at bounding box center [92, 143] width 171 height 43
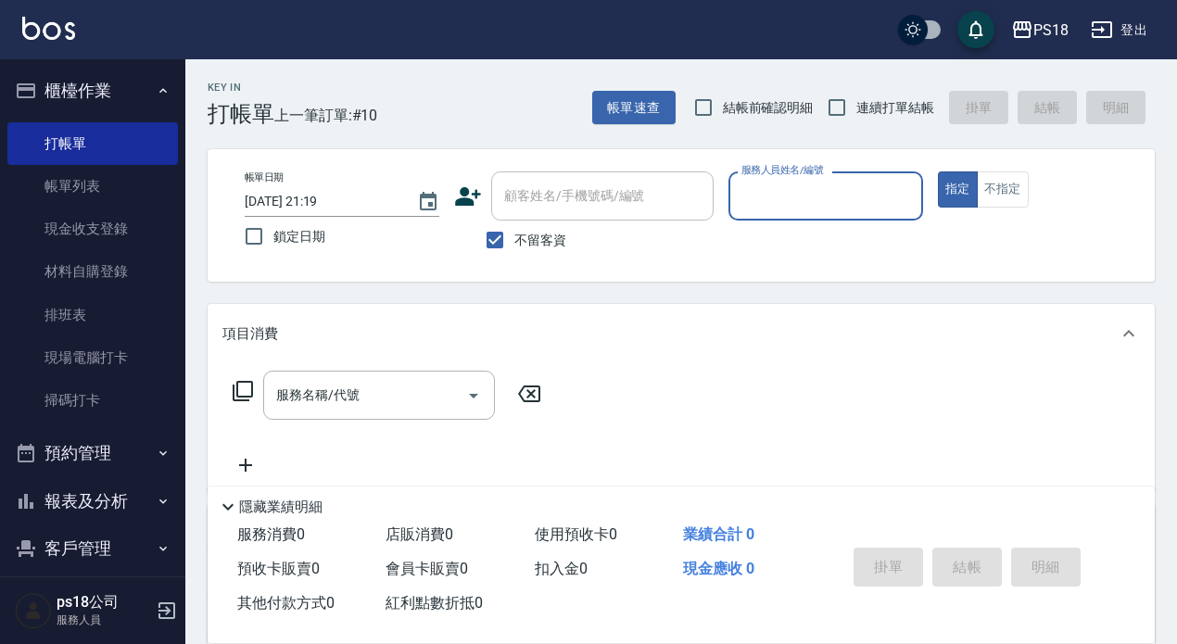
click at [841, 191] on input "服務人員姓名/編號" at bounding box center [826, 196] width 178 height 32
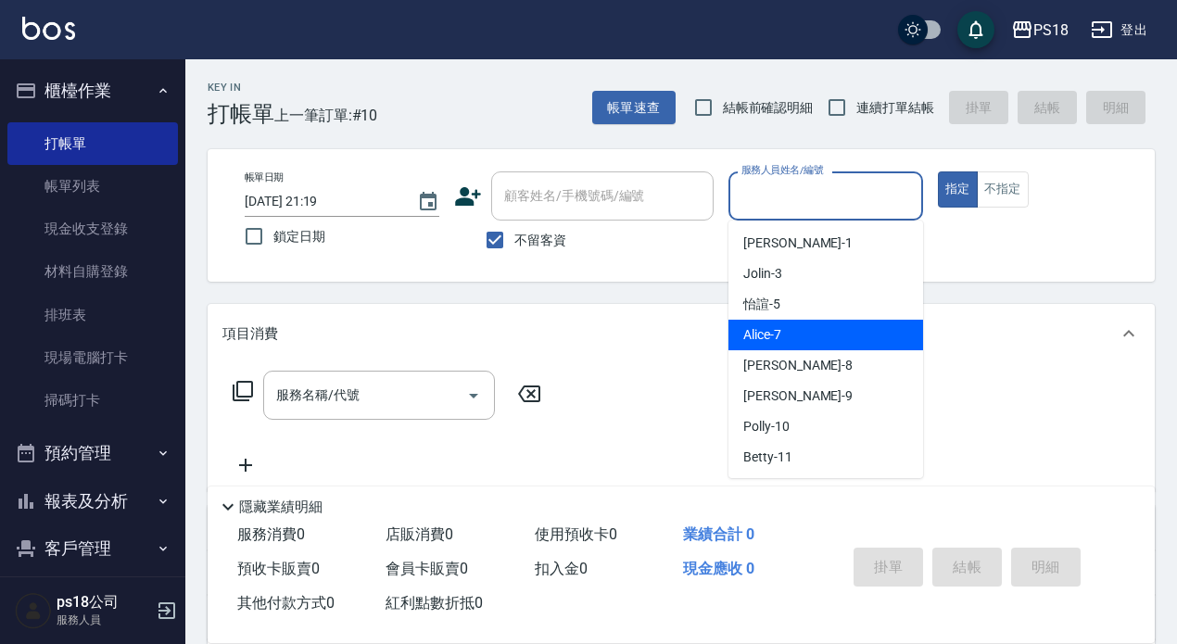
click at [771, 337] on span "Alice -7" at bounding box center [762, 334] width 38 height 19
type input "Alice-7"
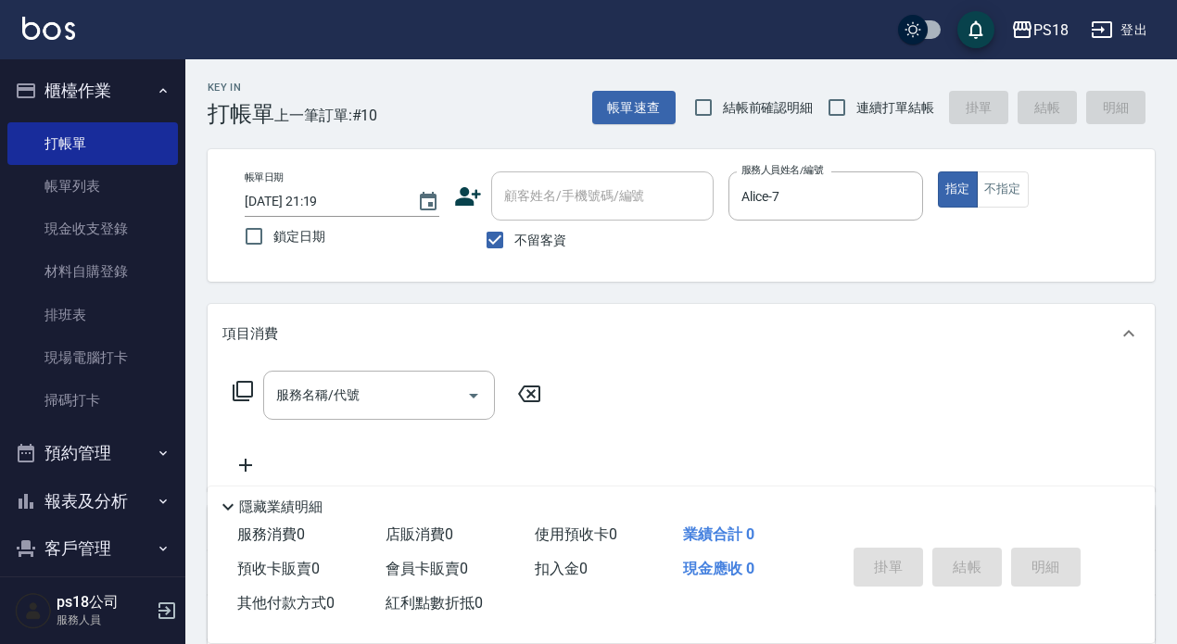
click at [242, 393] on icon at bounding box center [243, 391] width 22 height 22
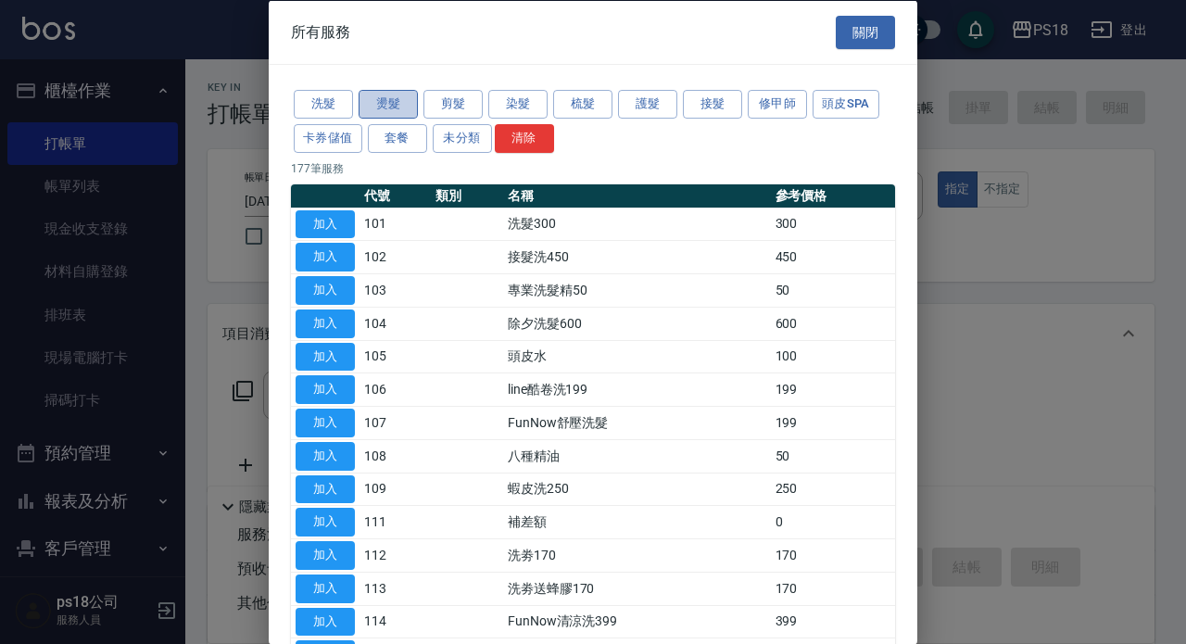
click at [395, 99] on button "燙髮" at bounding box center [388, 104] width 59 height 29
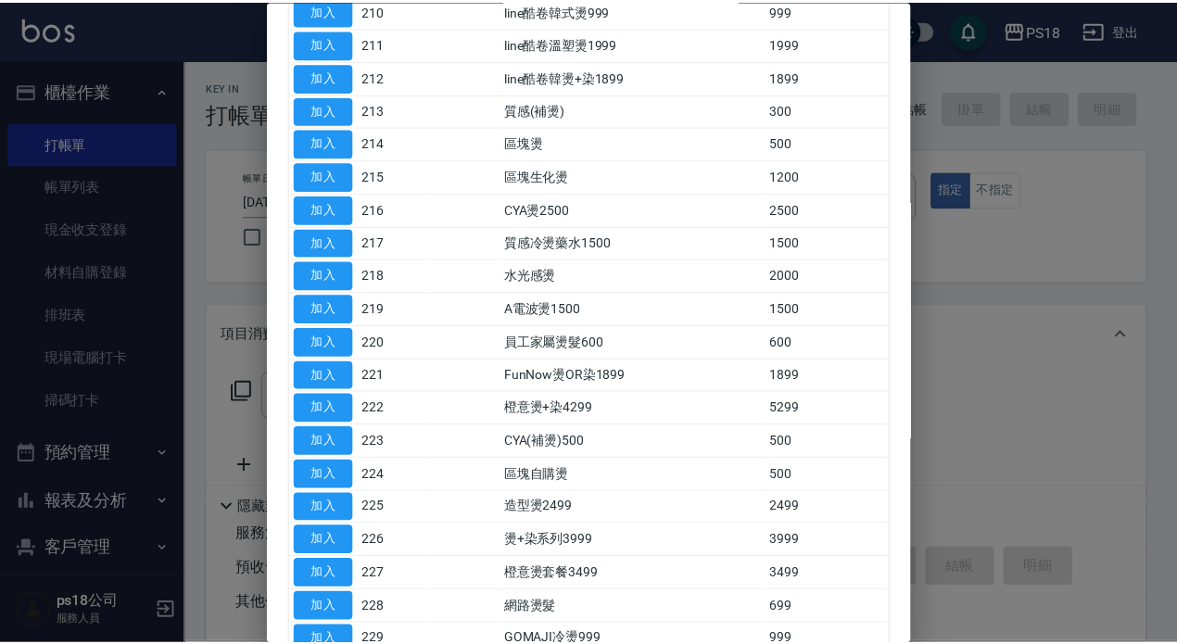
scroll to position [556, 0]
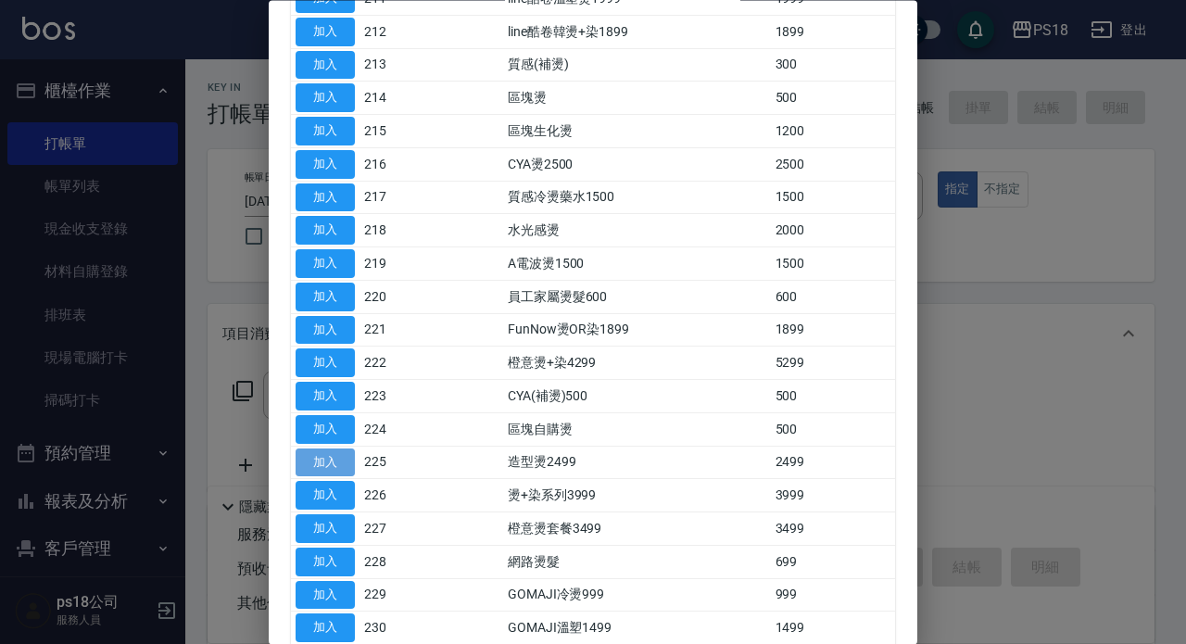
click at [345, 462] on button "加入" at bounding box center [325, 463] width 59 height 29
type input "造型燙2499(225)"
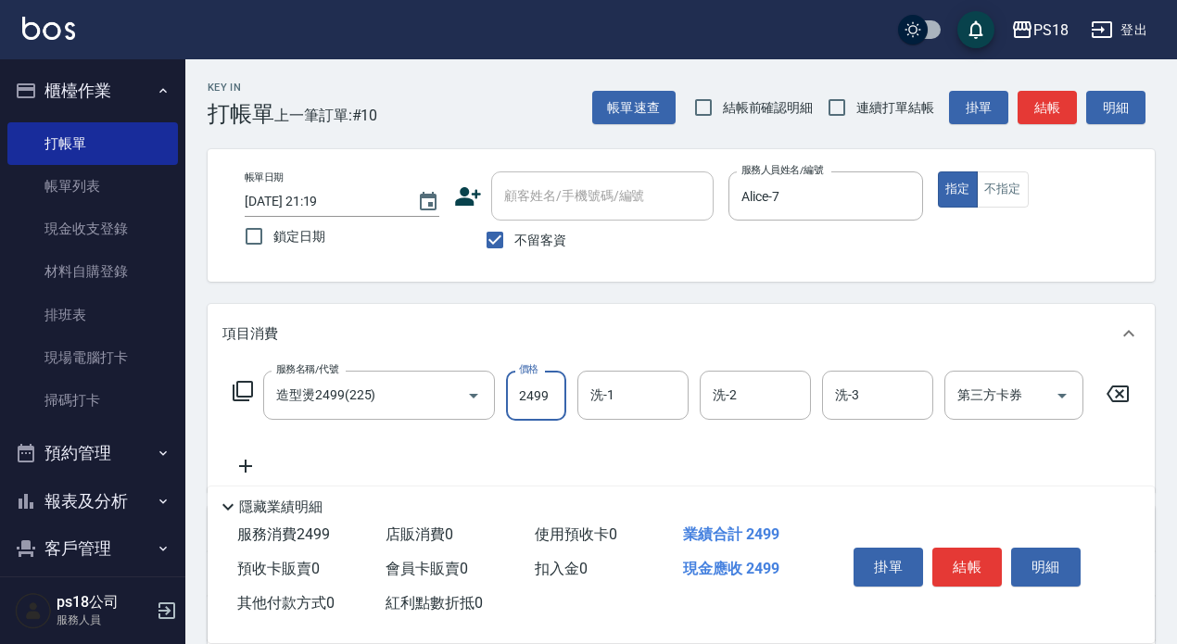
click at [539, 391] on input "2499" at bounding box center [536, 396] width 60 height 50
type input "2899"
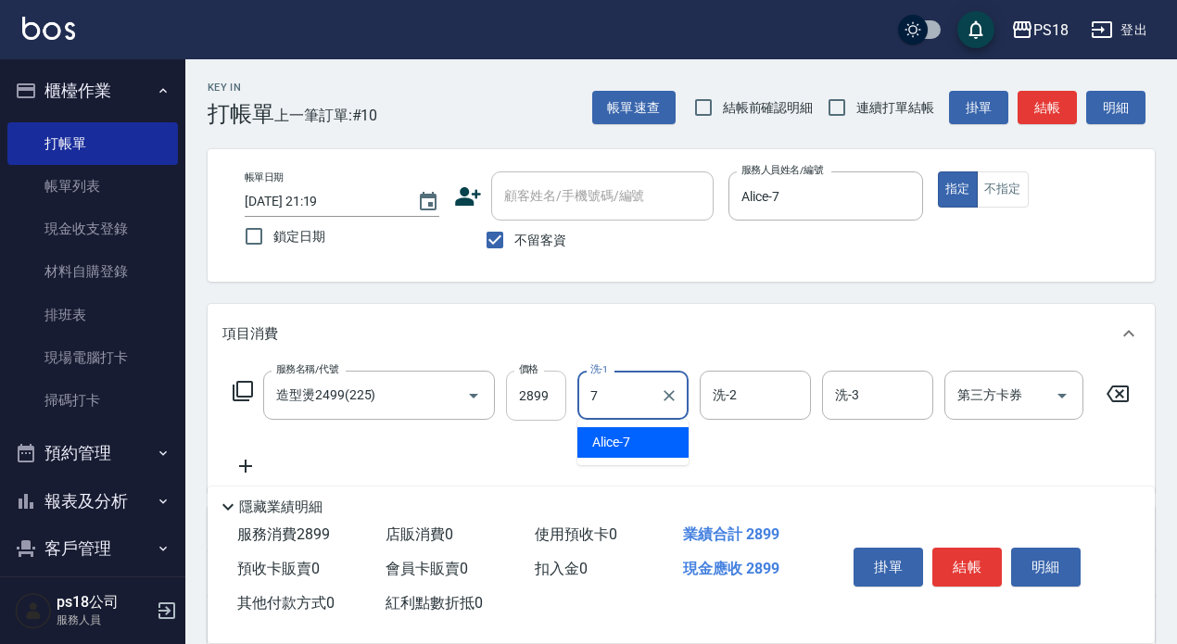
type input "Alice-7"
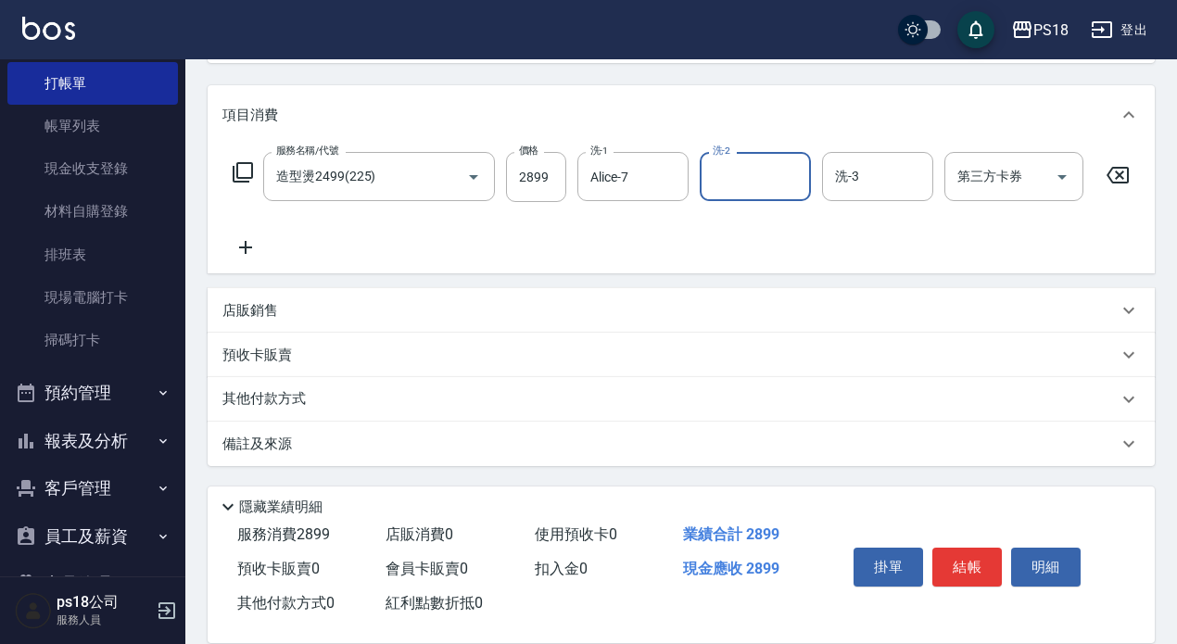
scroll to position [93, 0]
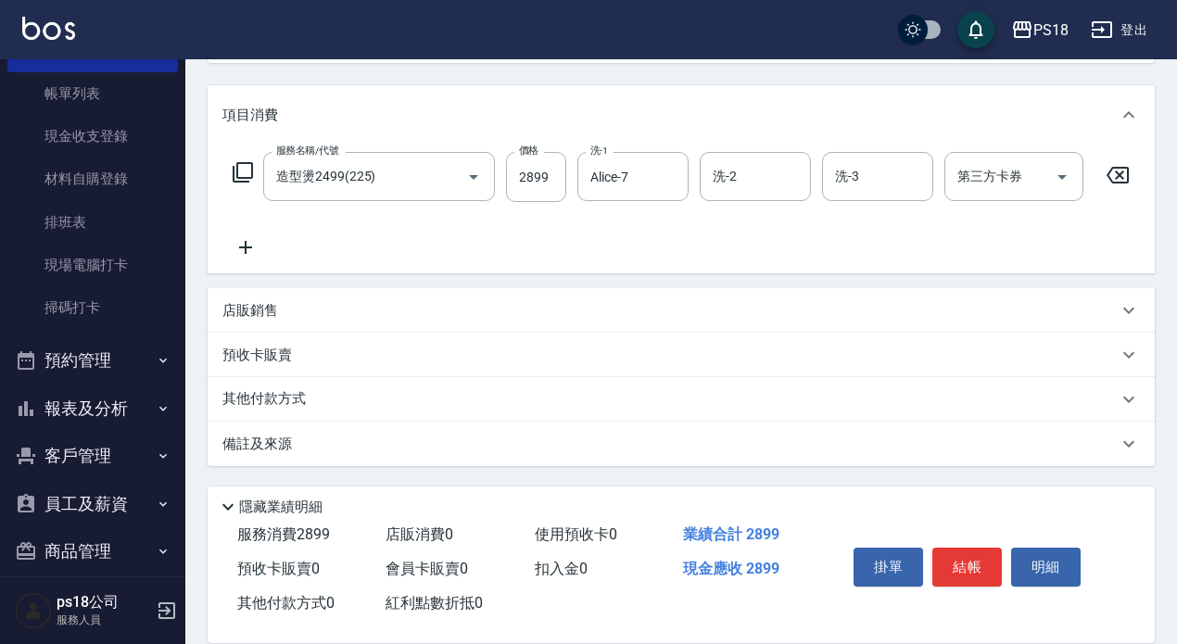
click at [254, 396] on p "其他付款方式" at bounding box center [268, 399] width 93 height 20
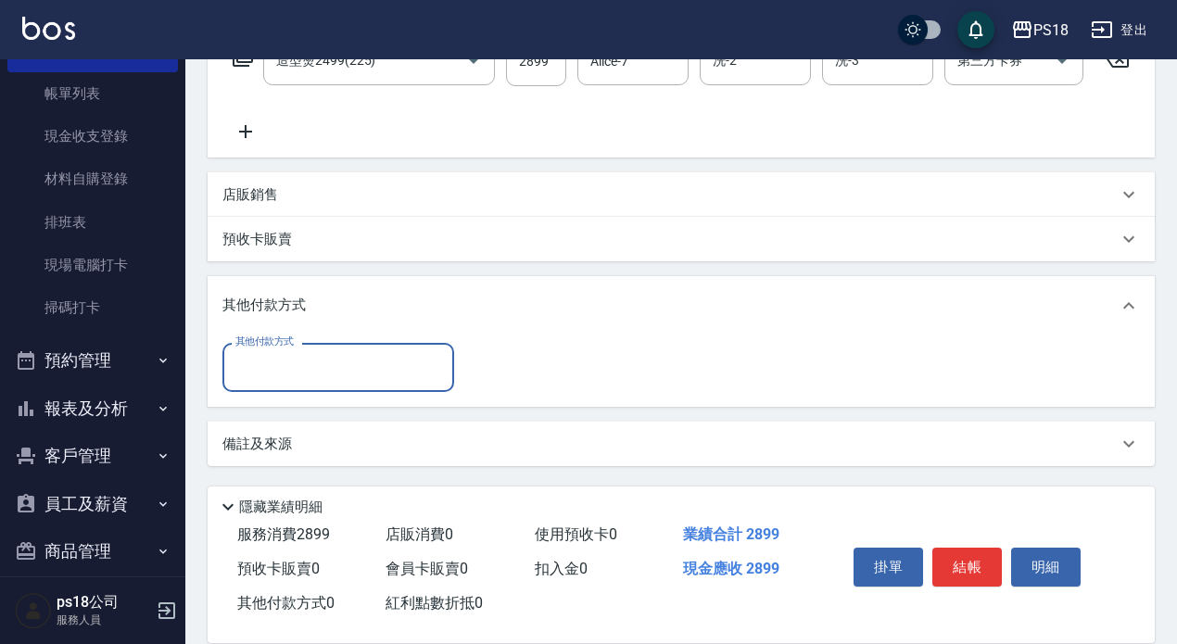
scroll to position [350, 0]
click at [340, 369] on input "其他付款方式" at bounding box center [338, 367] width 215 height 32
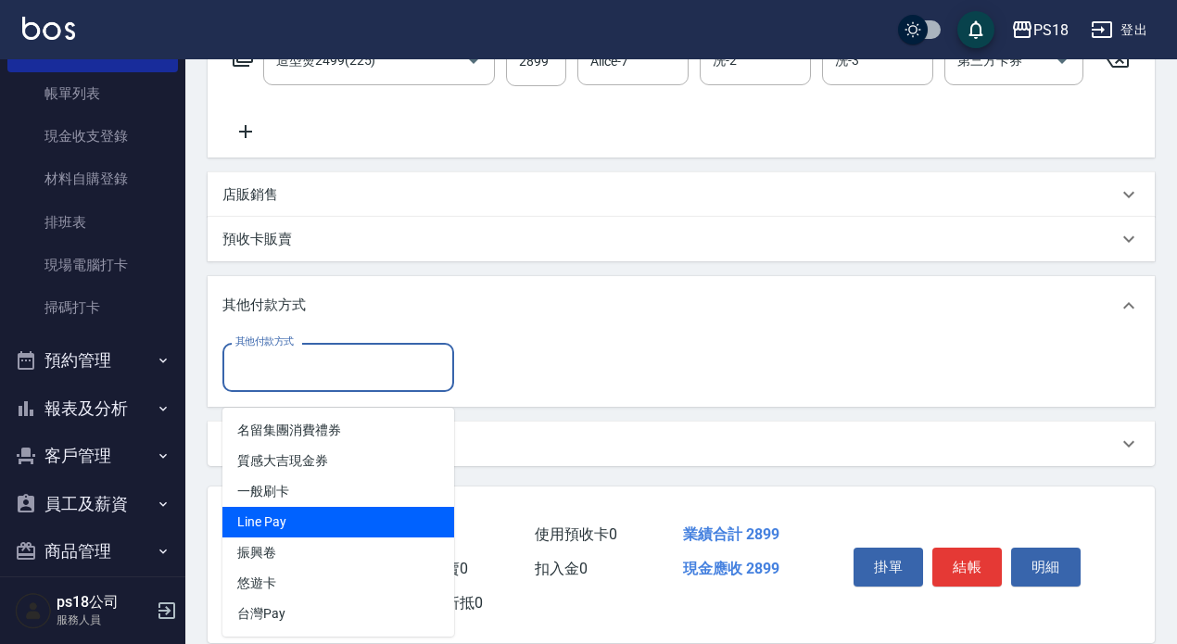
click at [303, 509] on span "Line Pay" at bounding box center [338, 522] width 232 height 31
type input "Line Pay"
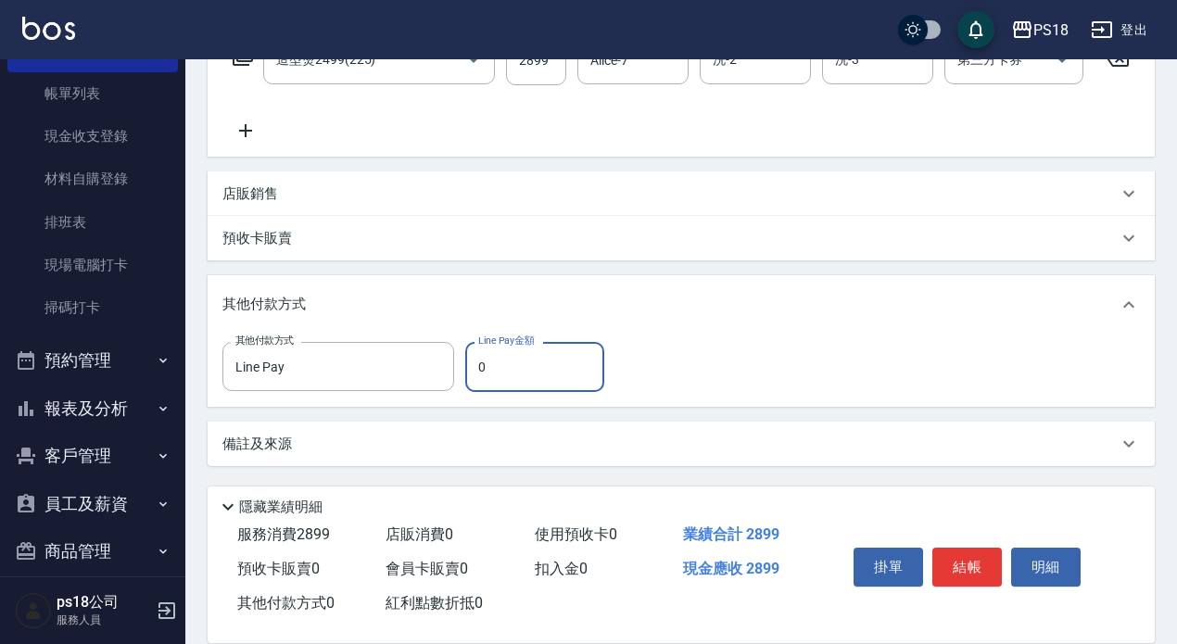
click at [521, 375] on input "0" at bounding box center [534, 367] width 139 height 50
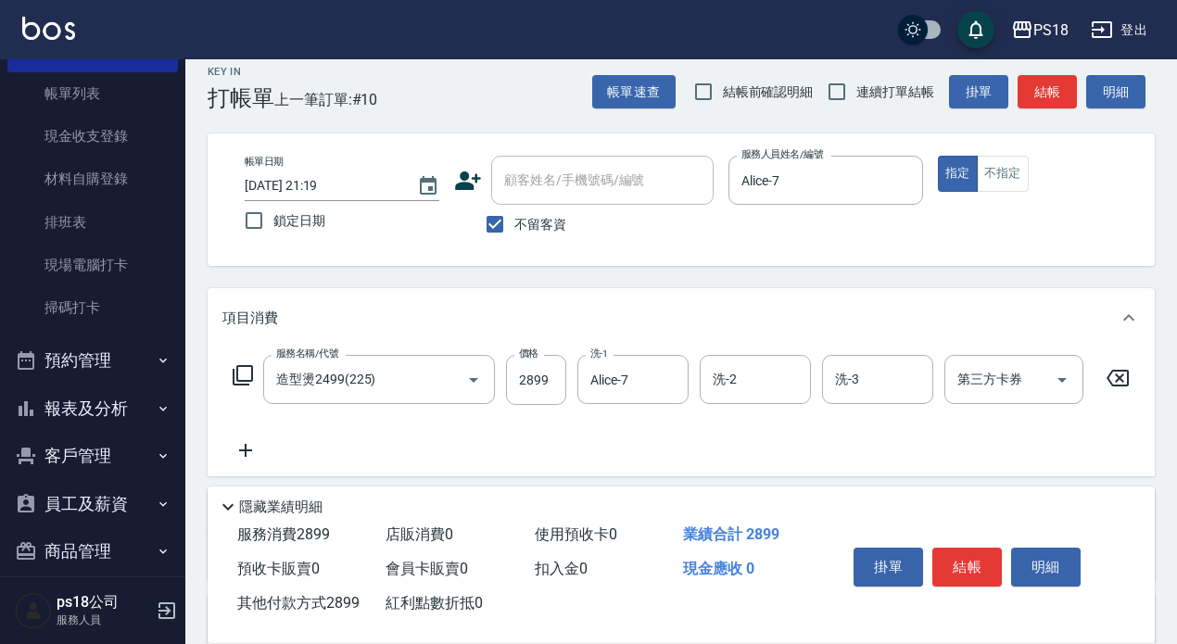
scroll to position [0, 0]
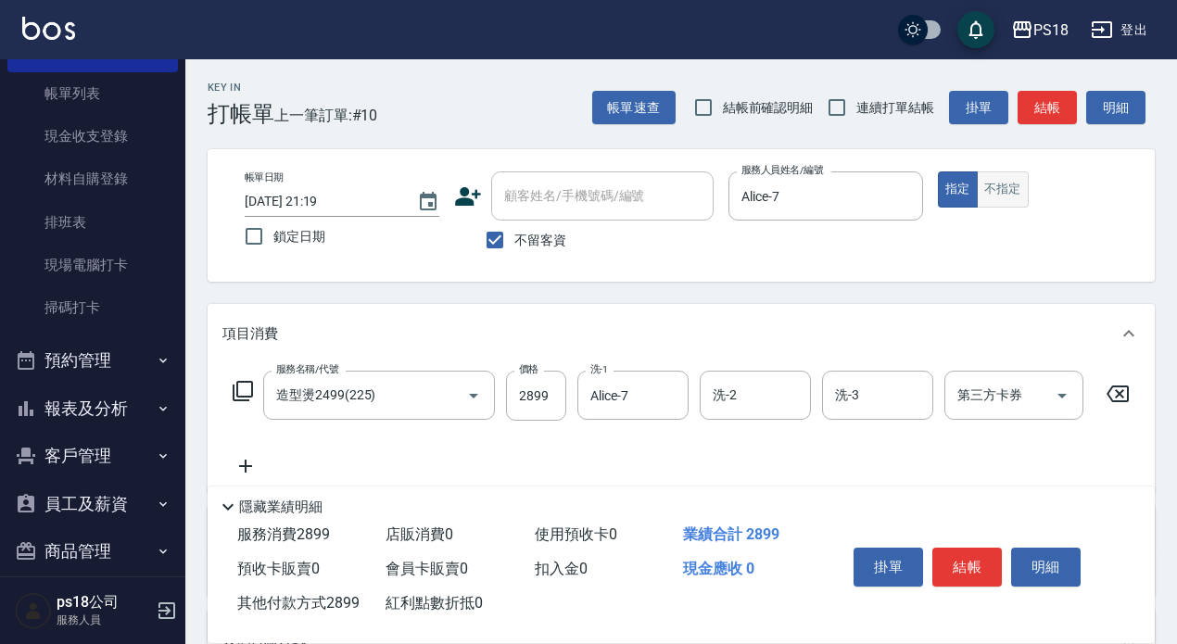
type input "2899"
drag, startPoint x: 1004, startPoint y: 198, endPoint x: 998, endPoint y: 219, distance: 21.1
click at [1003, 198] on button "不指定" at bounding box center [1003, 189] width 52 height 36
drag, startPoint x: 970, startPoint y: 194, endPoint x: 966, endPoint y: 209, distance: 16.4
click at [970, 195] on button "指定" at bounding box center [958, 189] width 40 height 36
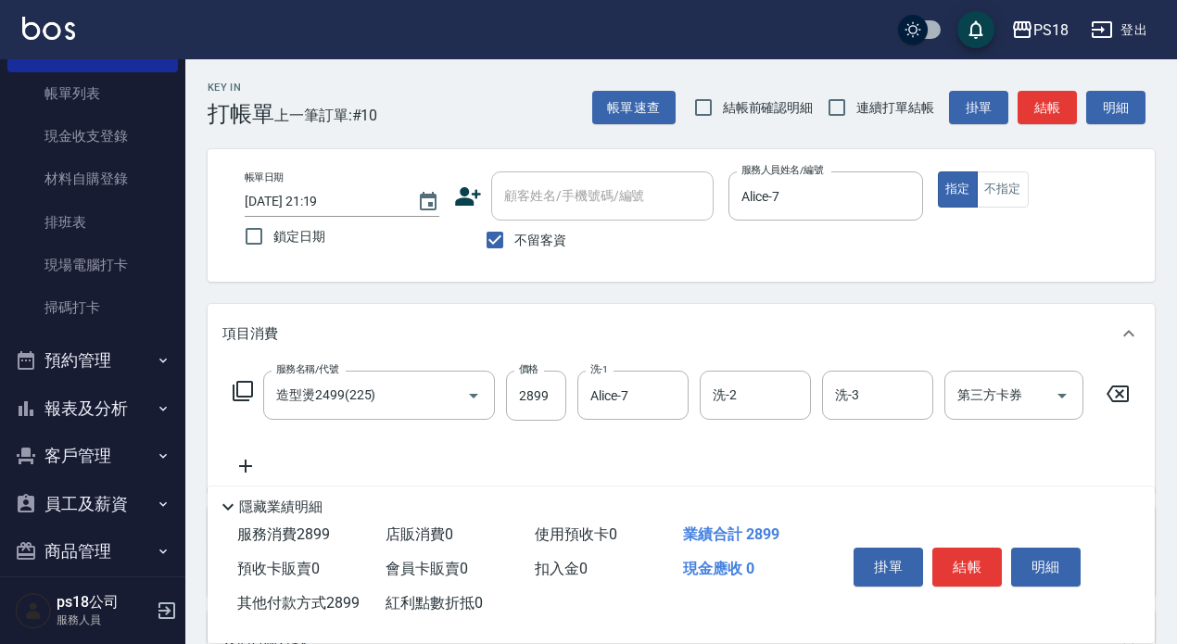
click at [966, 562] on button "結帳" at bounding box center [967, 567] width 70 height 39
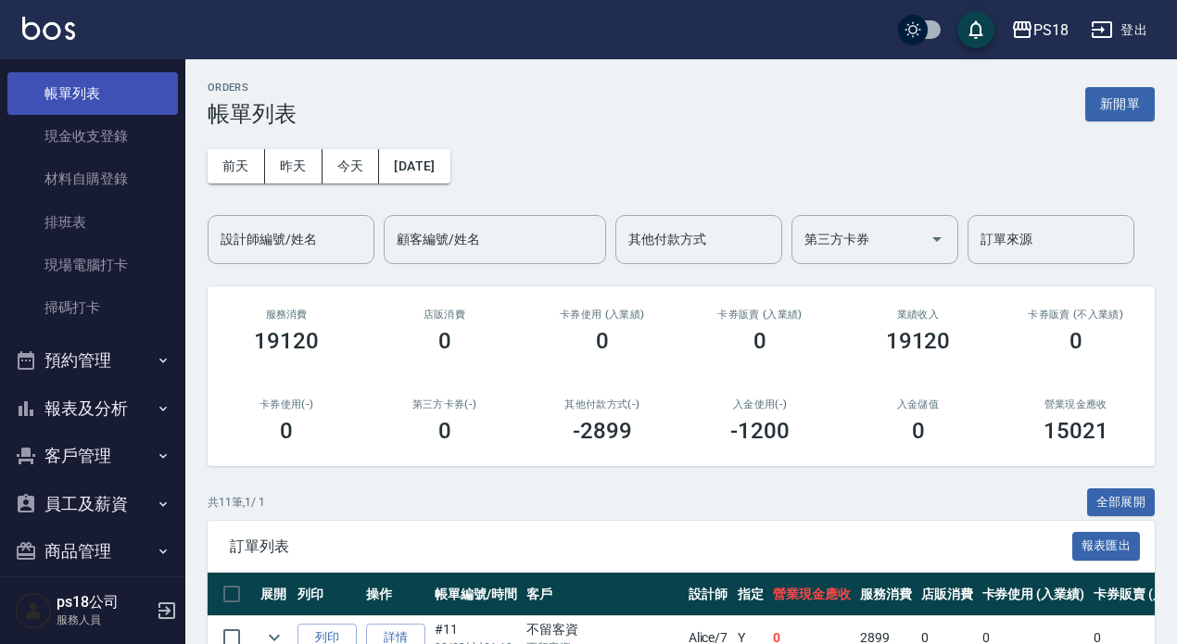
click at [126, 97] on link "帳單列表" at bounding box center [92, 93] width 171 height 43
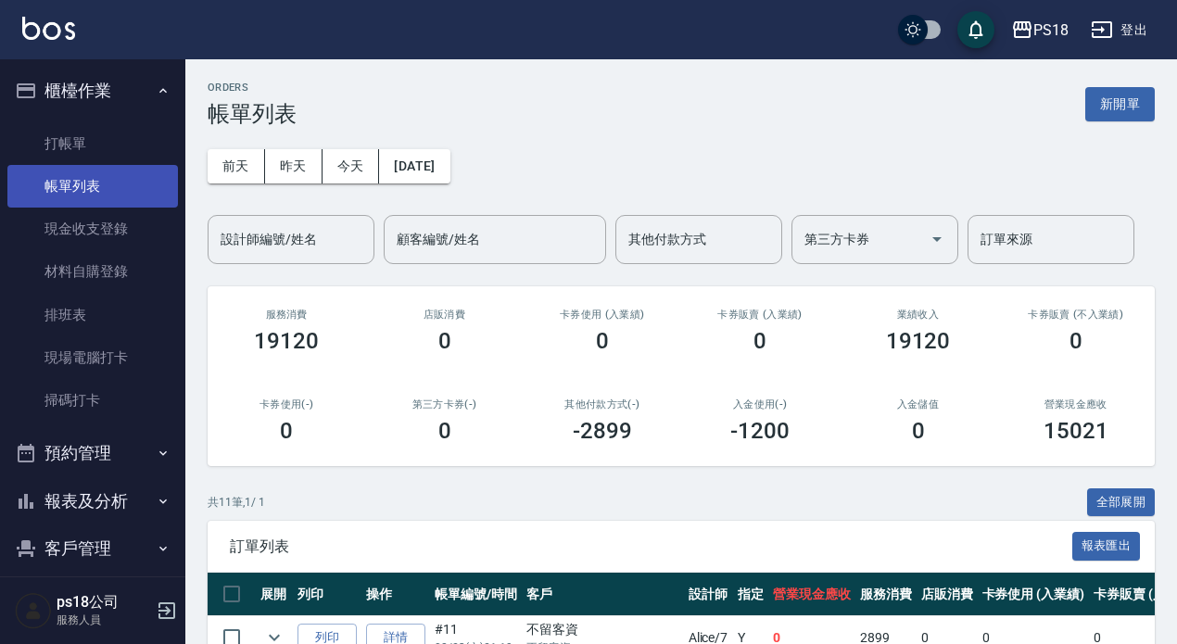
drag, startPoint x: 80, startPoint y: 151, endPoint x: 120, endPoint y: 173, distance: 46.5
click at [80, 150] on link "打帳單" at bounding box center [92, 143] width 171 height 43
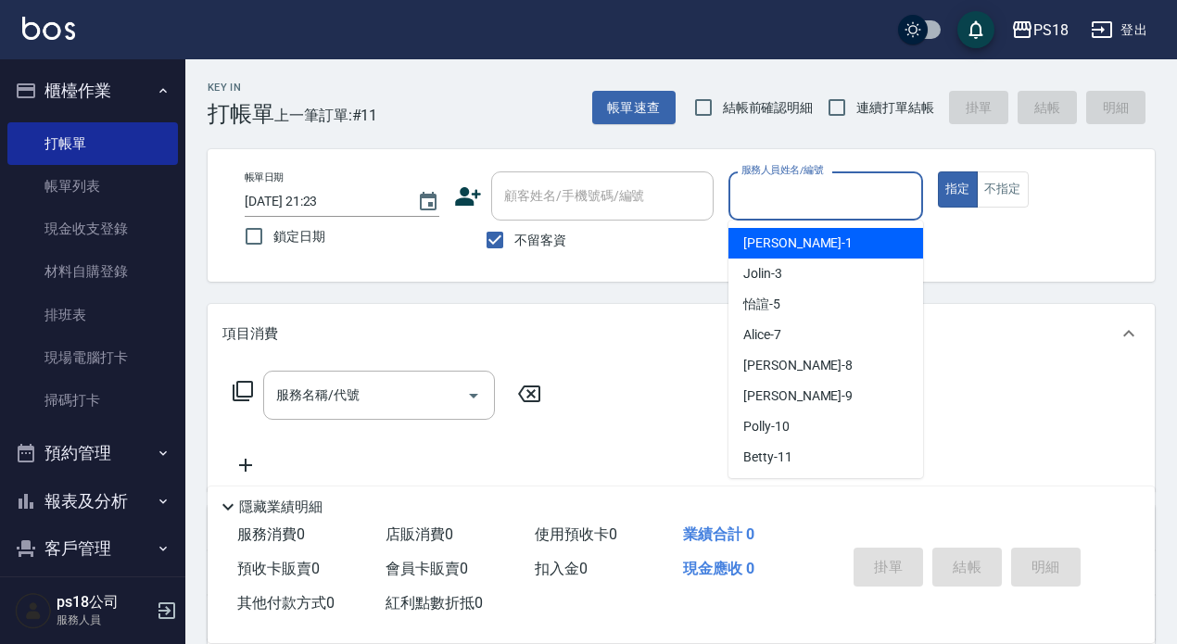
drag, startPoint x: 838, startPoint y: 194, endPoint x: 860, endPoint y: 187, distance: 23.2
click at [841, 194] on input "服務人員姓名/編號" at bounding box center [826, 196] width 178 height 32
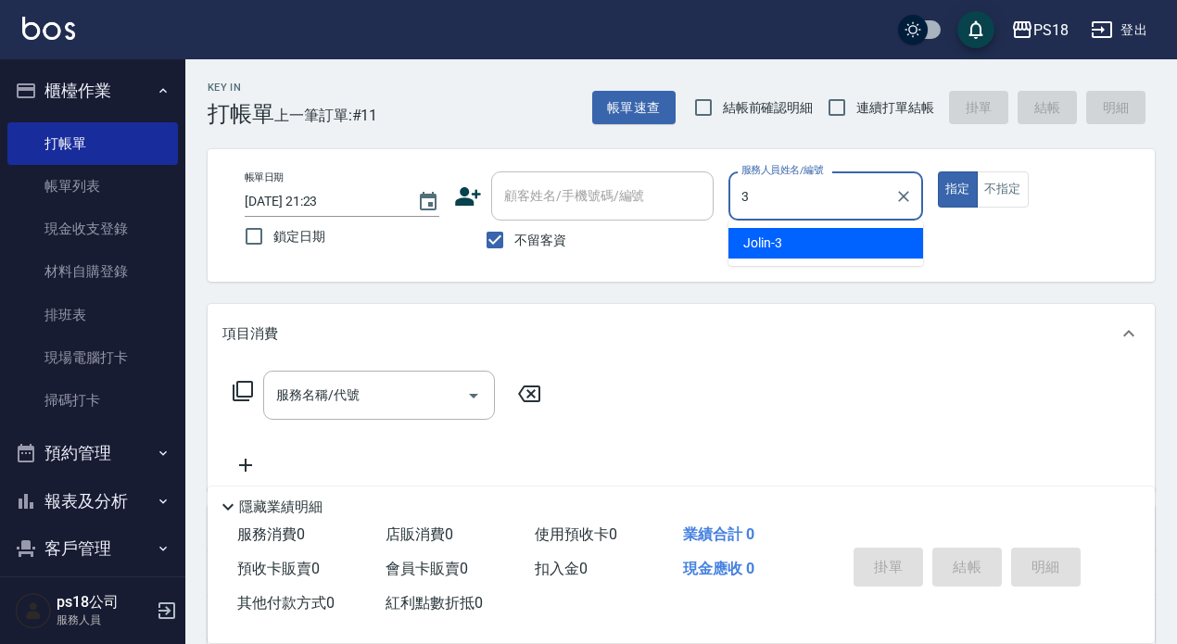
type input "Jolin-3"
type button "true"
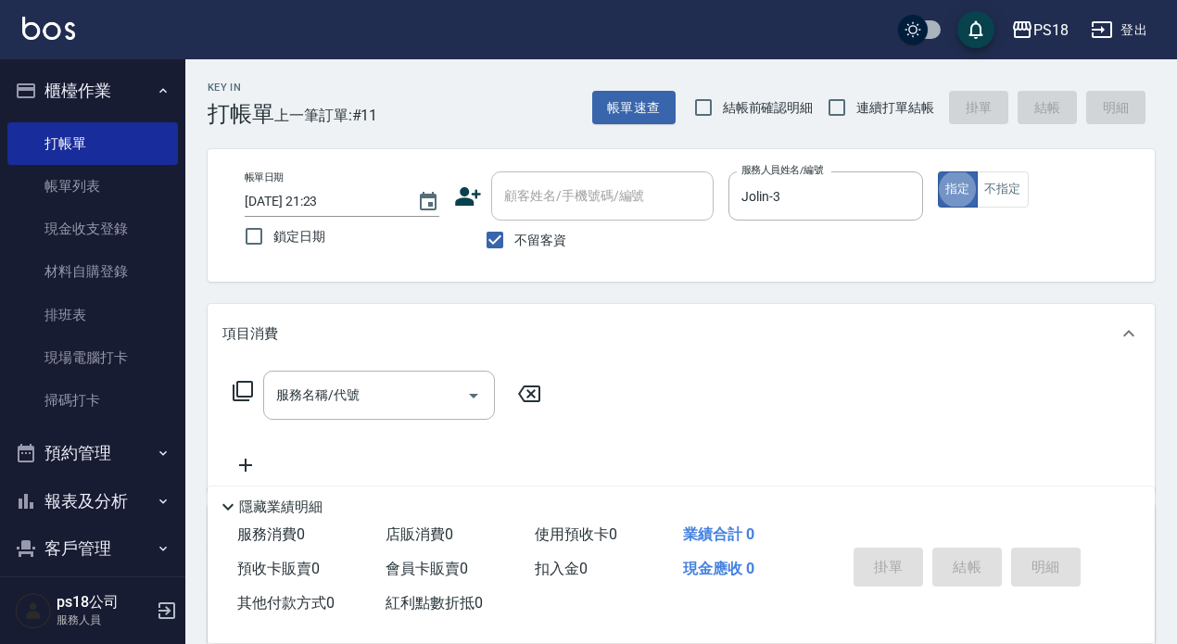
click at [234, 396] on icon at bounding box center [243, 391] width 20 height 20
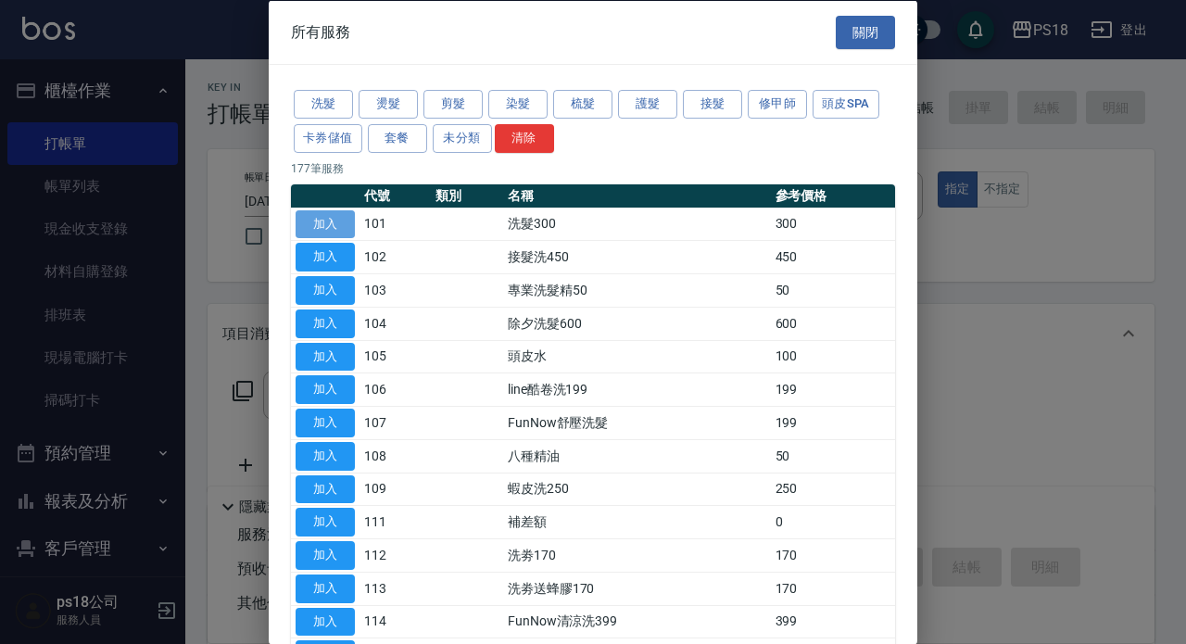
click at [318, 221] on button "加入" at bounding box center [325, 223] width 59 height 29
type input "洗髮300(101)"
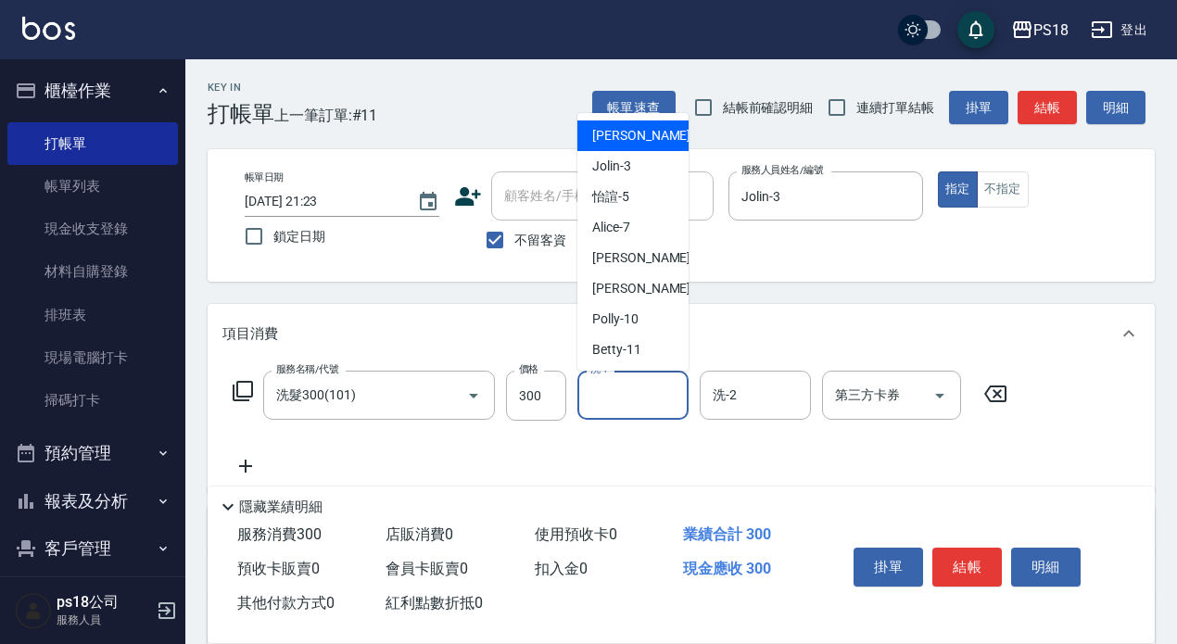
click at [639, 389] on input "洗-1" at bounding box center [633, 395] width 95 height 32
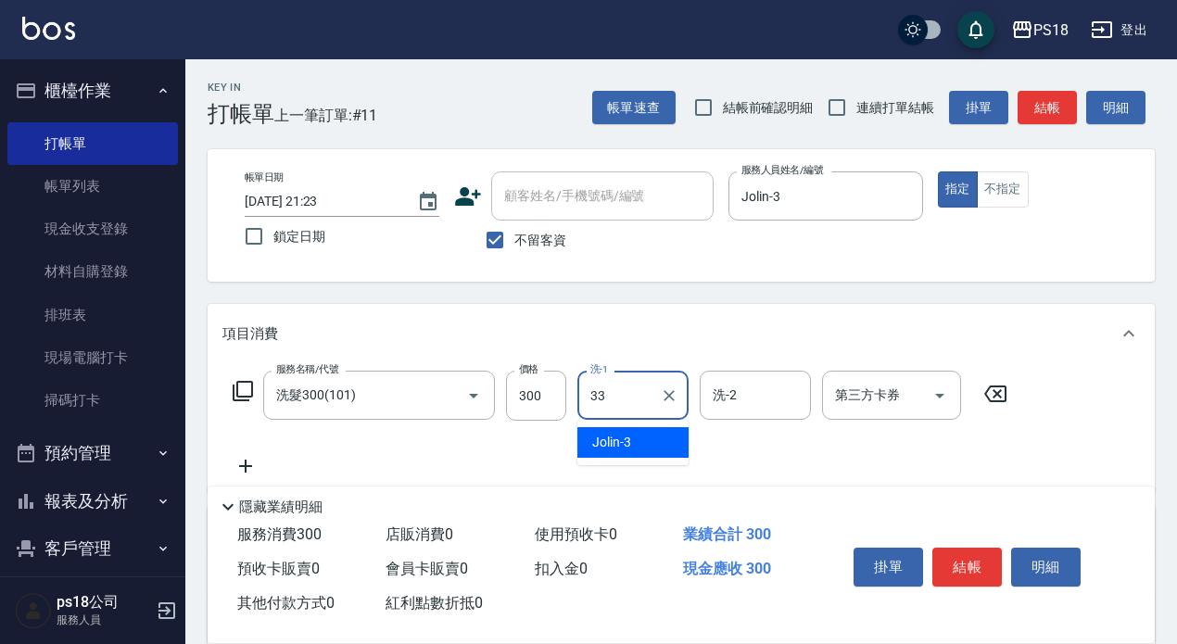
type input "李羽忻-33"
click at [244, 396] on icon at bounding box center [243, 391] width 22 height 22
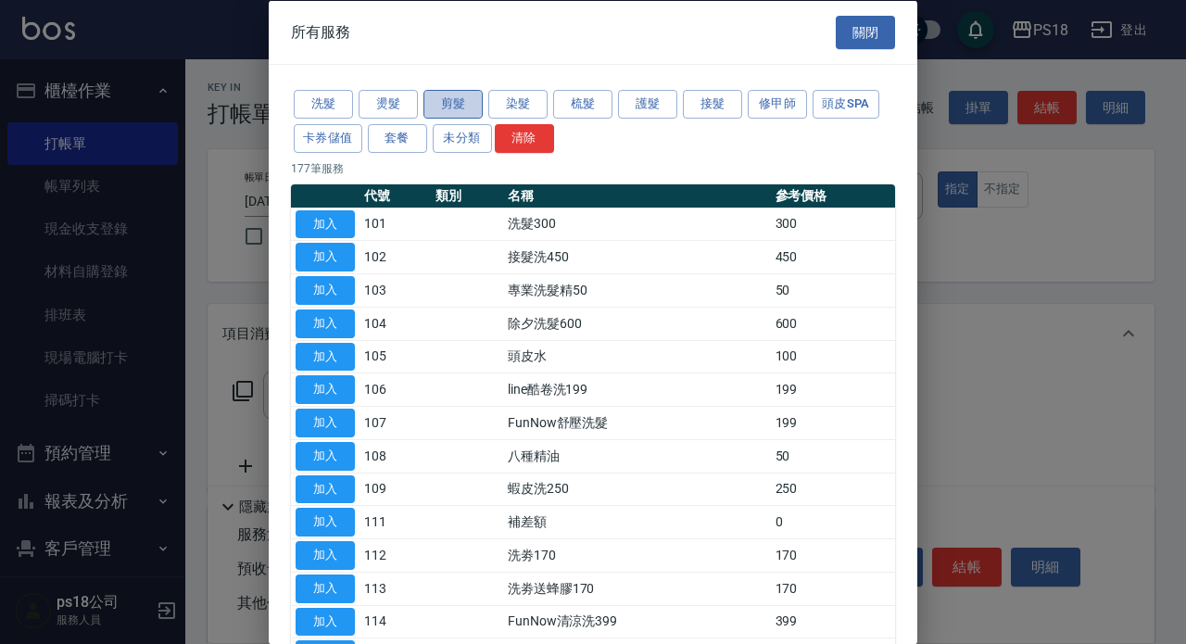
click at [444, 108] on button "剪髮" at bounding box center [453, 104] width 59 height 29
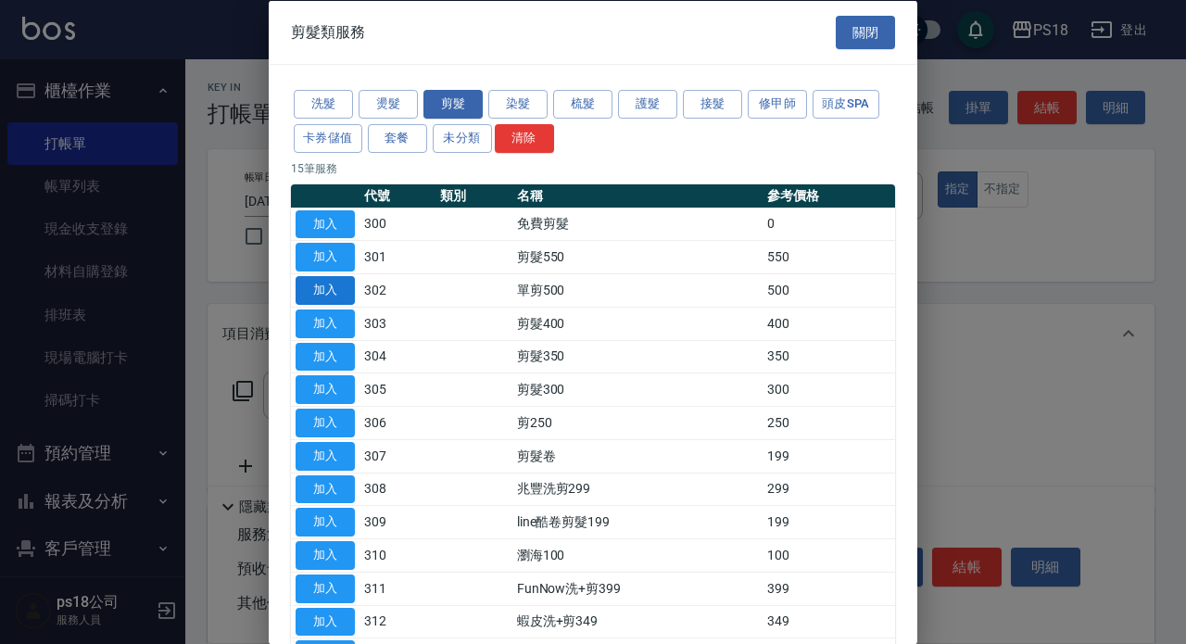
click at [319, 285] on button "加入" at bounding box center [325, 290] width 59 height 29
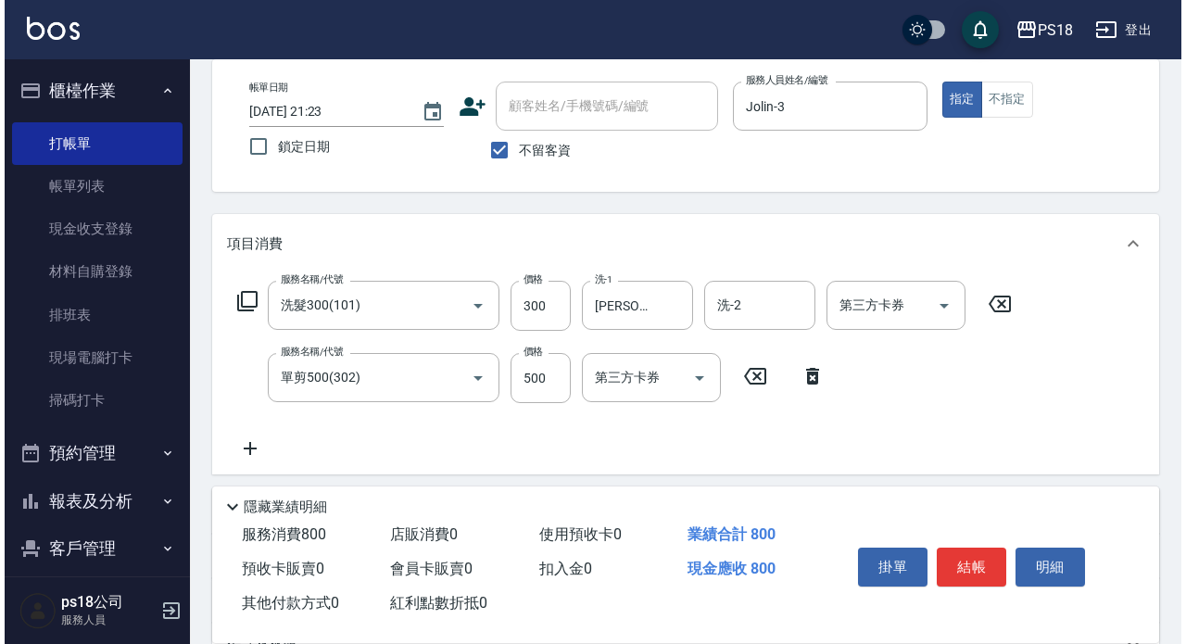
scroll to position [185, 0]
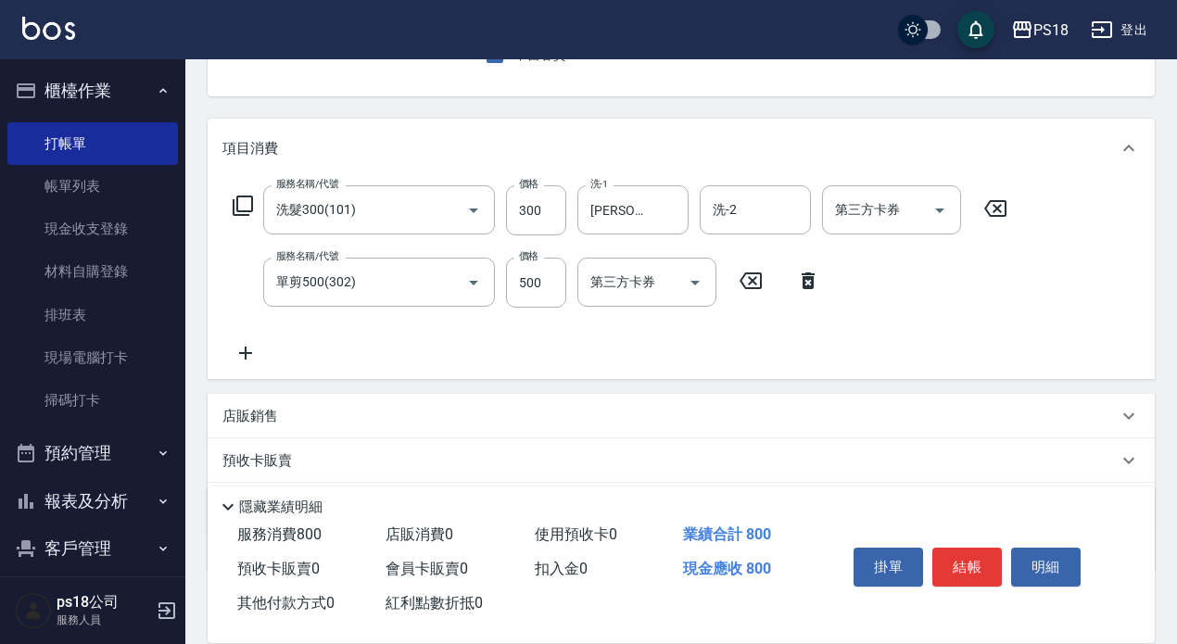
click at [247, 205] on icon at bounding box center [243, 206] width 22 height 22
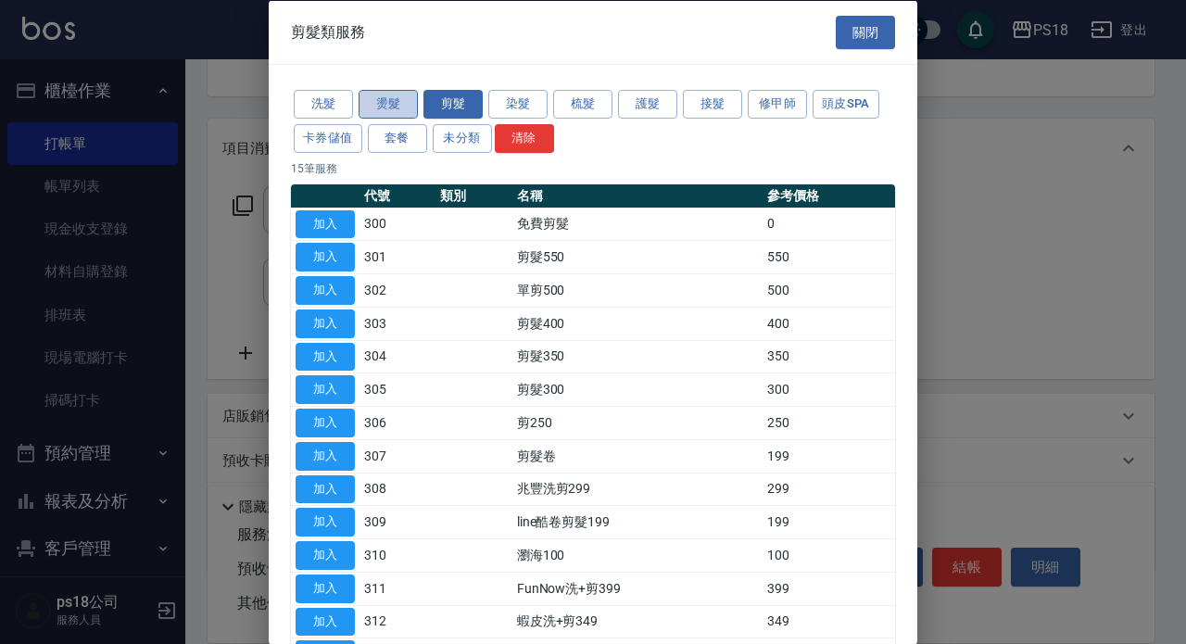
click at [387, 103] on button "燙髮" at bounding box center [388, 104] width 59 height 29
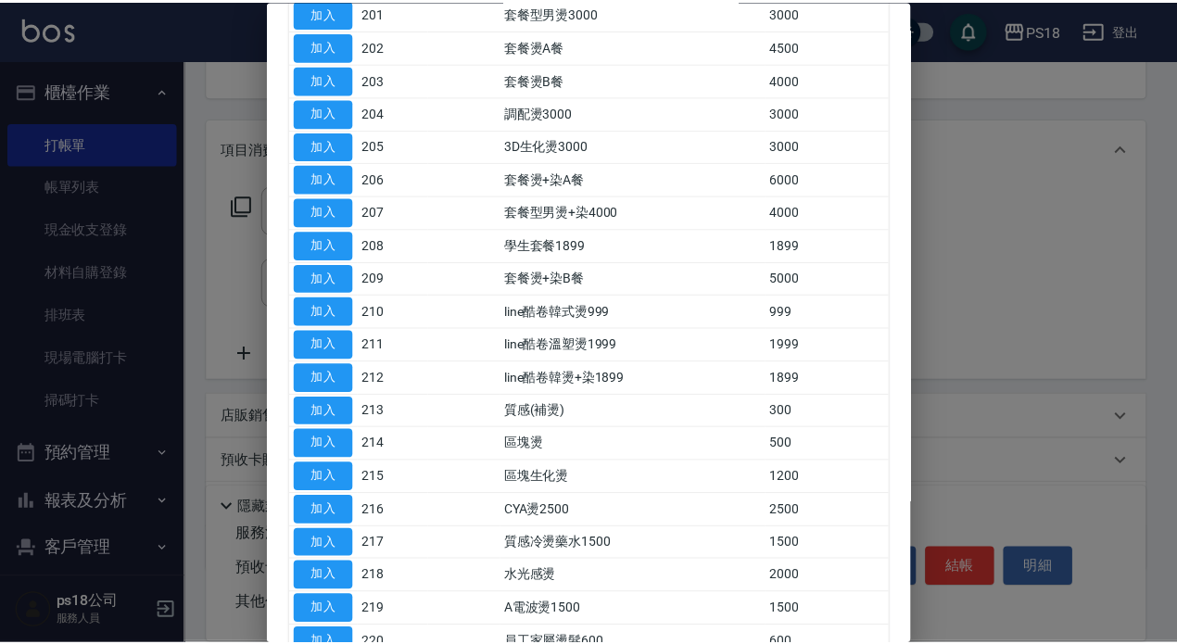
scroll to position [371, 0]
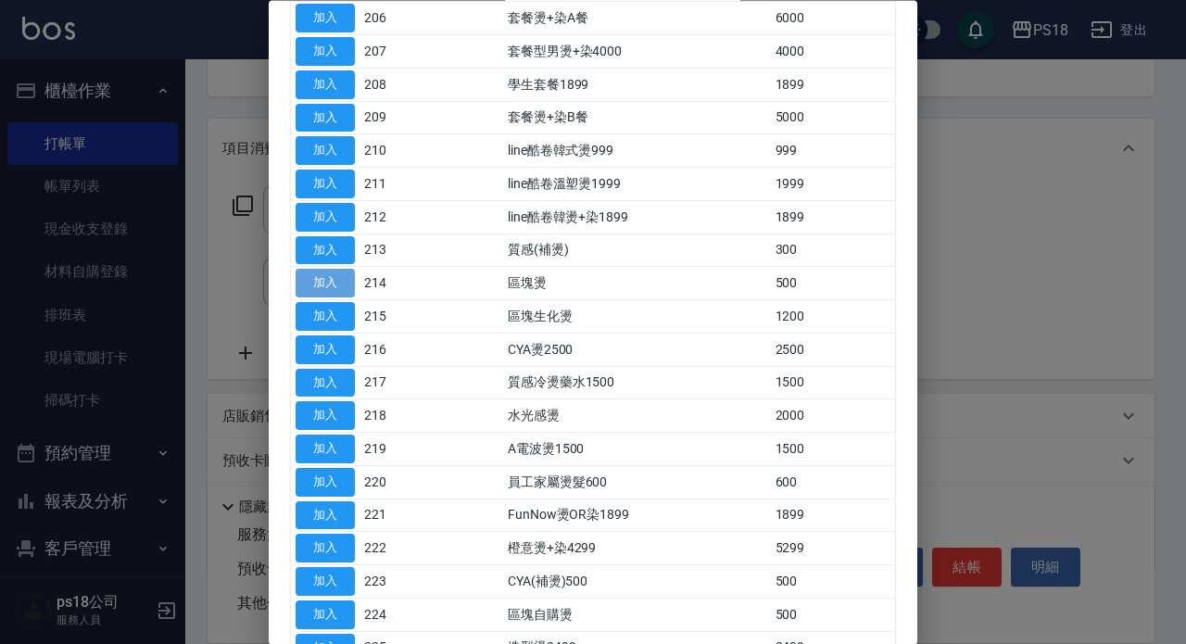
click at [339, 289] on button "加入" at bounding box center [325, 284] width 59 height 29
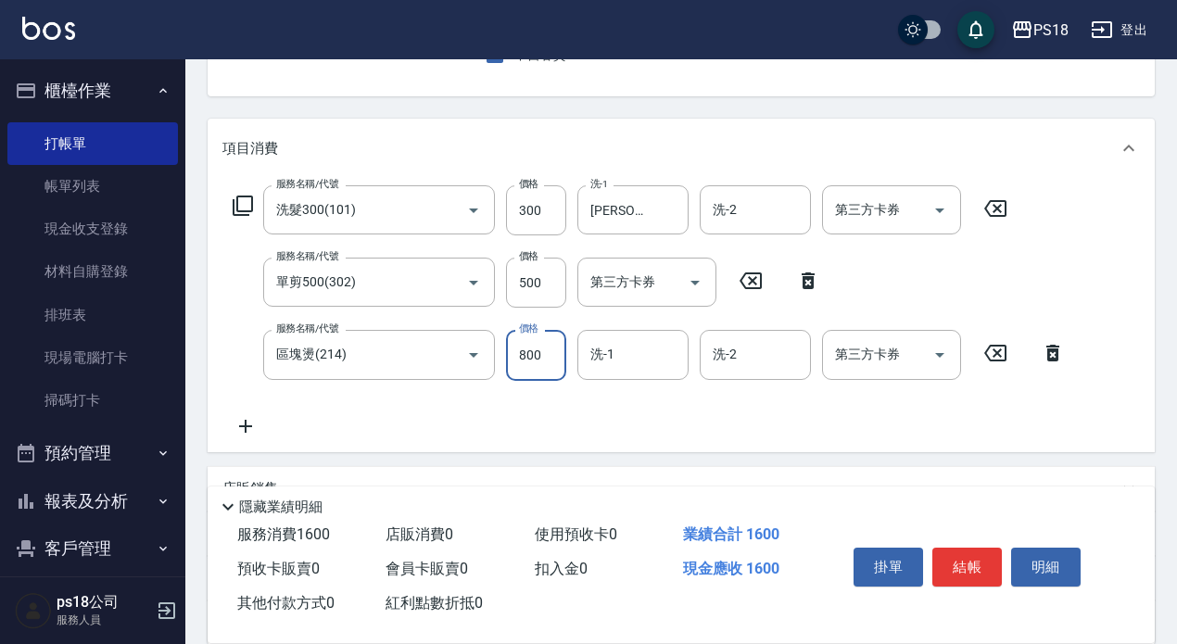
type input "800"
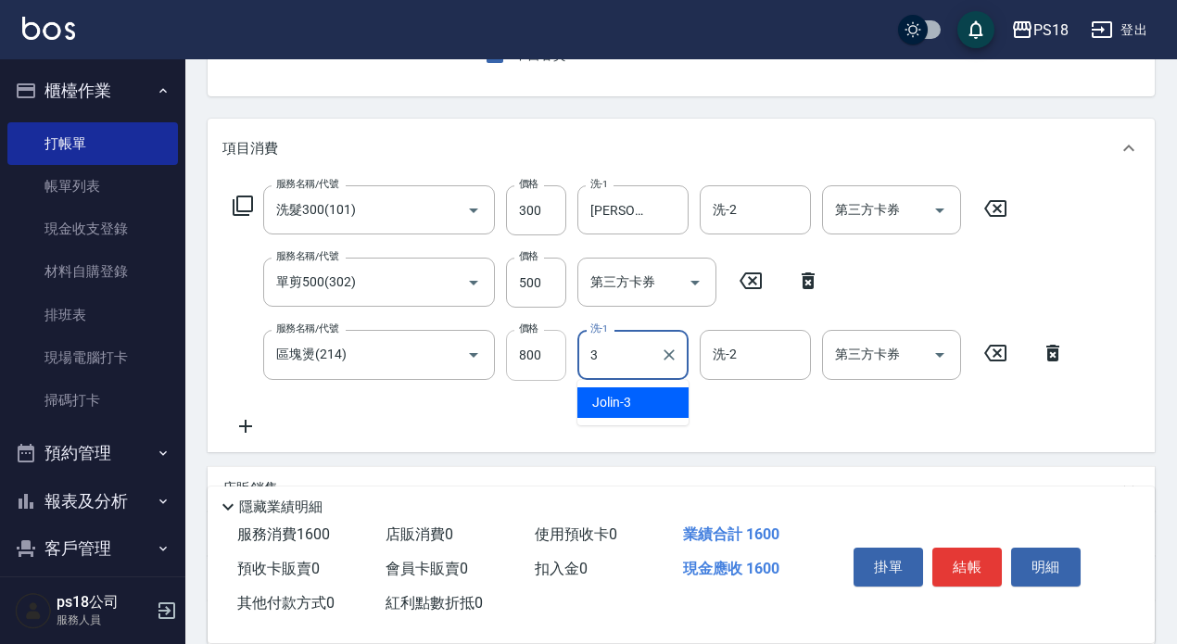
type input "Jolin-3"
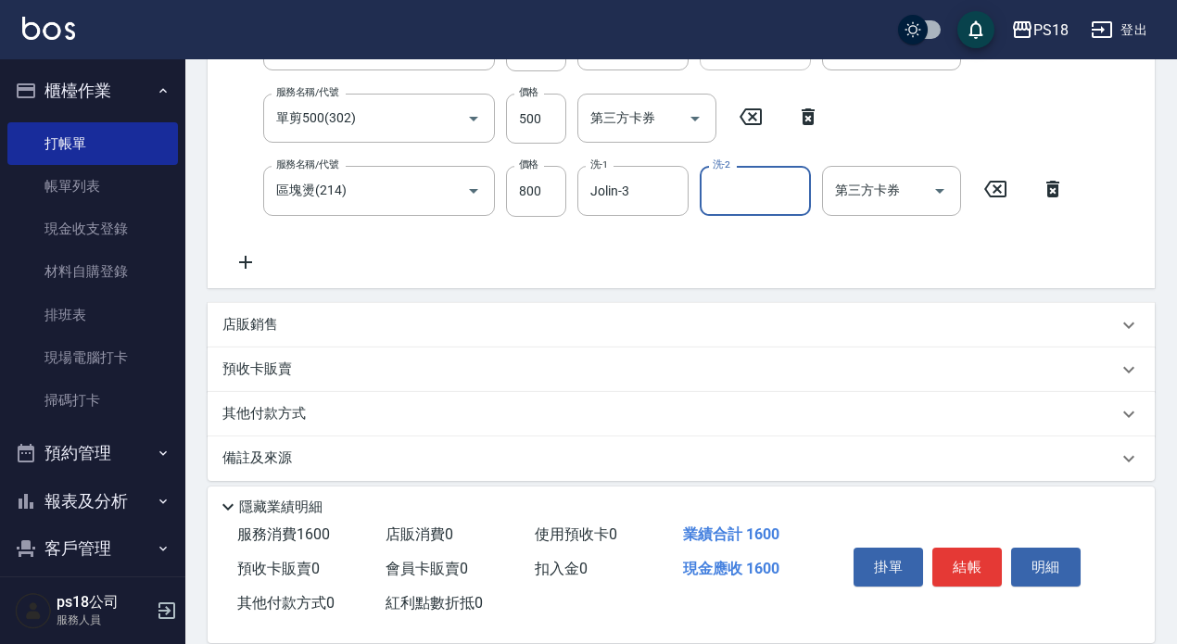
scroll to position [364, 0]
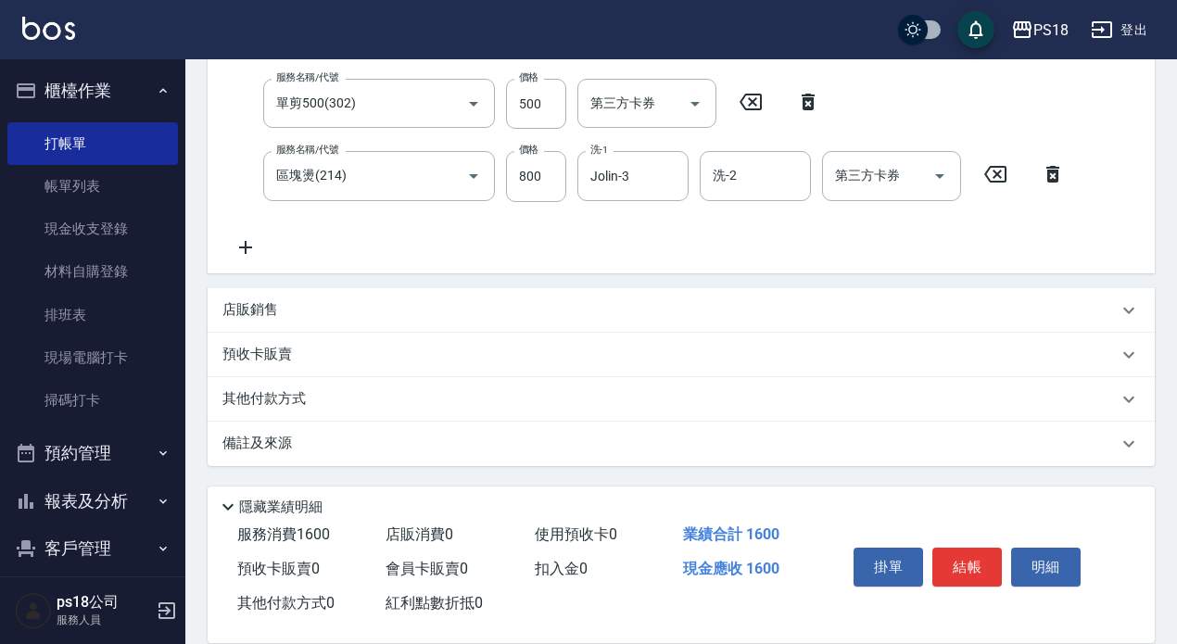
click at [514, 442] on div "備註及來源" at bounding box center [669, 443] width 895 height 19
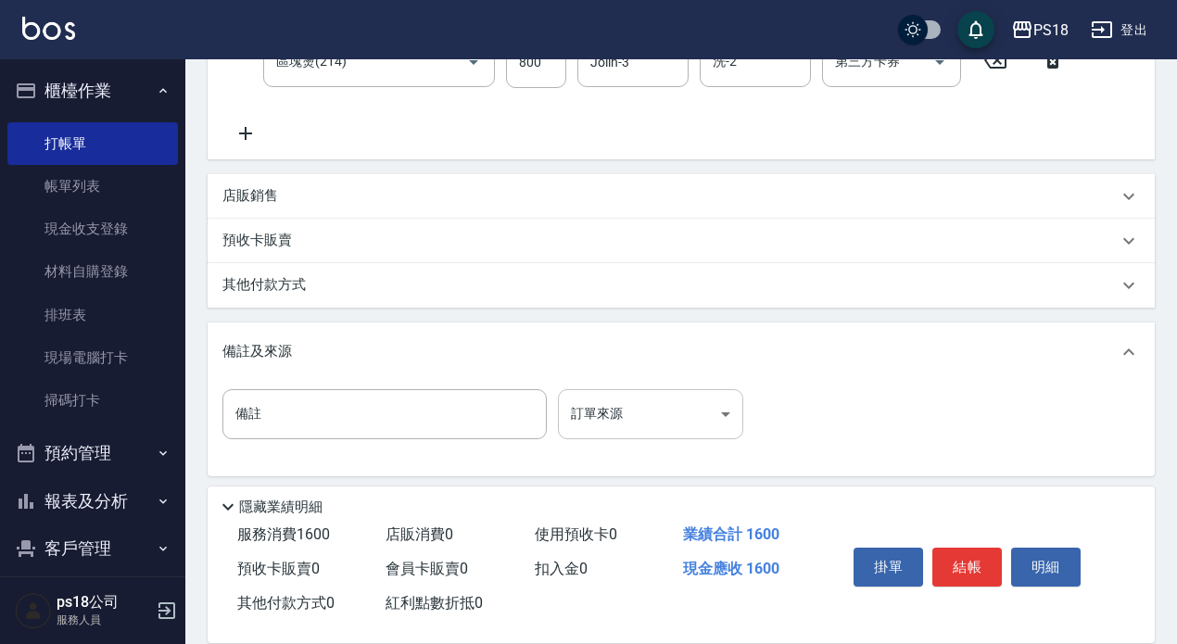
scroll to position [488, 0]
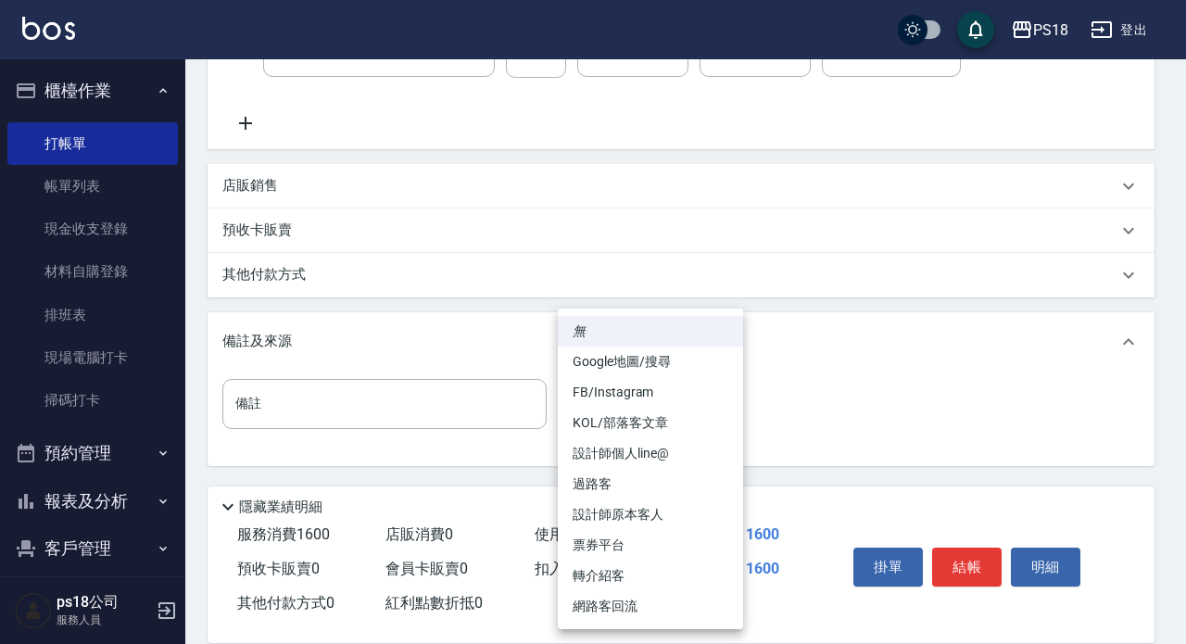
click at [594, 405] on body "PS18 登出 櫃檯作業 打帳單 帳單列表 現金收支登錄 材料自購登錄 排班表 現場電腦打卡 掃碼打卡 預約管理 預約管理 單日預約紀錄 單週預約紀錄 報表及…" at bounding box center [593, 78] width 1186 height 1133
click at [650, 514] on li "設計師原本客人" at bounding box center [650, 515] width 185 height 31
type input "設計師原本客人"
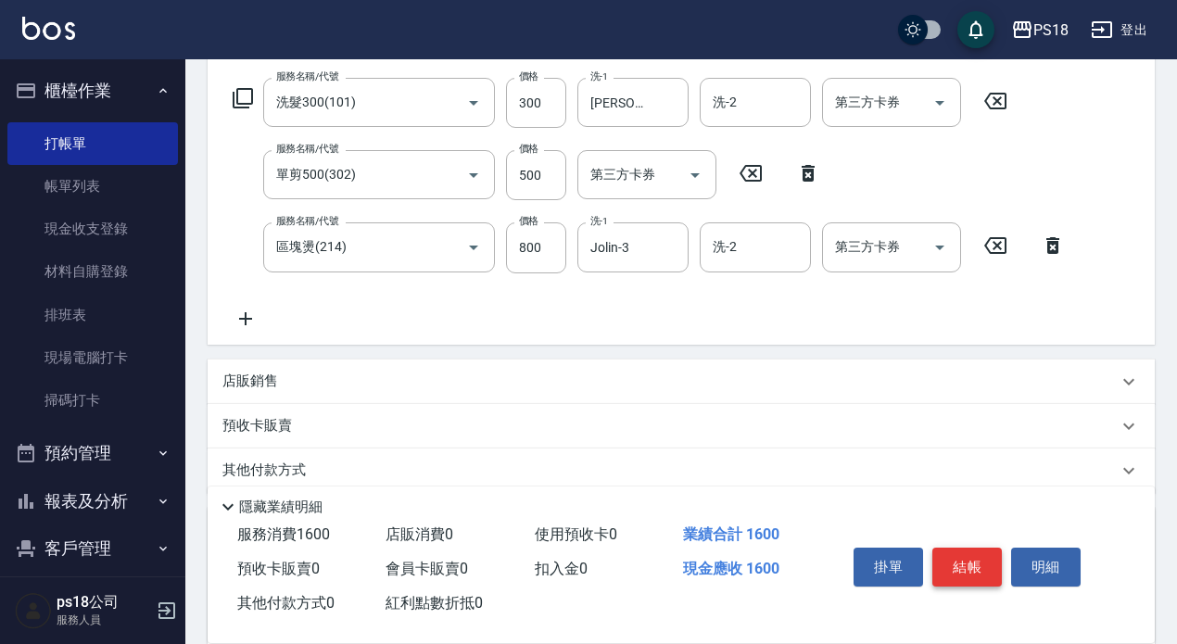
scroll to position [303, 0]
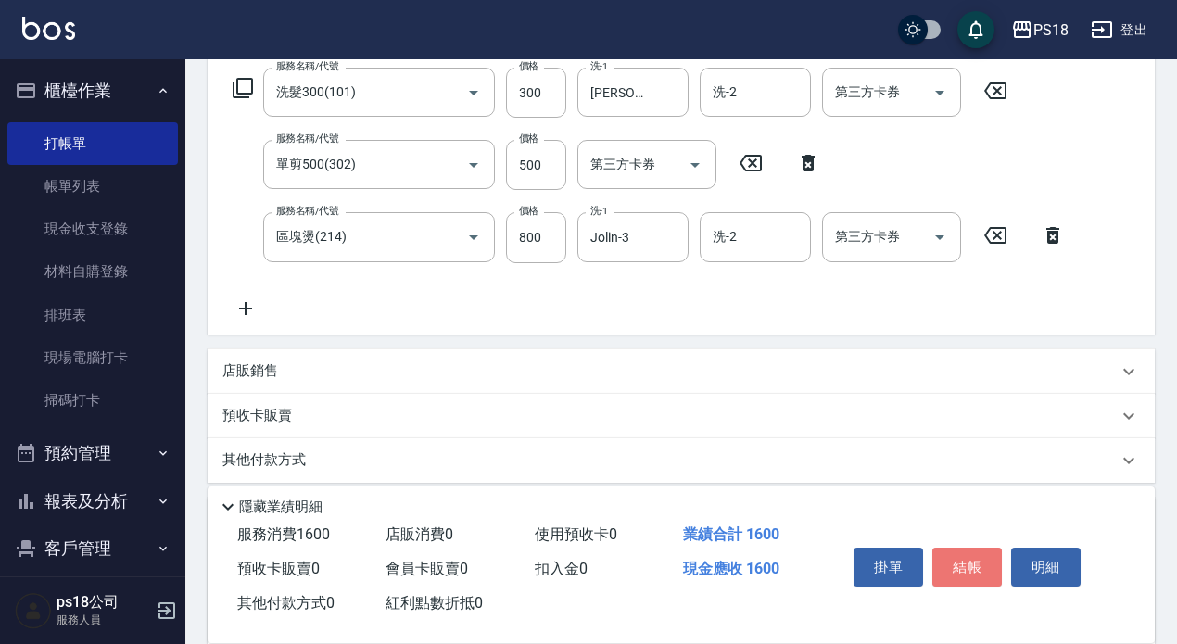
drag, startPoint x: 959, startPoint y: 564, endPoint x: 951, endPoint y: 556, distance: 11.8
click at [957, 563] on button "結帳" at bounding box center [967, 567] width 70 height 39
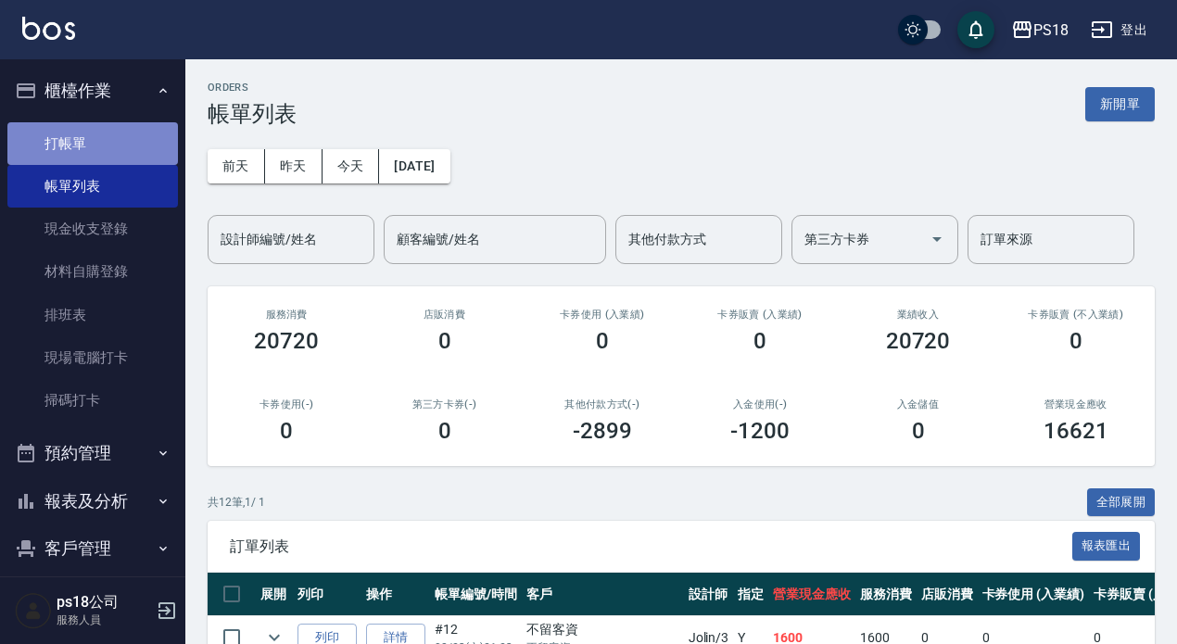
click at [112, 148] on link "打帳單" at bounding box center [92, 143] width 171 height 43
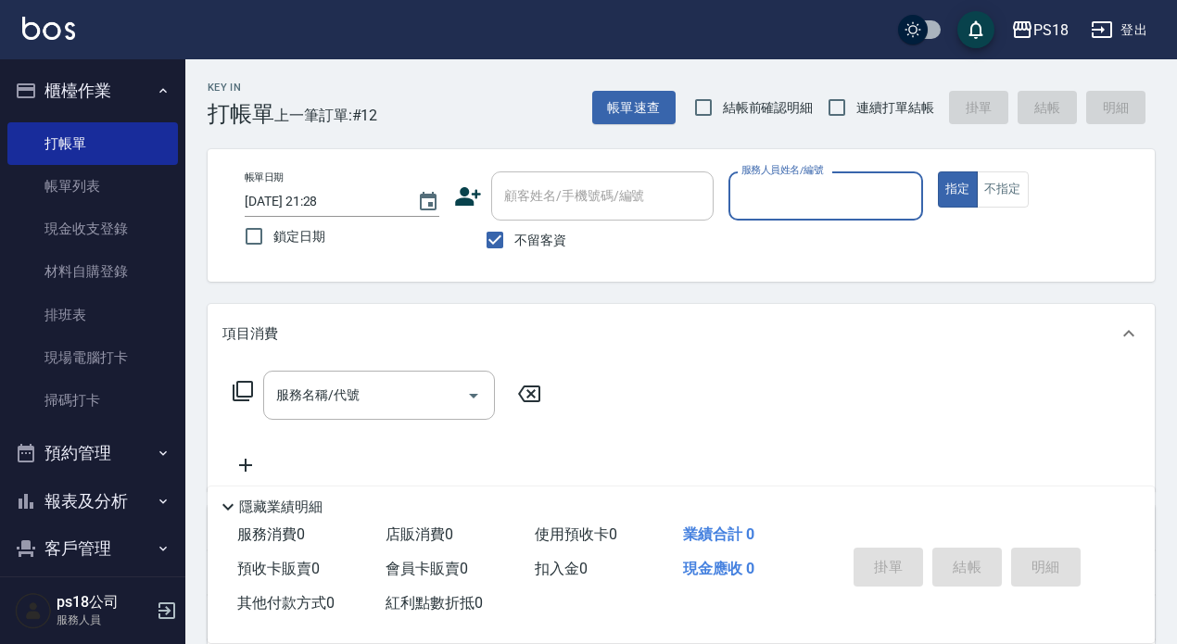
click at [789, 197] on input "服務人員姓名/編號" at bounding box center [826, 196] width 178 height 32
type input "怡諠-5"
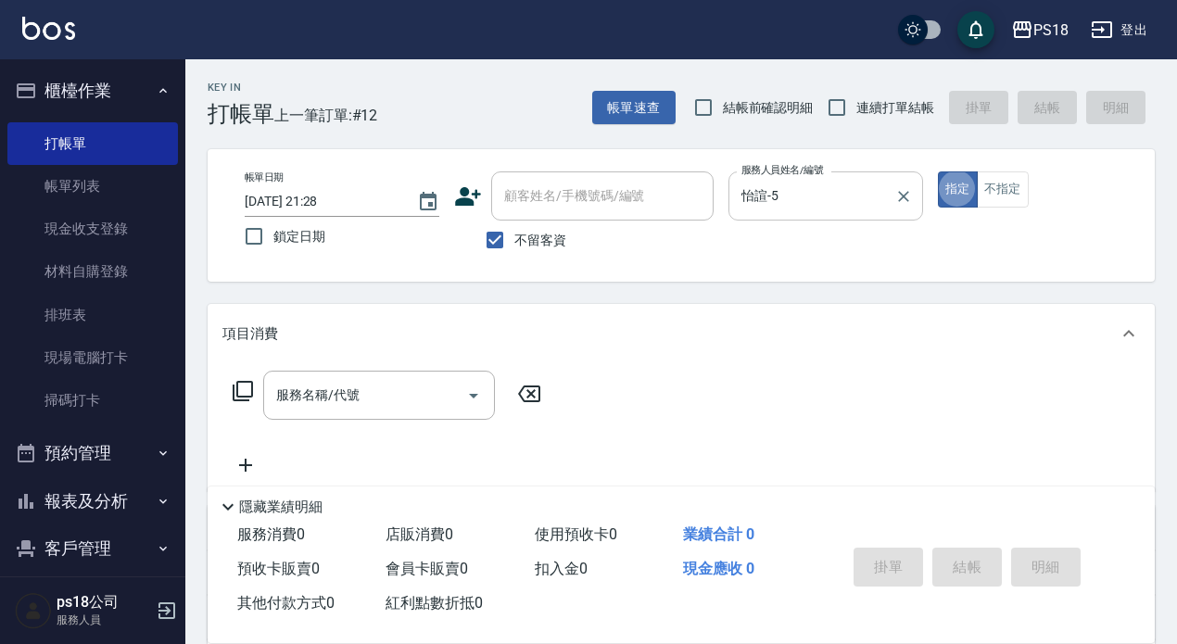
type button "true"
click at [249, 389] on icon at bounding box center [243, 391] width 22 height 22
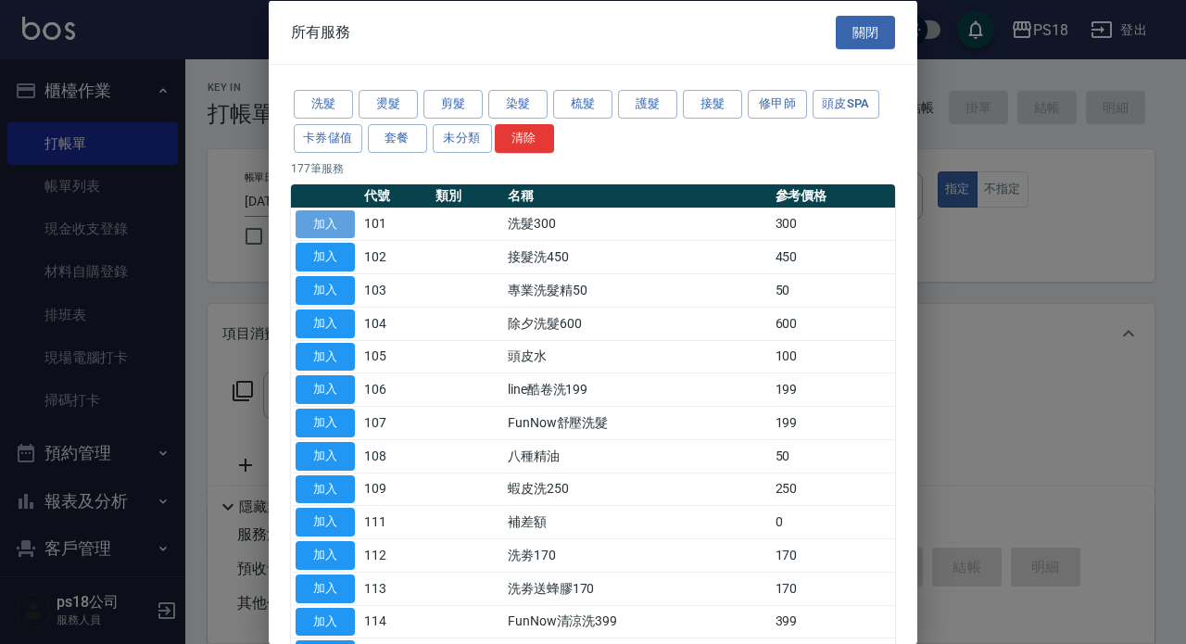
click at [319, 221] on button "加入" at bounding box center [325, 223] width 59 height 29
type input "洗髮300(101)"
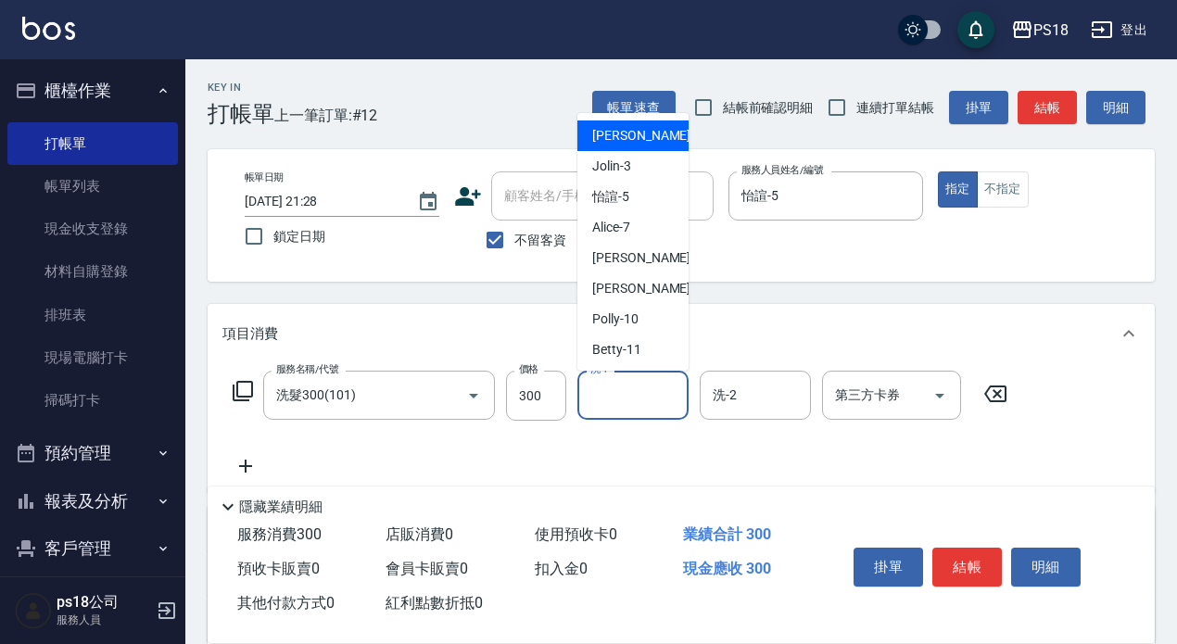
click at [643, 392] on input "洗-1" at bounding box center [633, 395] width 95 height 32
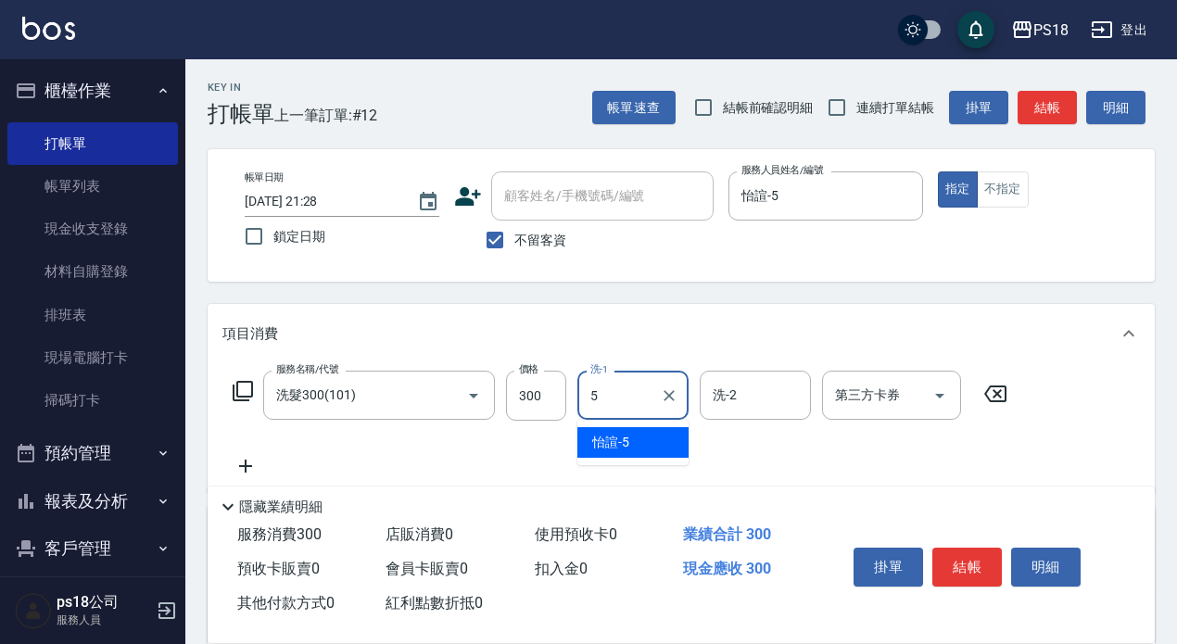
type input "怡諠-5"
click at [243, 397] on icon at bounding box center [243, 391] width 20 height 20
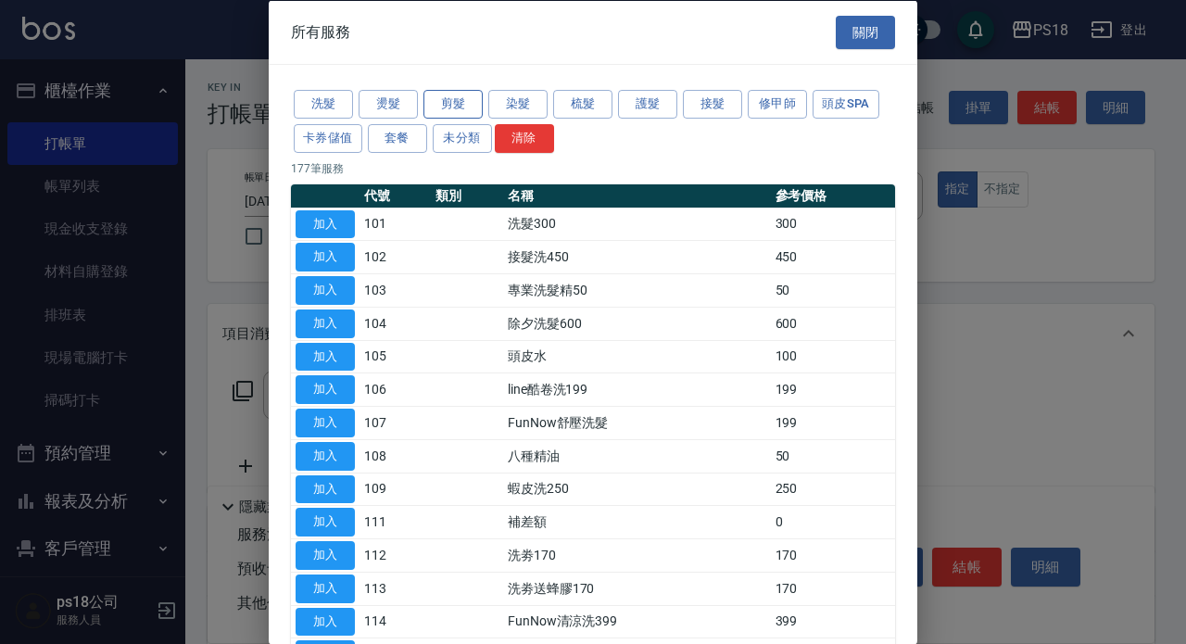
click at [438, 95] on button "剪髮" at bounding box center [453, 104] width 59 height 29
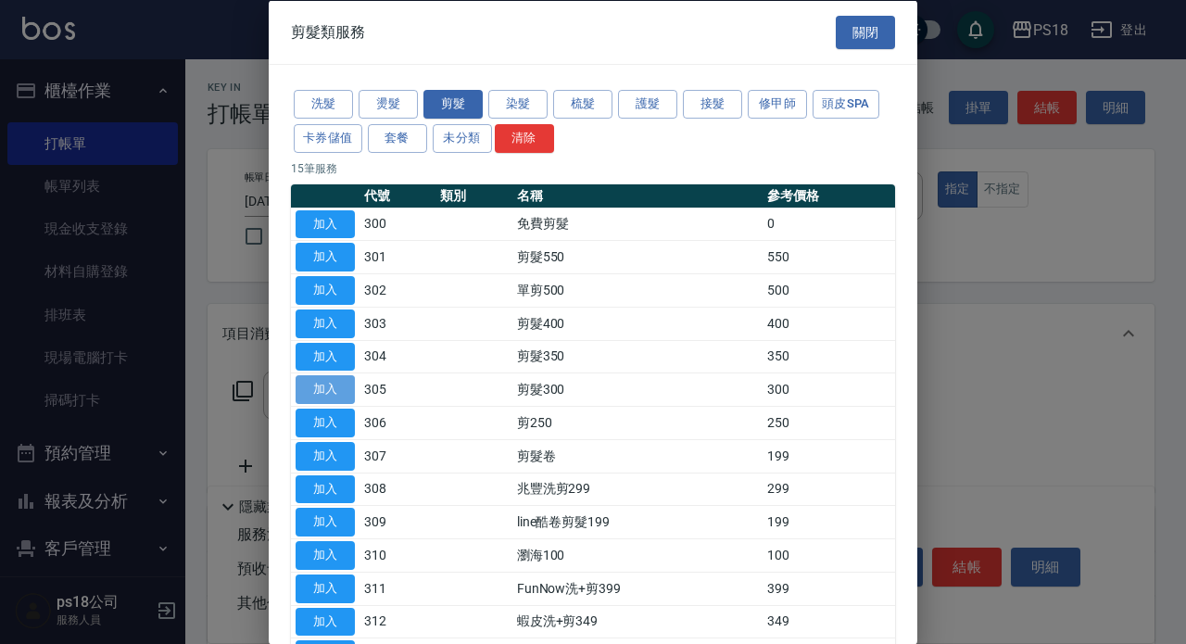
click at [334, 387] on button "加入" at bounding box center [325, 389] width 59 height 29
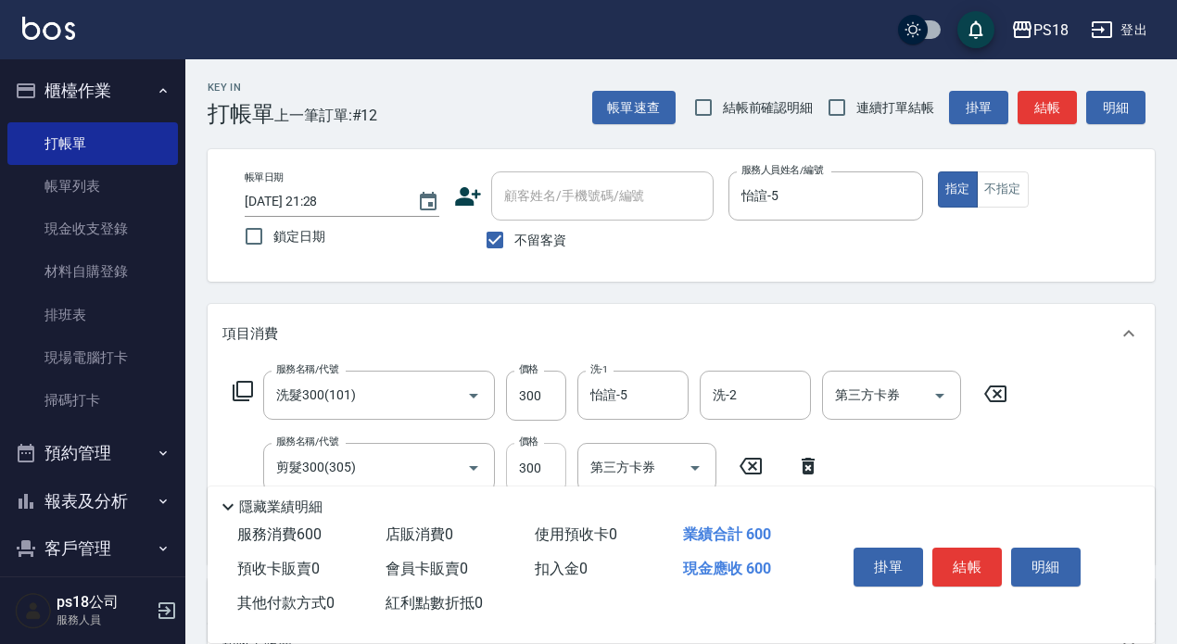
click at [539, 463] on input "300" at bounding box center [536, 468] width 60 height 50
type input "250"
click at [995, 187] on button "不指定" at bounding box center [1003, 189] width 52 height 36
click at [972, 567] on button "結帳" at bounding box center [967, 567] width 70 height 39
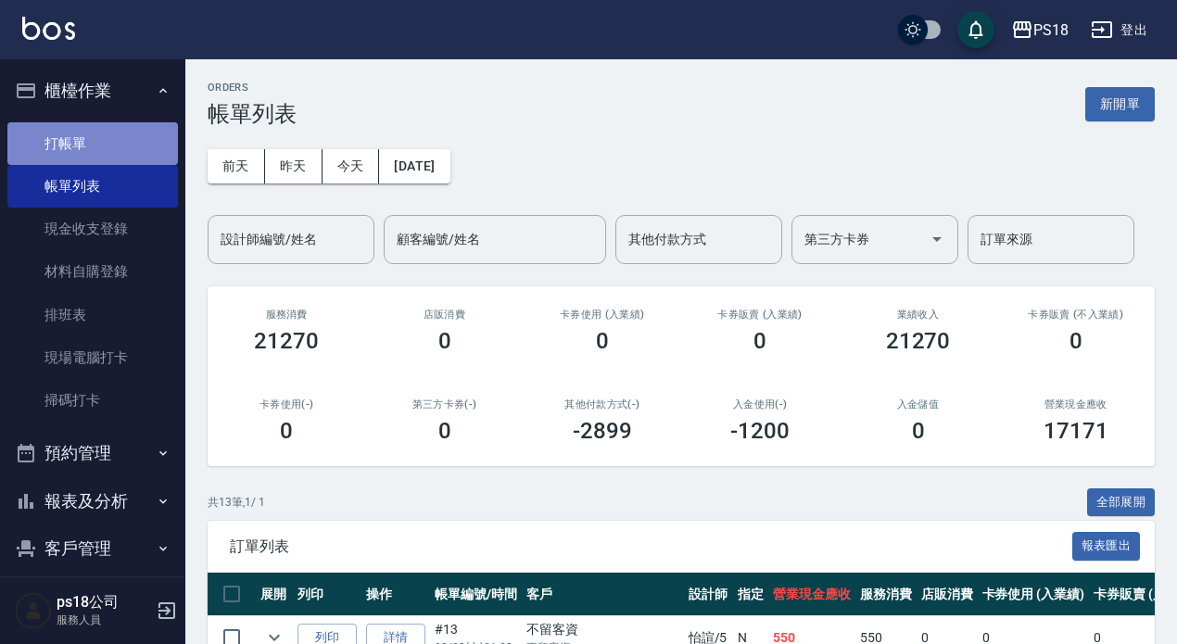
click at [114, 146] on link "打帳單" at bounding box center [92, 143] width 171 height 43
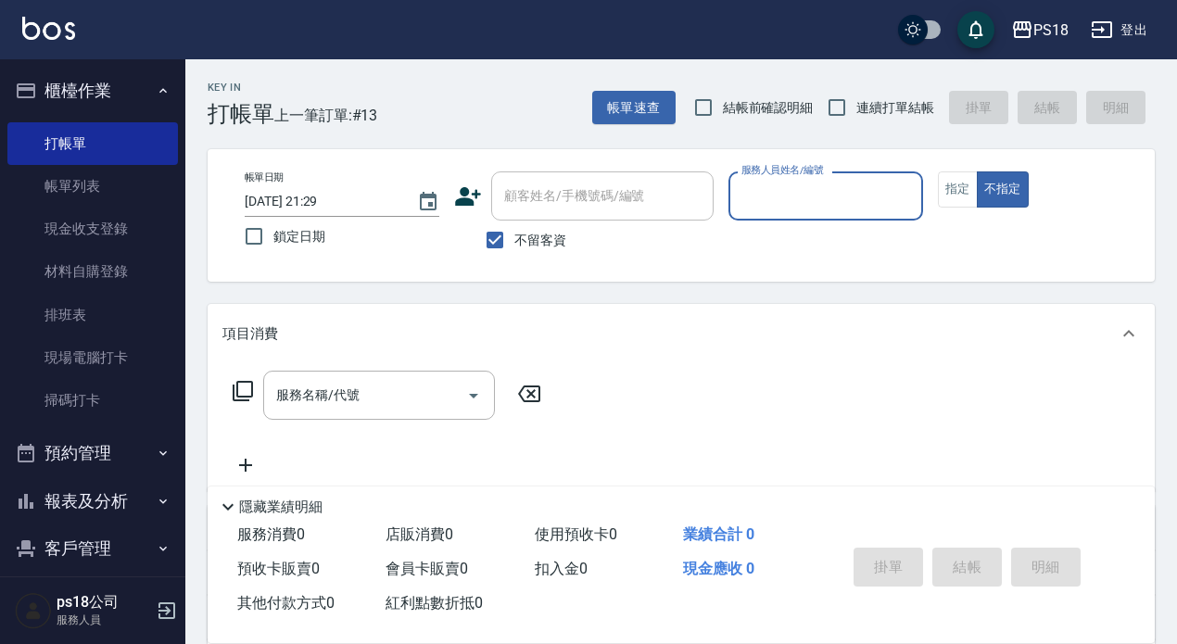
click at [859, 198] on input "服務人員姓名/編號" at bounding box center [826, 196] width 178 height 32
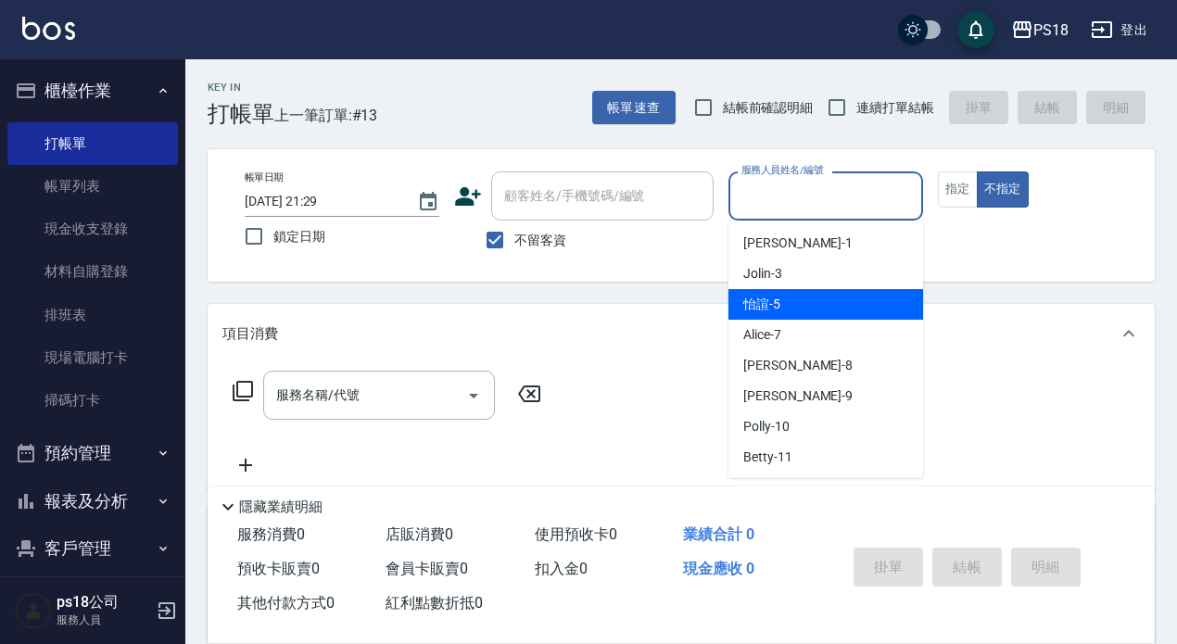
click at [783, 308] on div "怡諠 -5" at bounding box center [826, 304] width 195 height 31
click at [817, 187] on input "怡諠-5" at bounding box center [812, 196] width 150 height 32
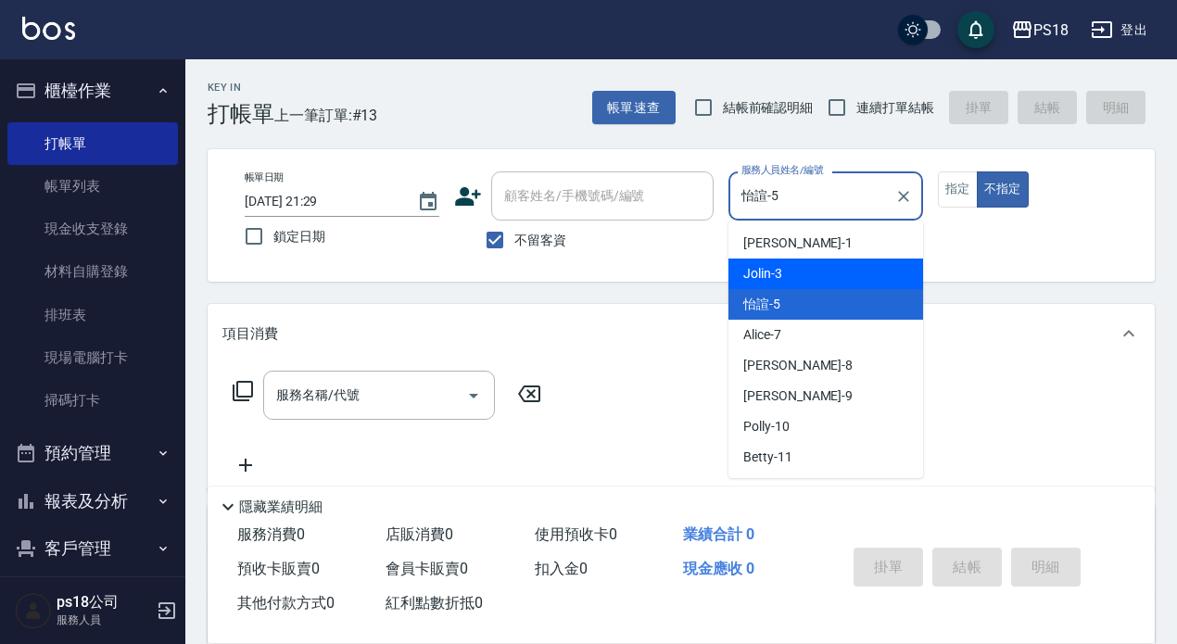
click at [793, 267] on div "Jolin -3" at bounding box center [826, 274] width 195 height 31
type input "Jolin-3"
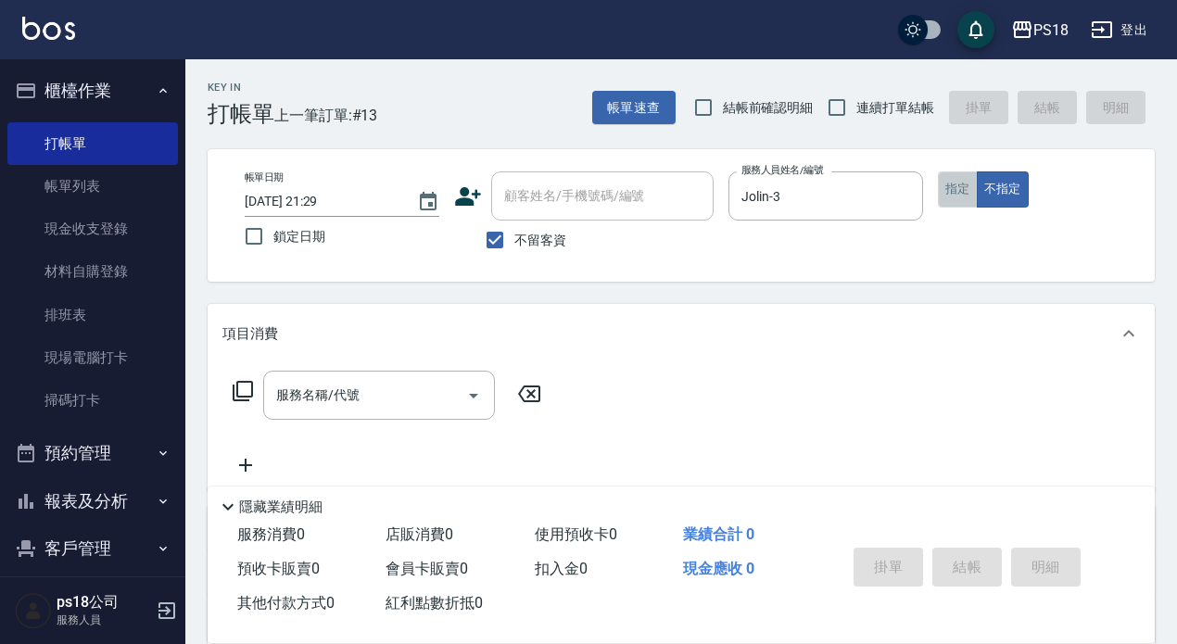
click at [956, 190] on button "指定" at bounding box center [958, 189] width 40 height 36
click at [245, 386] on icon at bounding box center [243, 391] width 22 height 22
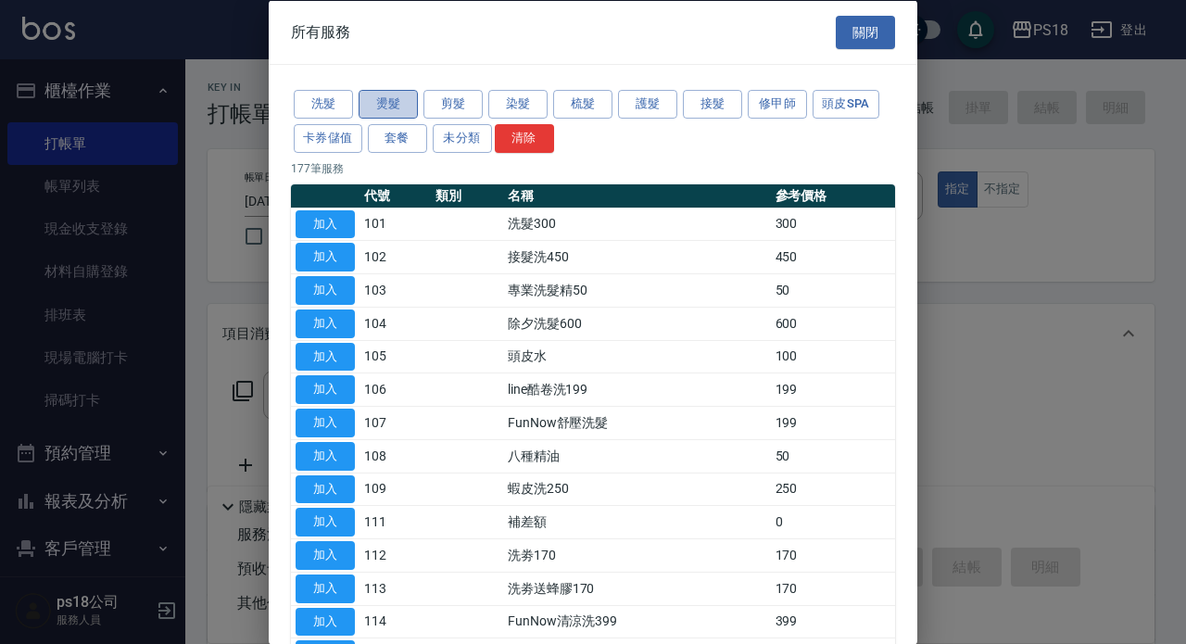
click at [410, 99] on button "燙髮" at bounding box center [388, 104] width 59 height 29
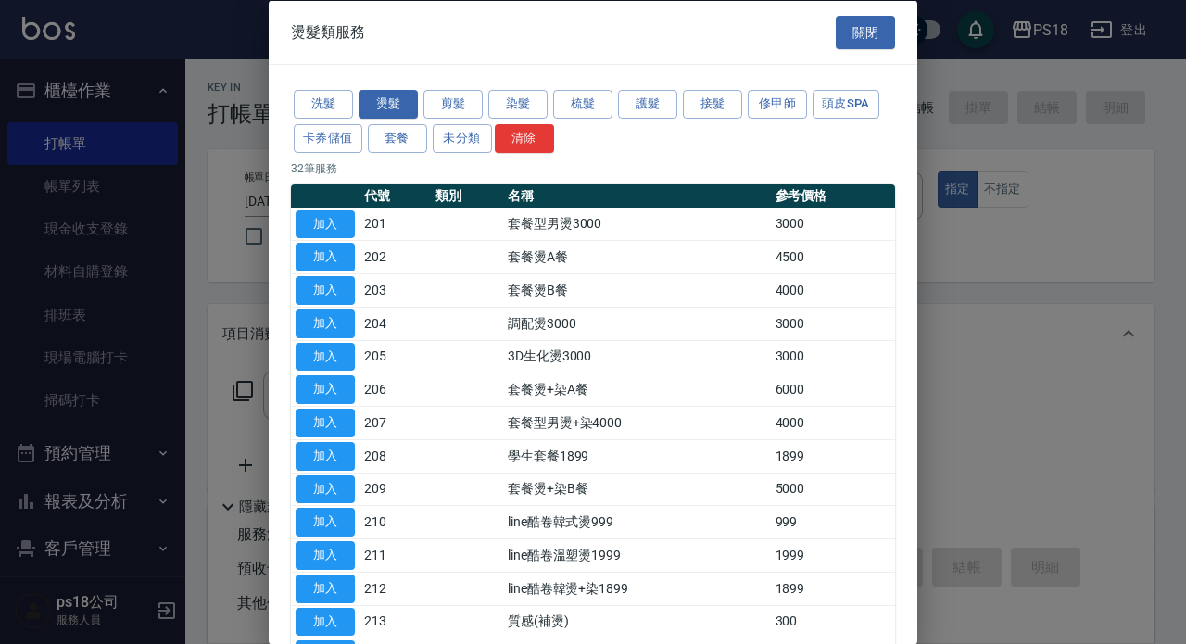
click at [848, 25] on button "關閉" at bounding box center [865, 32] width 59 height 34
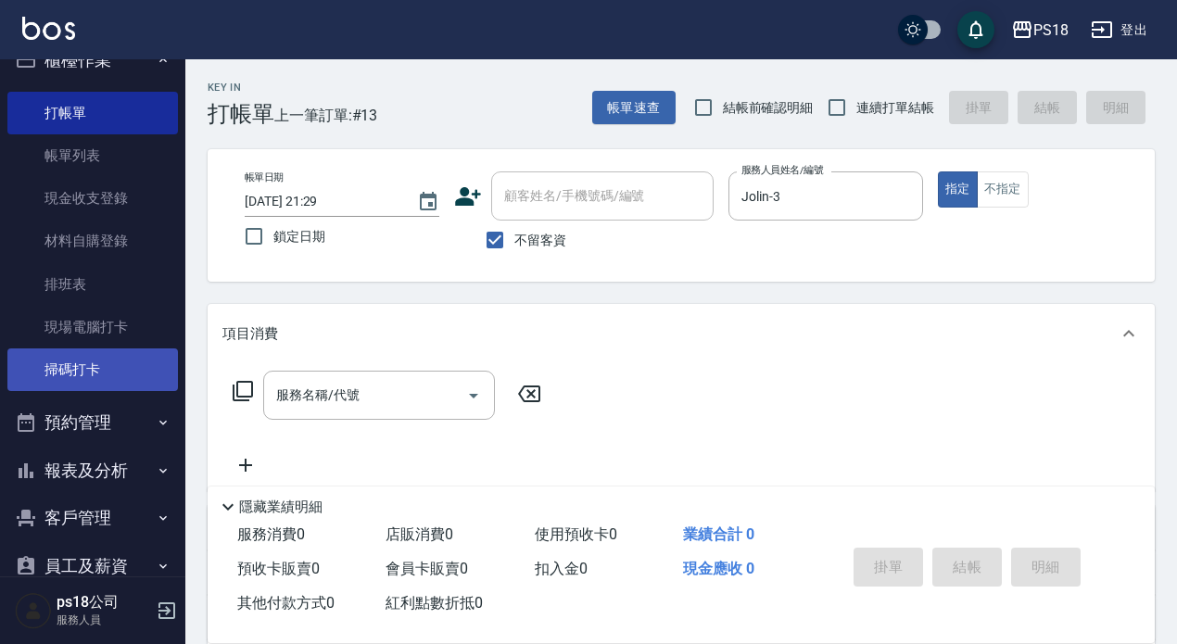
scroll to position [114, 0]
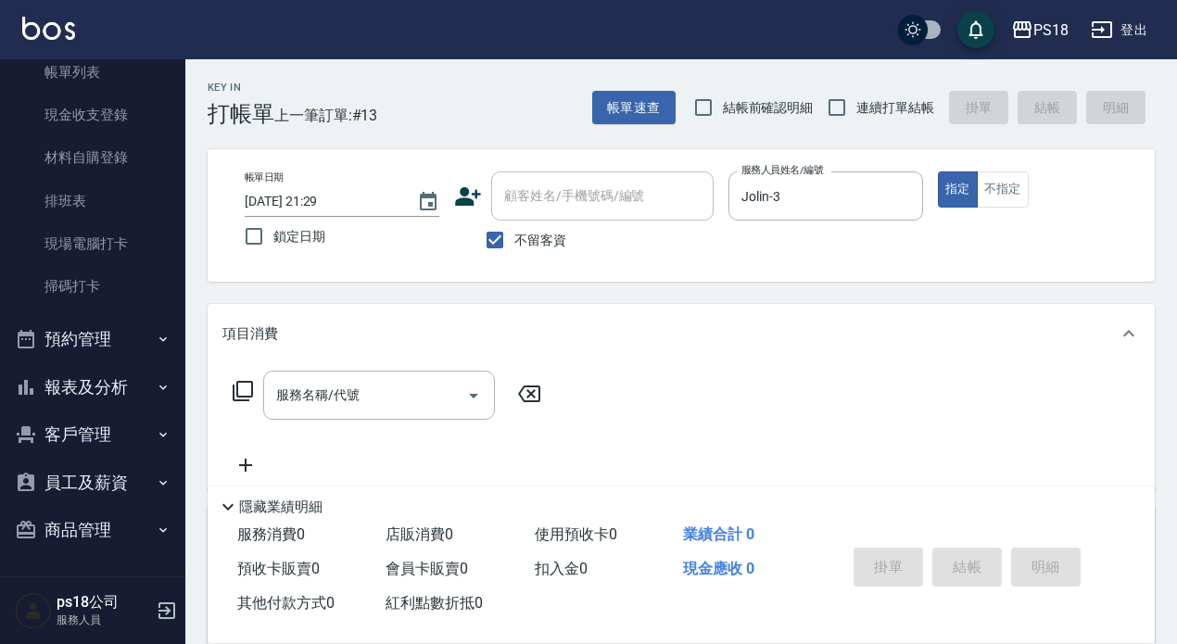
click at [95, 480] on button "員工及薪資" at bounding box center [92, 483] width 171 height 48
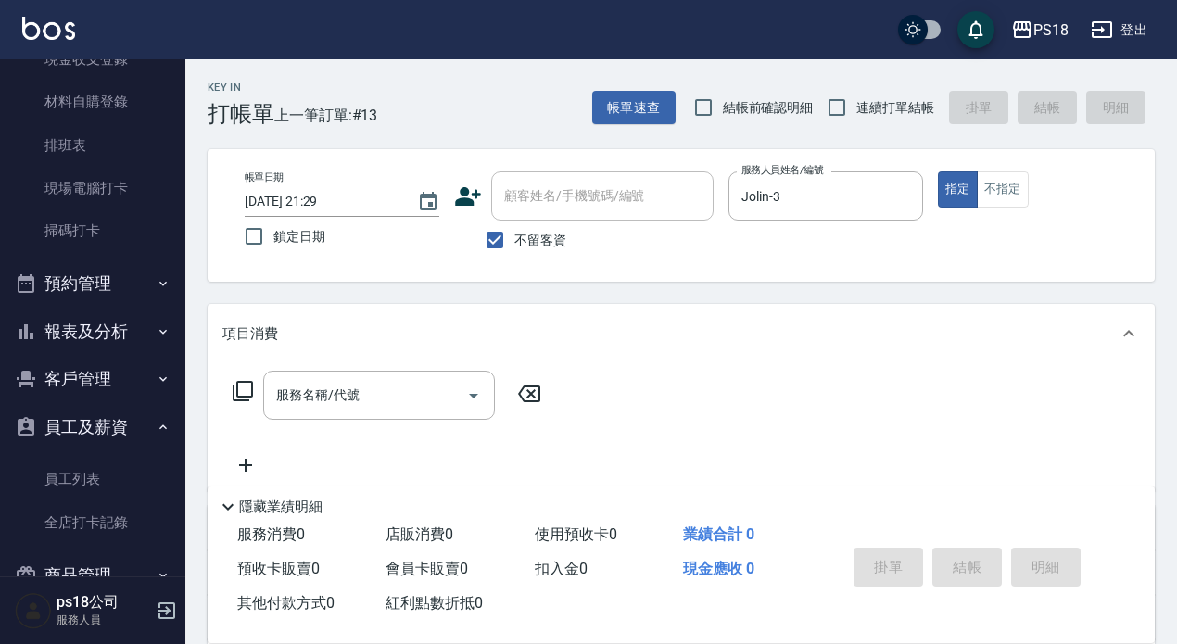
scroll to position [214, 0]
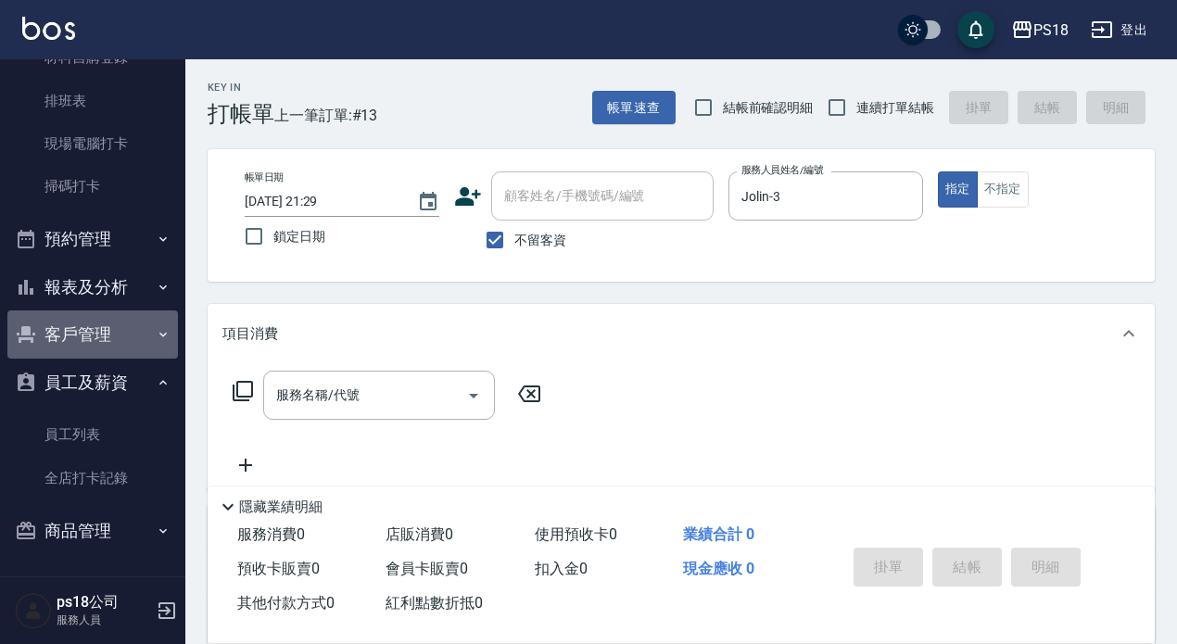
click at [106, 337] on button "客戶管理" at bounding box center [92, 335] width 171 height 48
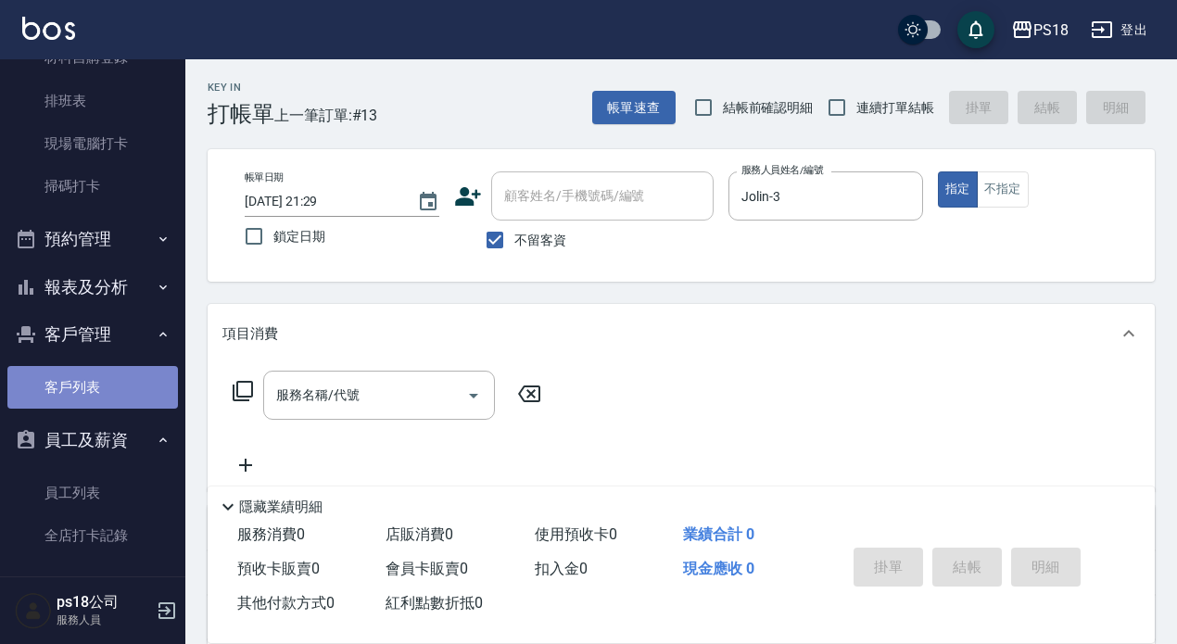
click at [117, 384] on link "客戶列表" at bounding box center [92, 387] width 171 height 43
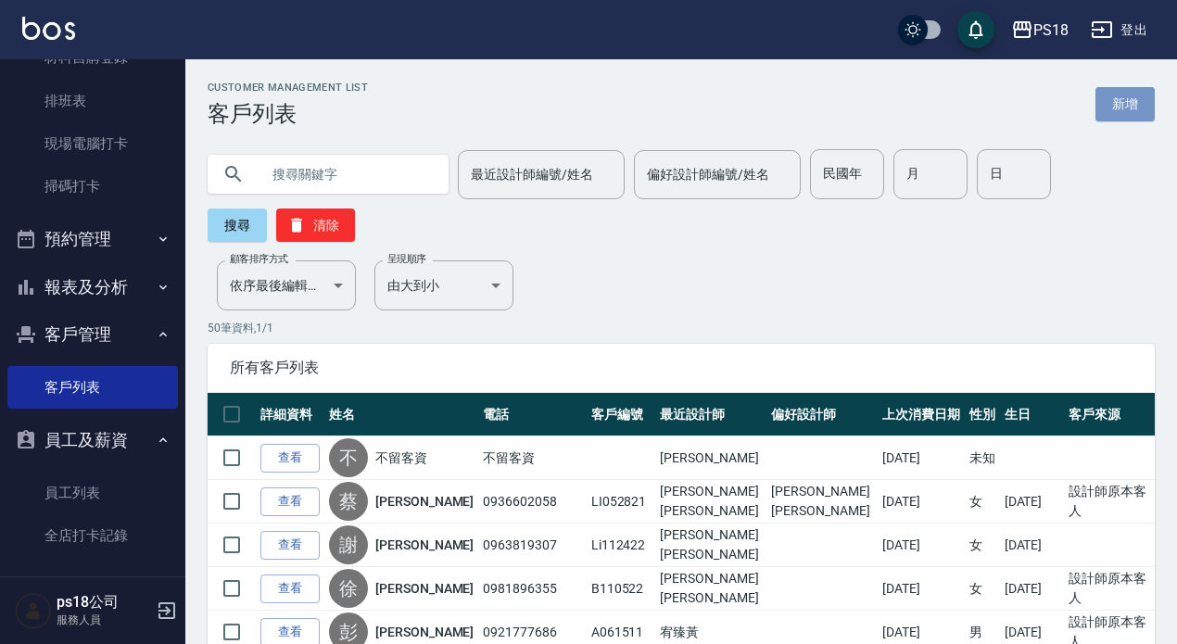
click at [1138, 105] on link "新增" at bounding box center [1125, 104] width 59 height 34
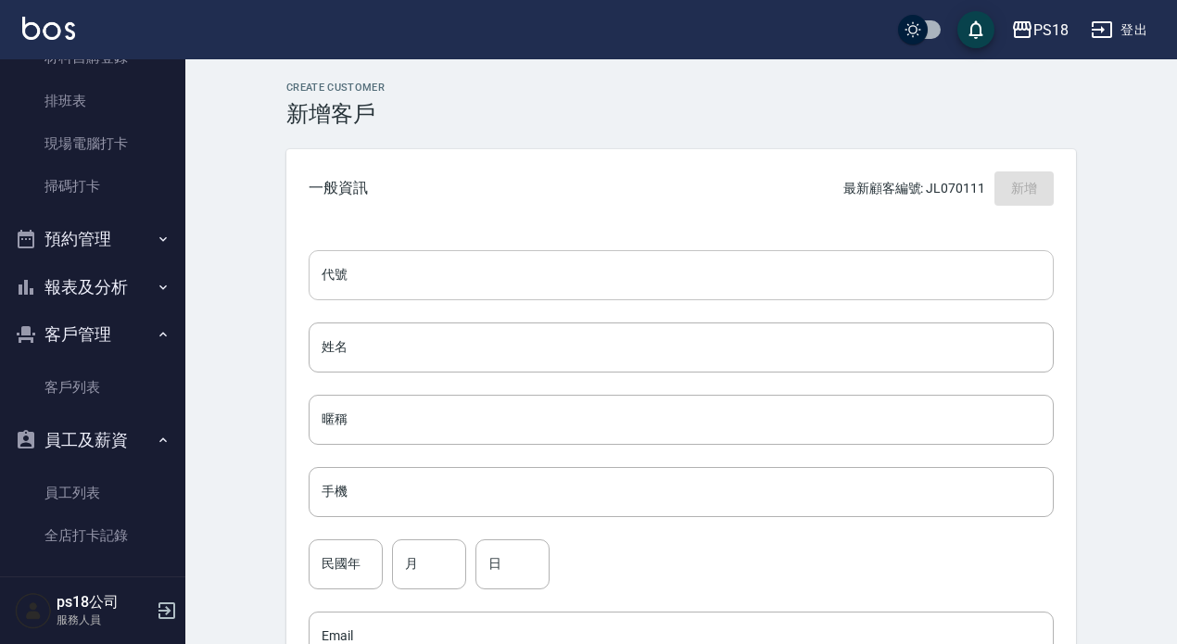
click at [429, 284] on input "代號" at bounding box center [681, 275] width 745 height 50
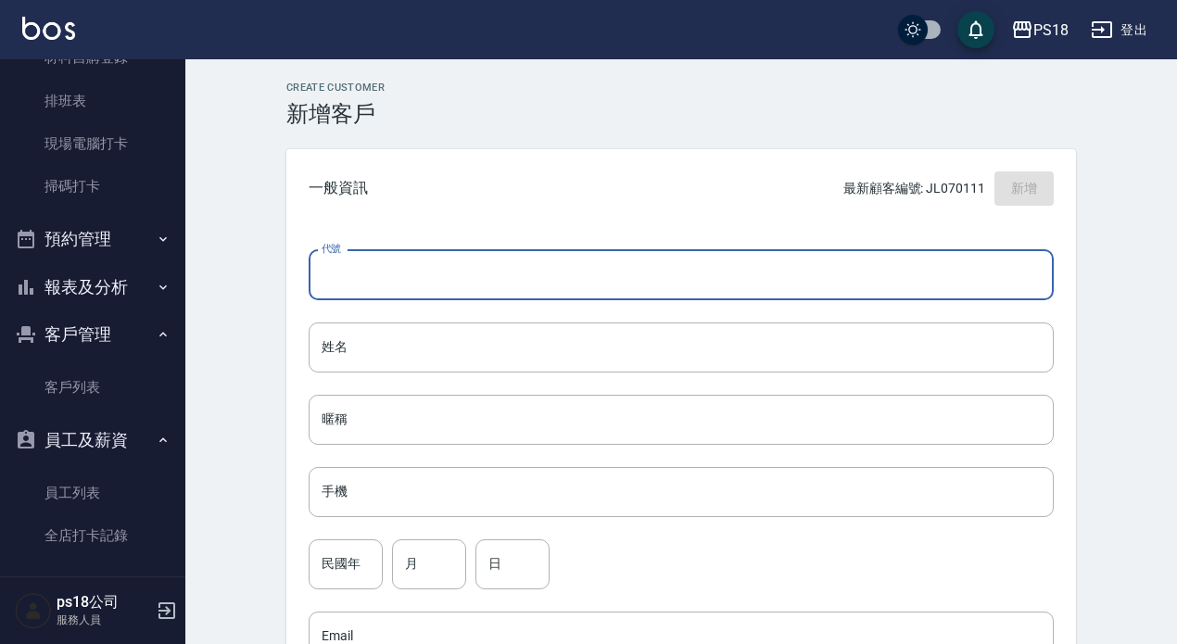
type input "x"
click at [450, 273] on input "代號" at bounding box center [681, 275] width 745 height 50
type input "林育興"
drag, startPoint x: 361, startPoint y: 272, endPoint x: 320, endPoint y: 273, distance: 41.8
click at [320, 273] on input "林育興" at bounding box center [660, 275] width 703 height 50
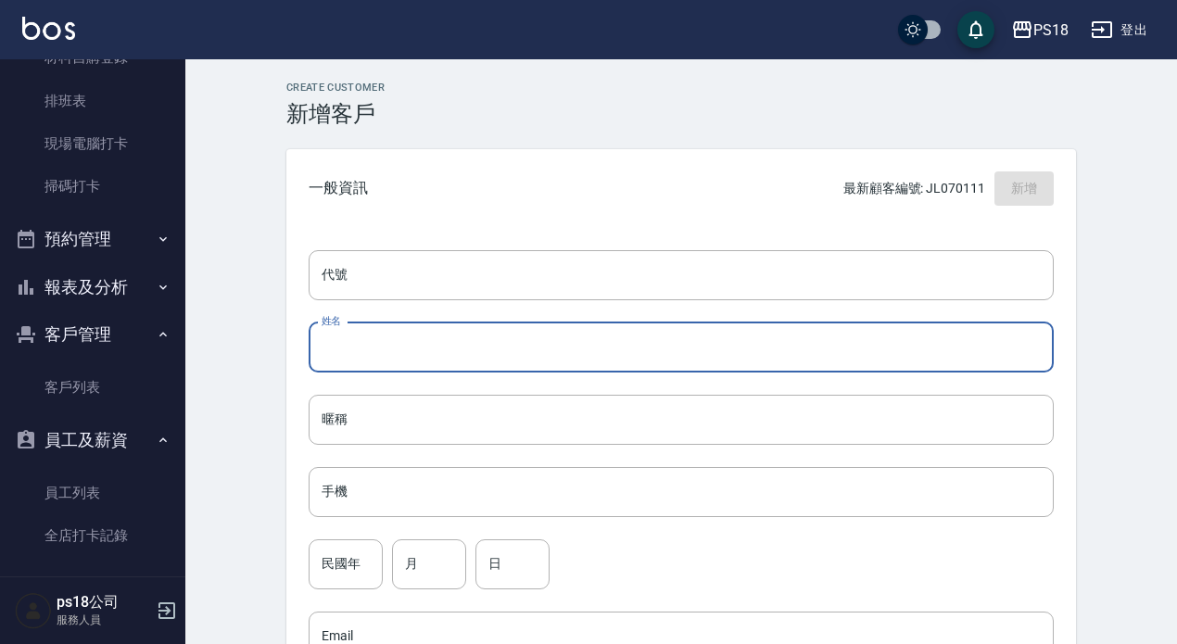
paste input "林育興"
type input "林育興"
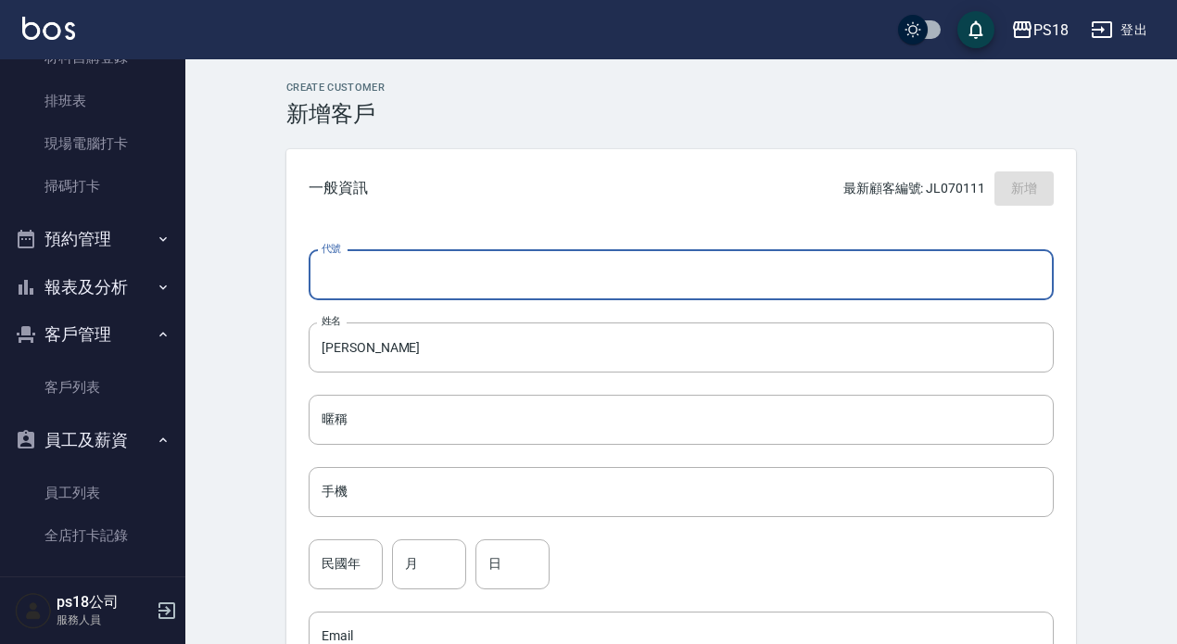
click at [376, 278] on input "代號" at bounding box center [681, 275] width 745 height 50
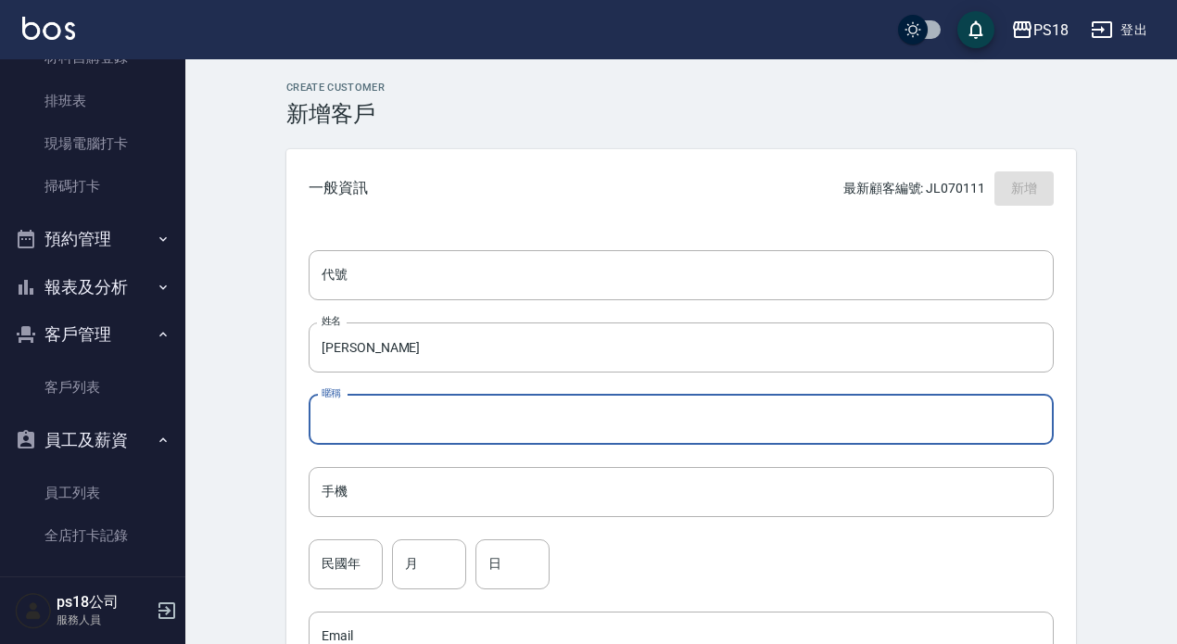
click at [388, 427] on input "暱稱" at bounding box center [681, 420] width 745 height 50
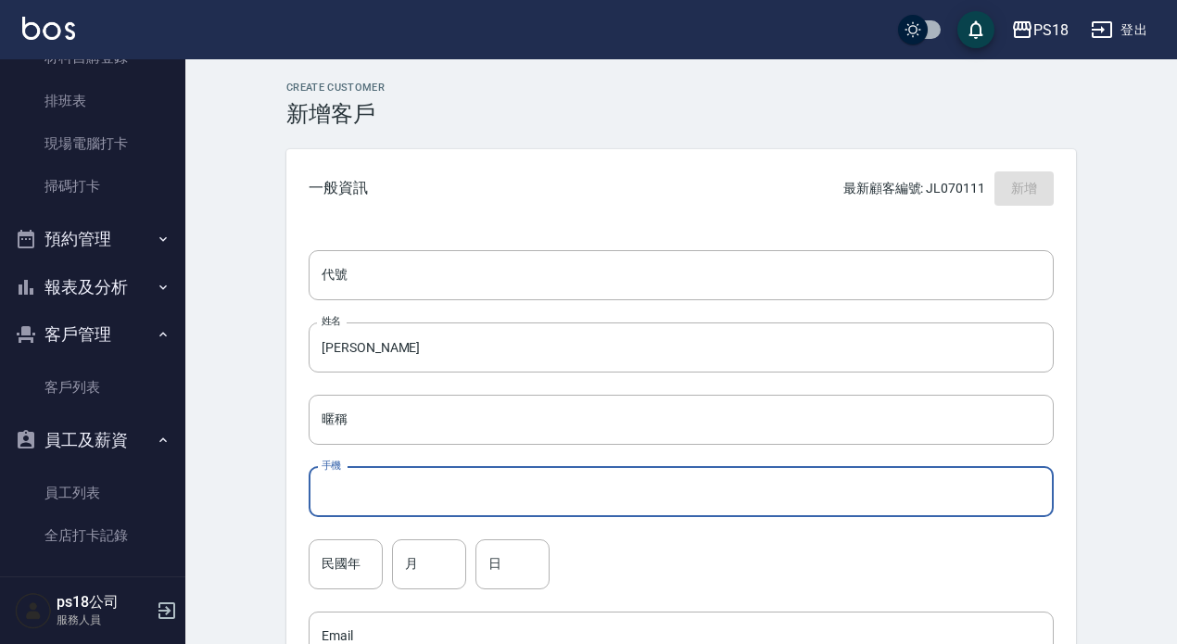
click at [394, 495] on input "手機" at bounding box center [681, 492] width 745 height 50
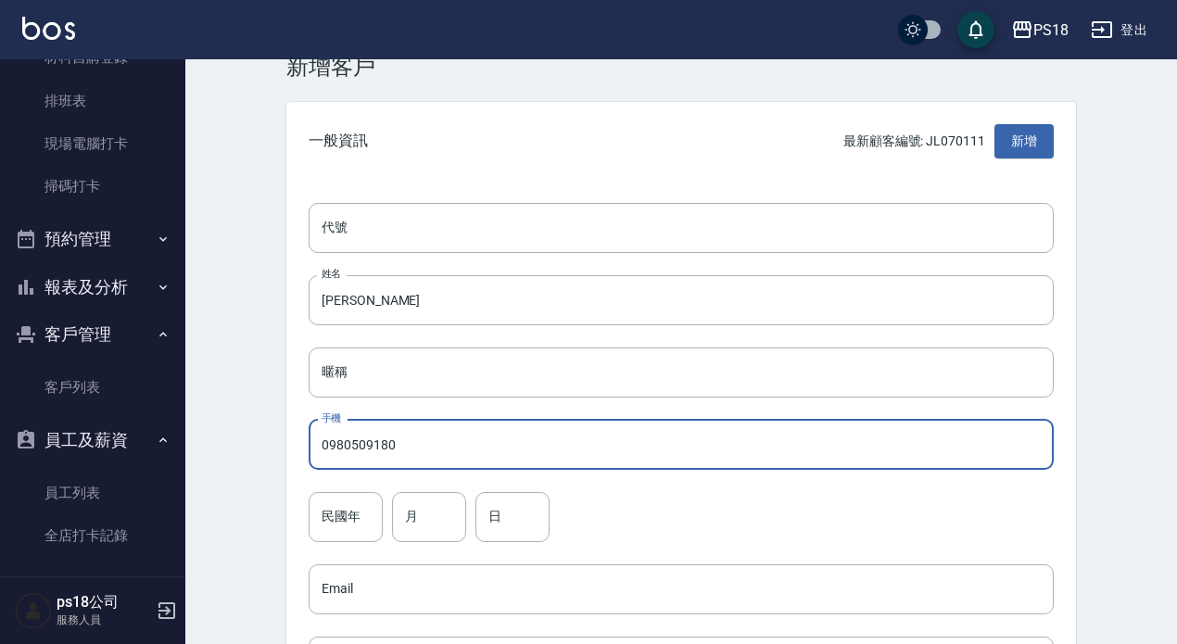
scroll to position [93, 0]
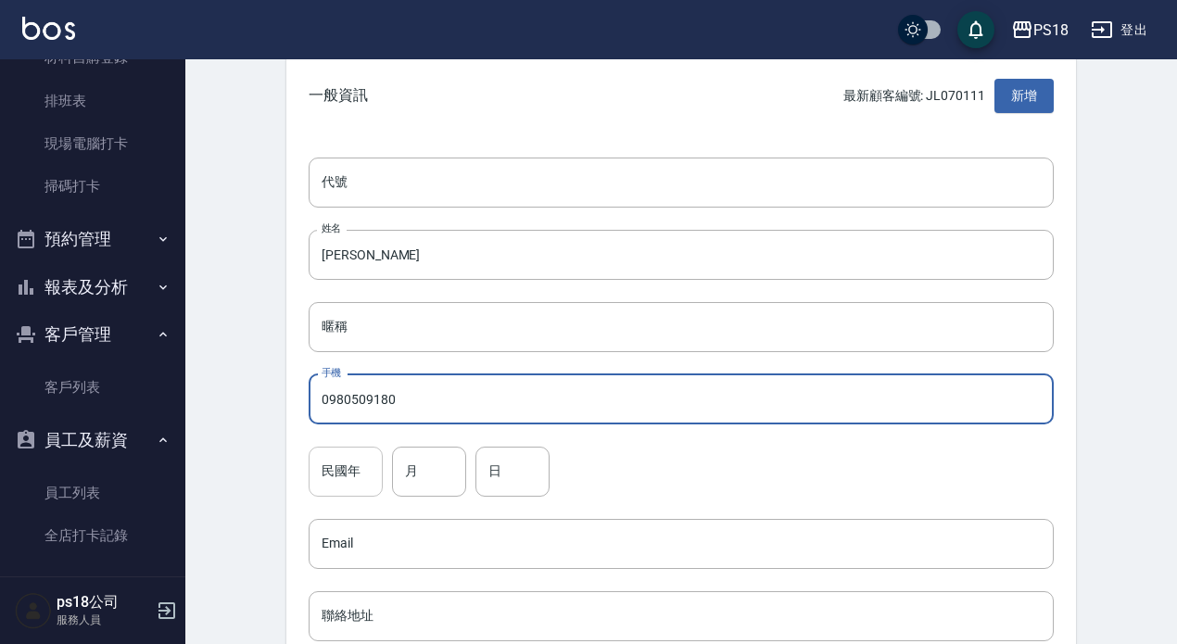
type input "0980509180"
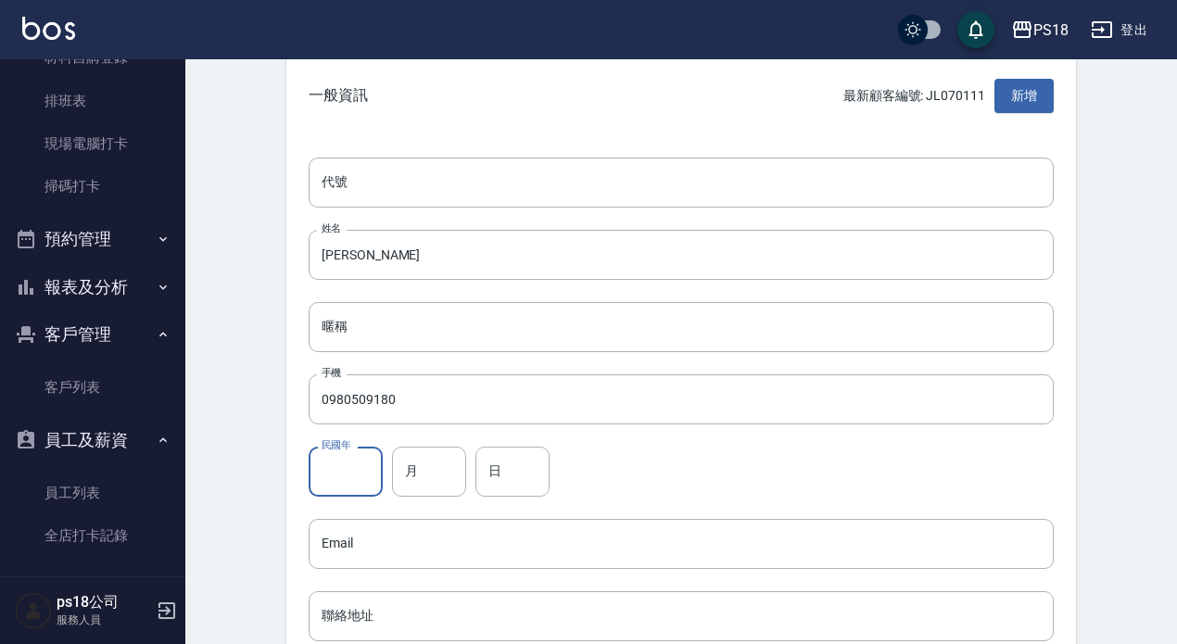
click at [344, 468] on input "民國年" at bounding box center [346, 472] width 74 height 50
type input "86"
click at [423, 468] on input "月" at bounding box center [429, 472] width 74 height 50
click at [427, 467] on input "05" at bounding box center [429, 472] width 74 height 50
type input "0"
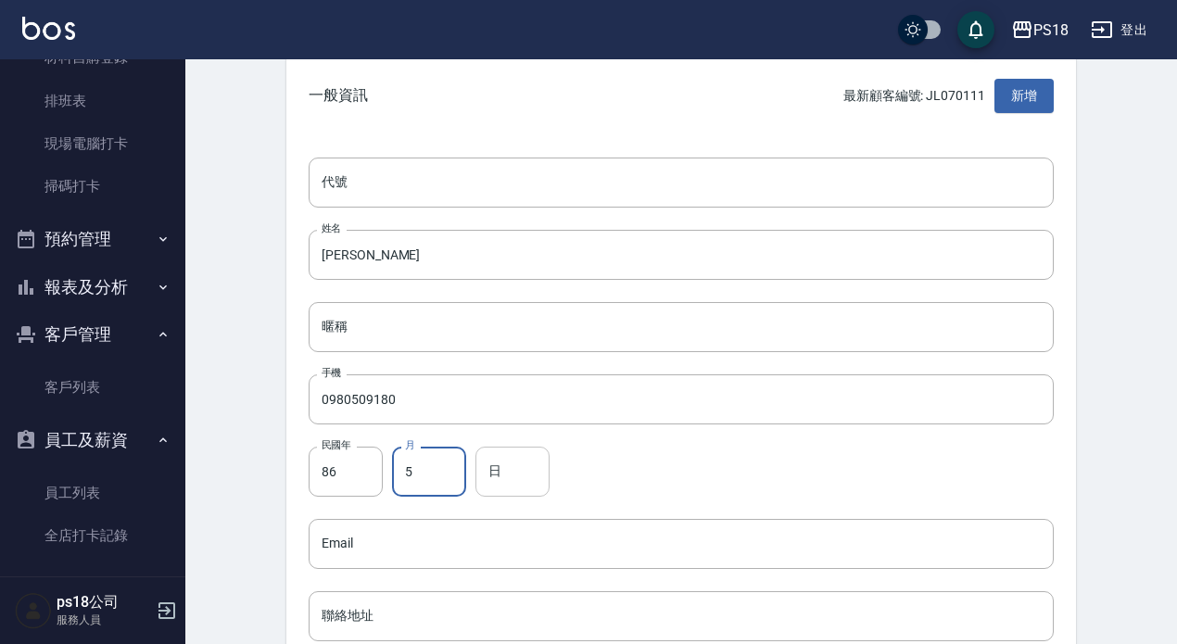
type input "5"
click at [513, 473] on input "日" at bounding box center [513, 472] width 74 height 50
type input "9"
click at [653, 486] on div "民國年 86 民國年 月 5 月 日 9 日" at bounding box center [681, 472] width 745 height 50
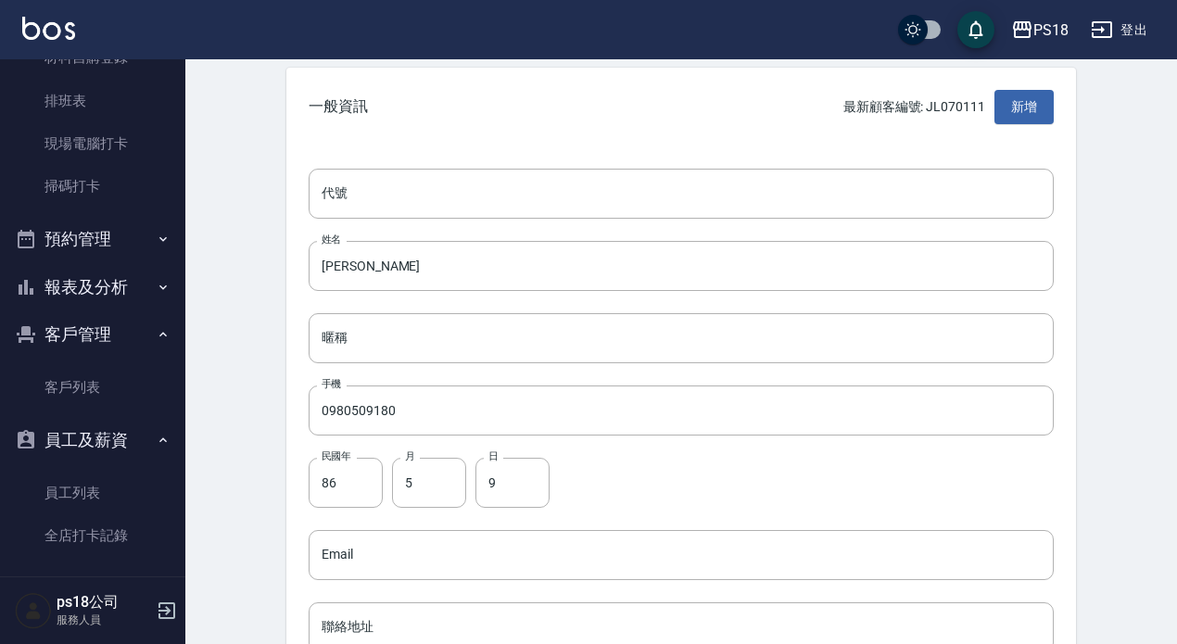
scroll to position [0, 0]
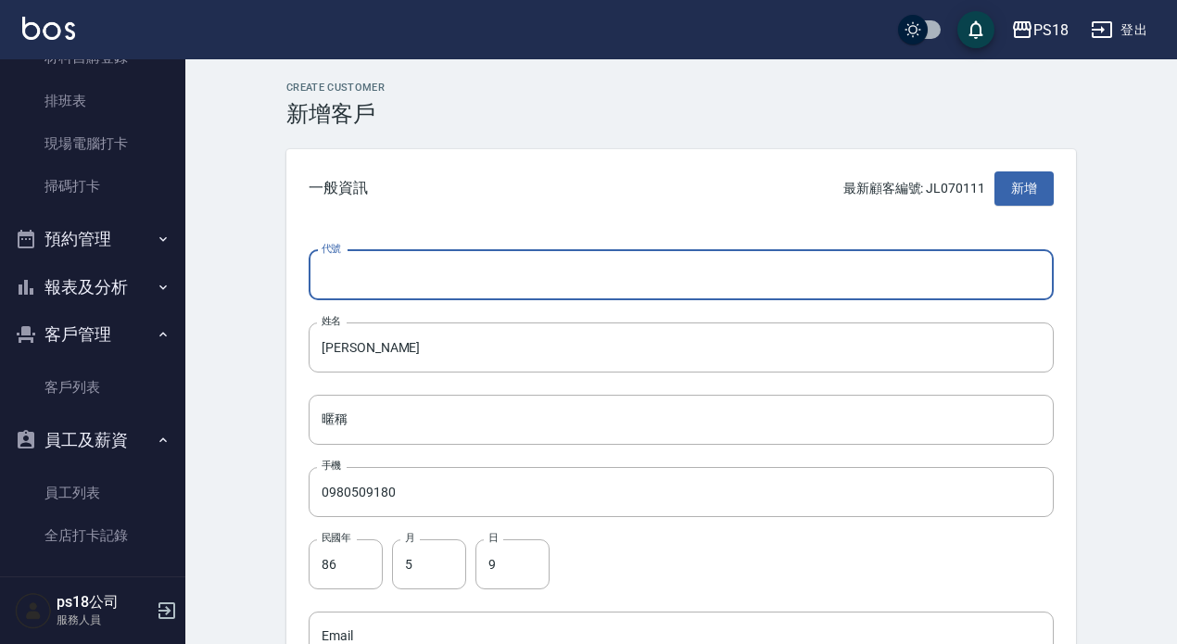
click at [383, 270] on input "代號" at bounding box center [681, 275] width 745 height 50
type input "j"
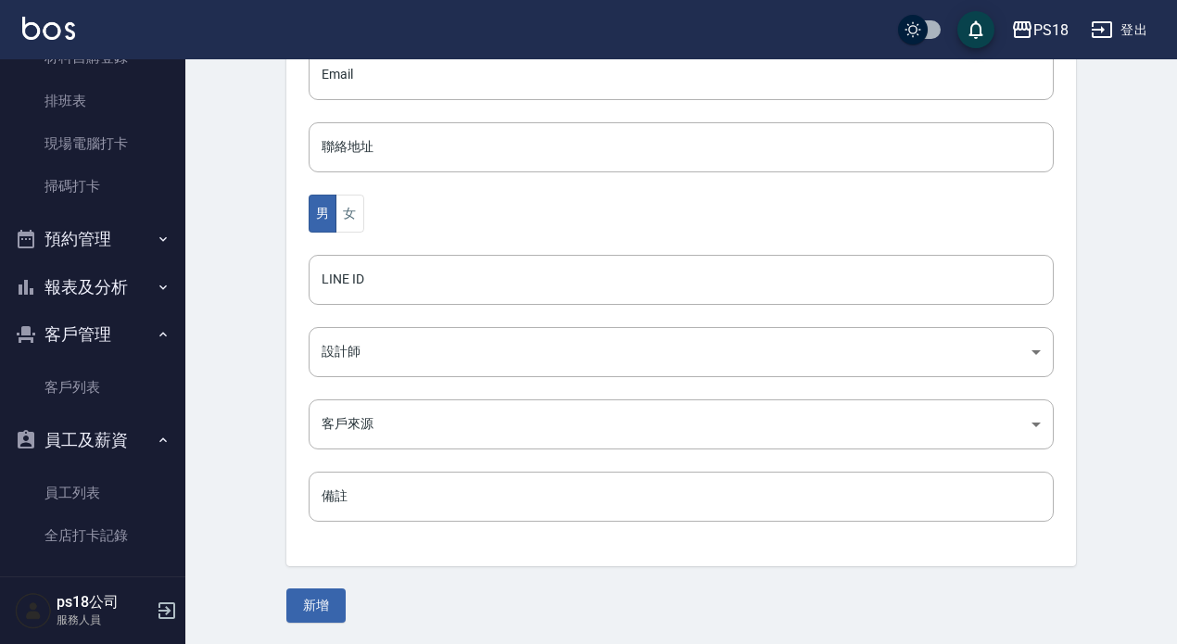
scroll to position [563, 0]
type input "JL050911"
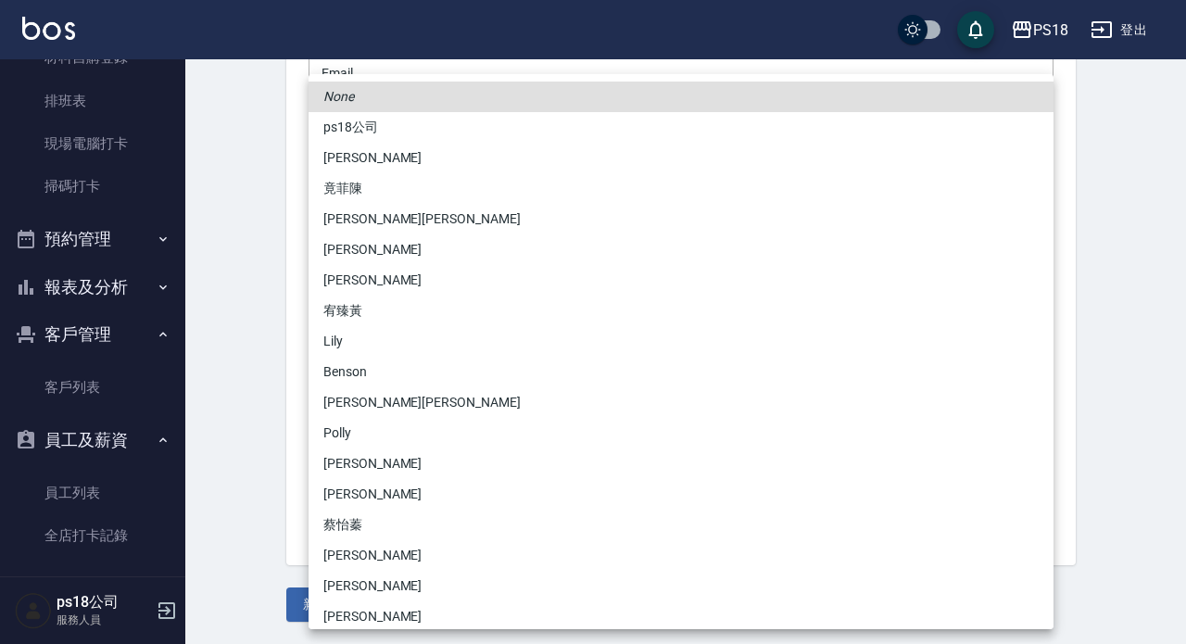
click at [539, 349] on body "PS18 登出 櫃檯作業 打帳單 帳單列表 現金收支登錄 材料自購登錄 排班表 現場電腦打卡 掃碼打卡 預約管理 預約管理 單日預約紀錄 單週預約紀錄 報表及…" at bounding box center [593, 40] width 1186 height 1207
click at [425, 399] on li "依霖蔡" at bounding box center [681, 402] width 745 height 31
type input "02c46609-93fe-4fd9-80de-6dd4ce070506"
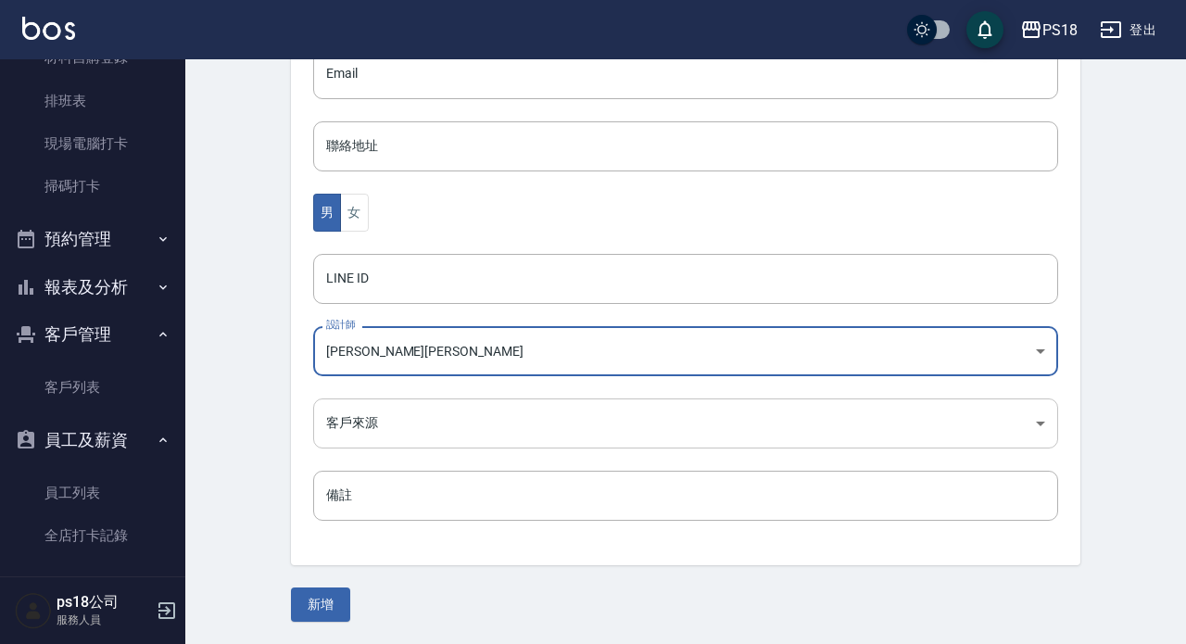
click at [609, 427] on body "PS18 登出 櫃檯作業 打帳單 帳單列表 現金收支登錄 材料自購登錄 排班表 現場電腦打卡 掃碼打卡 預約管理 預約管理 單日預約紀錄 單週預約紀錄 報表及…" at bounding box center [593, 40] width 1186 height 1207
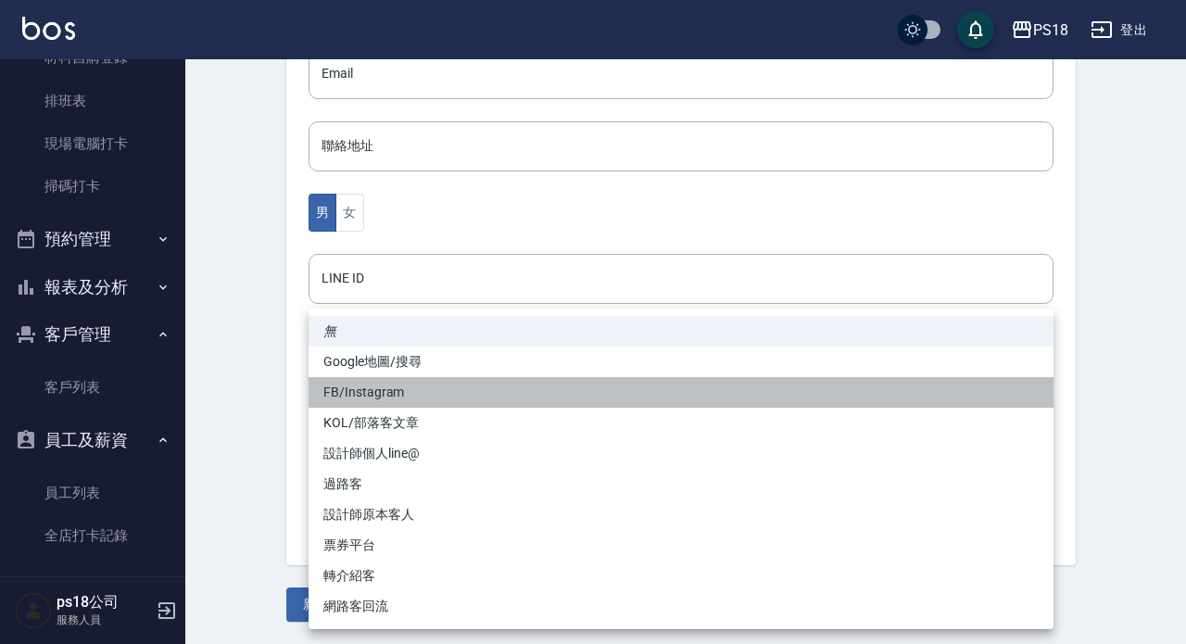
click at [374, 392] on li "FB/Instagram" at bounding box center [681, 392] width 745 height 31
type input "FB/Instagram"
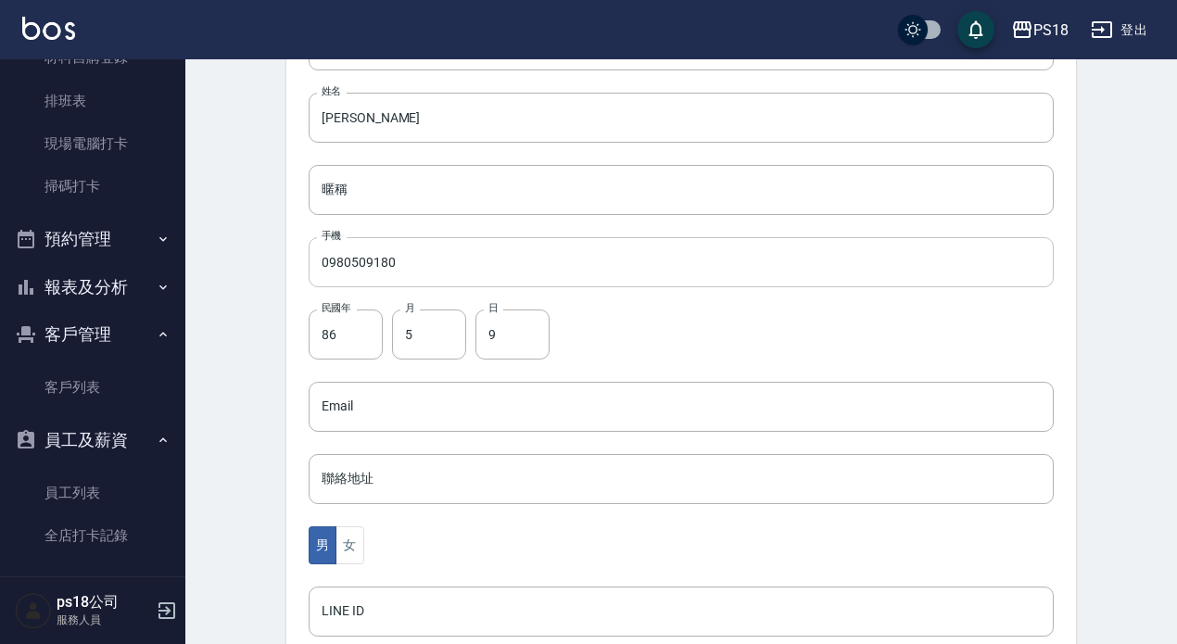
scroll to position [0, 0]
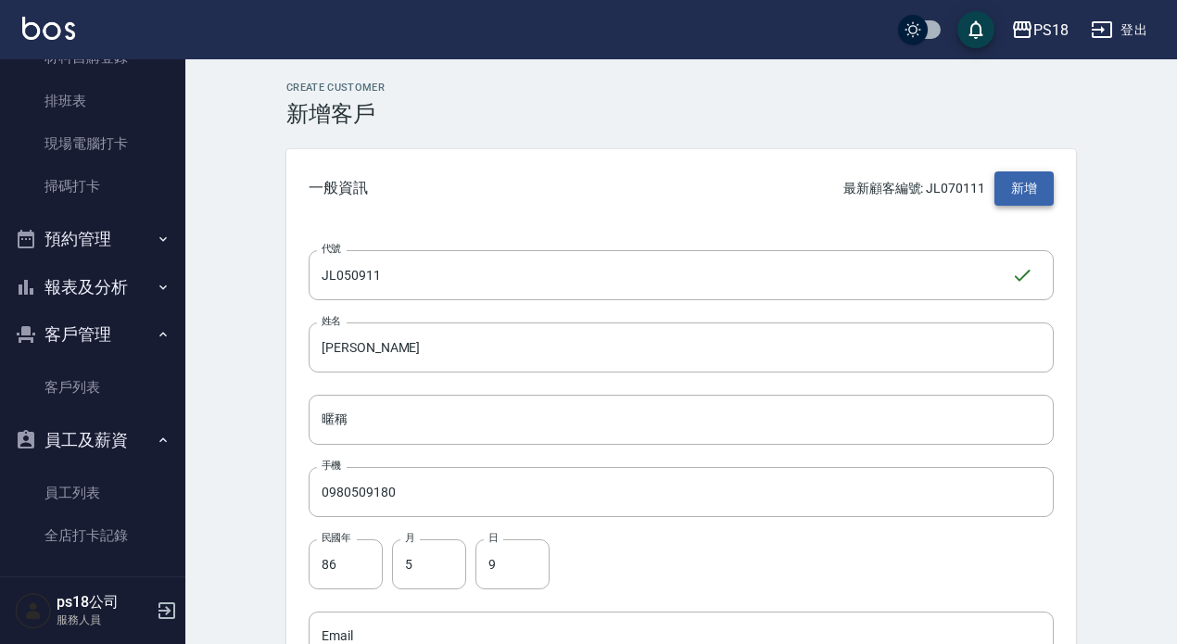
click at [1008, 183] on button "新增" at bounding box center [1024, 188] width 59 height 34
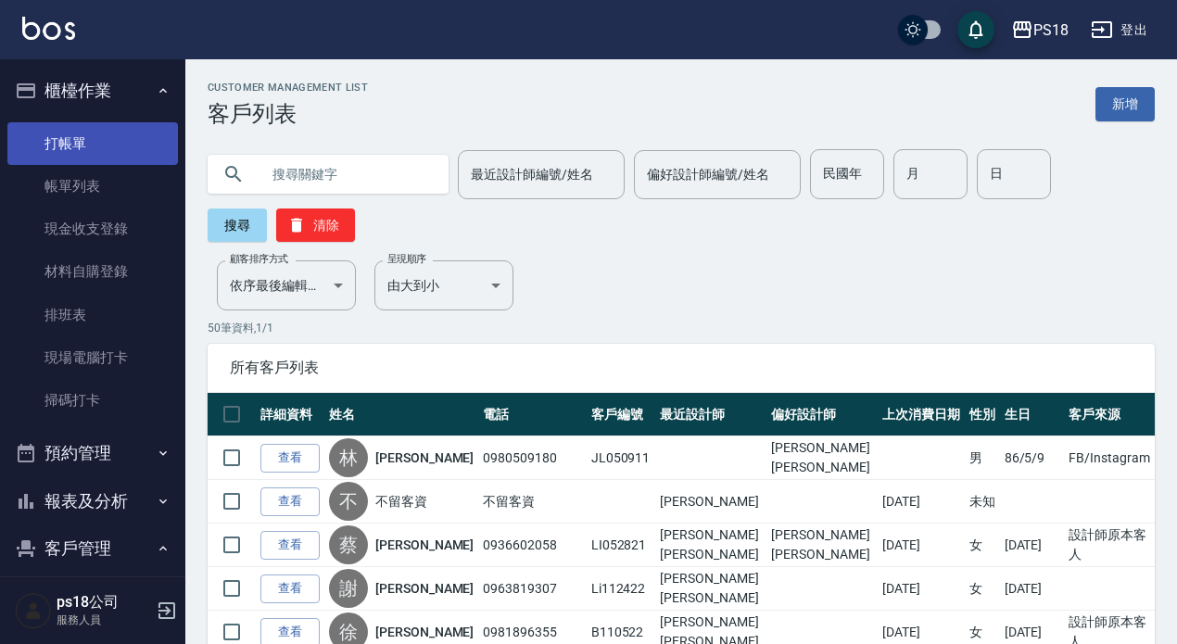
click at [85, 142] on link "打帳單" at bounding box center [92, 143] width 171 height 43
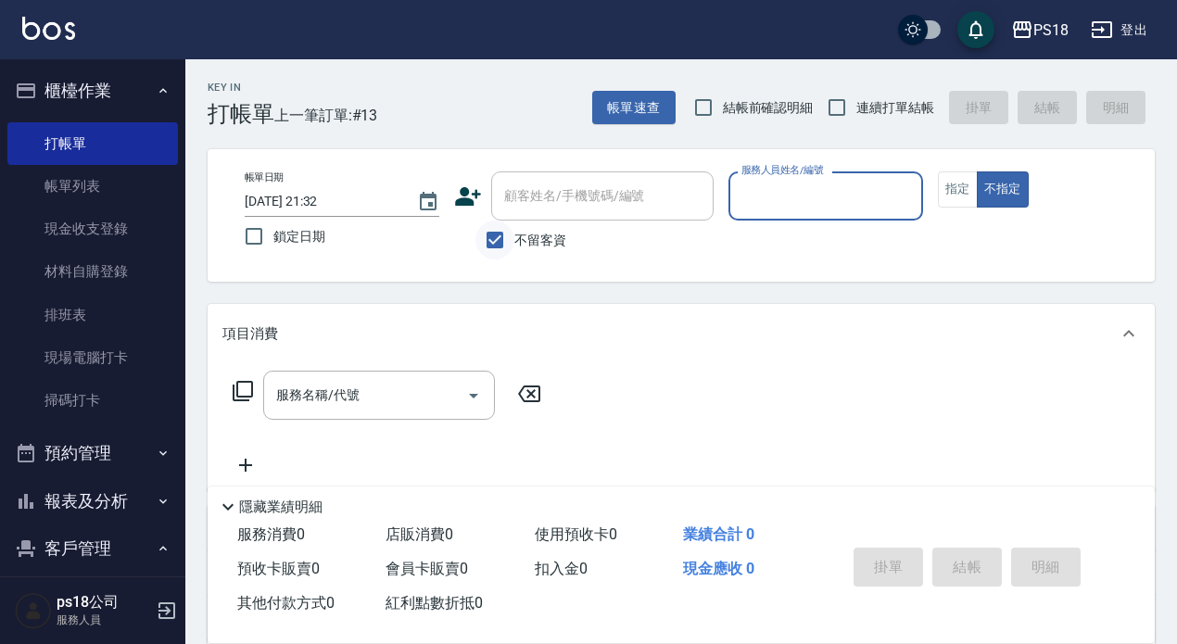
click at [500, 234] on input "不留客資" at bounding box center [495, 240] width 39 height 39
checkbox input "false"
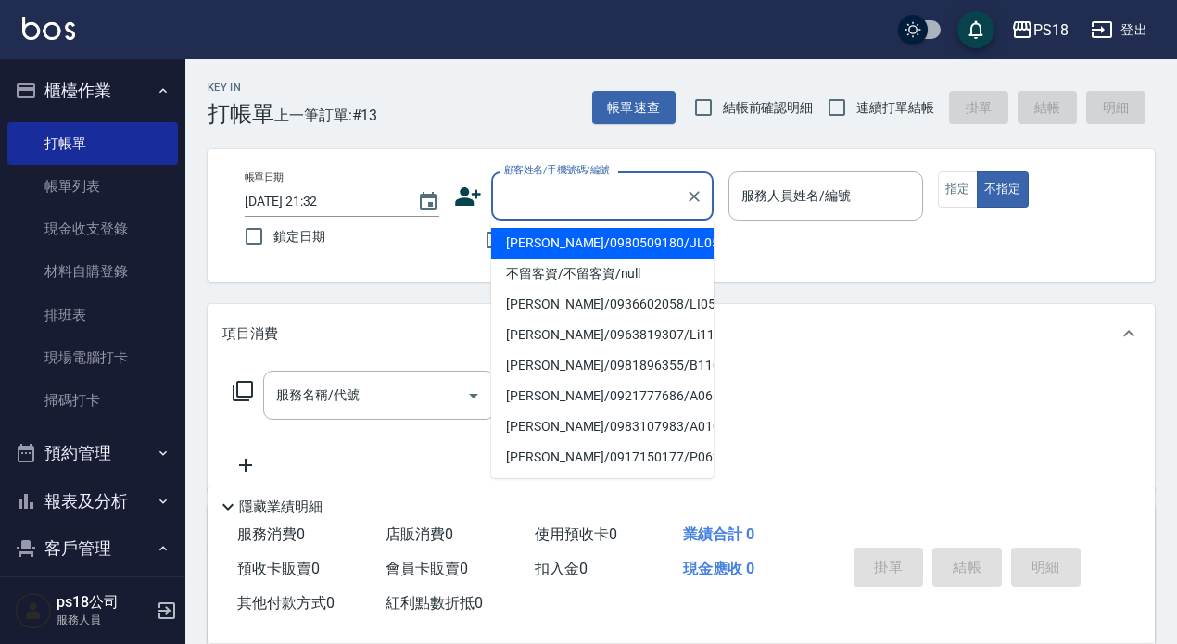
click at [539, 208] on input "顧客姓名/手機號碼/編號" at bounding box center [589, 196] width 178 height 32
drag, startPoint x: 546, startPoint y: 247, endPoint x: 612, endPoint y: 225, distance: 69.5
click at [547, 247] on li "林育興/0980509180/JL050911" at bounding box center [602, 243] width 222 height 31
type input "林育興/0980509180/JL050911"
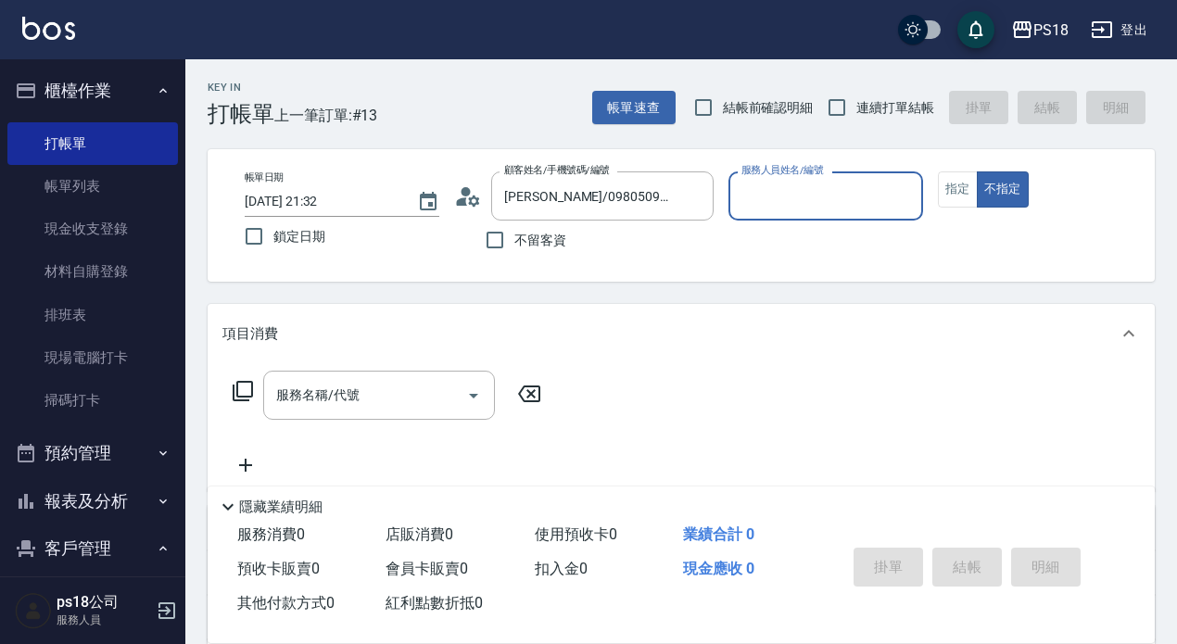
type input "Jolin-3"
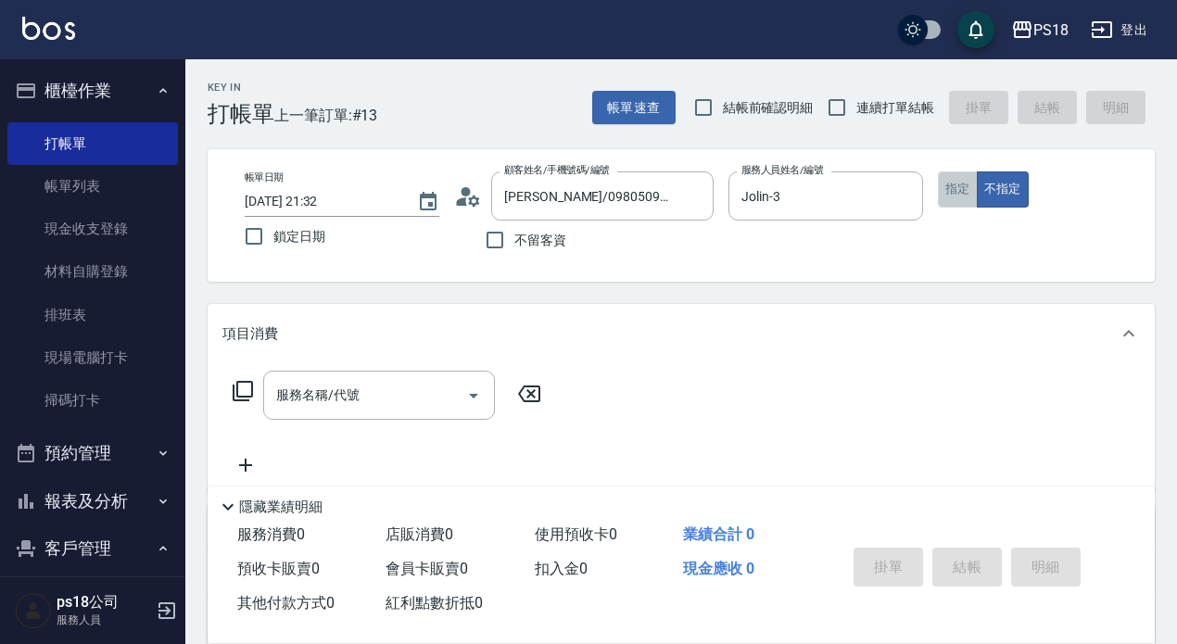
drag, startPoint x: 946, startPoint y: 183, endPoint x: 933, endPoint y: 220, distance: 39.3
click at [947, 183] on button "指定" at bounding box center [958, 189] width 40 height 36
click at [239, 385] on icon at bounding box center [243, 391] width 22 height 22
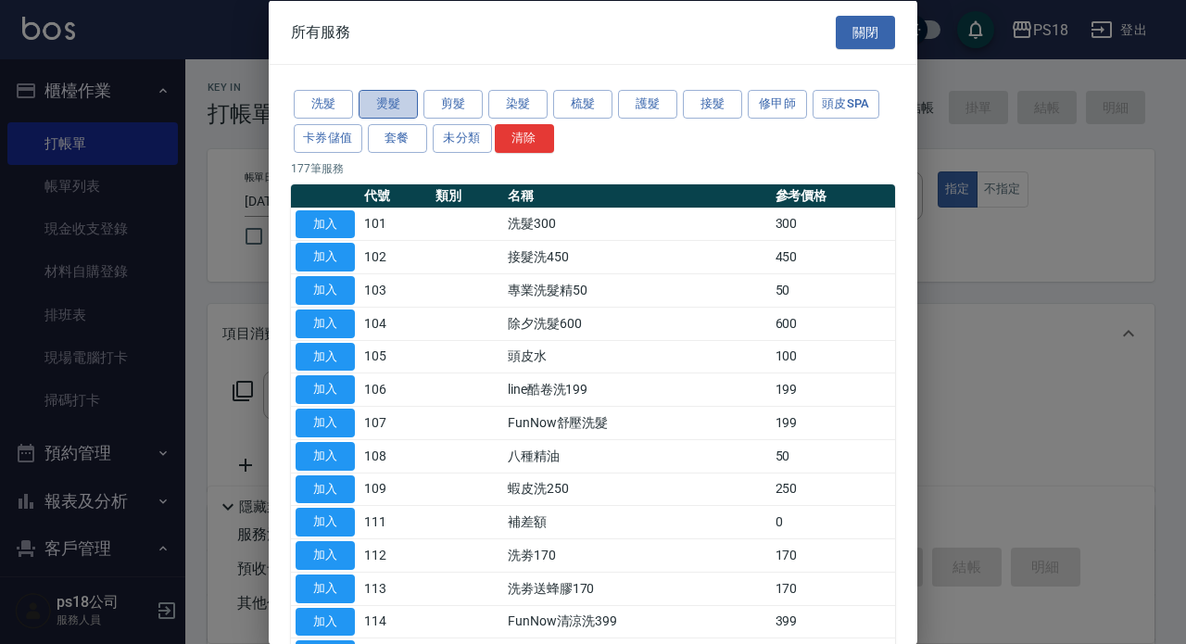
click at [400, 108] on button "燙髮" at bounding box center [388, 104] width 59 height 29
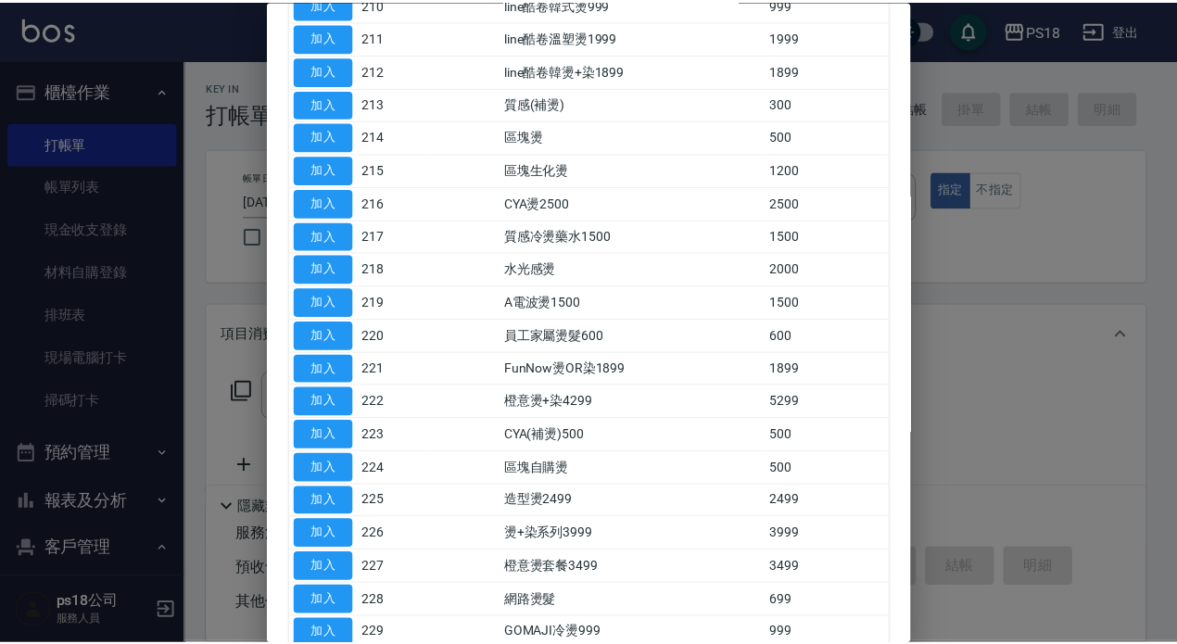
scroll to position [726, 0]
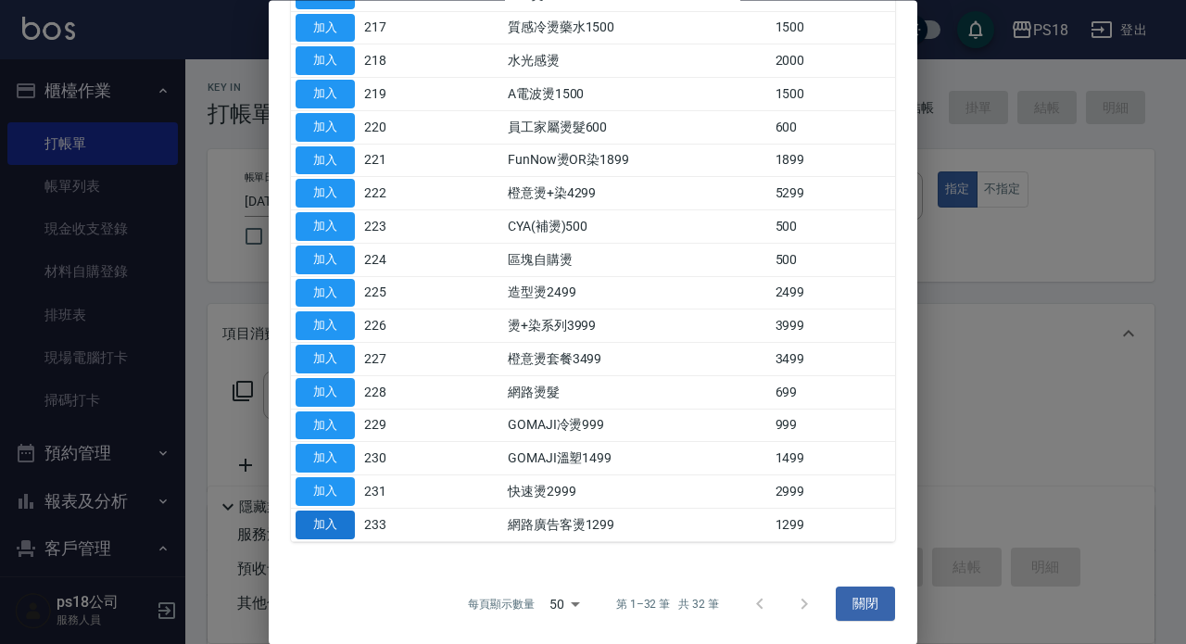
click at [345, 520] on button "加入" at bounding box center [325, 525] width 59 height 29
type input "網路廣告客燙1299(233)"
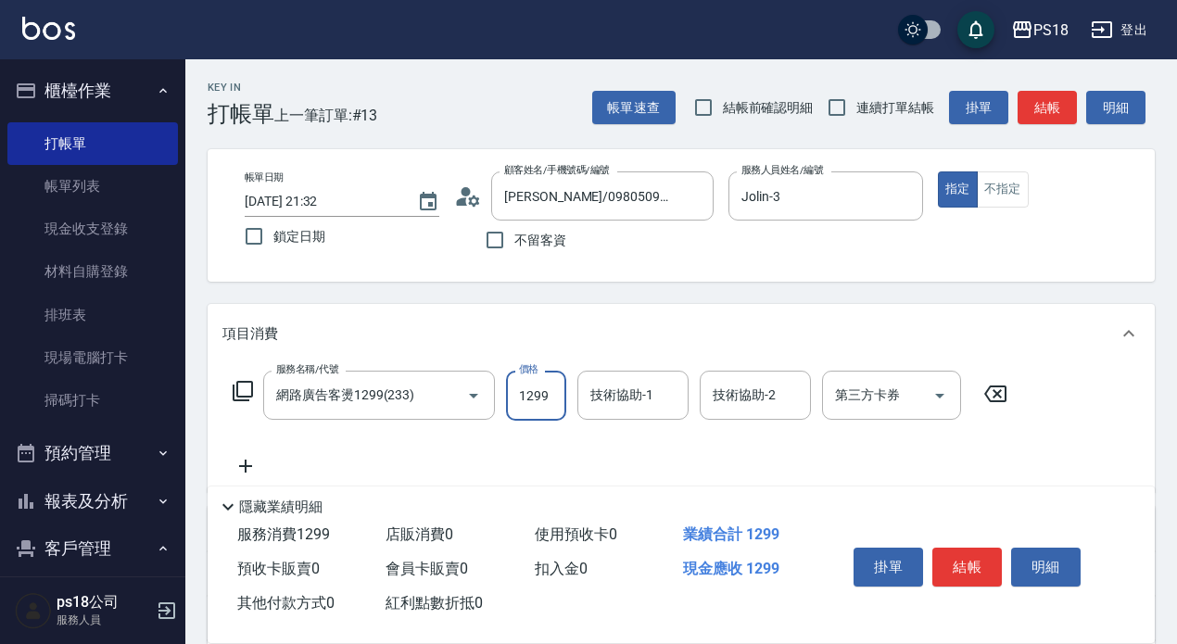
click at [545, 395] on input "1299" at bounding box center [536, 396] width 60 height 50
type input "2199"
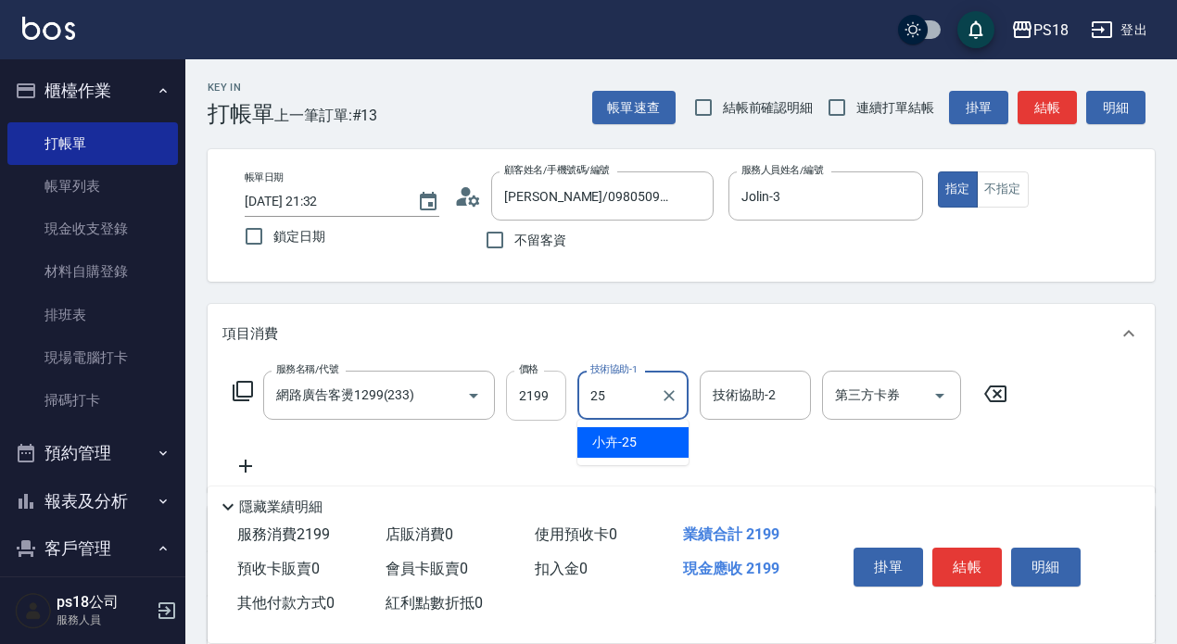
type input "小卉-25"
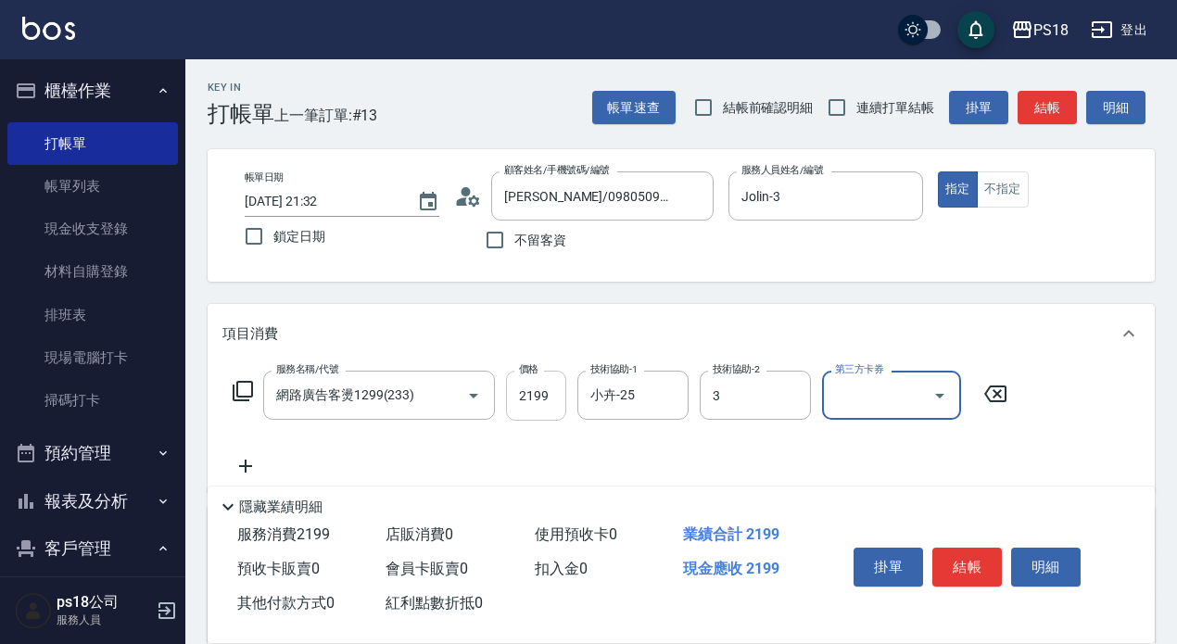
type input "Jolin-3"
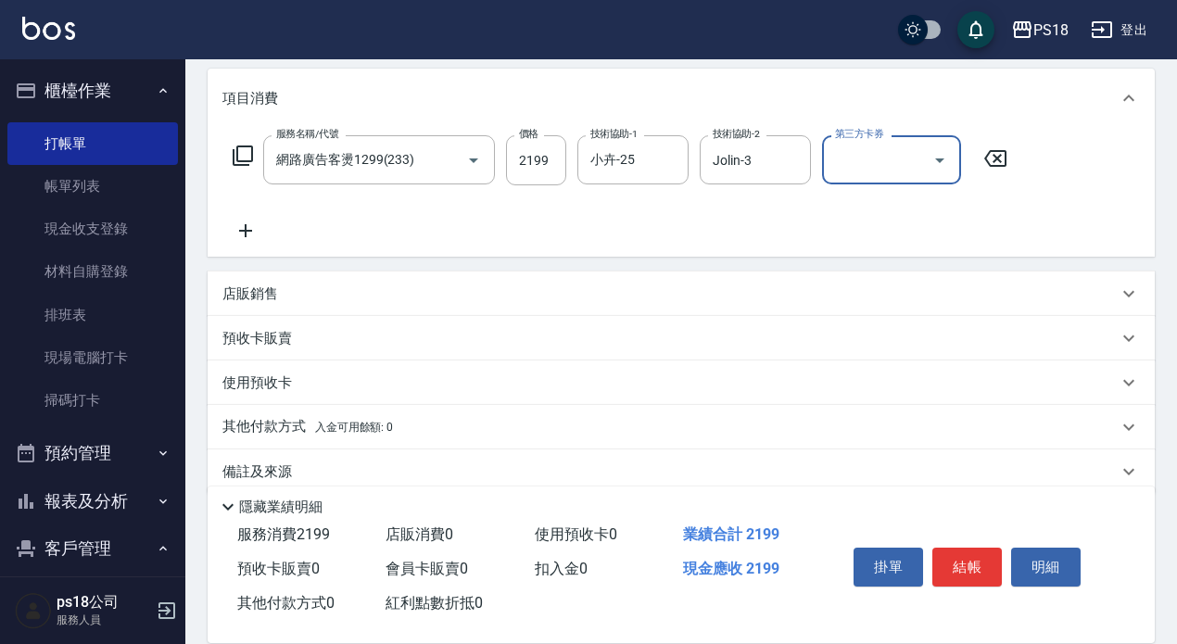
scroll to position [263, 0]
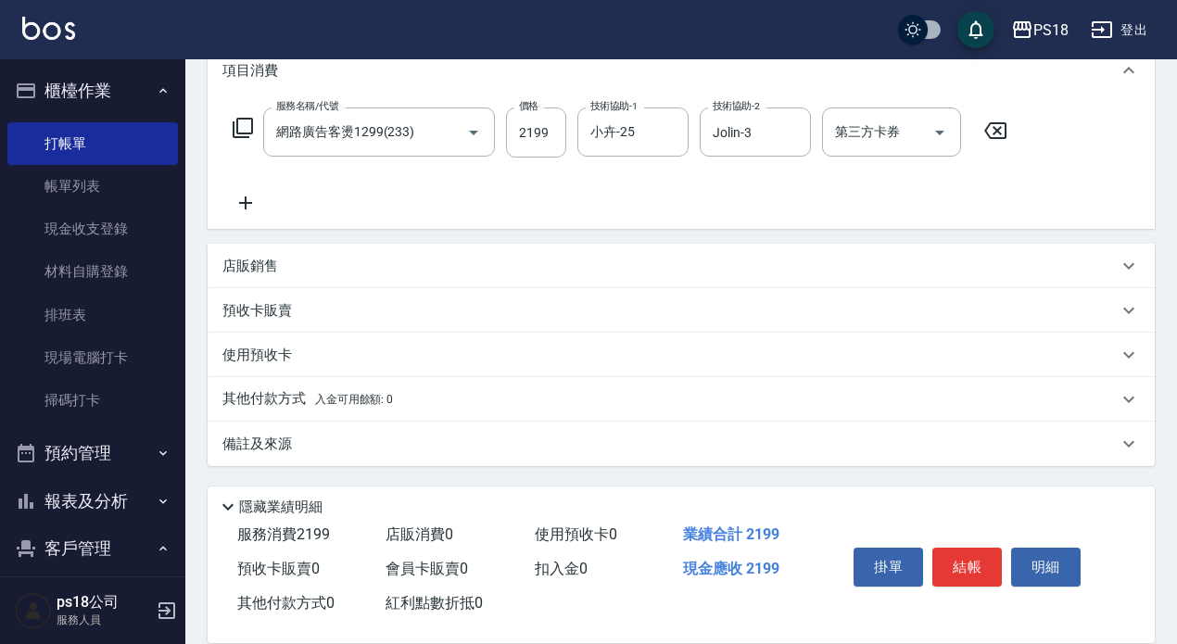
click at [447, 436] on div "備註及來源" at bounding box center [669, 444] width 895 height 19
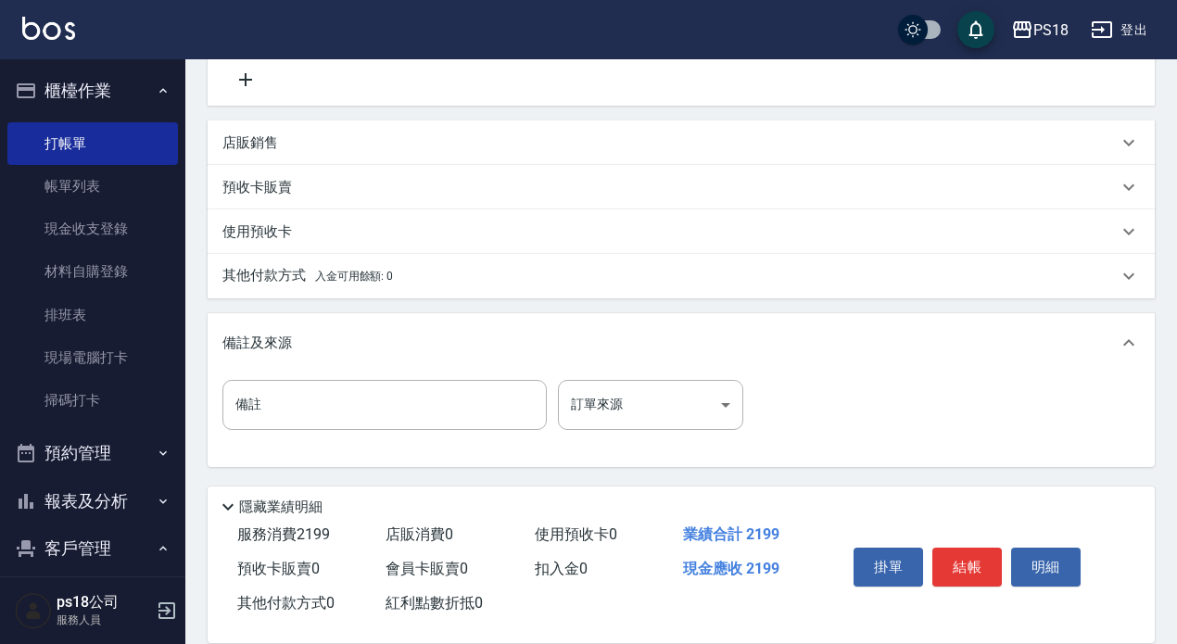
scroll to position [387, 0]
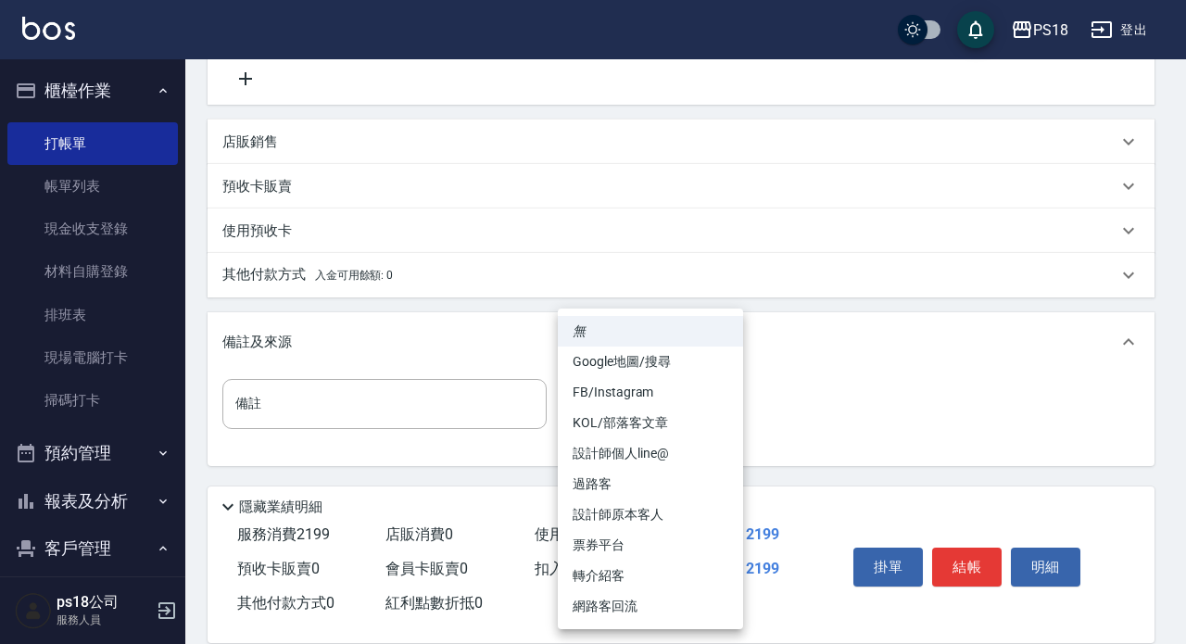
click at [580, 403] on body "PS18 登出 櫃檯作業 打帳單 帳單列表 現金收支登錄 材料自購登錄 排班表 現場電腦打卡 掃碼打卡 預約管理 預約管理 單日預約紀錄 單週預約紀錄 報表及…" at bounding box center [593, 129] width 1186 height 1032
click at [611, 399] on li "FB/Instagram" at bounding box center [650, 392] width 185 height 31
type input "FB/Instagram"
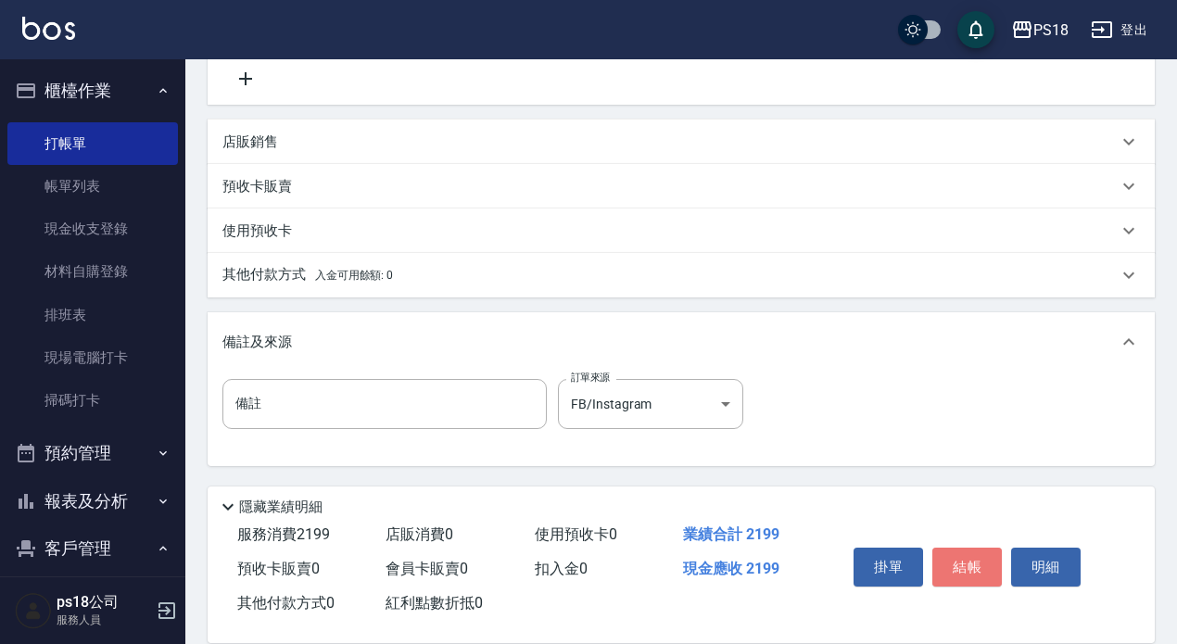
click at [975, 563] on button "結帳" at bounding box center [967, 567] width 70 height 39
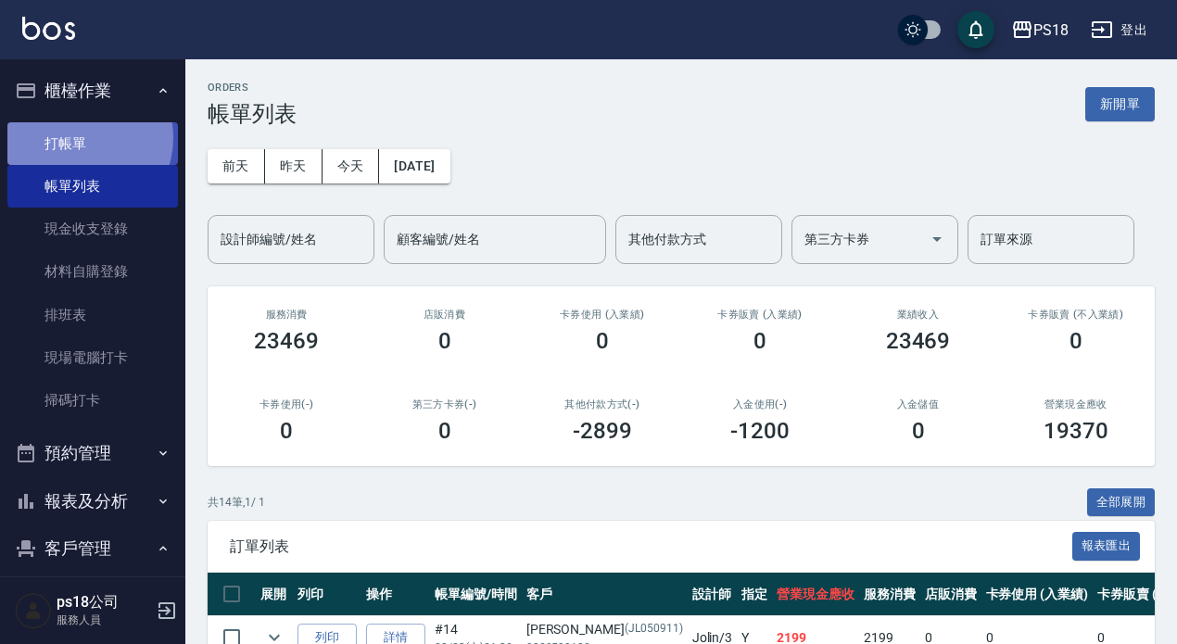
click at [78, 137] on link "打帳單" at bounding box center [92, 143] width 171 height 43
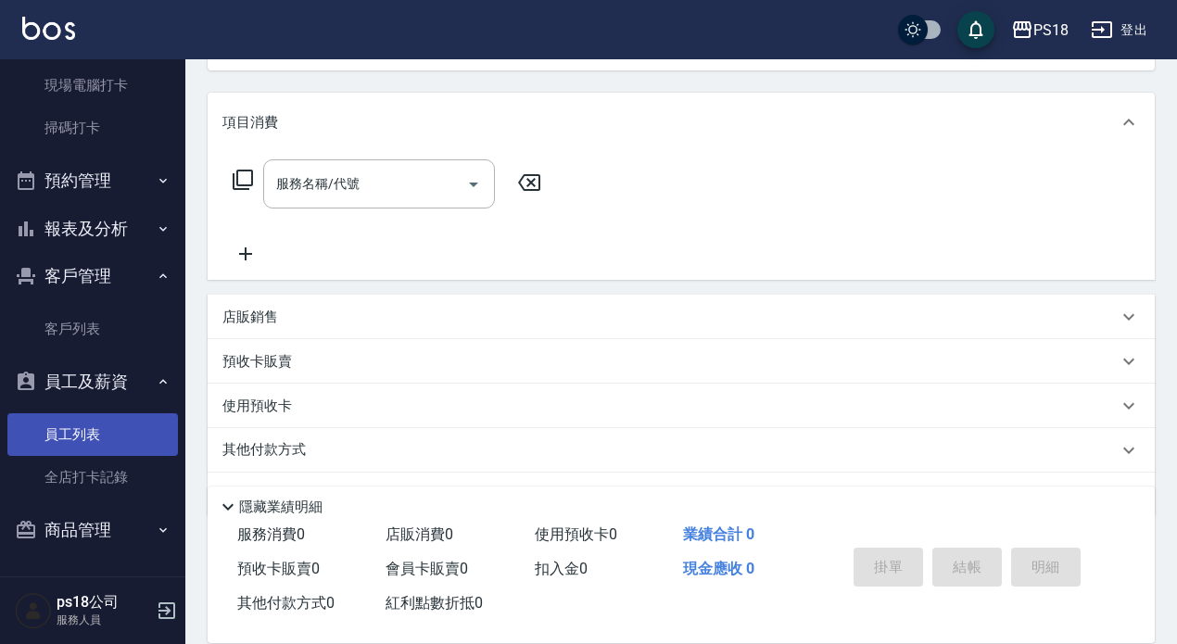
scroll to position [262, 0]
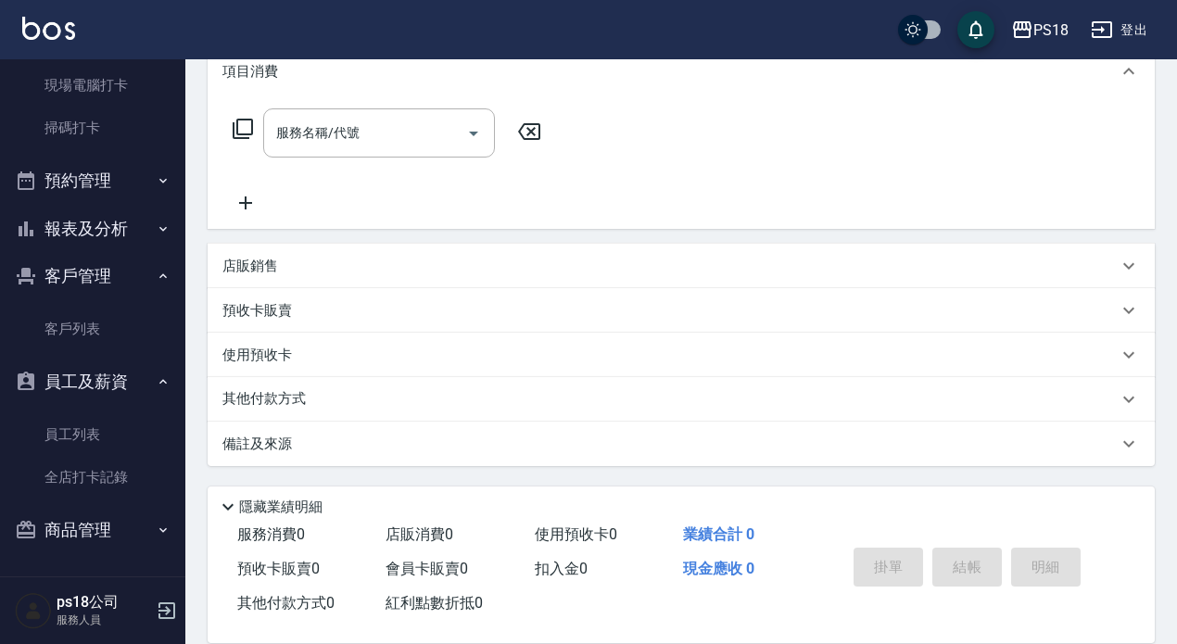
click at [83, 224] on button "報表及分析" at bounding box center [92, 229] width 171 height 48
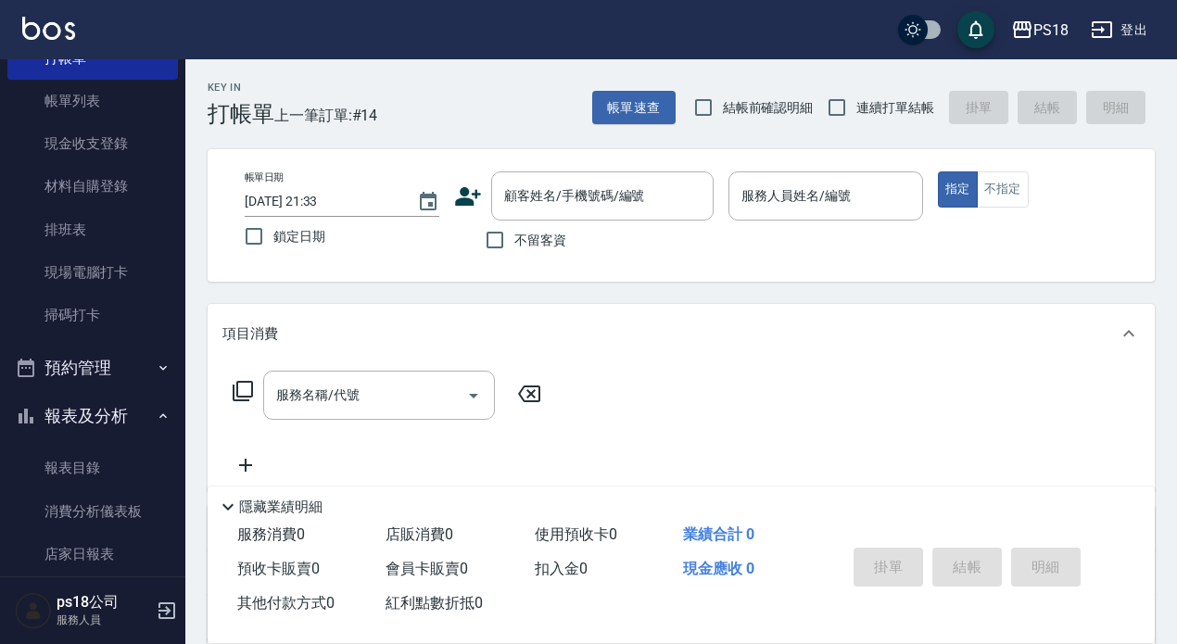
scroll to position [185, 0]
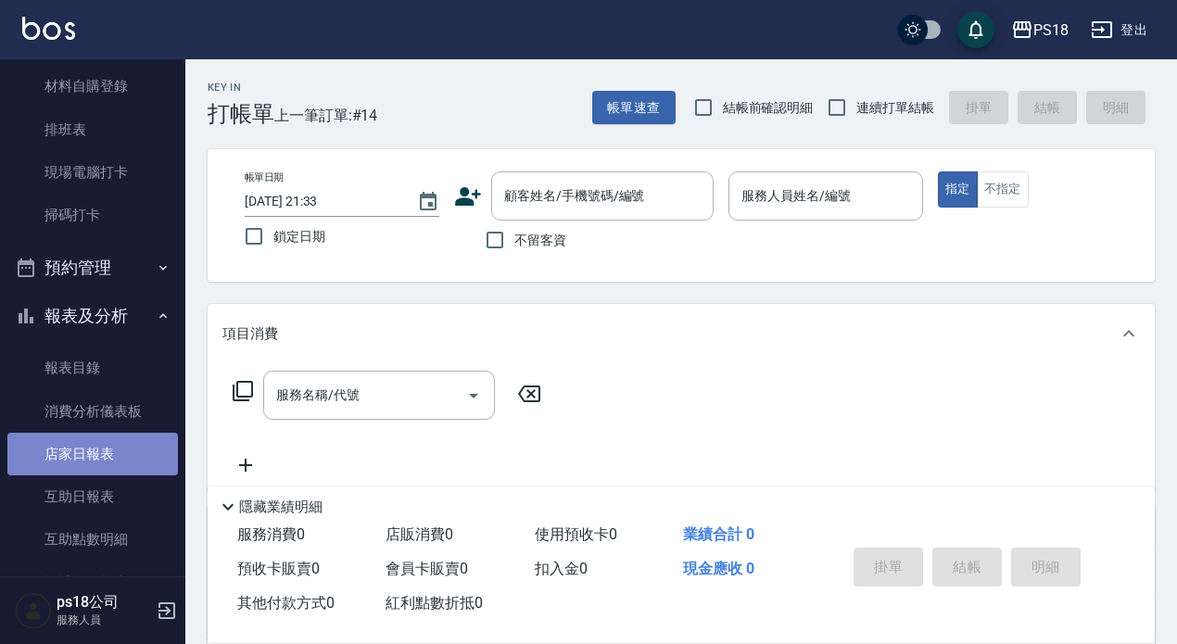
drag, startPoint x: 95, startPoint y: 458, endPoint x: 120, endPoint y: 449, distance: 26.7
click at [94, 458] on link "店家日報表" at bounding box center [92, 454] width 171 height 43
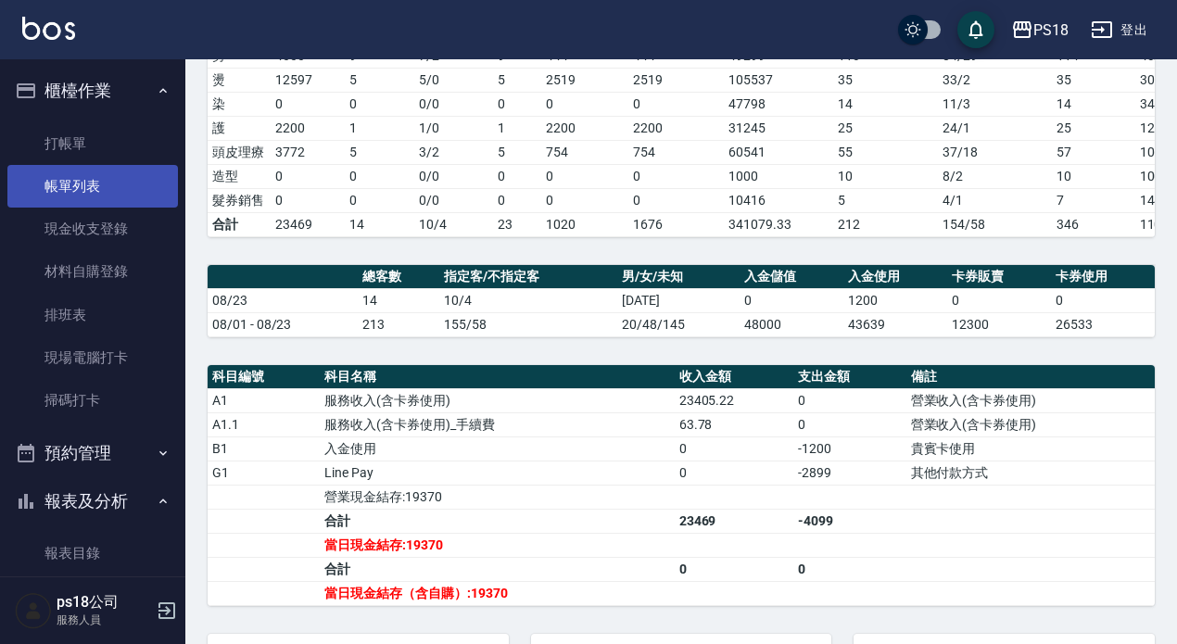
scroll to position [319, 0]
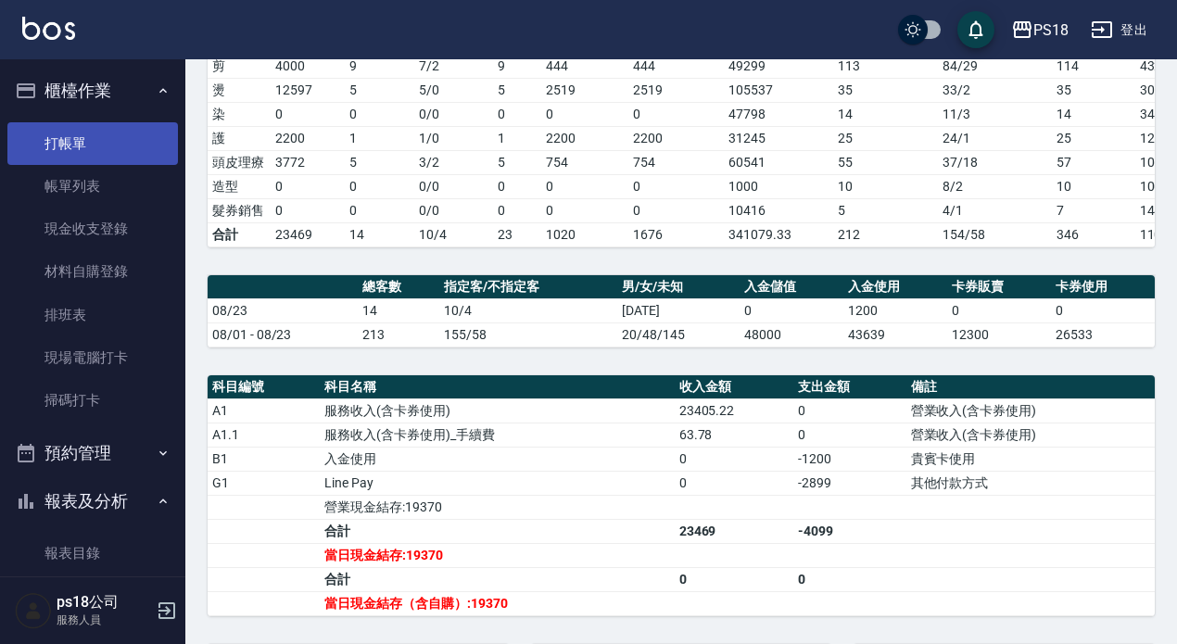
click at [121, 151] on link "打帳單" at bounding box center [92, 143] width 171 height 43
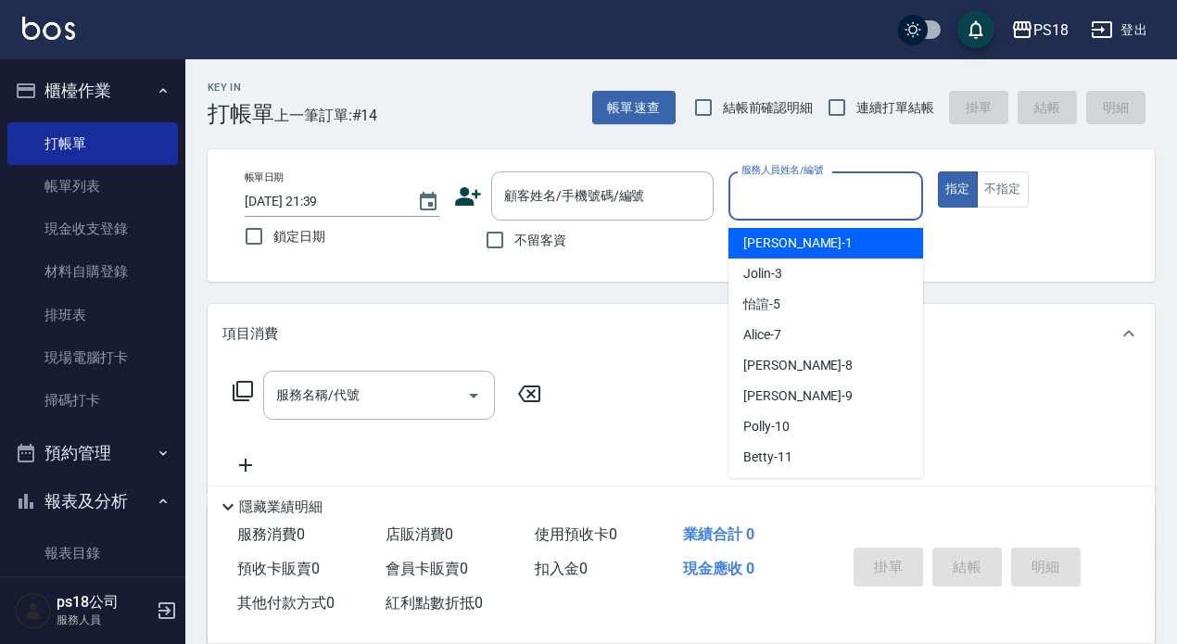
click at [842, 203] on input "服務人員姓名/編號" at bounding box center [826, 196] width 178 height 32
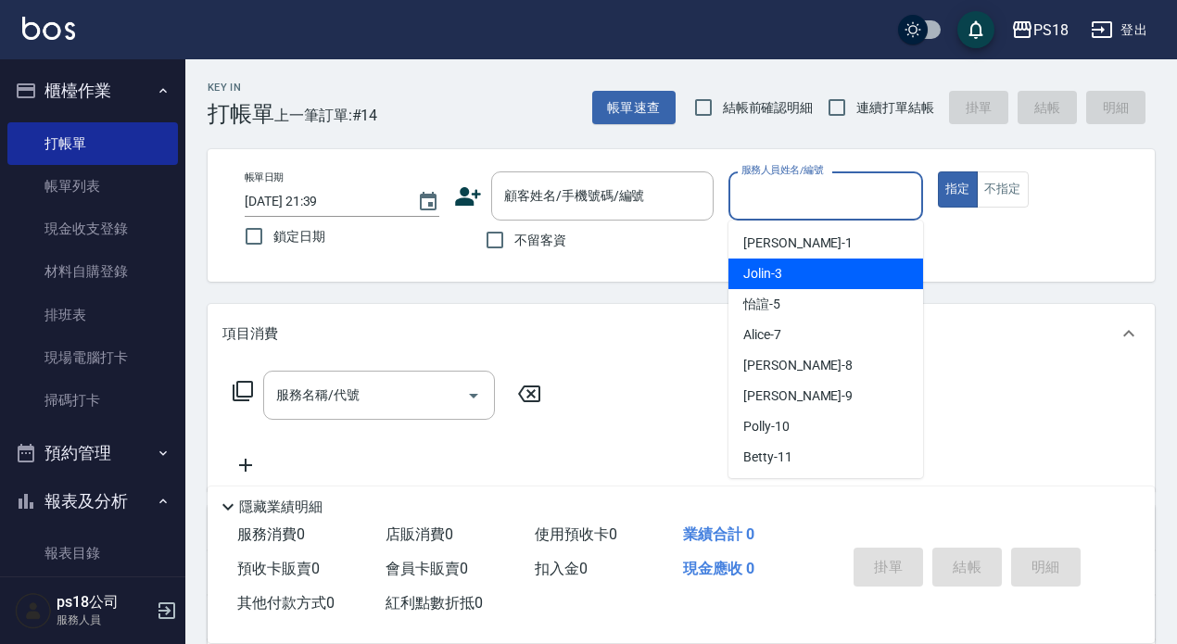
click at [806, 269] on div "Jolin -3" at bounding box center [826, 274] width 195 height 31
type input "Jolin-3"
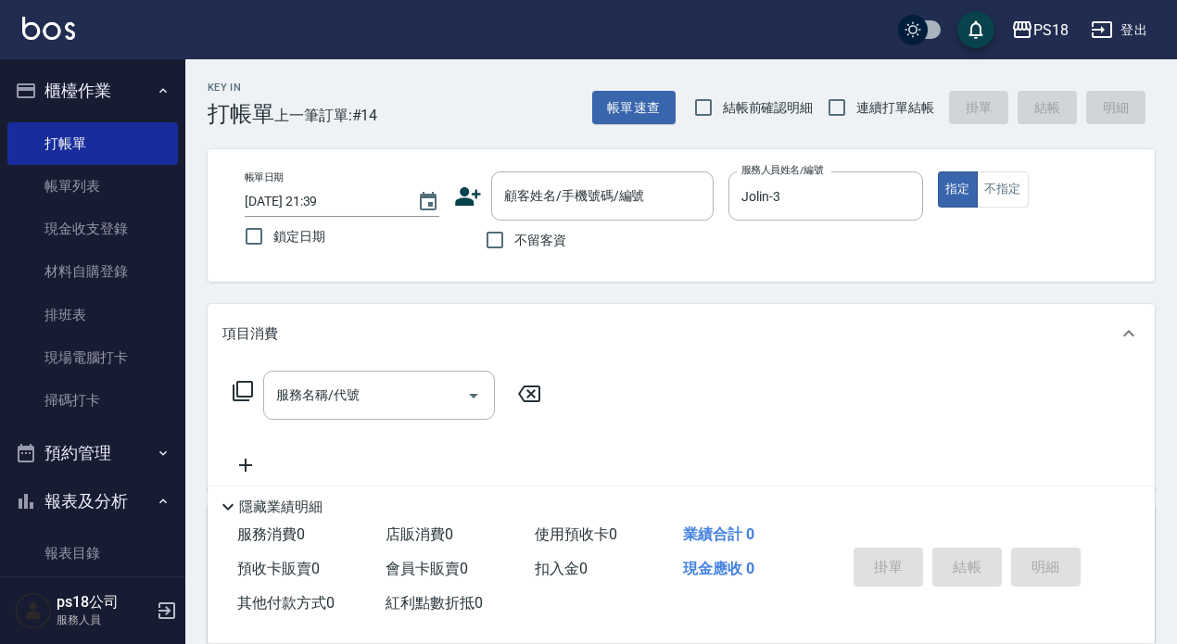
click at [235, 397] on icon at bounding box center [243, 391] width 22 height 22
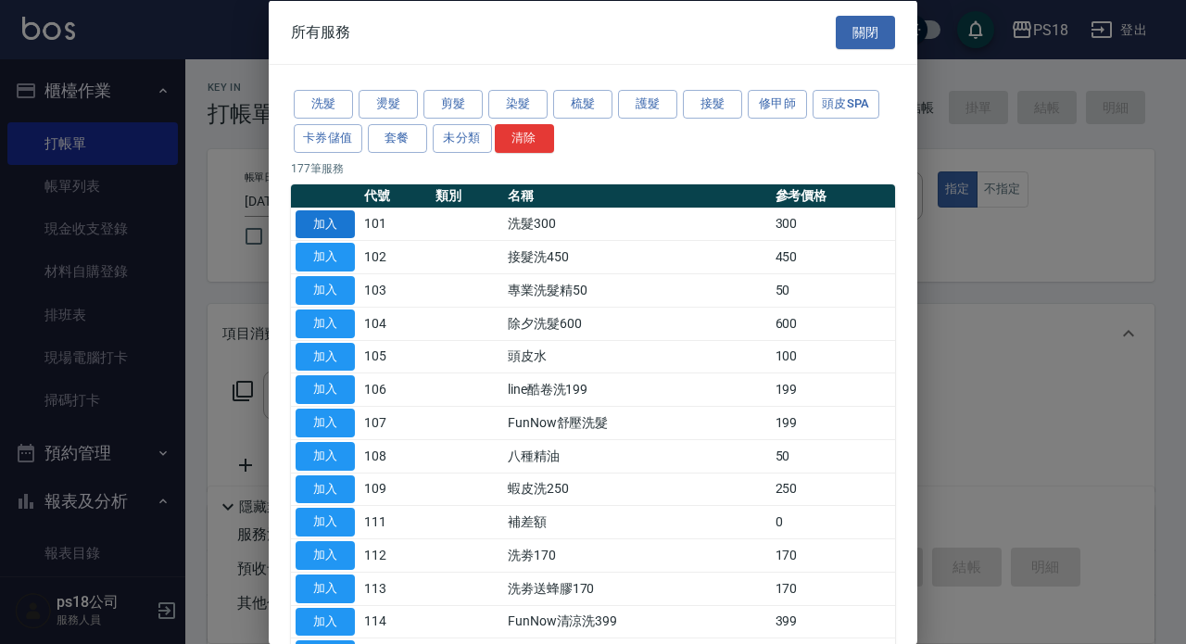
click at [320, 226] on button "加入" at bounding box center [325, 223] width 59 height 29
type input "洗髮300(101)"
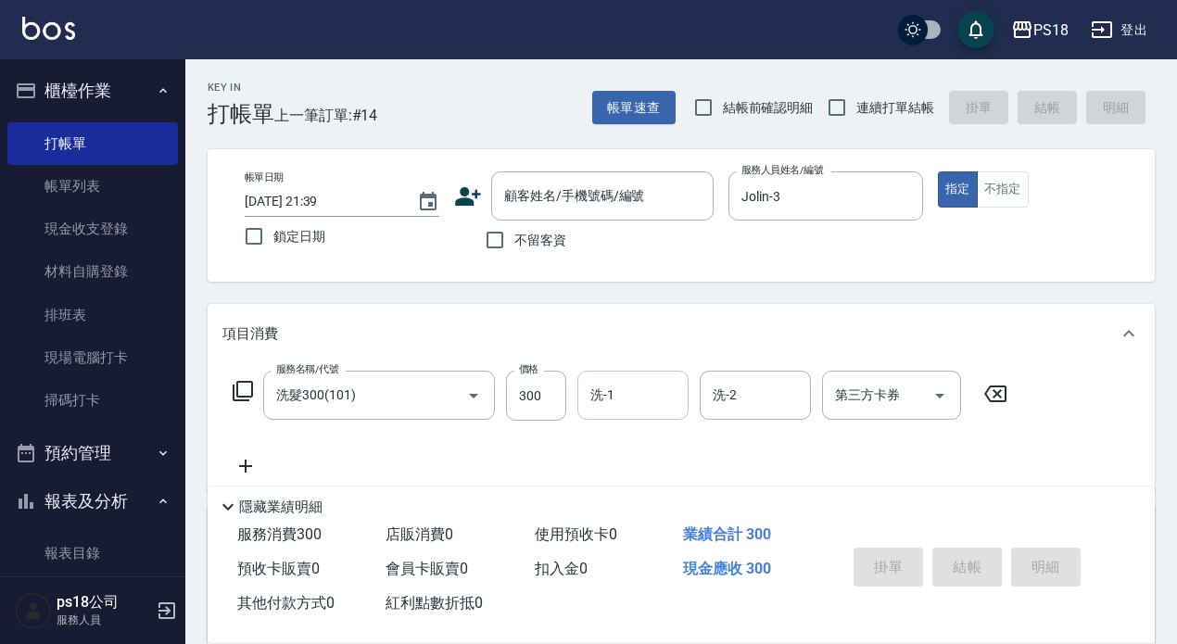
click at [609, 396] on div "洗-1 洗-1" at bounding box center [632, 395] width 111 height 49
type input "小卉-25"
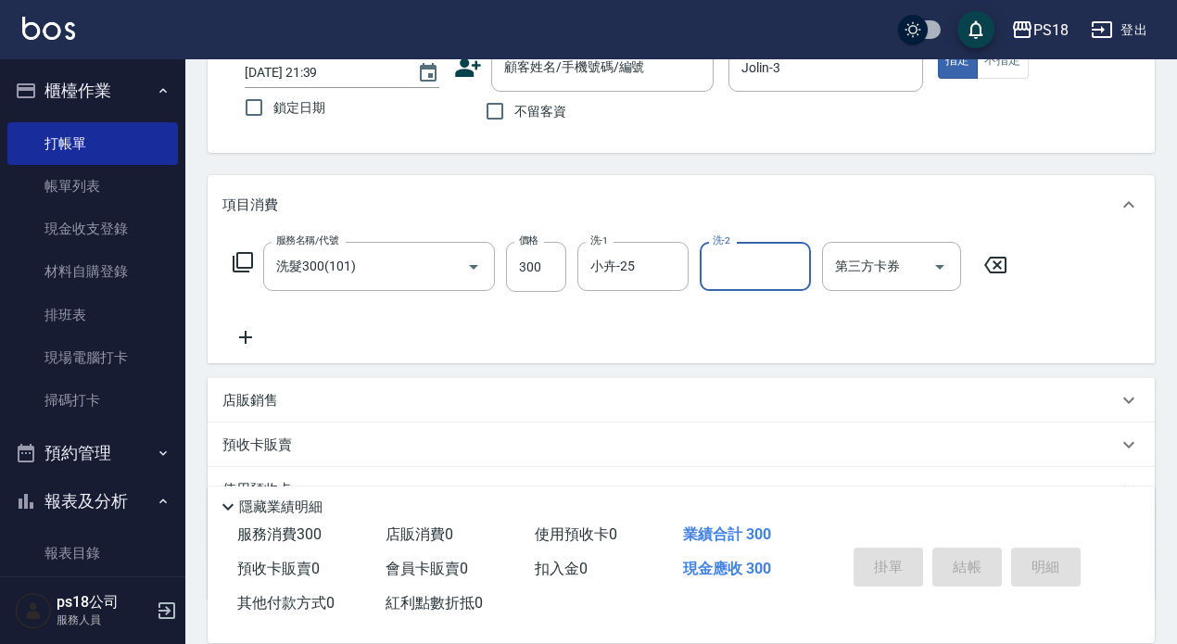
scroll to position [263, 0]
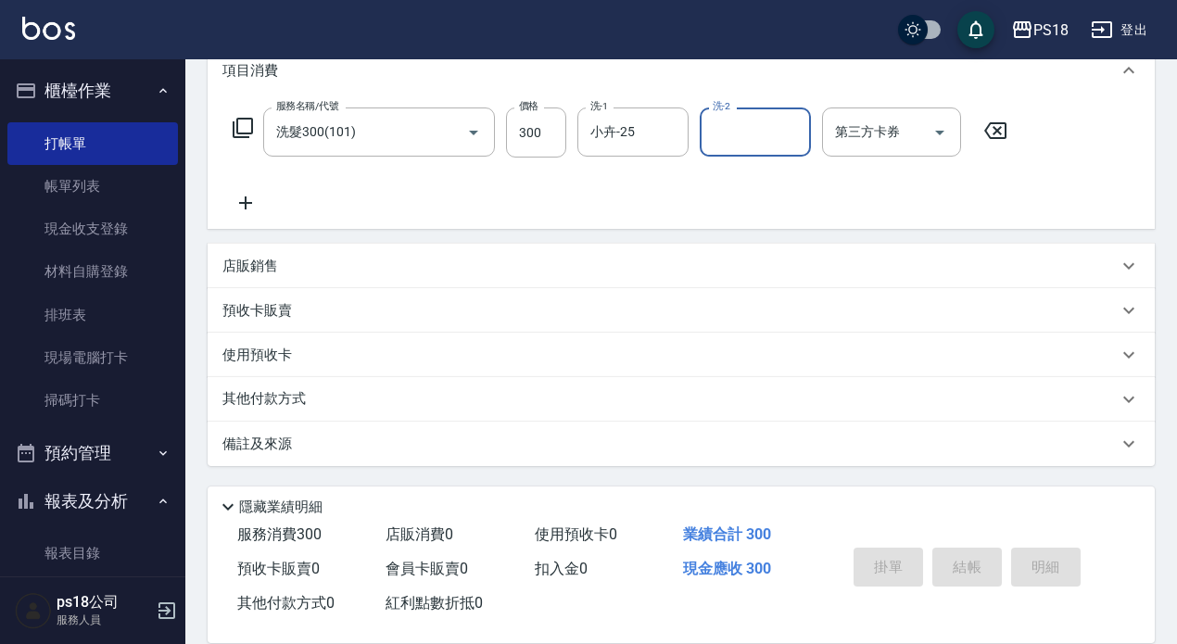
click at [671, 461] on div "備註及來源" at bounding box center [681, 444] width 947 height 44
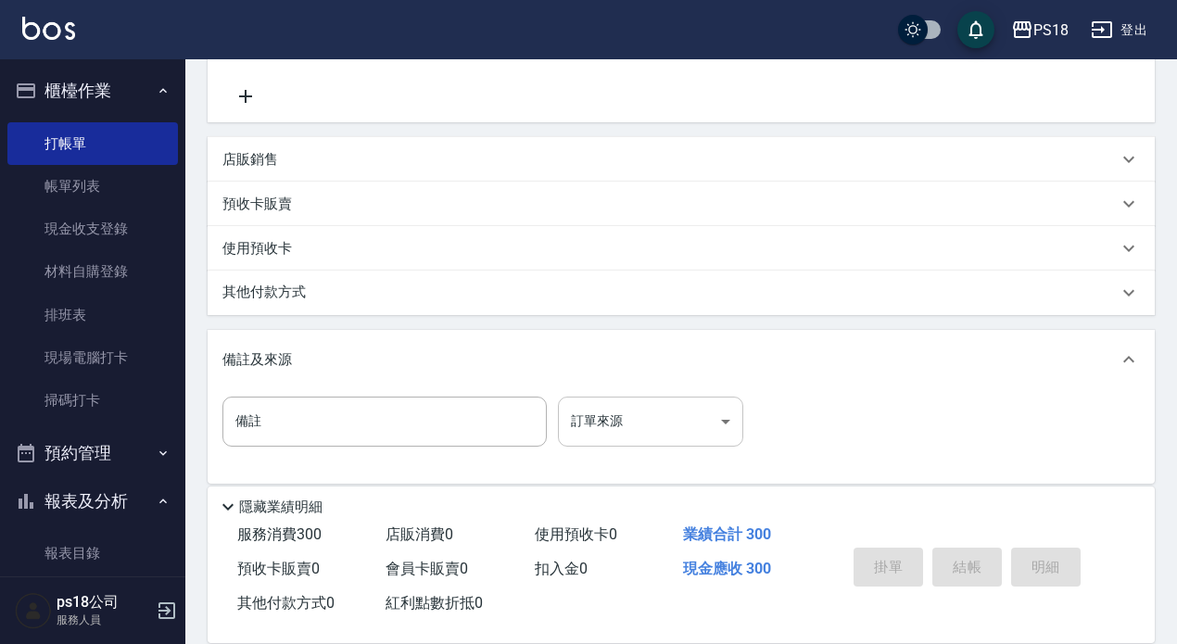
scroll to position [387, 0]
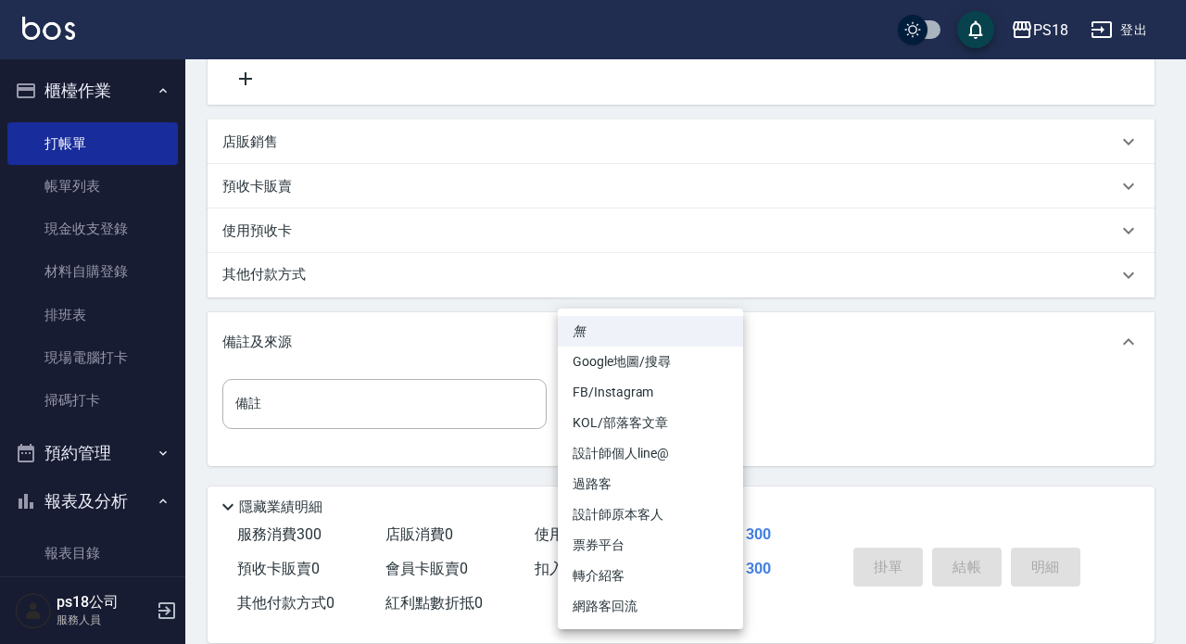
click at [659, 422] on body "PS18 登出 櫃檯作業 打帳單 帳單列表 現金收支登錄 材料自購登錄 排班表 現場電腦打卡 掃碼打卡 預約管理 預約管理 單日預約紀錄 單週預約紀錄 報表及…" at bounding box center [593, 129] width 1186 height 1032
click at [656, 514] on li "設計師原本客人" at bounding box center [650, 515] width 185 height 31
type input "設計師原本客人"
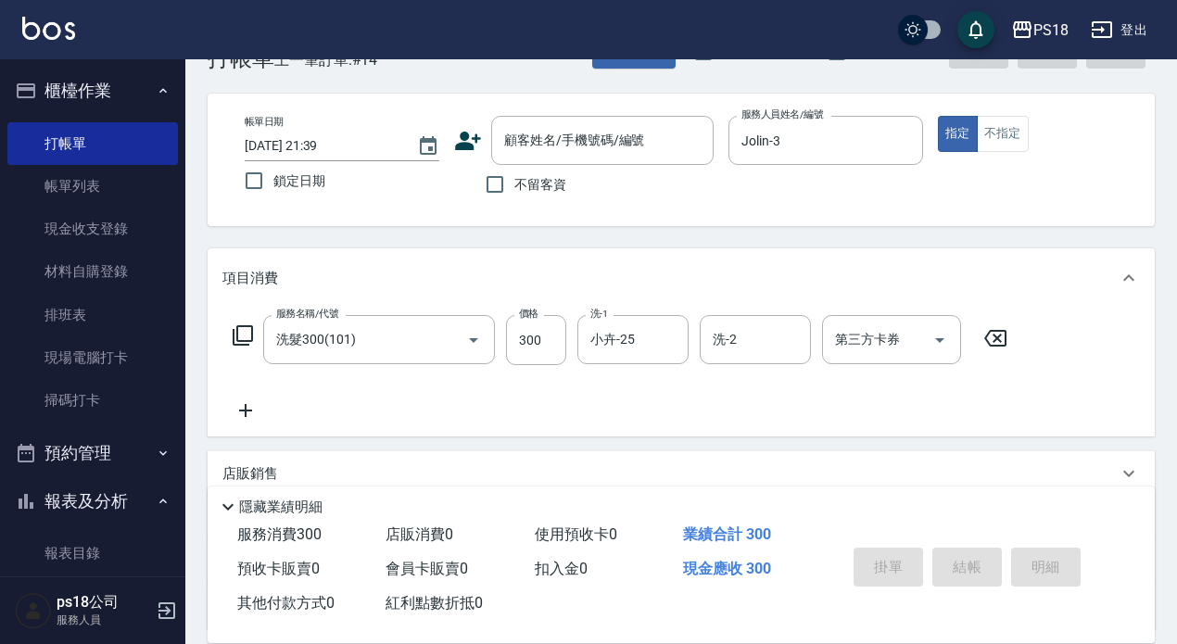
scroll to position [0, 0]
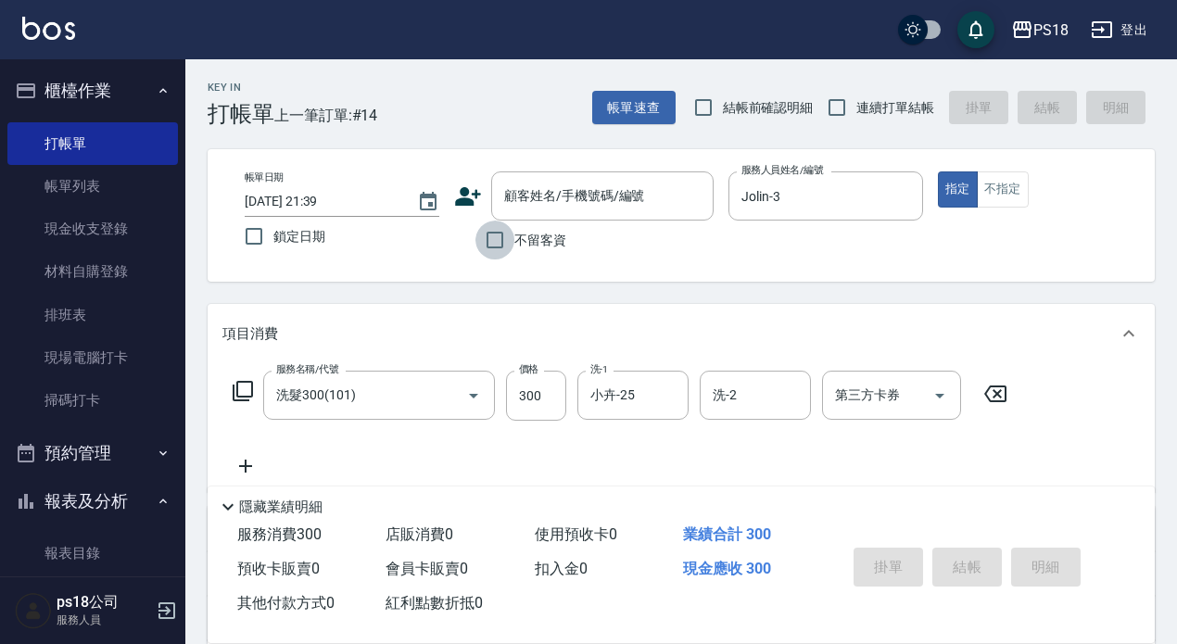
click at [484, 242] on input "不留客資" at bounding box center [495, 240] width 39 height 39
checkbox input "true"
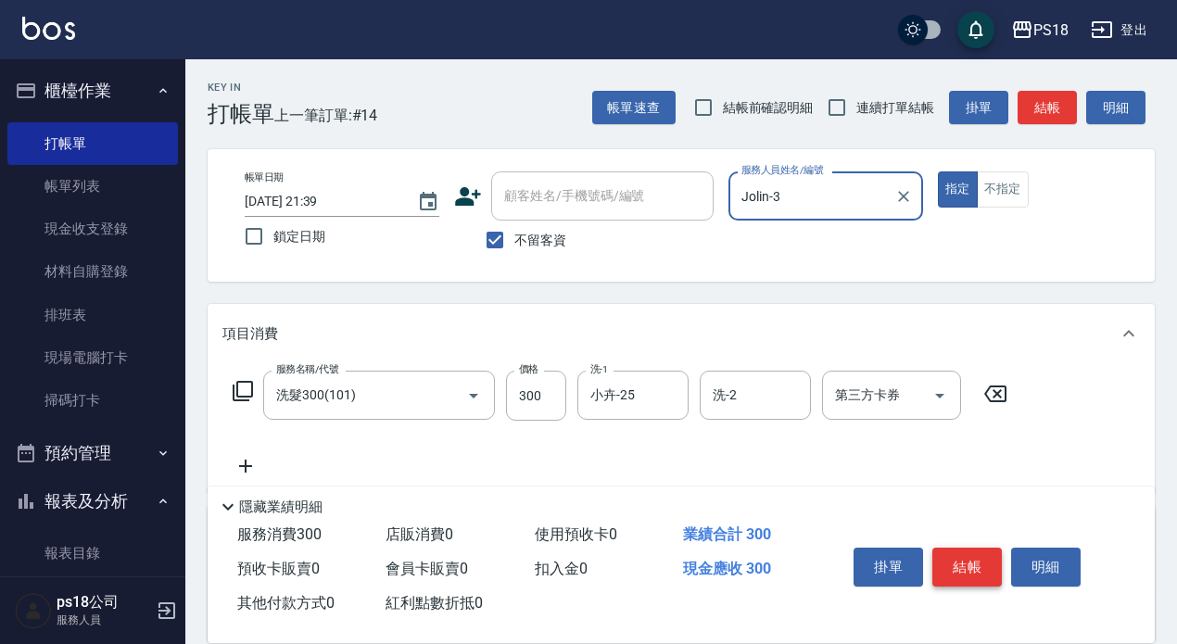
click at [965, 566] on button "結帳" at bounding box center [967, 567] width 70 height 39
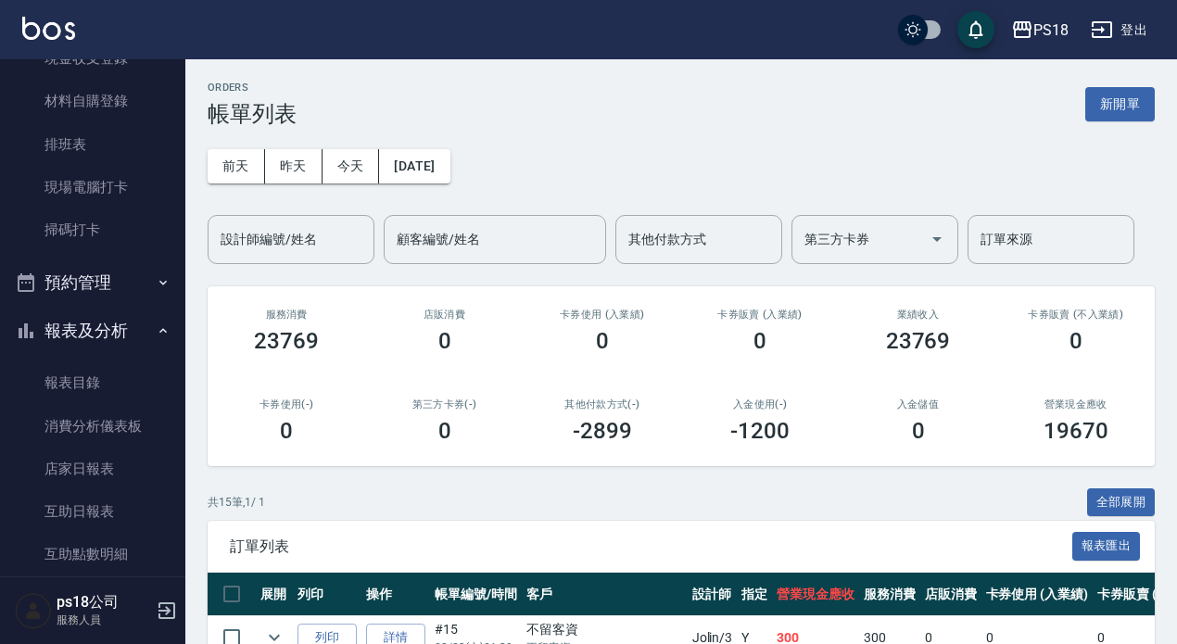
scroll to position [185, 0]
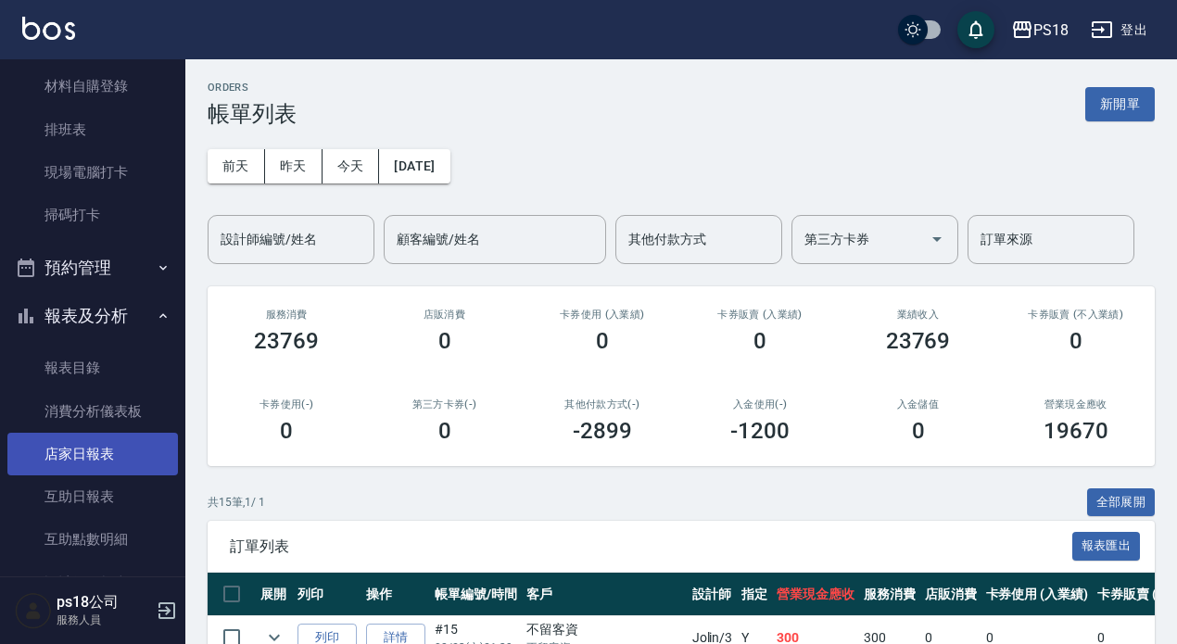
click at [82, 457] on link "店家日報表" at bounding box center [92, 454] width 171 height 43
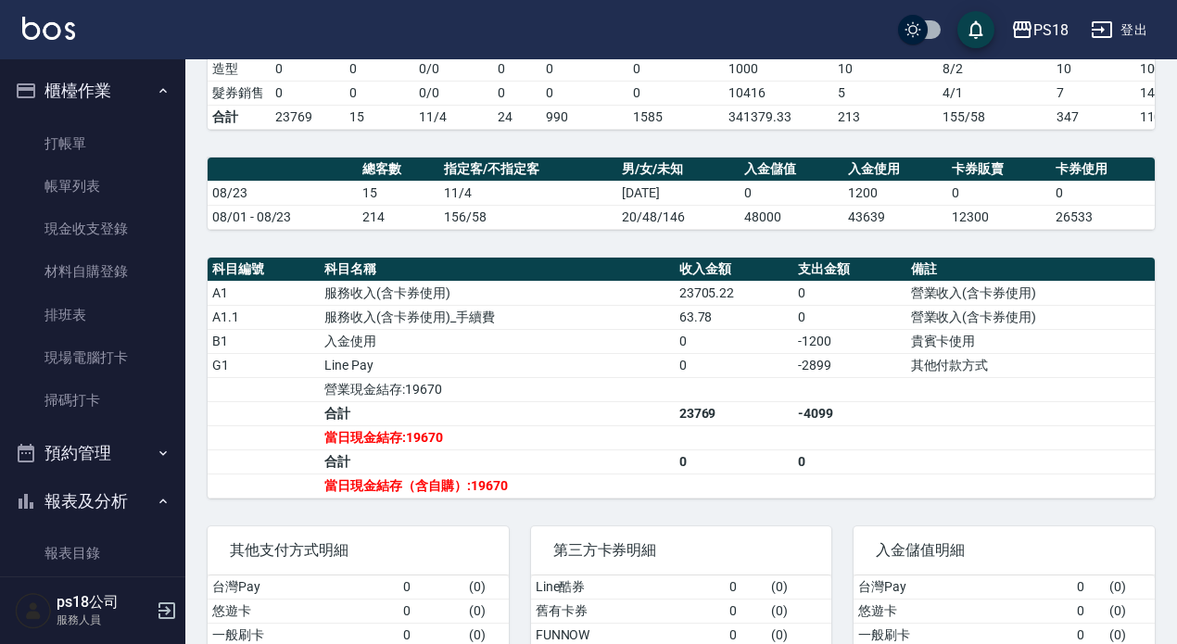
scroll to position [278, 0]
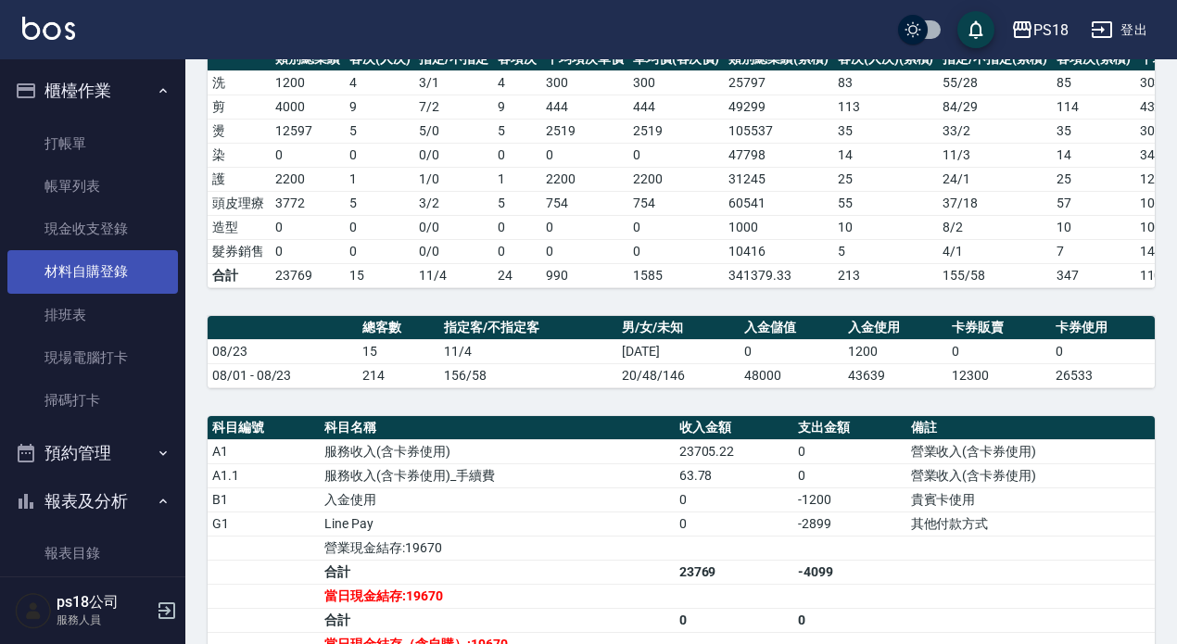
drag, startPoint x: 77, startPoint y: 176, endPoint x: 152, endPoint y: 285, distance: 131.9
click at [78, 176] on link "帳單列表" at bounding box center [92, 186] width 171 height 43
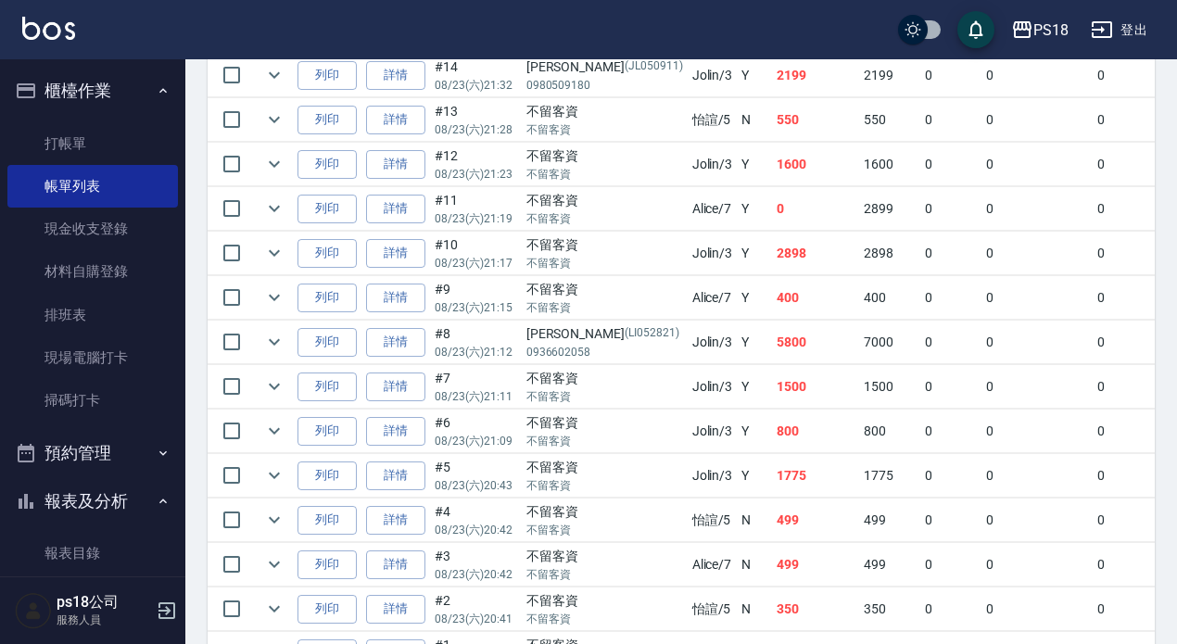
scroll to position [649, 0]
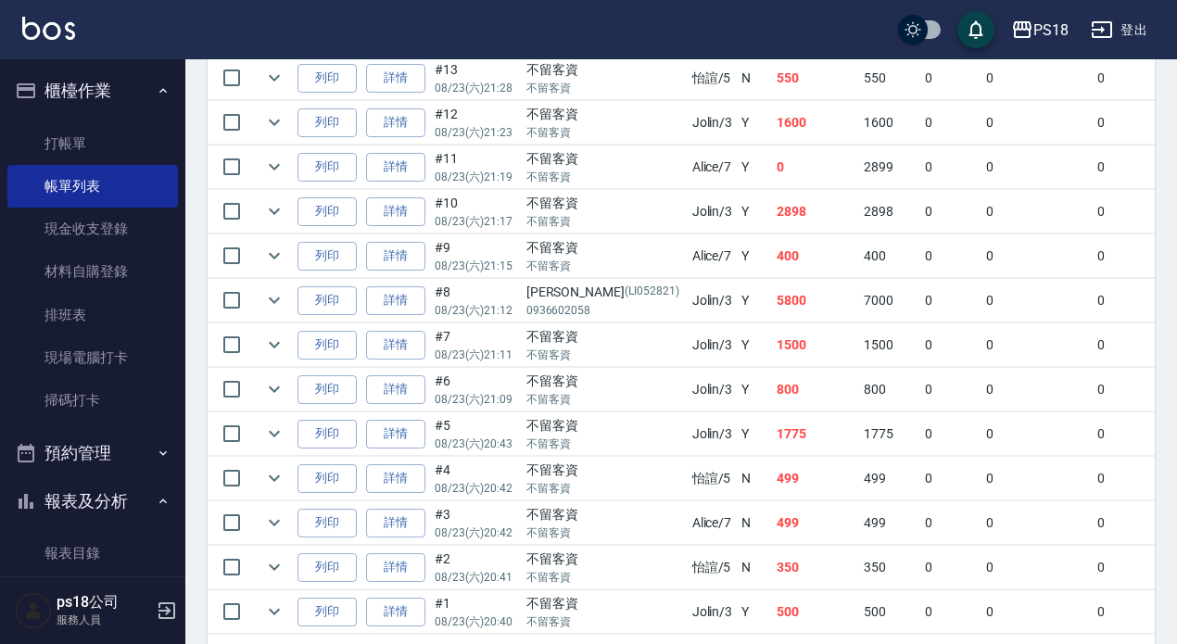
click at [400, 432] on link "詳情" at bounding box center [395, 434] width 59 height 29
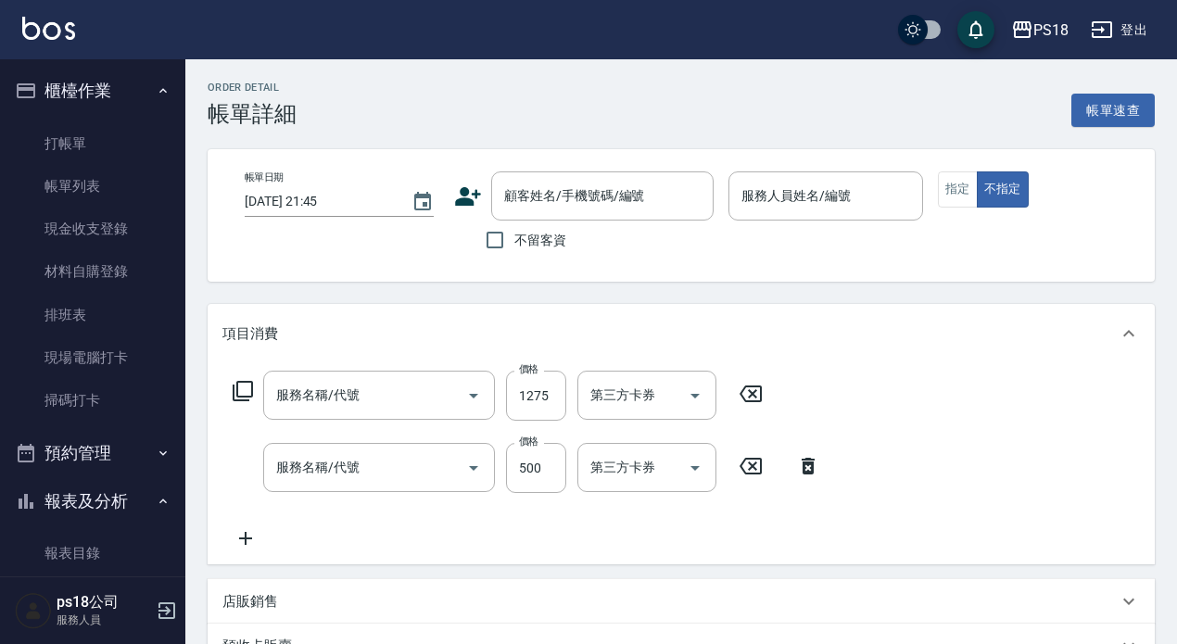
type input "2025/08/23 20:43"
checkbox input "true"
type input "Jolin-3"
type input "設計師原本客人"
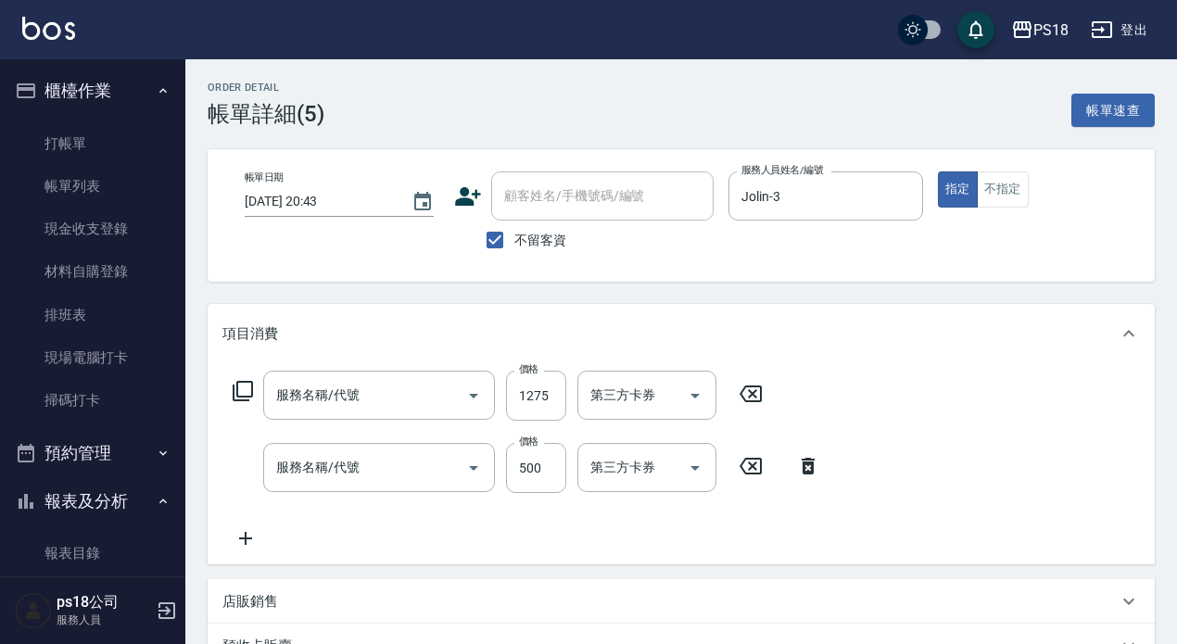
type input "死海礦泥單次1500(813)"
type input "單剪500(302)"
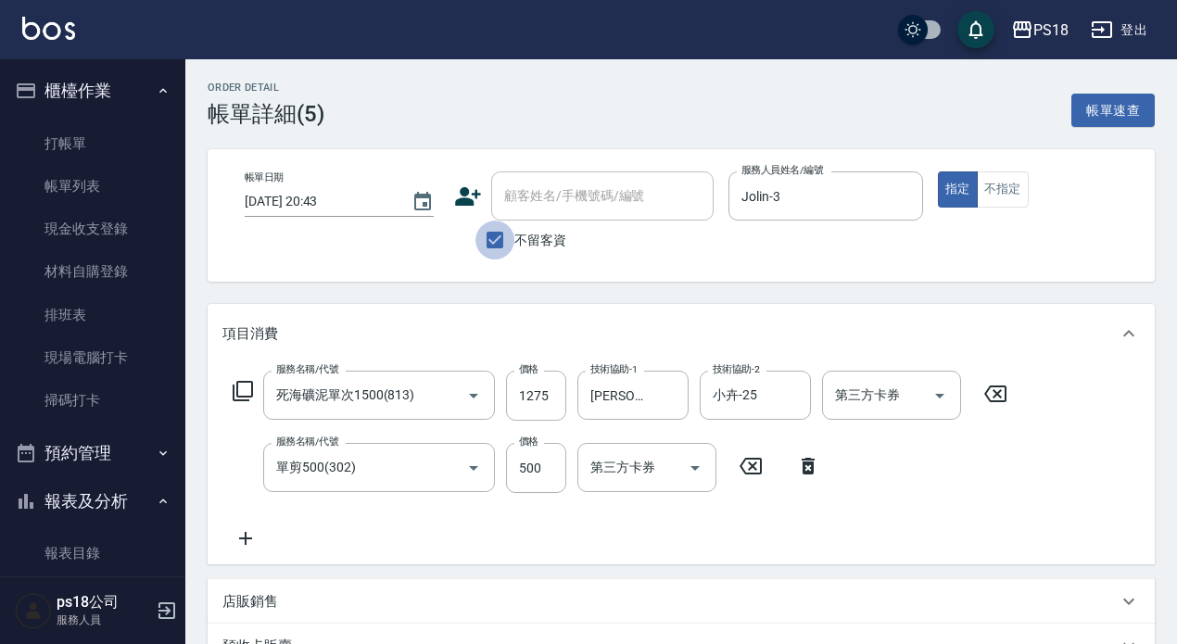
click at [493, 240] on input "不留客資" at bounding box center [495, 240] width 39 height 39
checkbox input "false"
click at [555, 201] on input "顧客姓名/手機號碼/編號" at bounding box center [589, 196] width 178 height 32
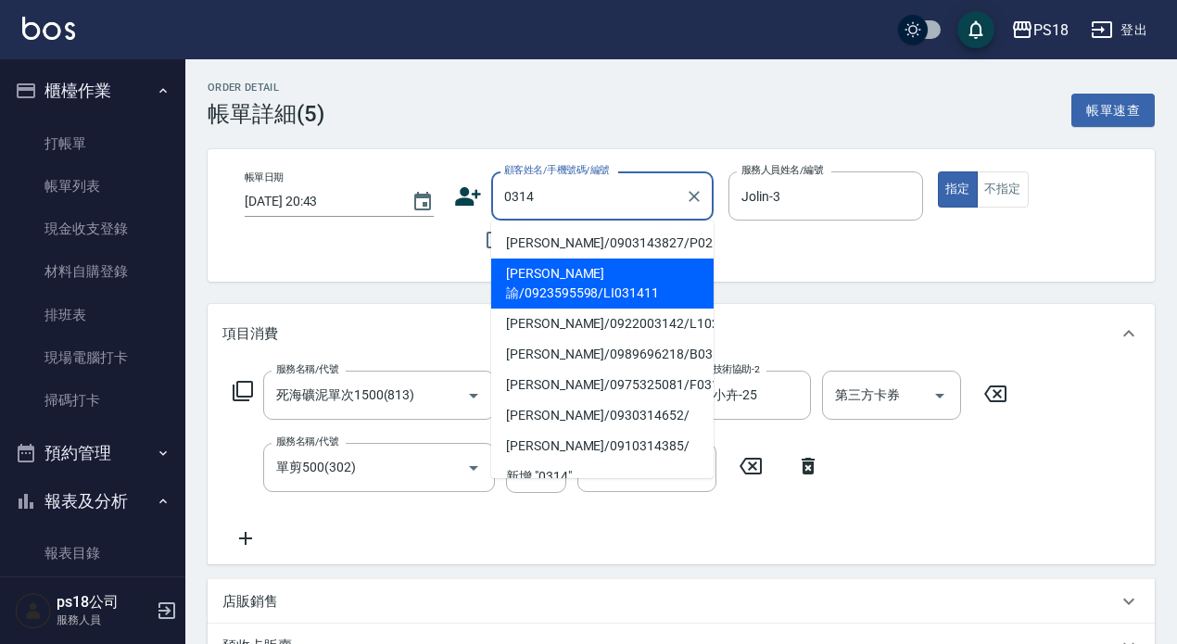
click at [534, 280] on li "鄞孝諭/0923595598/LI031411" at bounding box center [602, 284] width 222 height 50
type input "鄞孝諭/0923595598/LI031411"
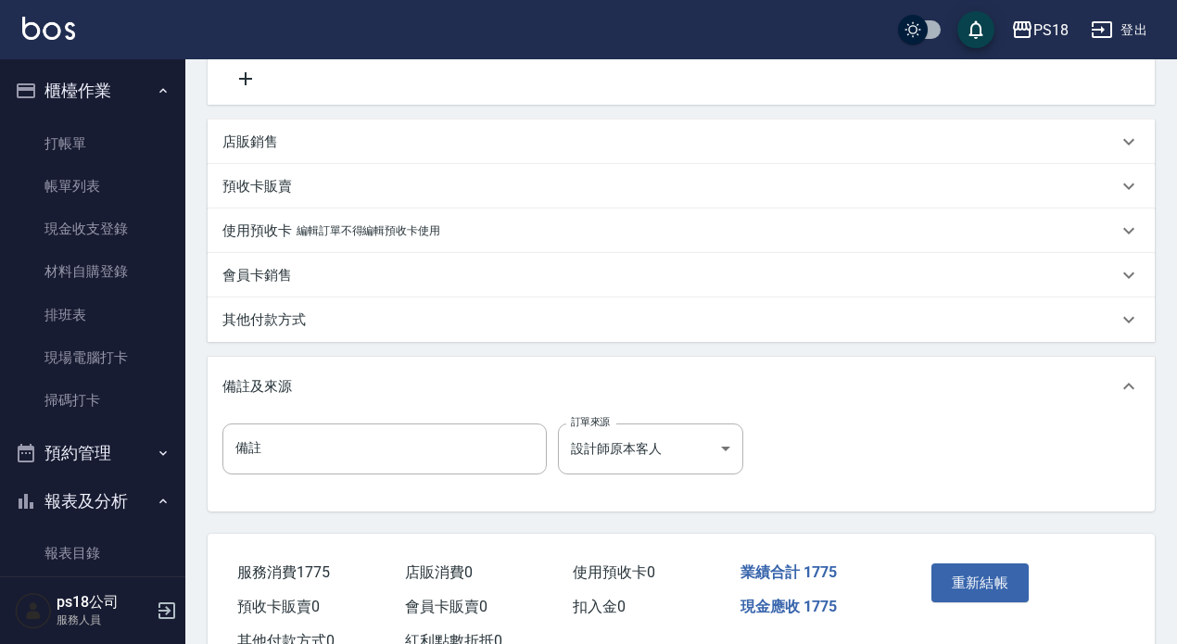
scroll to position [463, 0]
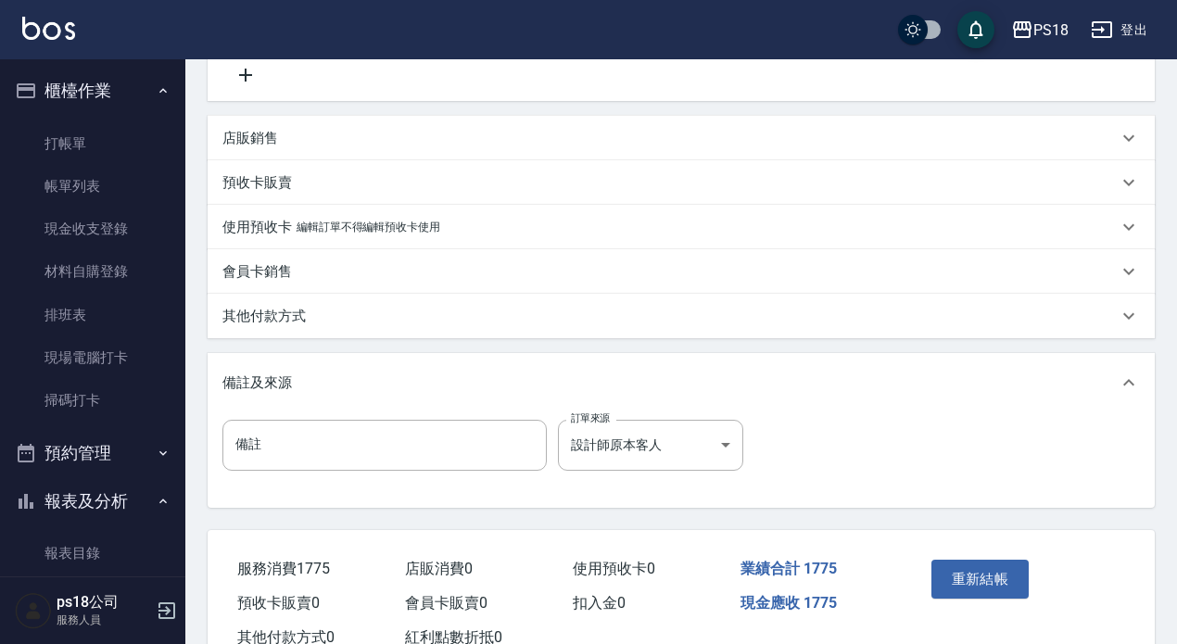
click at [379, 234] on p "編輯訂單不得編輯預收卡使用" at bounding box center [369, 227] width 144 height 19
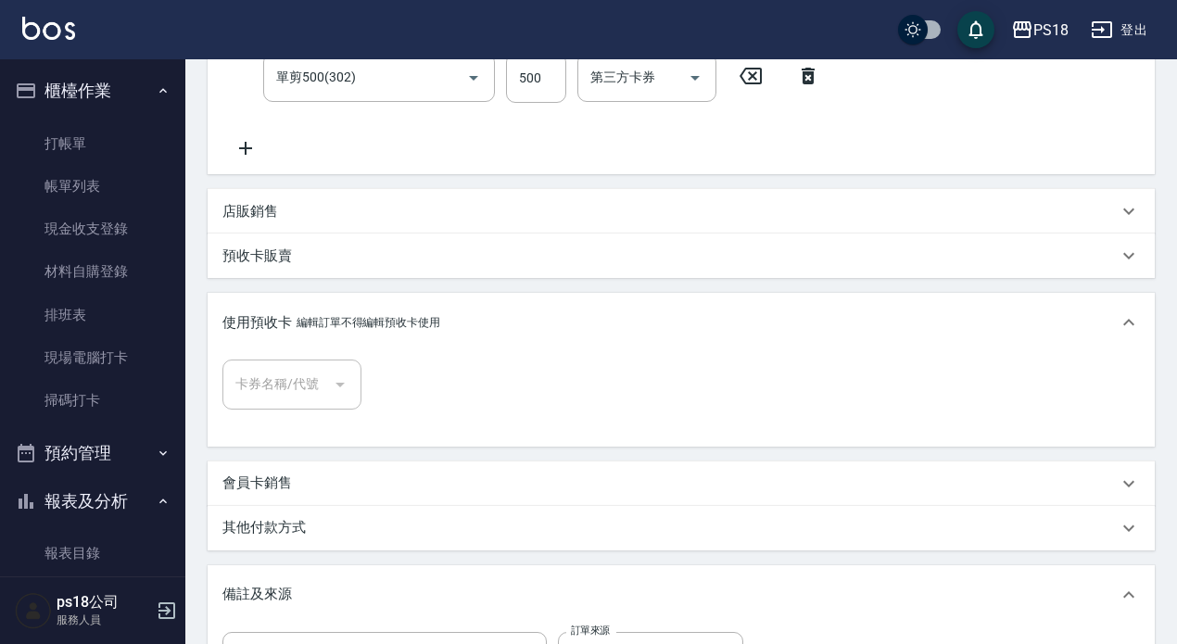
scroll to position [556, 0]
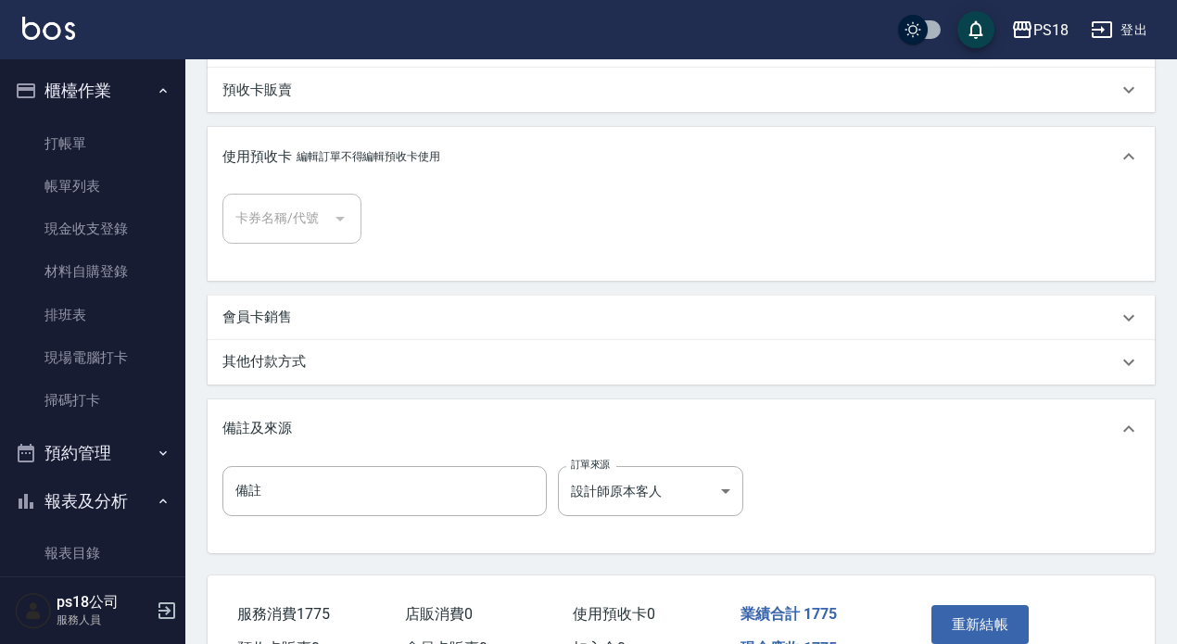
click at [311, 356] on div "其他付款方式" at bounding box center [669, 361] width 895 height 19
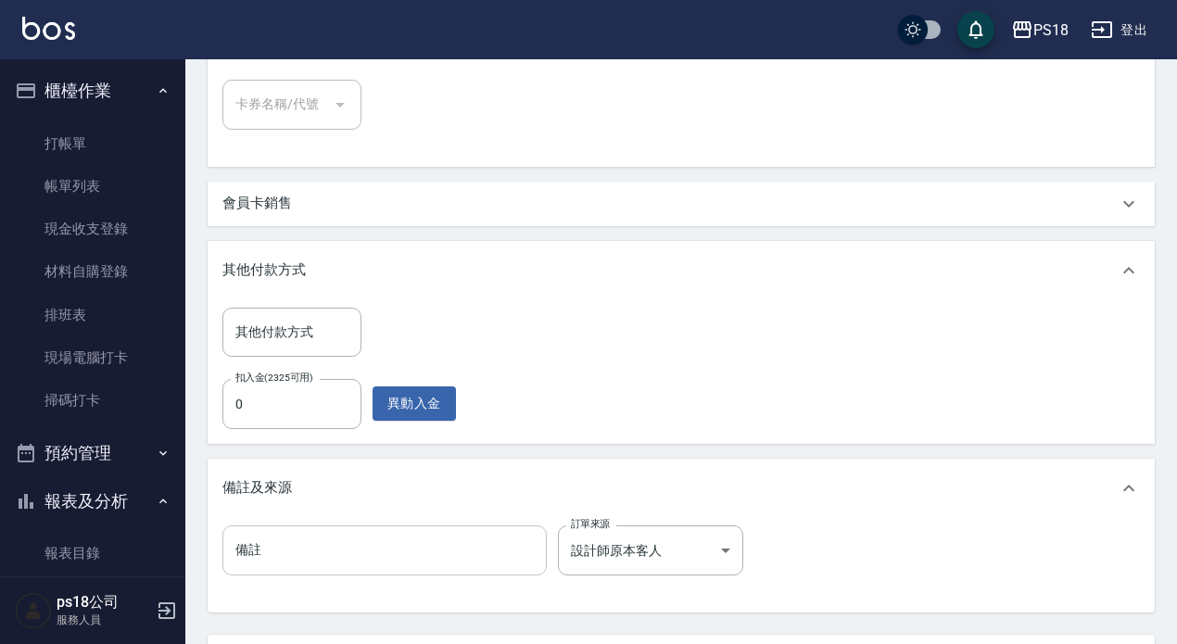
scroll to position [834, 0]
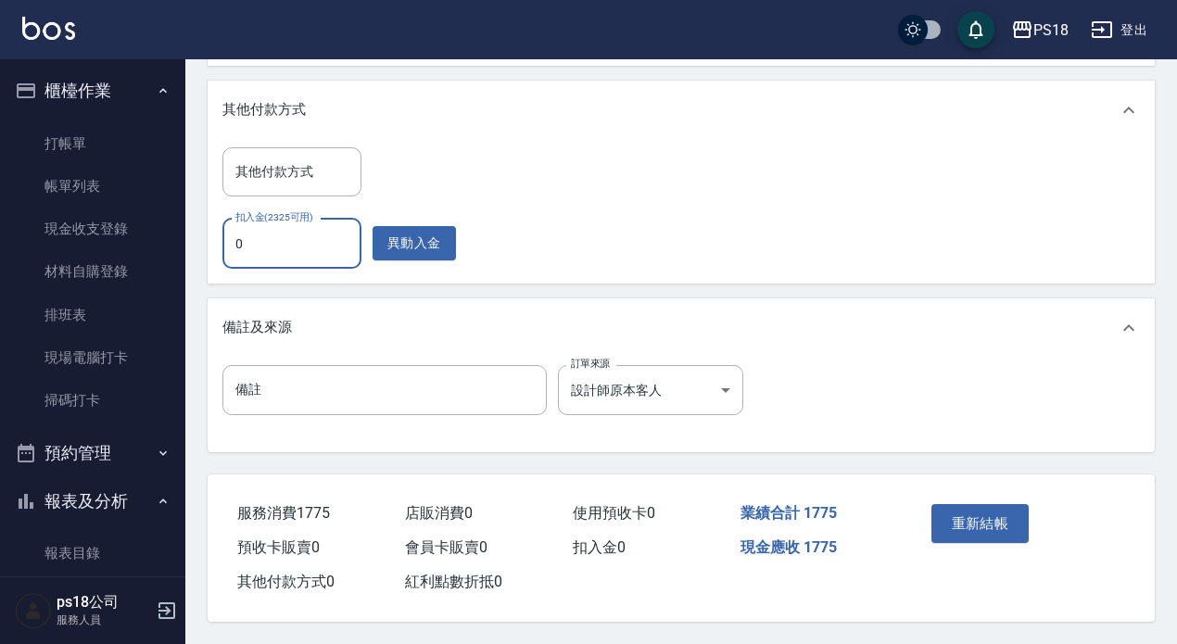
click at [306, 246] on input "0" at bounding box center [291, 244] width 139 height 50
click at [387, 247] on button "異動入金" at bounding box center [414, 243] width 83 height 34
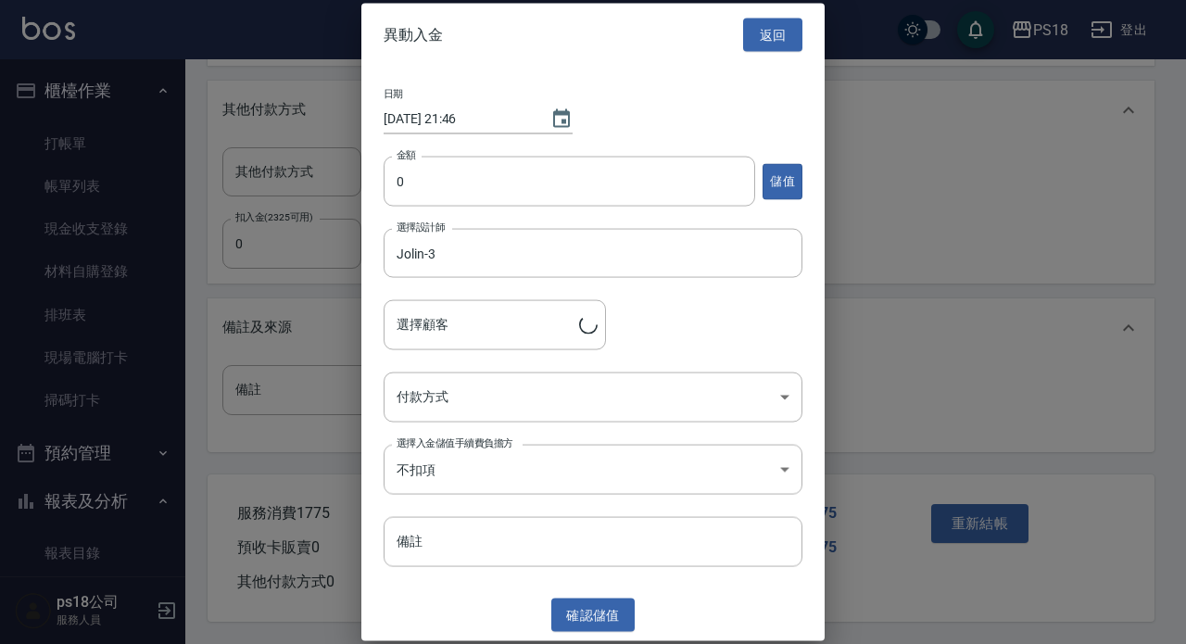
type input "鄞孝諭/0923595598/LI031411"
click at [774, 38] on button "返回" at bounding box center [772, 35] width 59 height 34
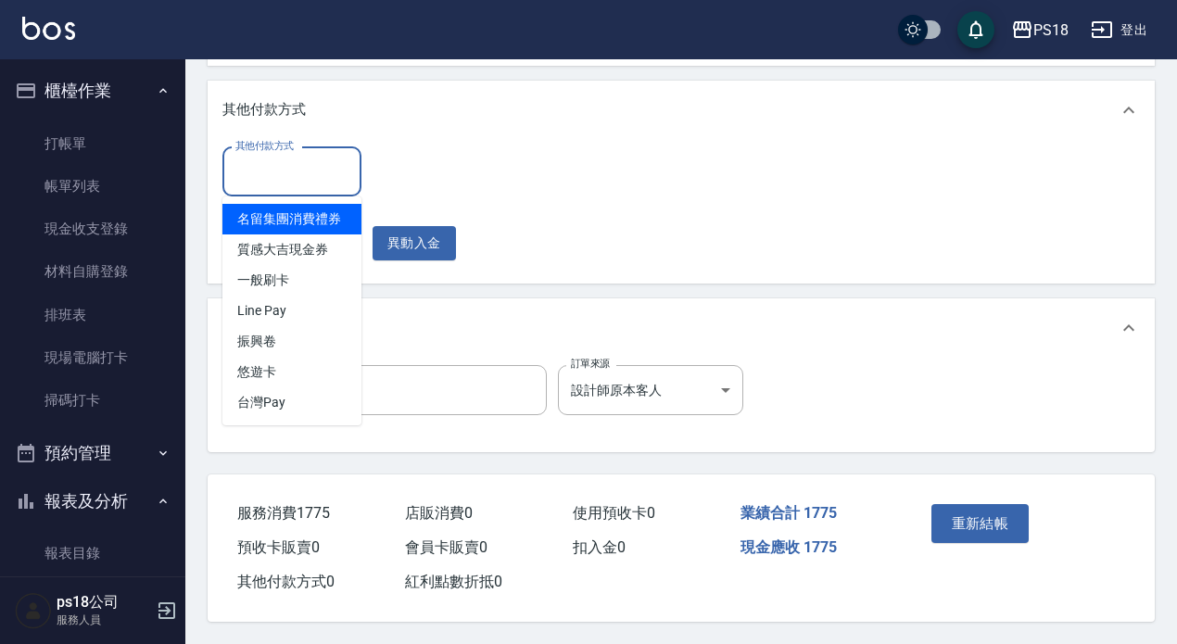
click at [291, 183] on input "其他付款方式" at bounding box center [292, 172] width 122 height 32
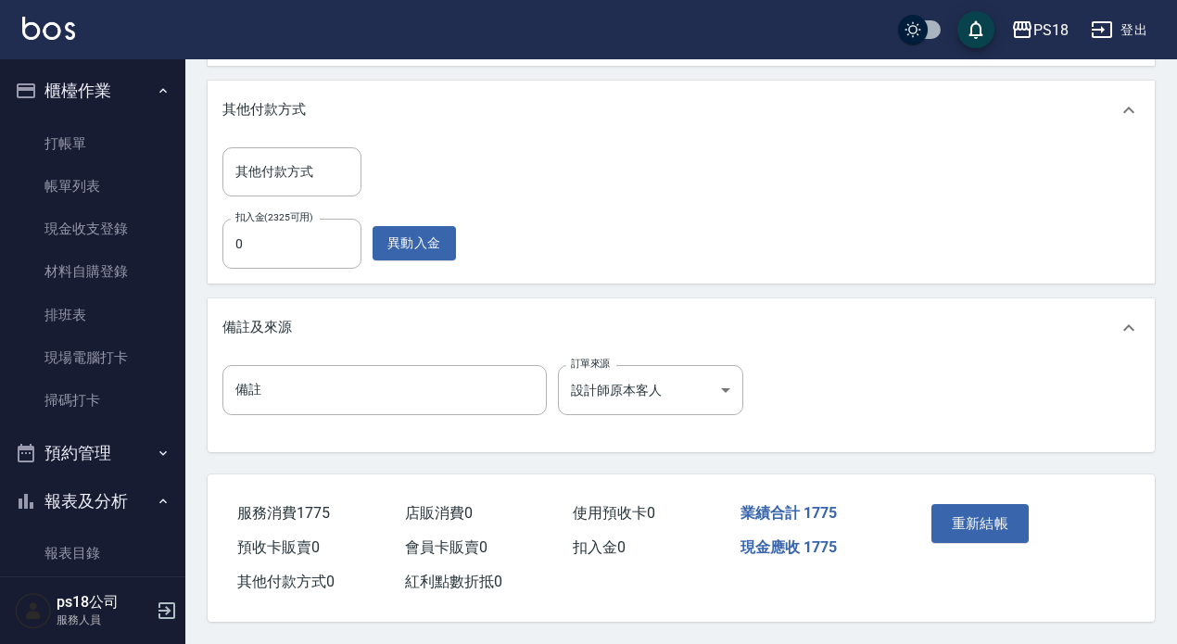
drag, startPoint x: 509, startPoint y: 291, endPoint x: 492, endPoint y: 292, distance: 16.7
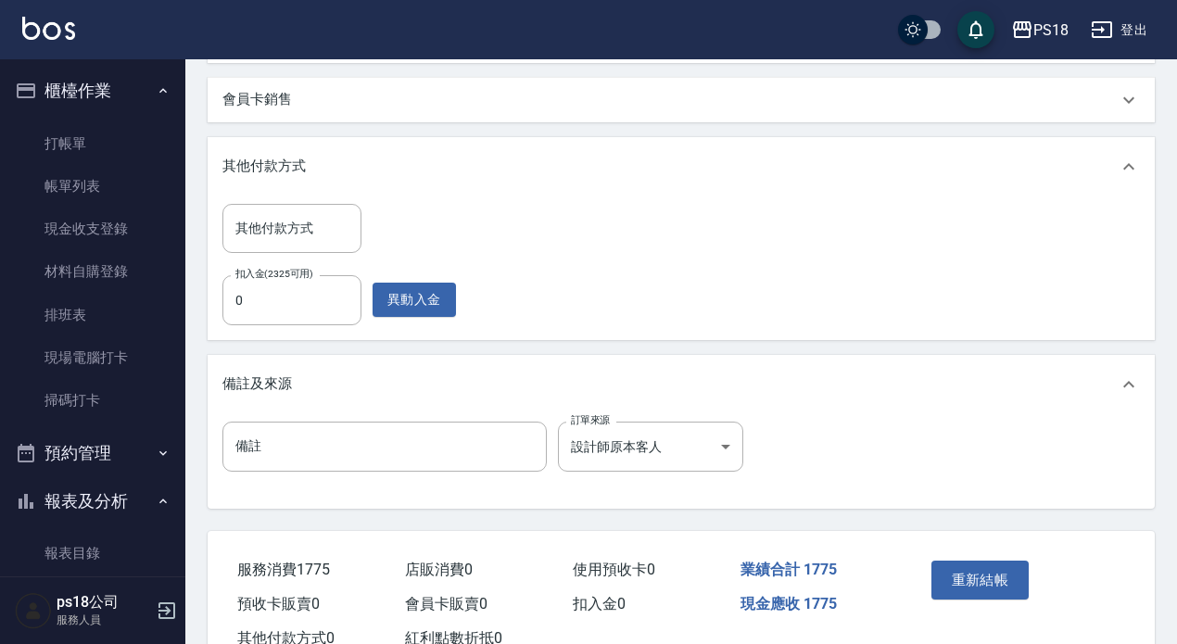
scroll to position [742, 0]
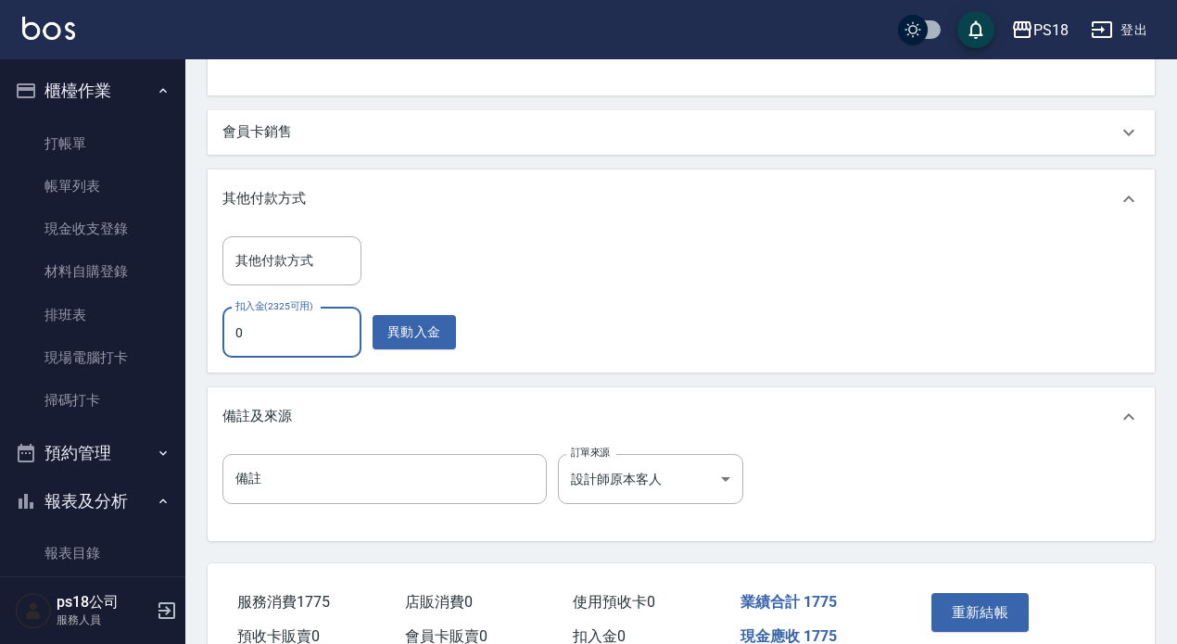
click at [324, 331] on input "0" at bounding box center [291, 333] width 139 height 50
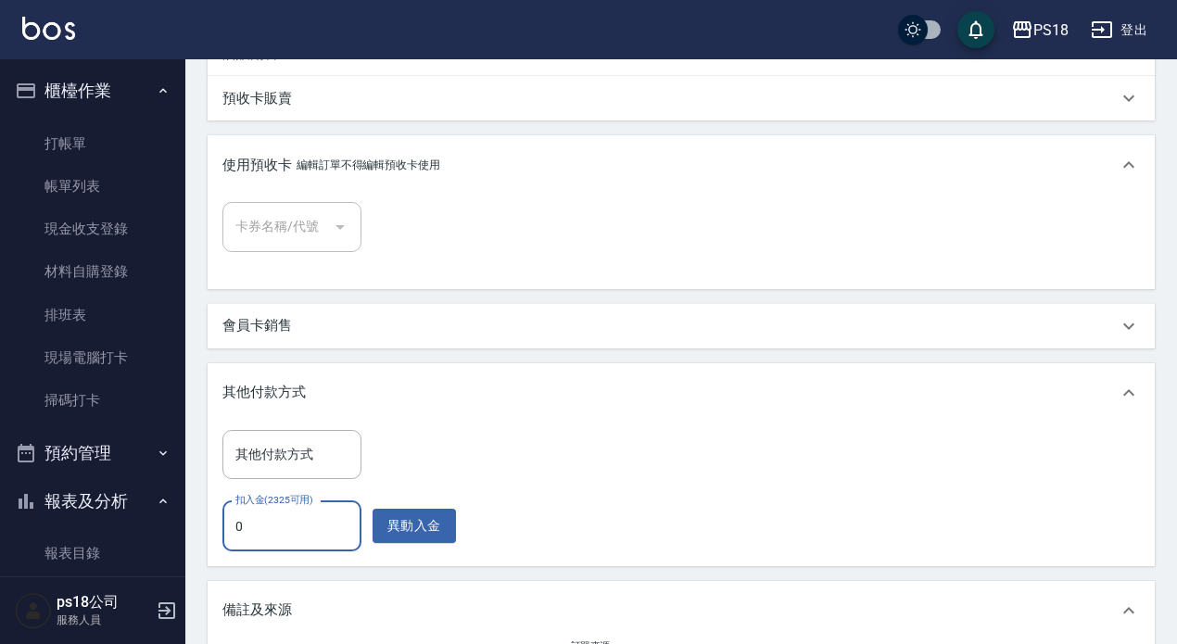
scroll to position [649, 0]
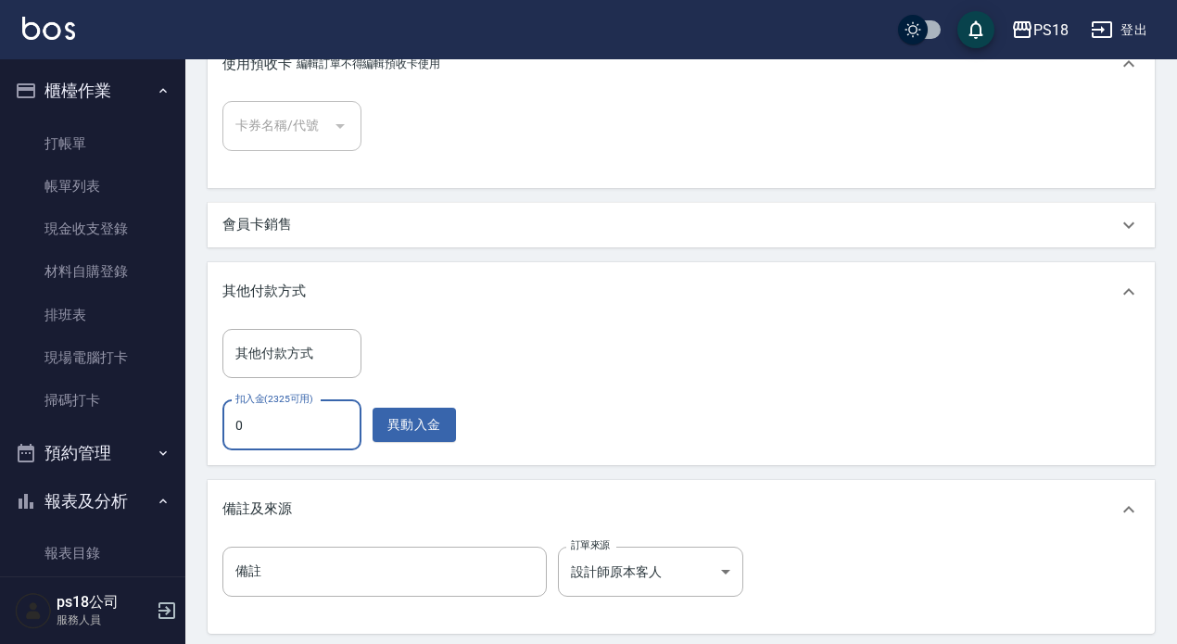
click at [297, 416] on input "0" at bounding box center [291, 425] width 139 height 50
click at [290, 399] on label "扣入金(2325可用)" at bounding box center [274, 399] width 78 height 14
click at [290, 400] on input "0" at bounding box center [291, 425] width 139 height 50
click at [336, 424] on input "0" at bounding box center [291, 425] width 139 height 50
click at [239, 423] on input "01775" at bounding box center [291, 425] width 139 height 50
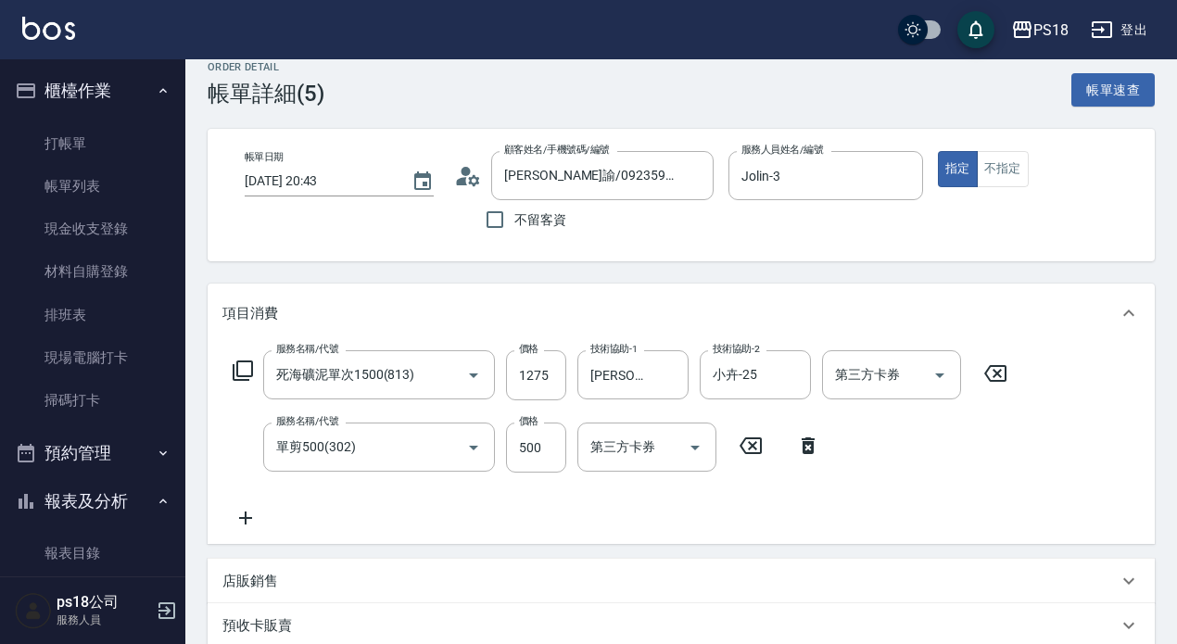
scroll to position [0, 0]
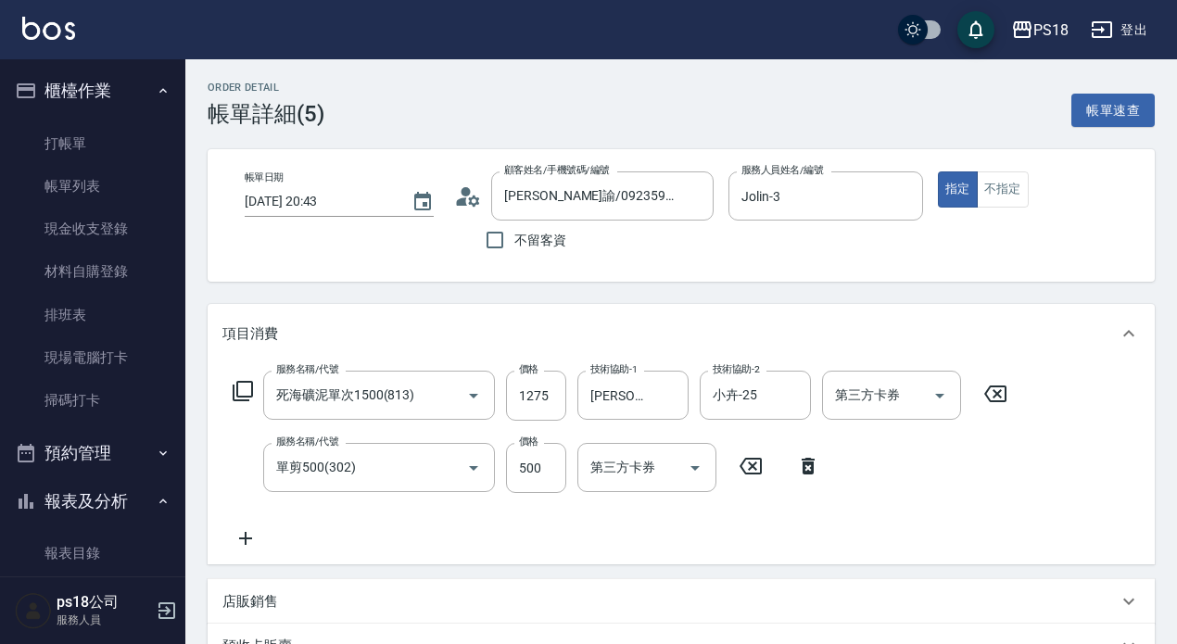
type input "1775"
click at [471, 207] on icon at bounding box center [468, 197] width 28 height 28
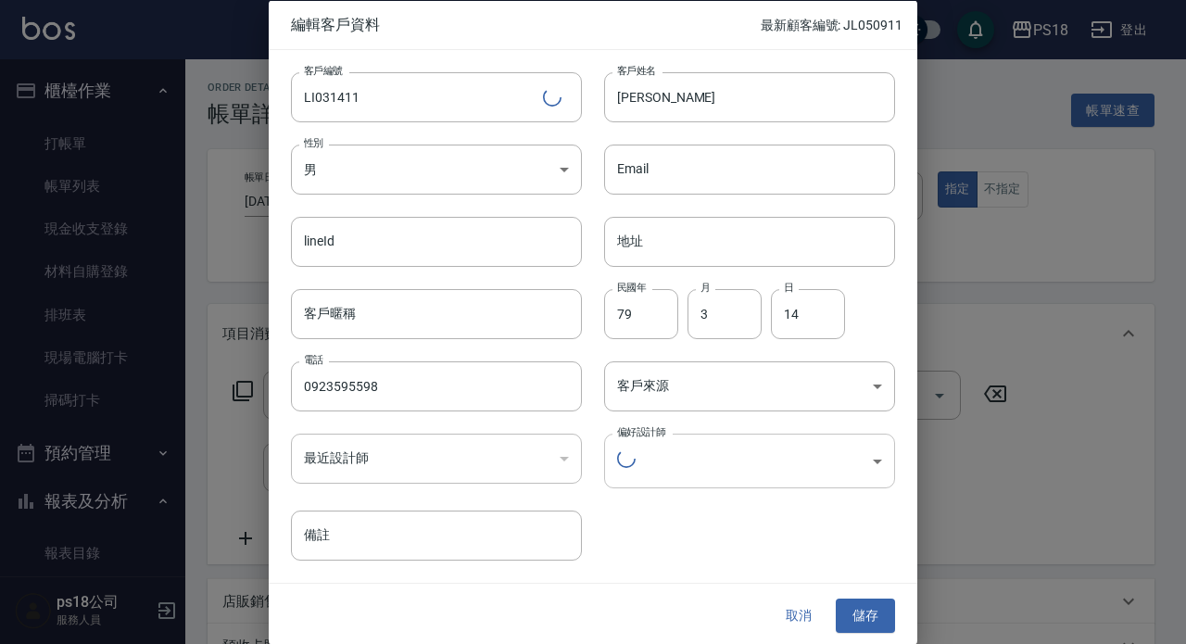
type input "02c46609-93fe-4fd9-80de-6dd4ce070506"
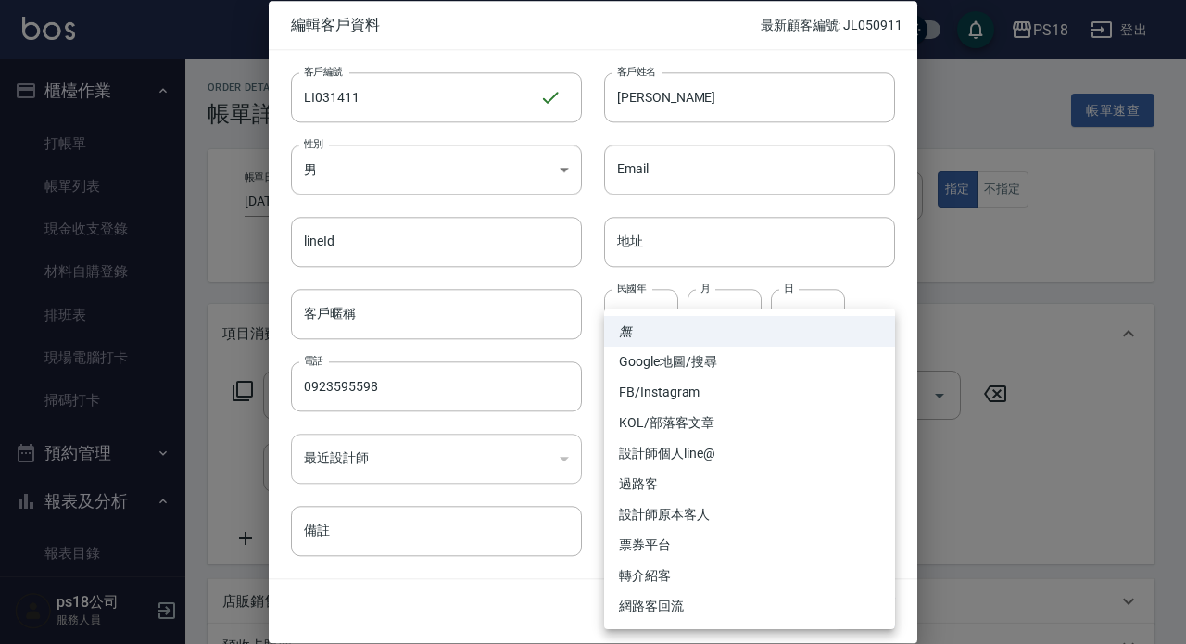
click at [722, 518] on li "設計師原本客人" at bounding box center [749, 515] width 291 height 31
type input "設計師原本客人"
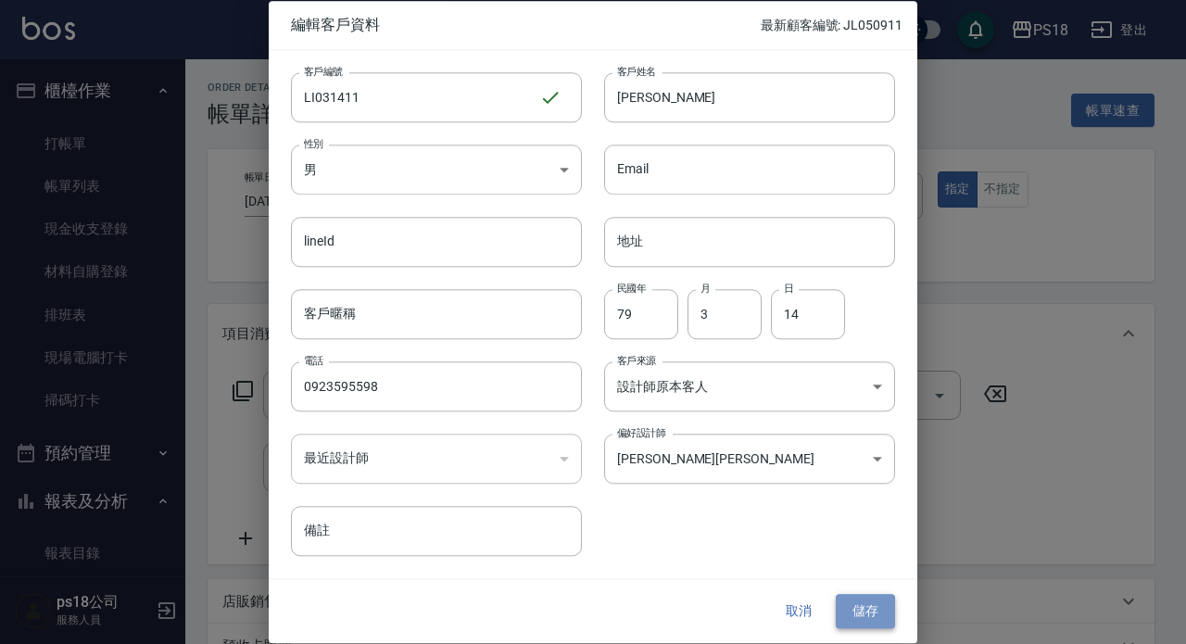
click at [869, 615] on button "儲存" at bounding box center [865, 612] width 59 height 34
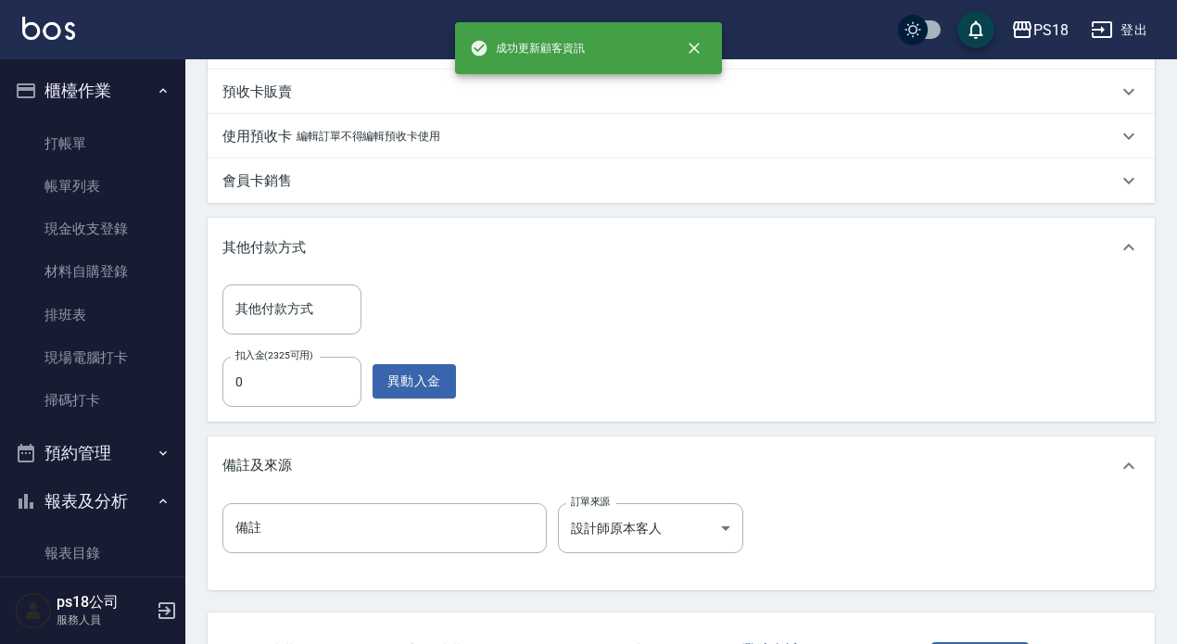
scroll to position [556, 0]
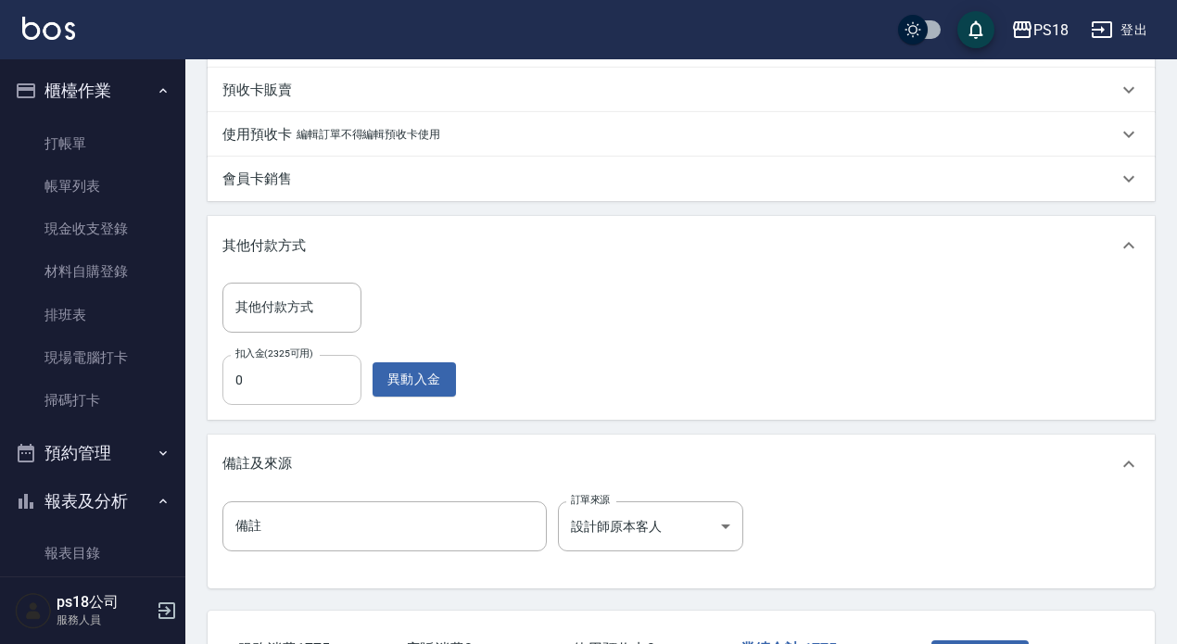
click at [253, 385] on input "0" at bounding box center [291, 380] width 139 height 50
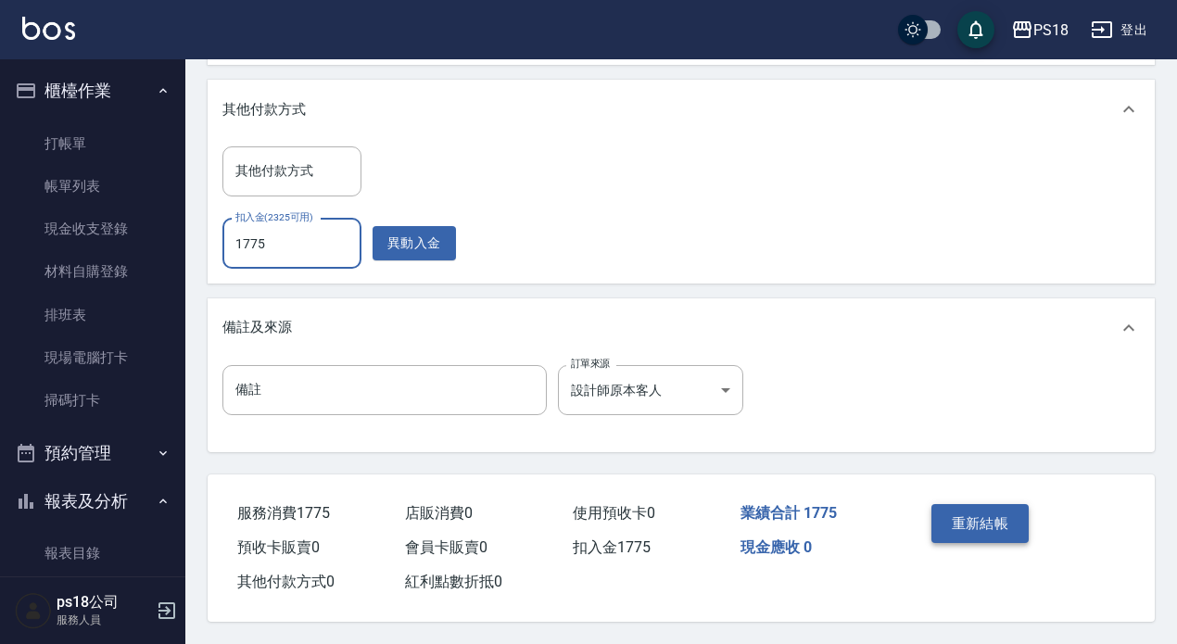
type input "1775"
click at [968, 515] on button "重新結帳" at bounding box center [981, 523] width 98 height 39
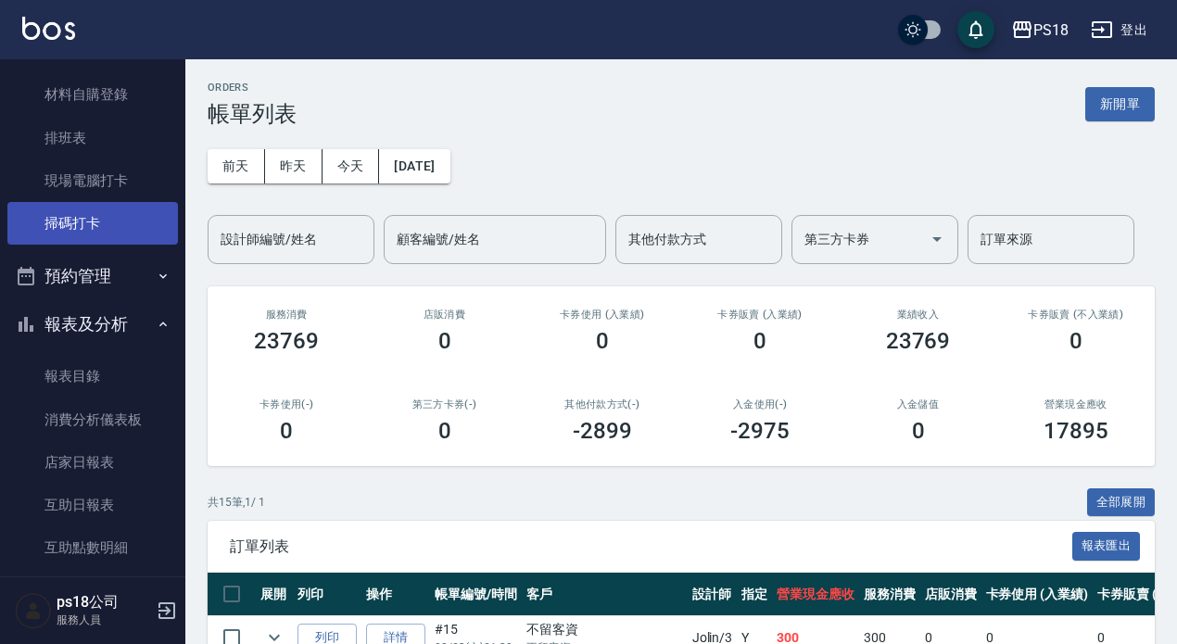
scroll to position [185, 0]
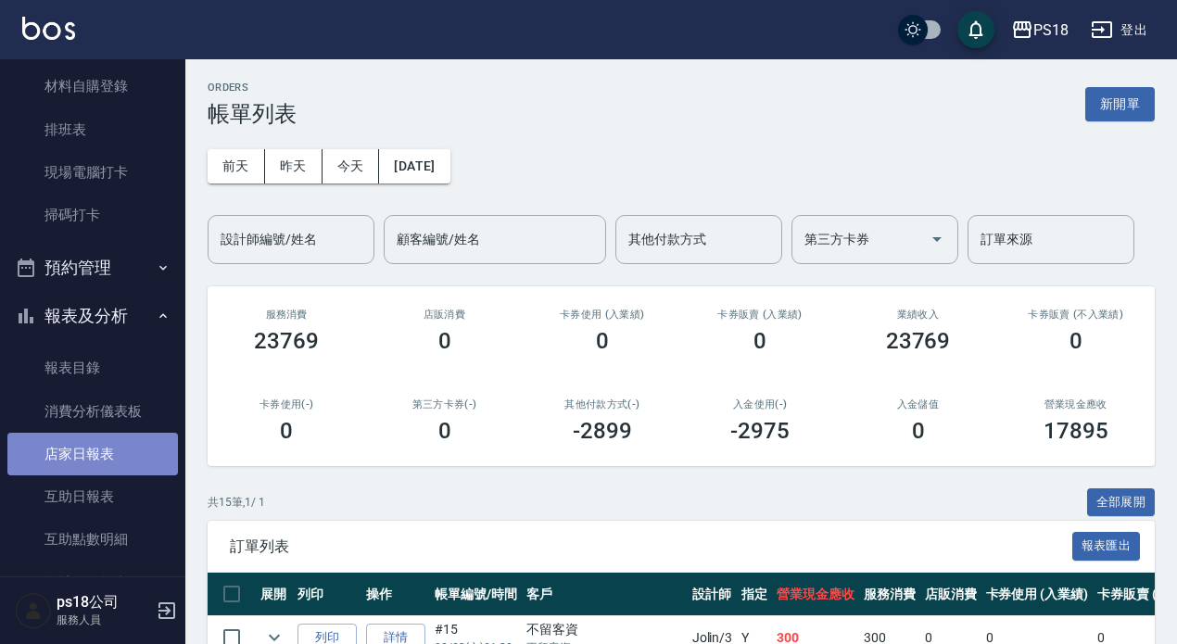
click at [117, 458] on link "店家日報表" at bounding box center [92, 454] width 171 height 43
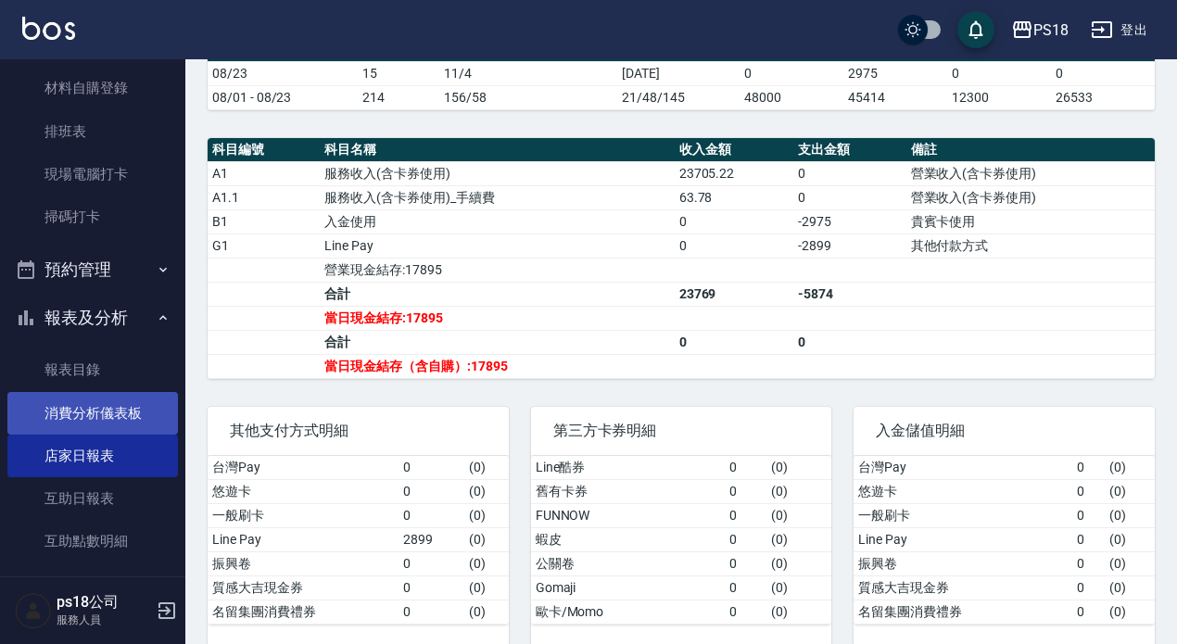
scroll to position [185, 0]
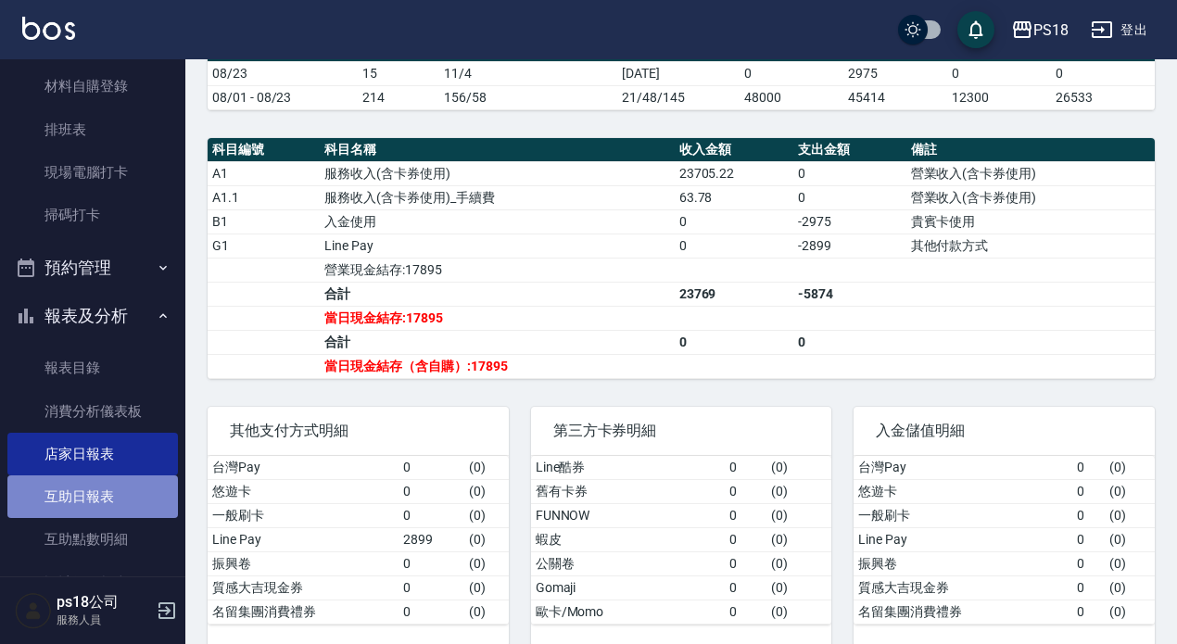
click at [108, 491] on link "互助日報表" at bounding box center [92, 497] width 171 height 43
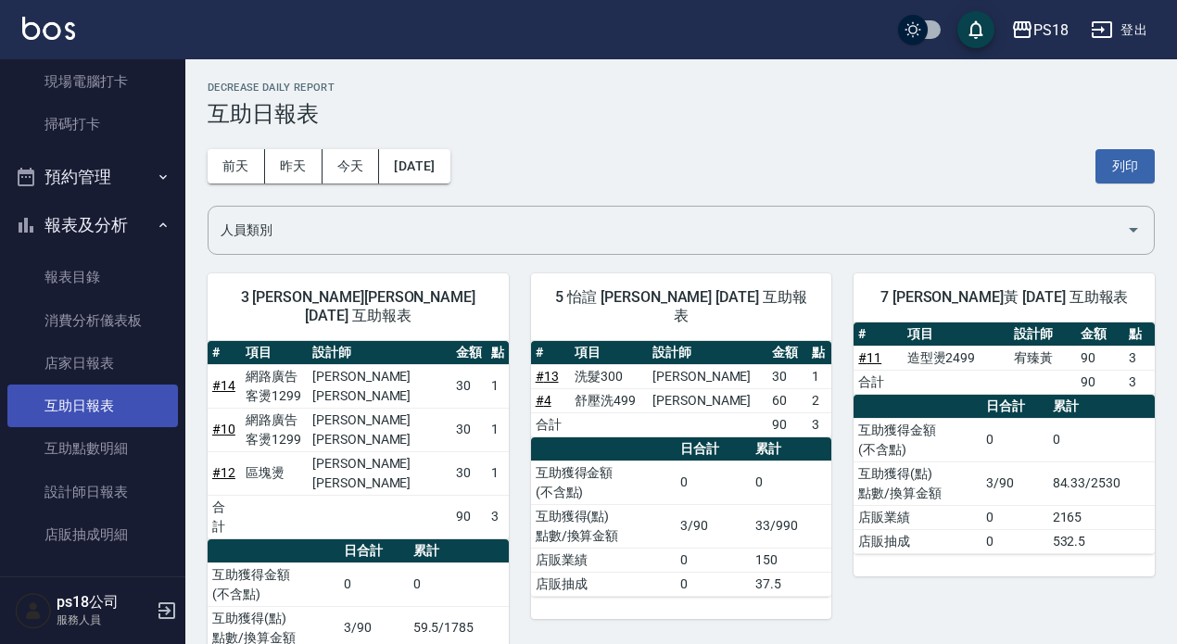
scroll to position [278, 0]
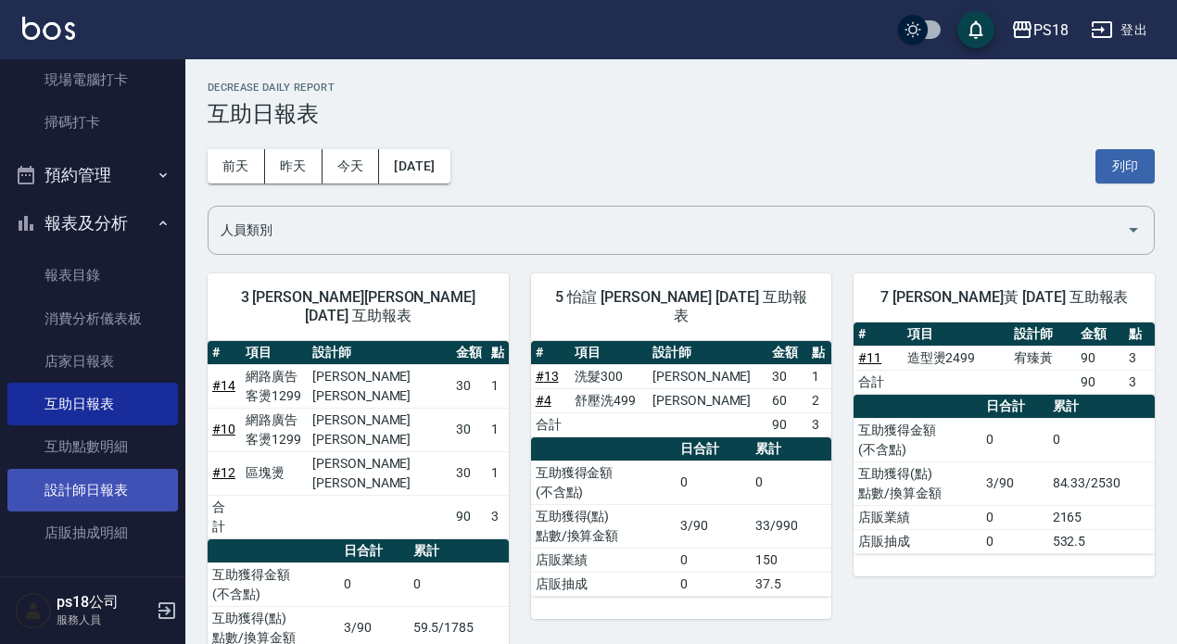
click at [118, 484] on link "設計師日報表" at bounding box center [92, 490] width 171 height 43
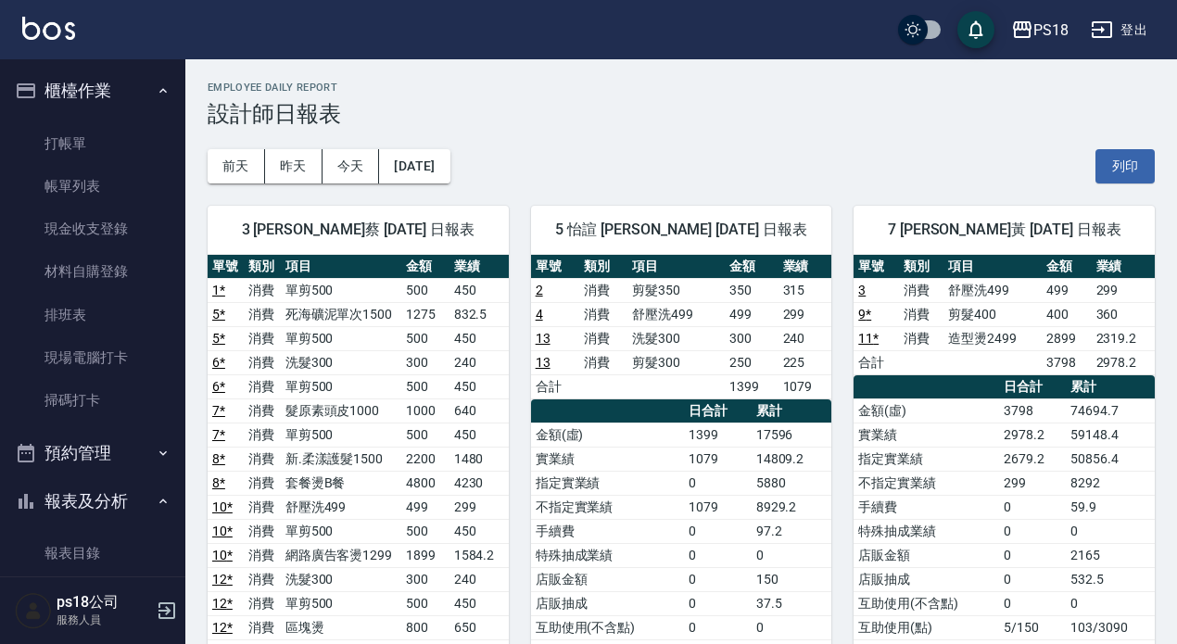
click at [1136, 42] on button "登出" at bounding box center [1119, 30] width 71 height 34
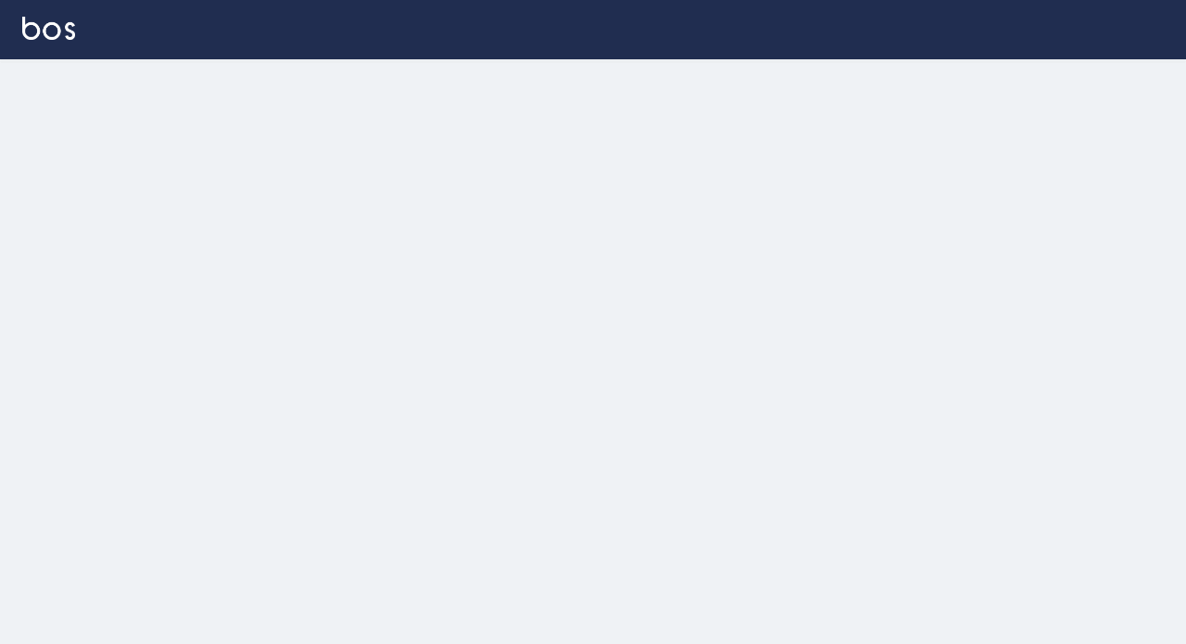
click at [557, 290] on div at bounding box center [593, 322] width 1186 height 644
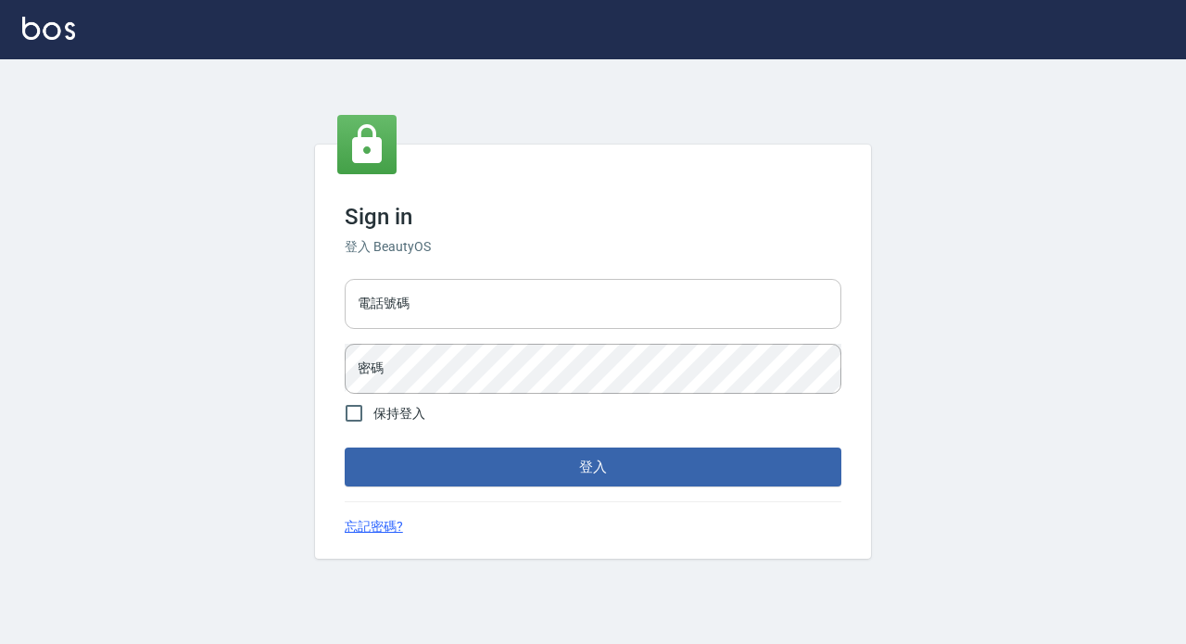
drag, startPoint x: 545, startPoint y: 298, endPoint x: 558, endPoint y: 298, distance: 13.0
click at [550, 298] on input "電話號碼" at bounding box center [593, 304] width 497 height 50
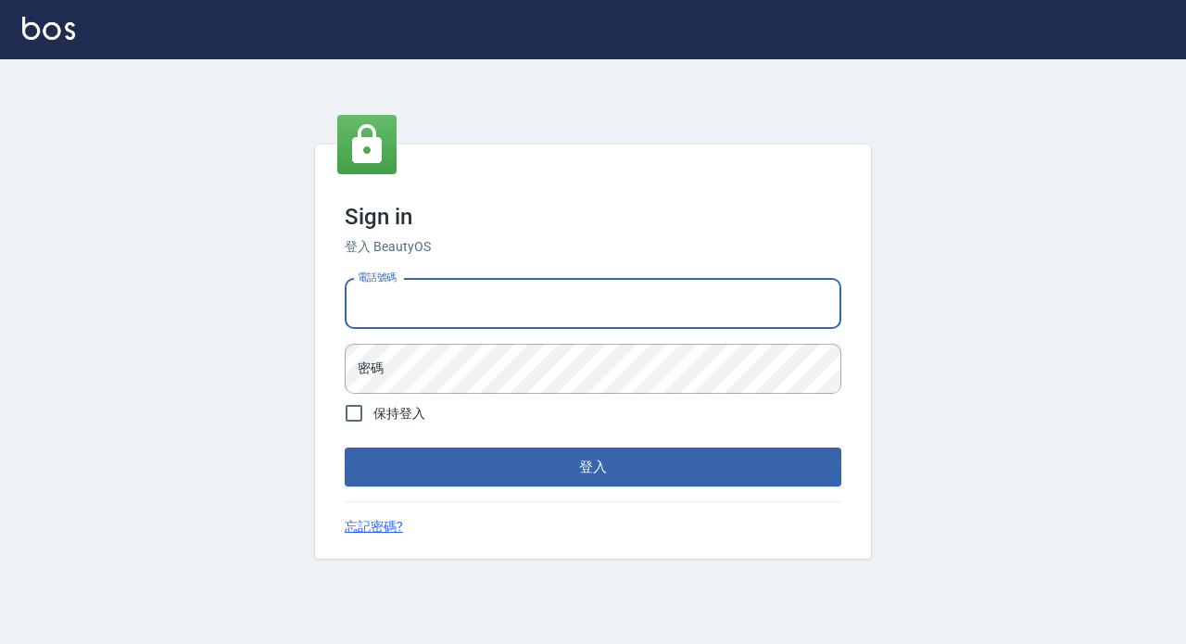
type input "29881612"
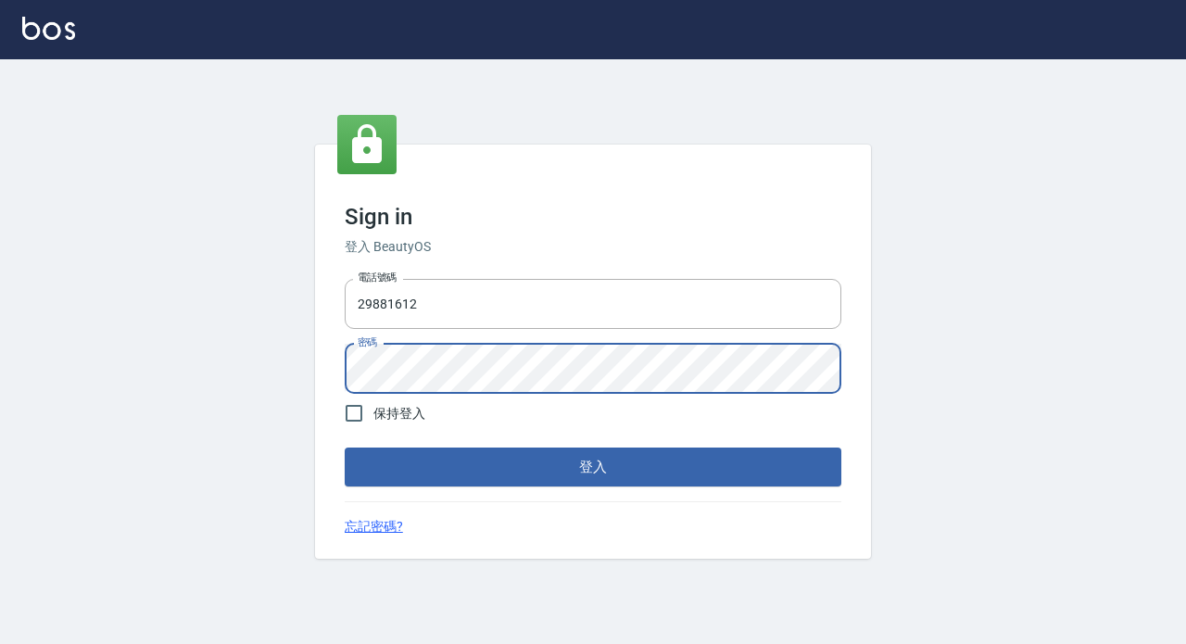
click at [345, 448] on button "登入" at bounding box center [593, 467] width 497 height 39
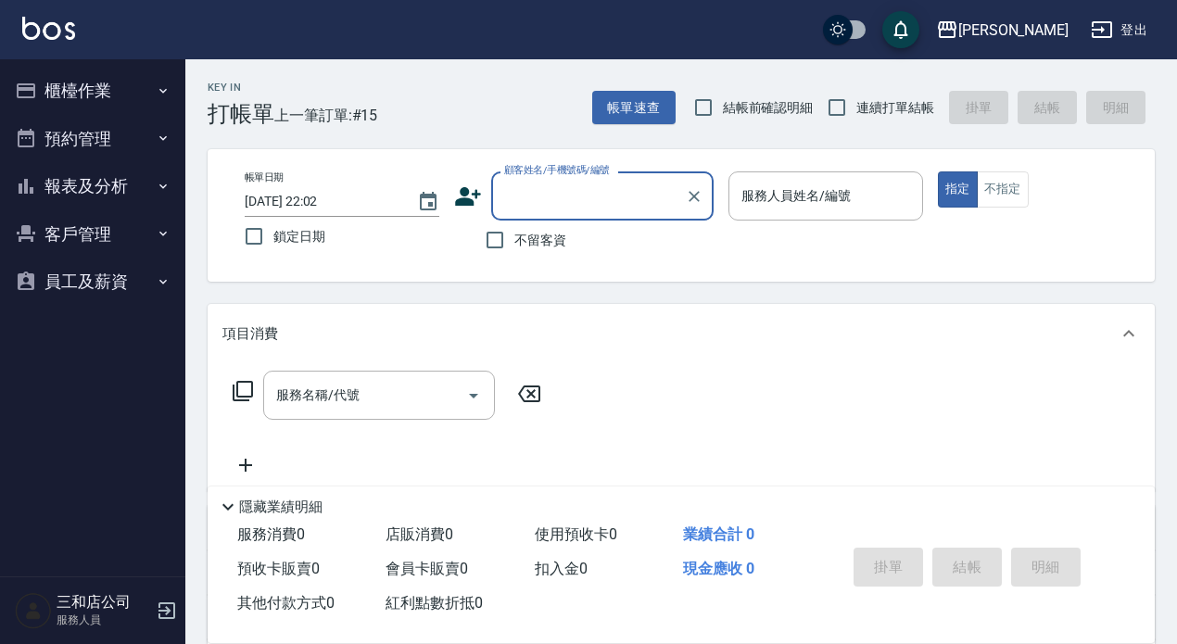
drag, startPoint x: 59, startPoint y: 68, endPoint x: 70, endPoint y: 69, distance: 11.2
click at [59, 68] on button "櫃檯作業" at bounding box center [92, 91] width 171 height 48
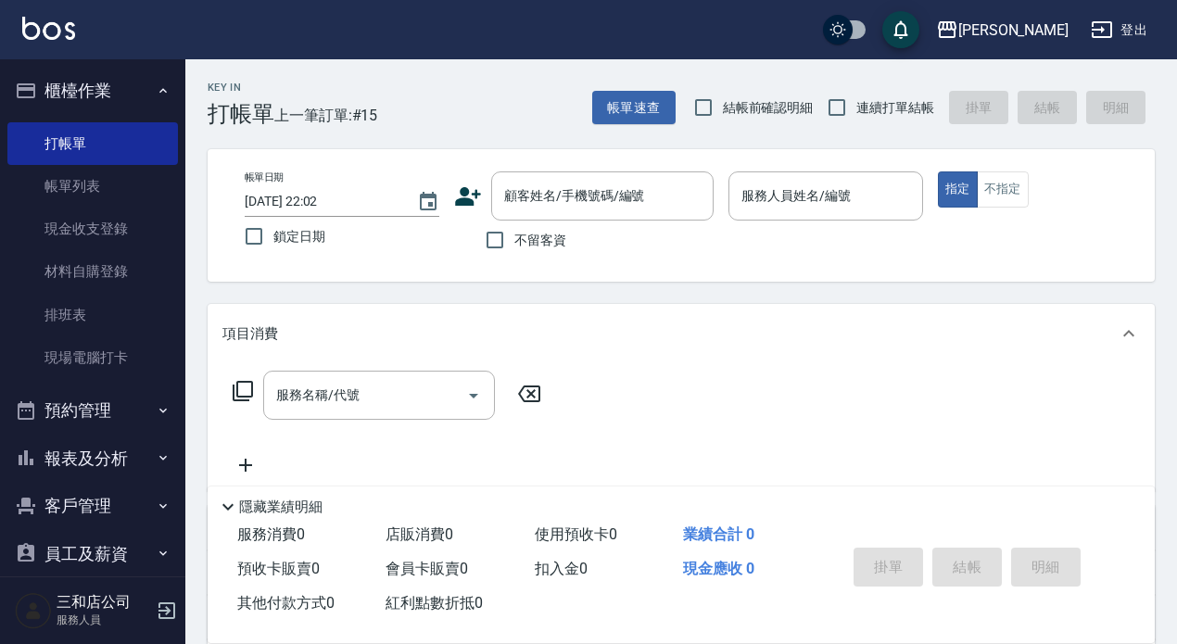
click at [106, 409] on button "預約管理" at bounding box center [92, 411] width 171 height 48
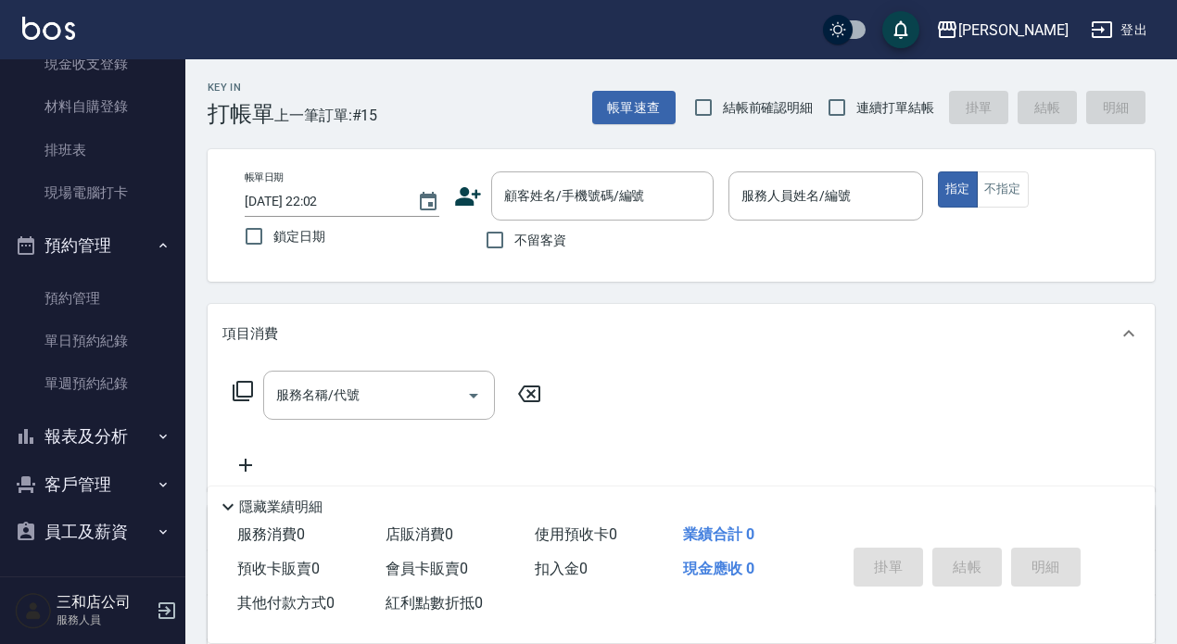
scroll to position [167, 0]
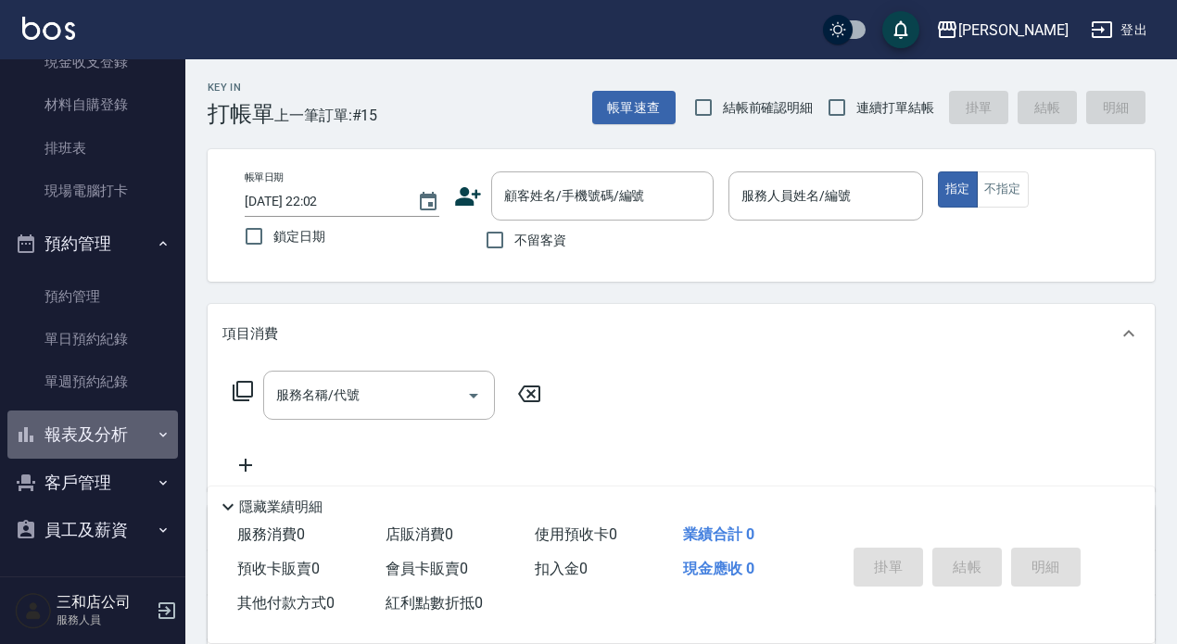
click at [109, 431] on button "報表及分析" at bounding box center [92, 435] width 171 height 48
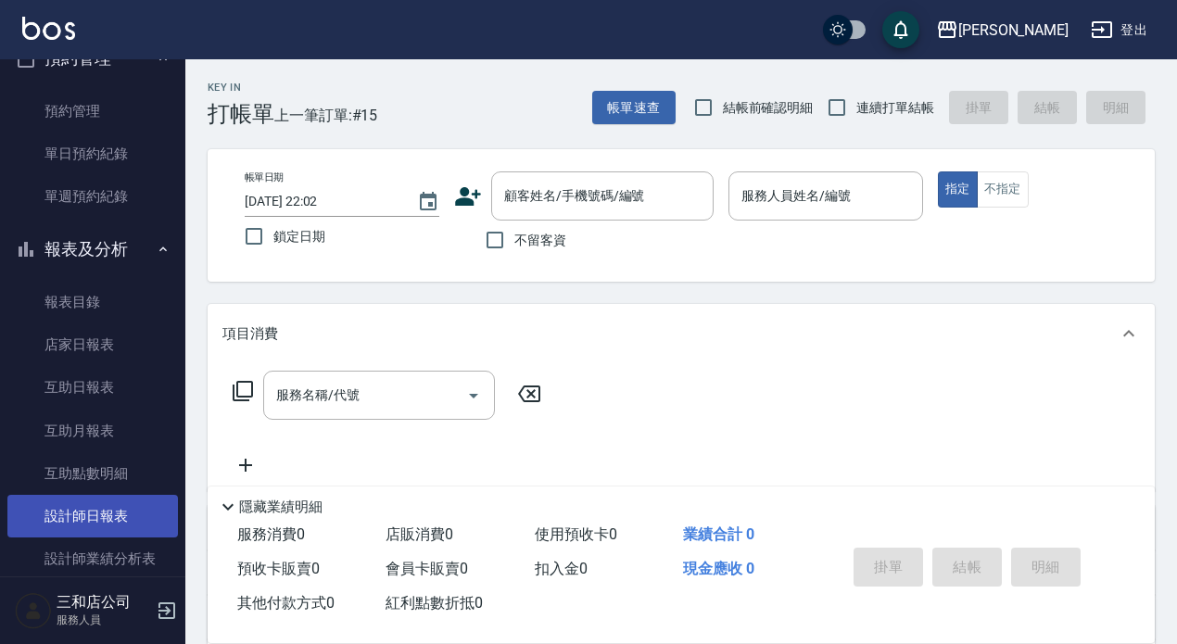
scroll to position [445, 0]
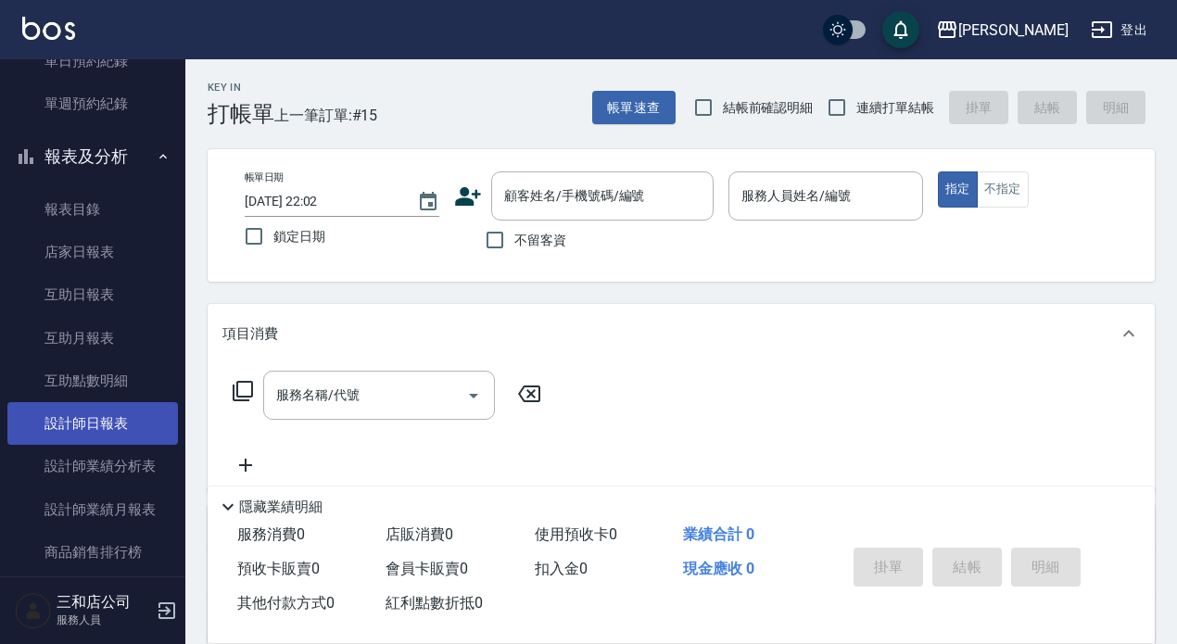
click at [109, 430] on link "設計師日報表" at bounding box center [92, 423] width 171 height 43
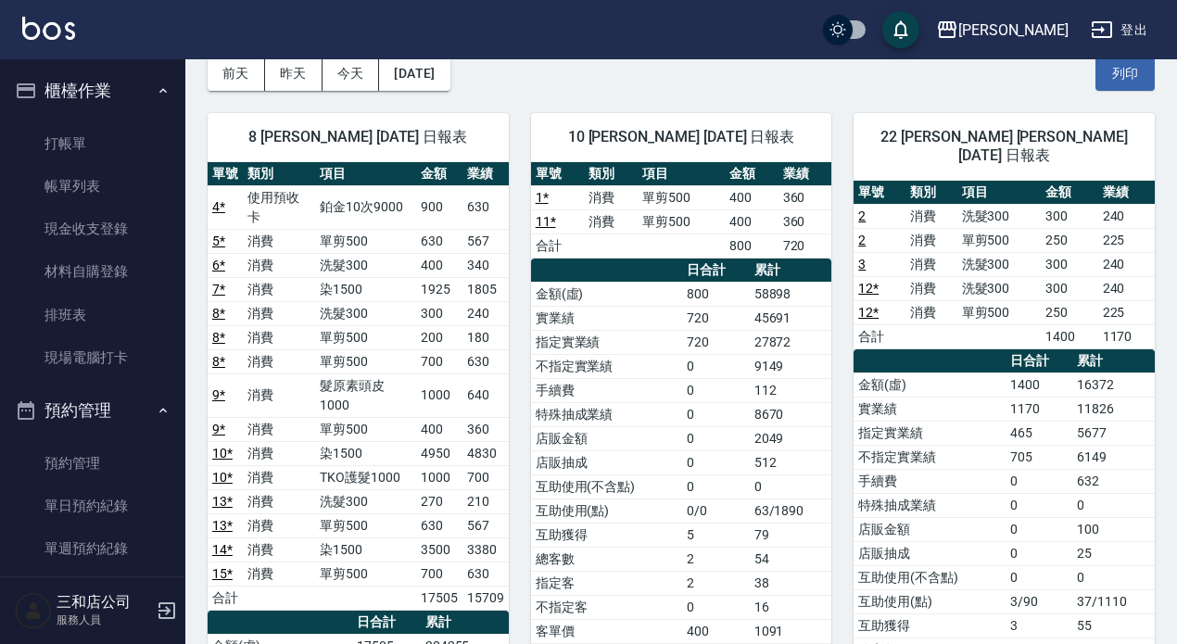
click at [1140, 32] on button "登出" at bounding box center [1119, 30] width 71 height 34
